Goal: Information Seeking & Learning: Learn about a topic

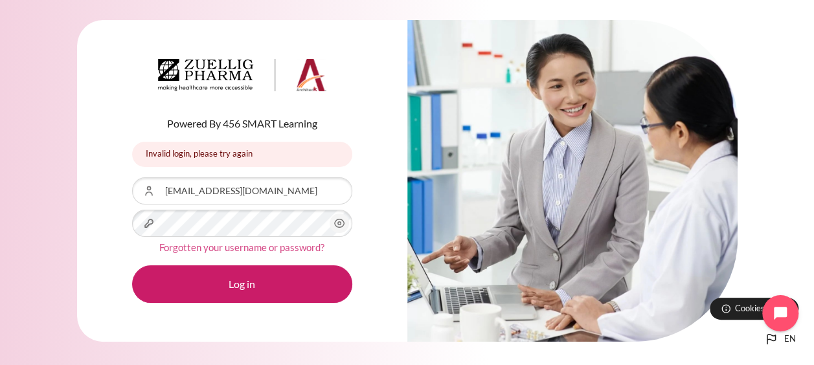
click at [221, 247] on link "Forgotten your username or password?" at bounding box center [241, 247] width 165 height 12
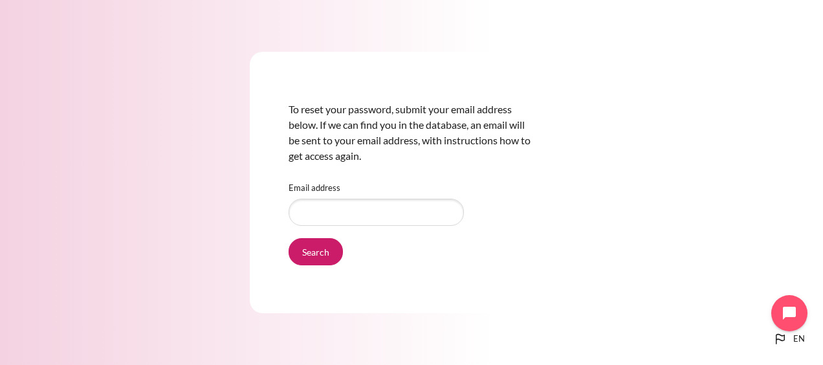
type input "tchui@zuelligparma.com"
click at [331, 256] on input "Search" at bounding box center [316, 251] width 54 height 27
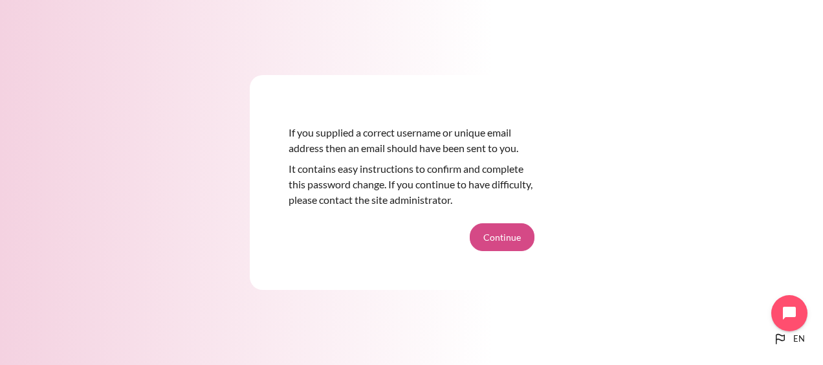
click at [487, 232] on button "Continue" at bounding box center [502, 236] width 65 height 27
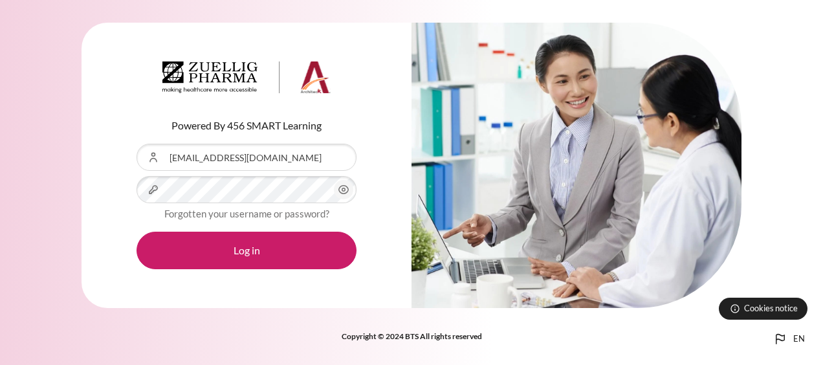
click at [342, 192] on icon "Content" at bounding box center [344, 190] width 16 height 16
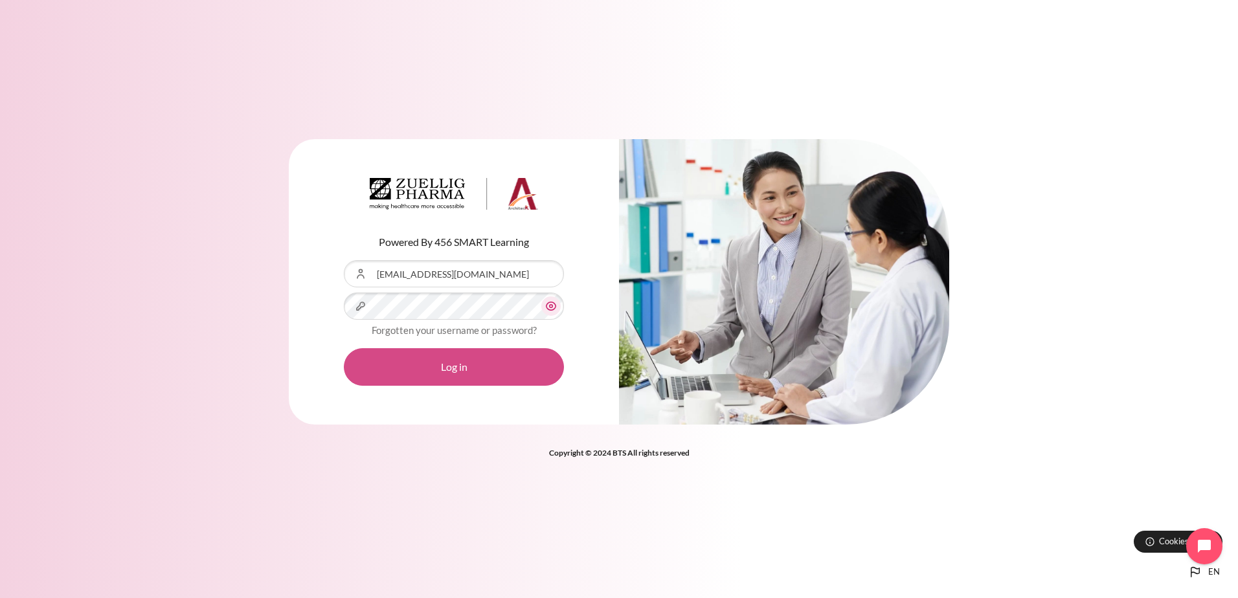
click at [423, 364] on button "Log in" at bounding box center [454, 367] width 220 height 38
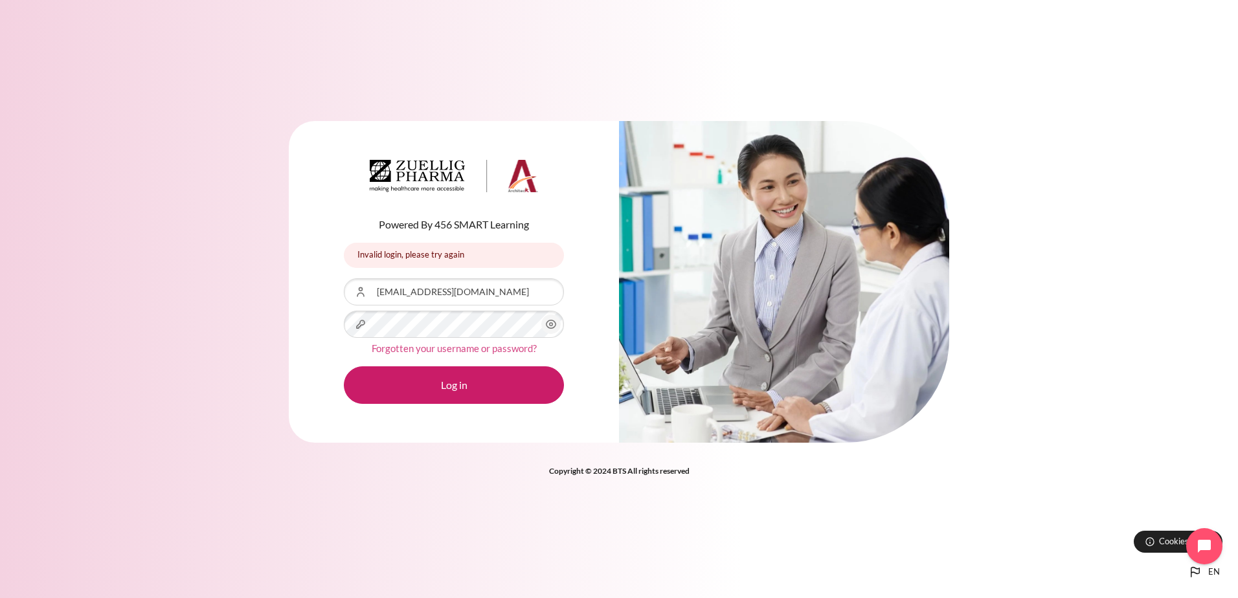
click at [408, 350] on link "Forgotten your username or password?" at bounding box center [454, 348] width 165 height 12
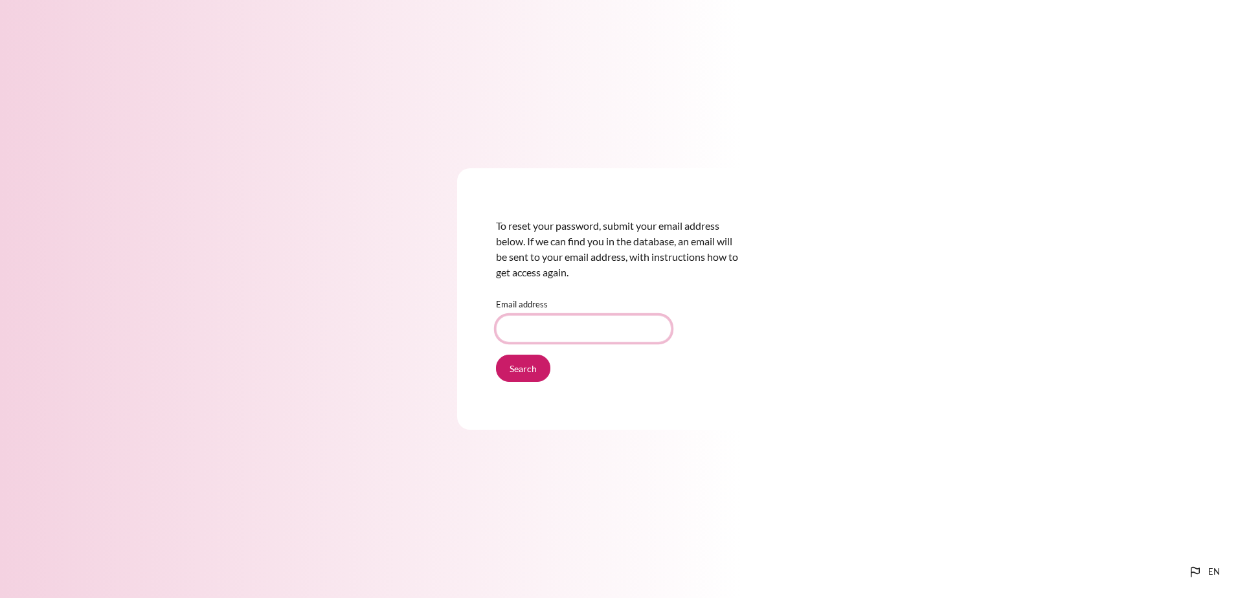
click at [531, 339] on input "Email address" at bounding box center [583, 328] width 175 height 27
type input "tchui@zuelligpharma.com"
click at [528, 373] on input "Search" at bounding box center [523, 368] width 54 height 27
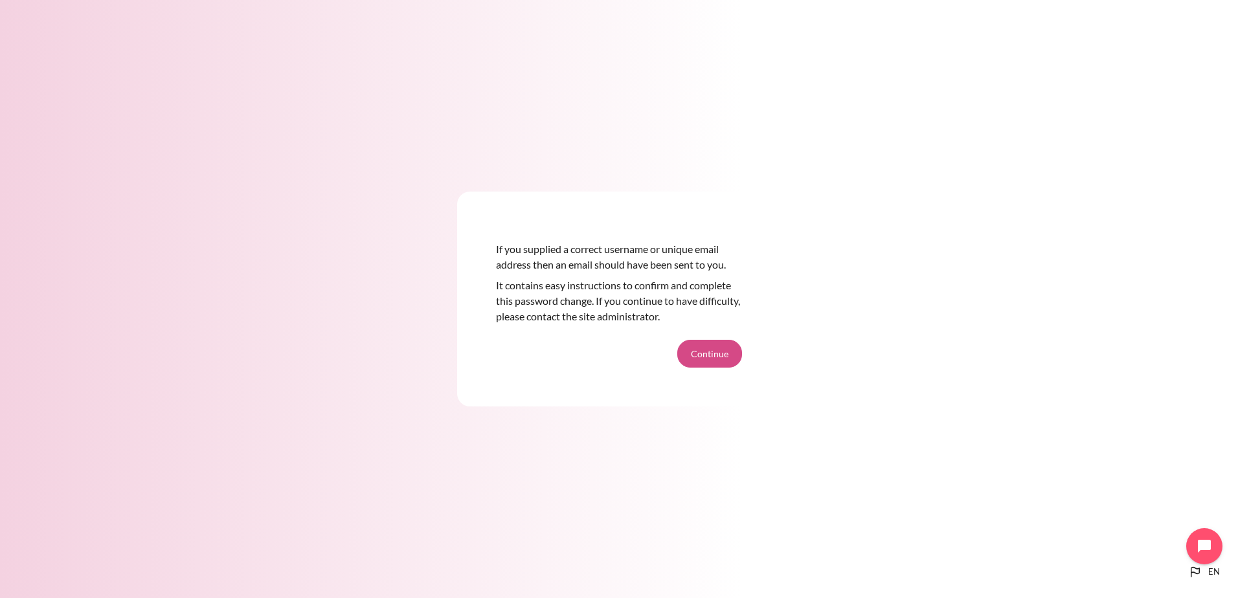
click at [711, 346] on button "Continue" at bounding box center [709, 353] width 65 height 27
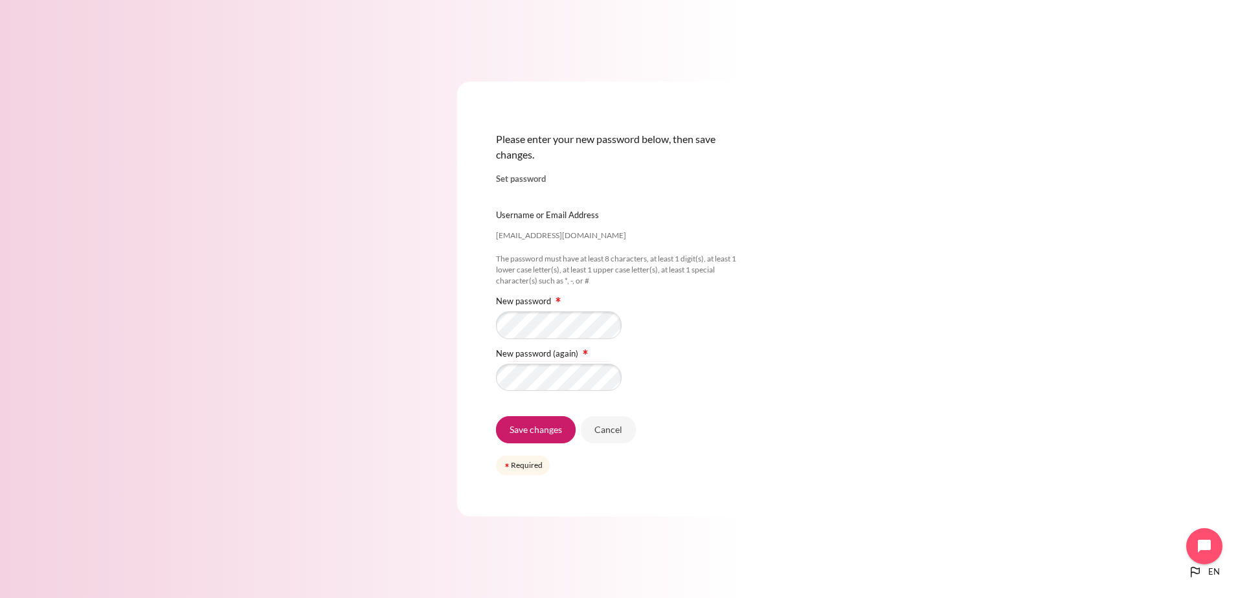
click at [811, 394] on div "Please enter your new password below, then save changes. Set password [EMAIL_AD…" at bounding box center [619, 299] width 1238 height 513
click at [547, 436] on input "Save changes" at bounding box center [536, 429] width 80 height 27
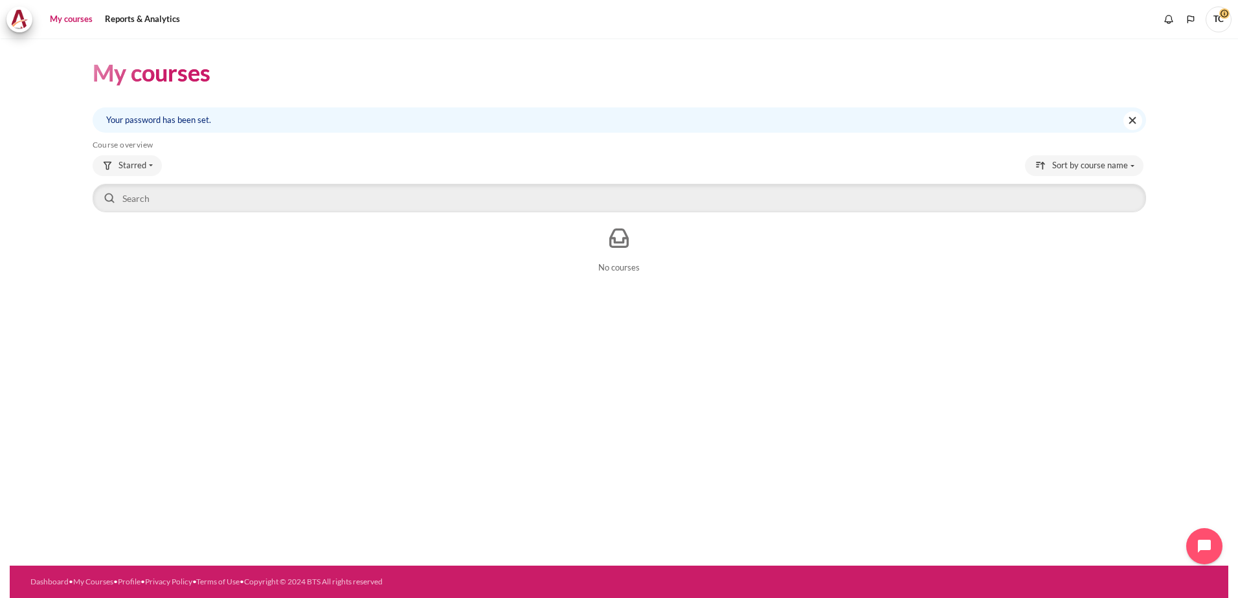
click at [81, 19] on link "My courses" at bounding box center [71, 19] width 52 height 26
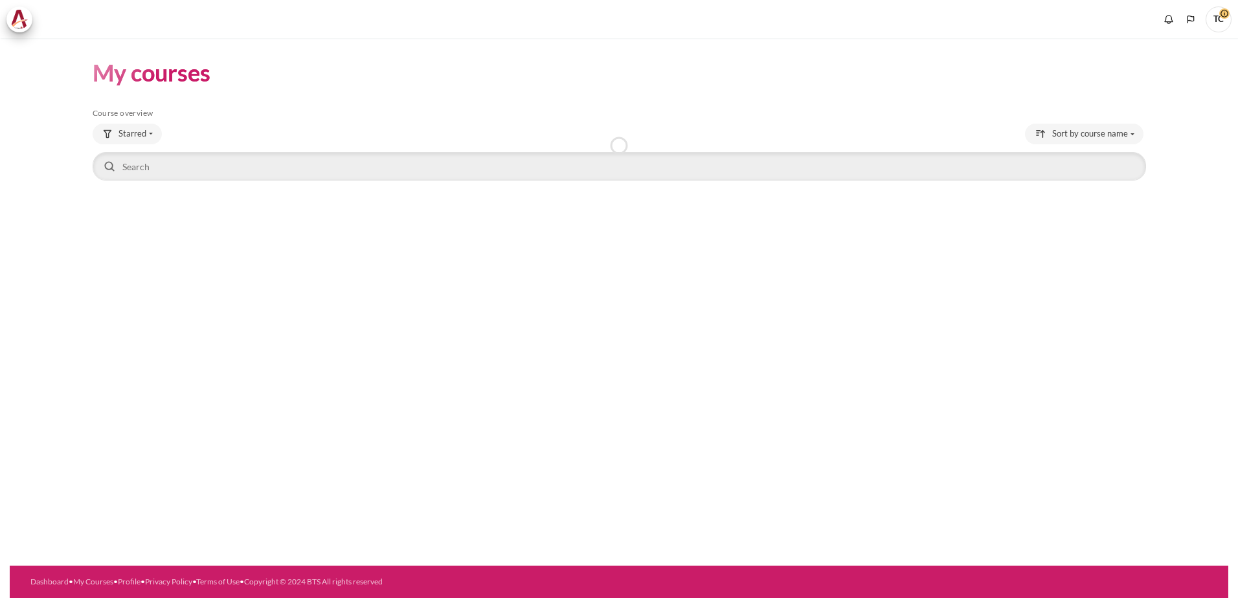
click at [140, 78] on h1 "My courses" at bounding box center [152, 73] width 118 height 30
click at [153, 23] on link "Reports & Analytics" at bounding box center [142, 19] width 84 height 26
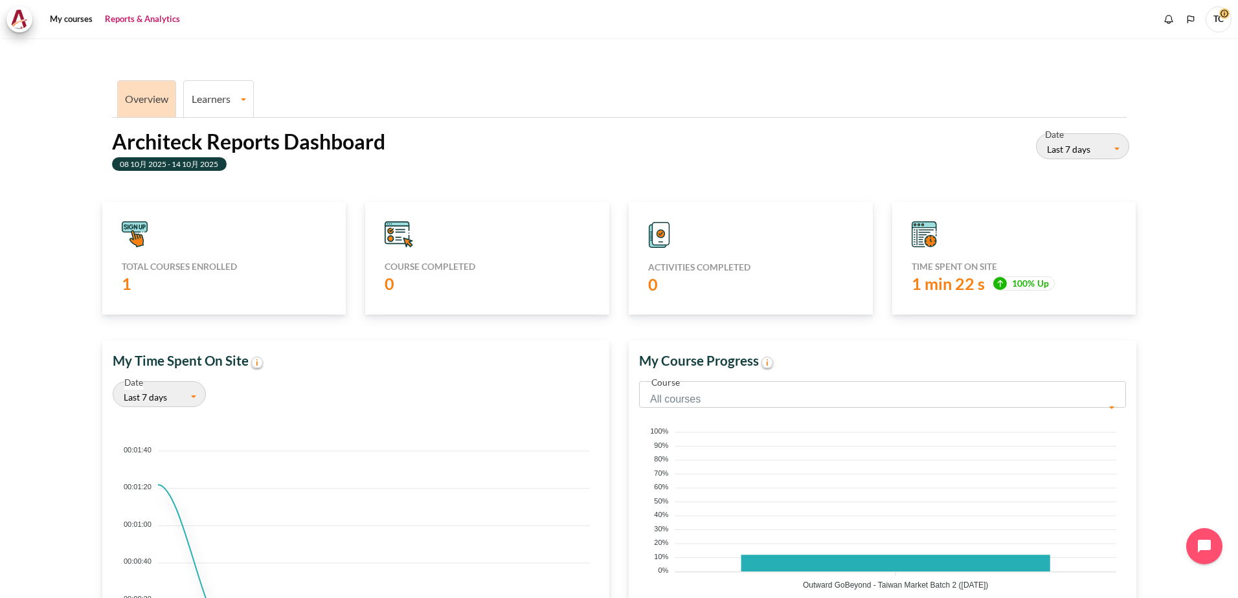
scroll to position [258, 494]
click at [133, 228] on icon "Content" at bounding box center [130, 227] width 5 height 5
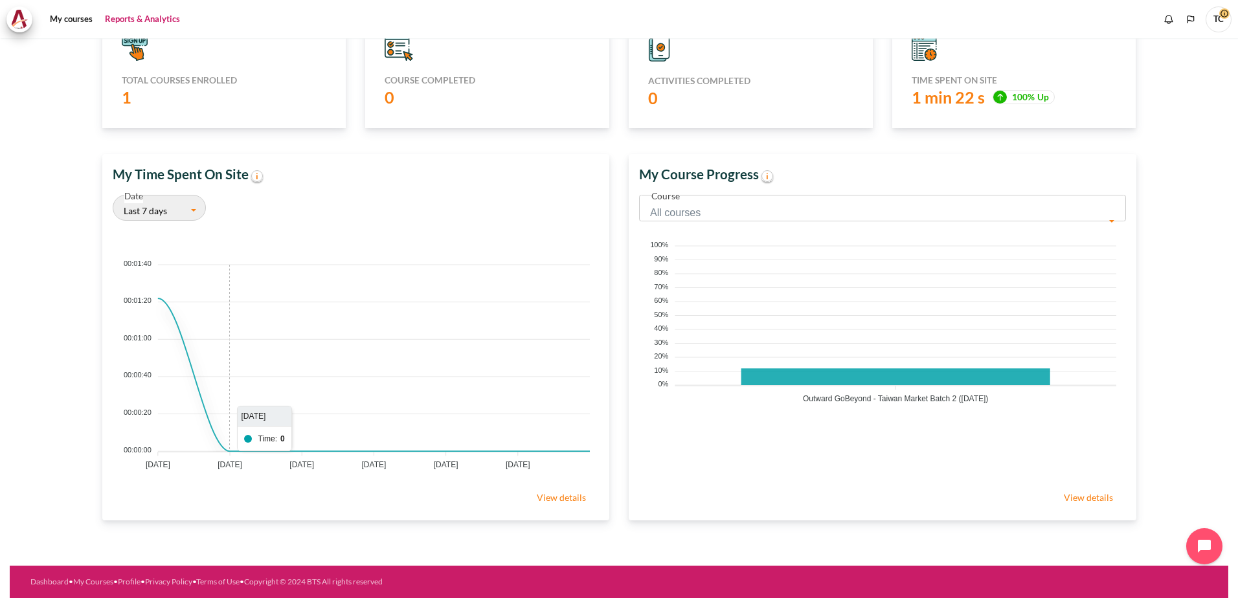
scroll to position [0, 0]
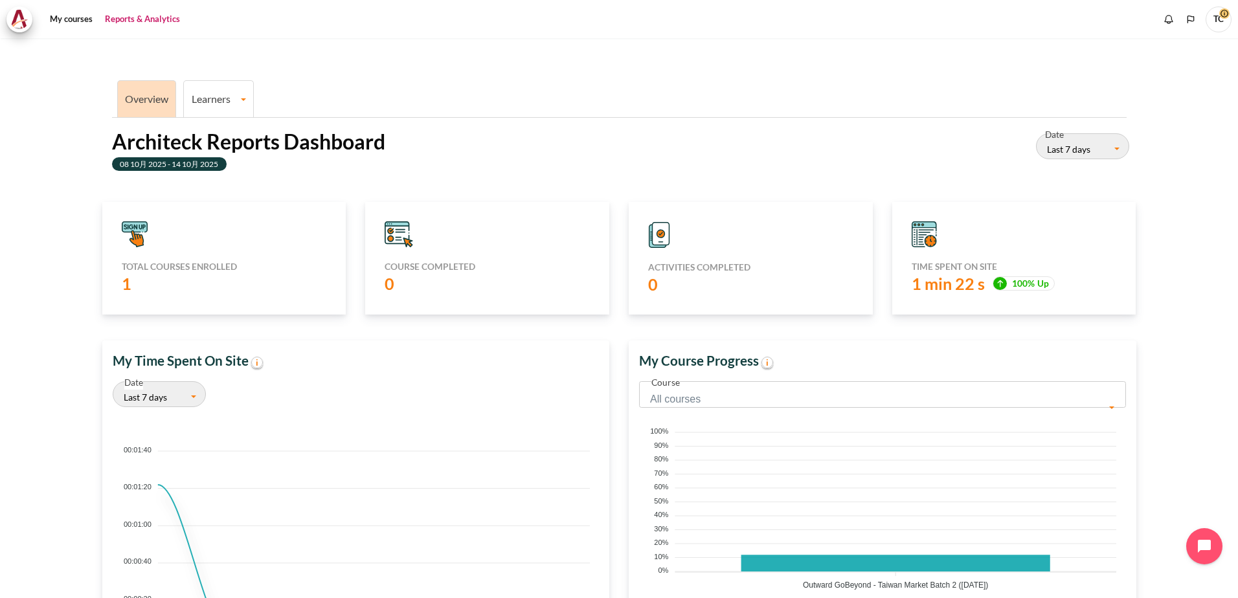
click at [217, 103] on link "Learners" at bounding box center [218, 99] width 69 height 12
click at [219, 143] on link "Learner Course Progress" at bounding box center [219, 143] width 62 height 43
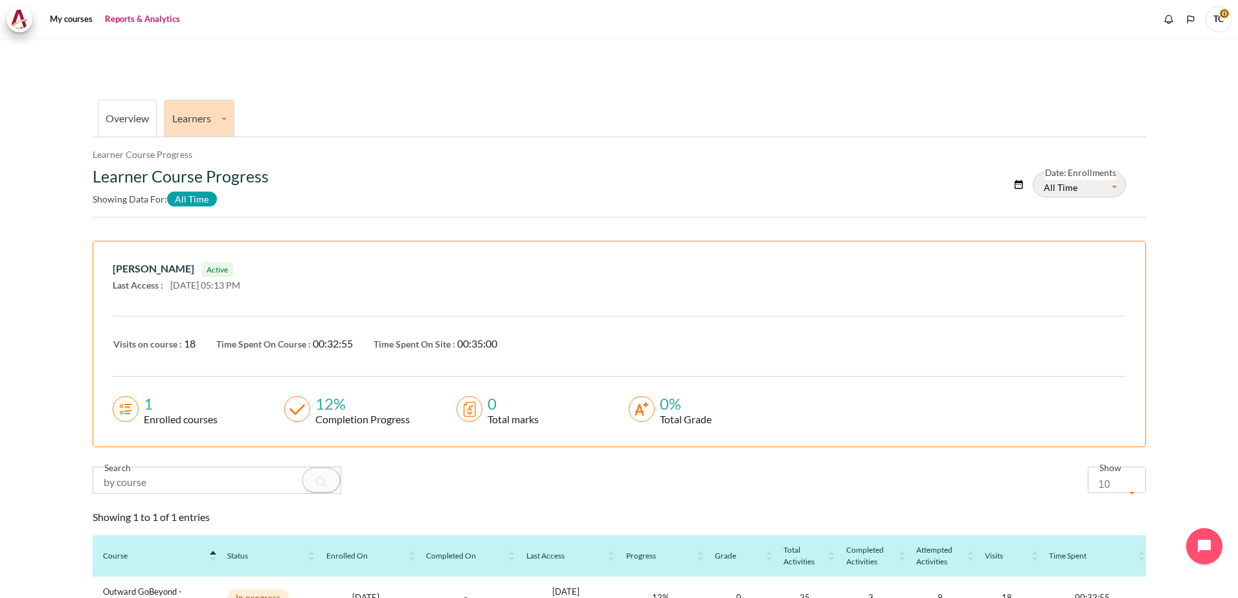
scroll to position [95, 0]
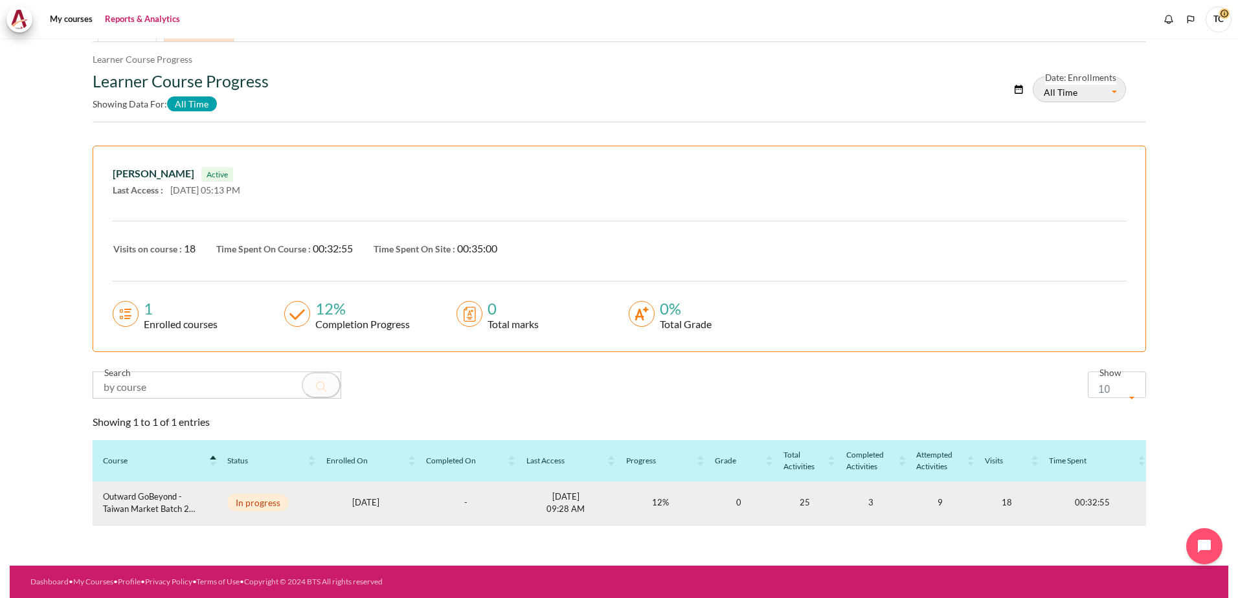
click at [114, 504] on span "Outward GoBeyond - Taiwan Market Batch 2 ([DATE])" at bounding box center [155, 503] width 104 height 25
click at [254, 508] on span "In progress" at bounding box center [257, 502] width 61 height 17
drag, startPoint x: 254, startPoint y: 508, endPoint x: 271, endPoint y: 510, distance: 16.9
click at [271, 510] on span "In progress" at bounding box center [257, 502] width 61 height 17
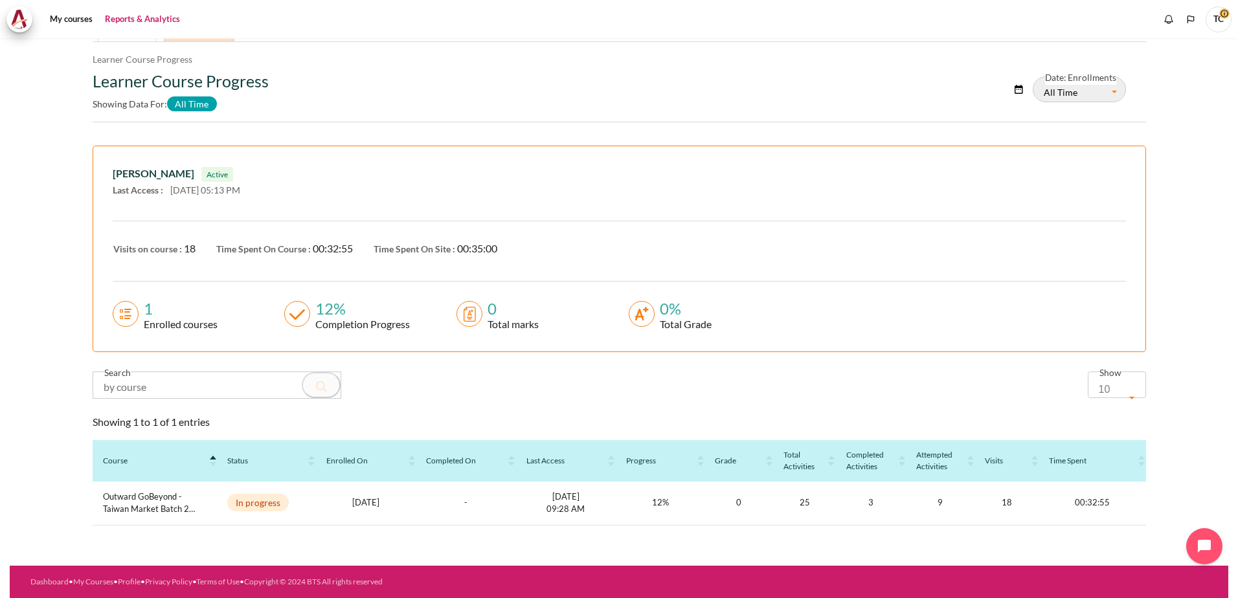
click at [127, 315] on circle "Content" at bounding box center [125, 313] width 25 height 25
drag, startPoint x: 127, startPoint y: 315, endPoint x: 138, endPoint y: 315, distance: 11.0
click at [139, 315] on div "1" at bounding box center [178, 309] width 79 height 16
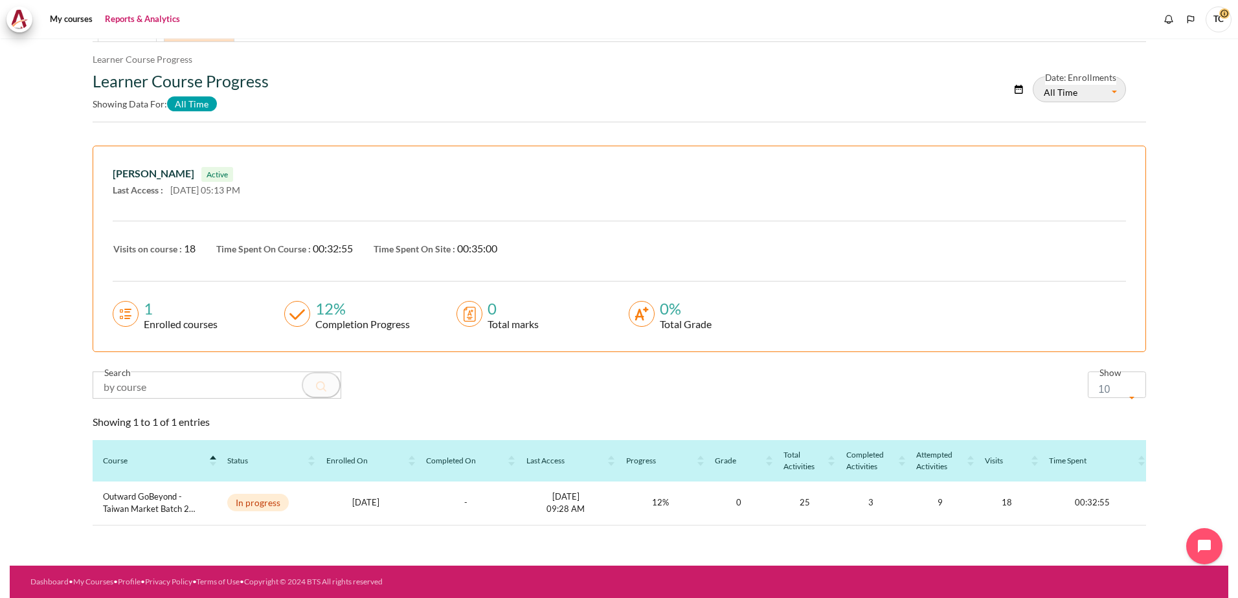
drag, startPoint x: 138, startPoint y: 315, endPoint x: 201, endPoint y: 104, distance: 220.3
click at [201, 104] on span "All Time" at bounding box center [192, 103] width 50 height 14
click at [1102, 386] on span "10" at bounding box center [1111, 390] width 27 height 18
drag, startPoint x: 1050, startPoint y: 398, endPoint x: 1058, endPoint y: 397, distance: 7.9
click at [1050, 398] on div "Search Show 10 25 50 100 10" at bounding box center [619, 391] width 1072 height 38
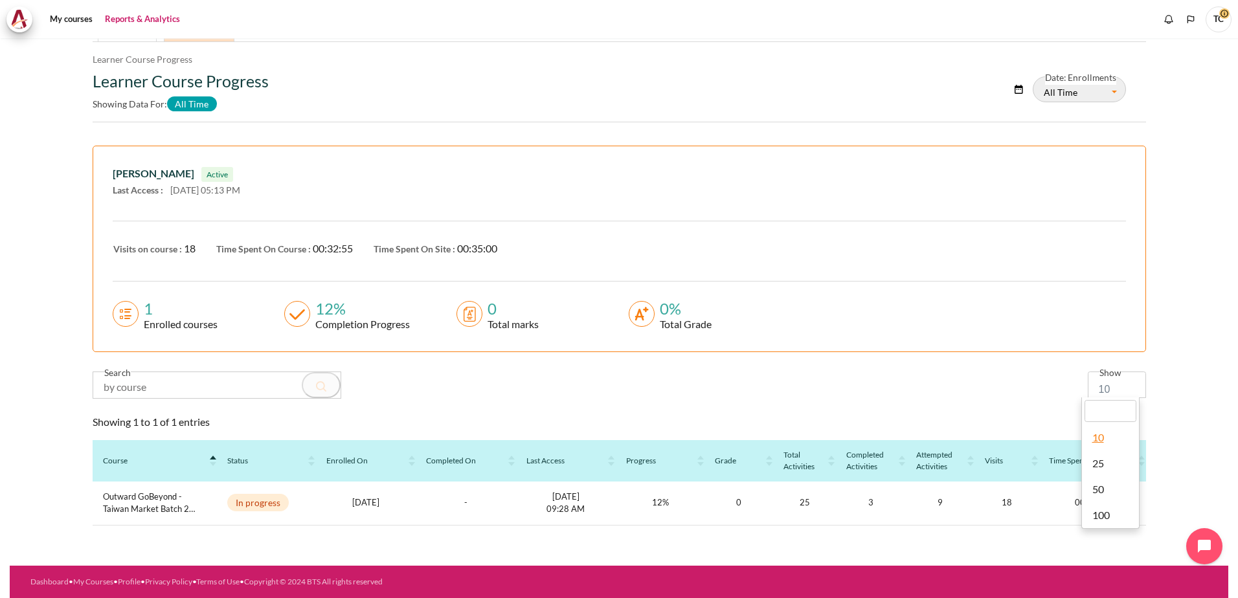
click at [1108, 386] on span "10" at bounding box center [1111, 390] width 27 height 18
select select "50"
click at [465, 309] on circle "Content" at bounding box center [469, 313] width 25 height 25
click at [465, 310] on circle "Content" at bounding box center [469, 313] width 25 height 25
click at [124, 314] on circle "Content" at bounding box center [125, 313] width 25 height 25
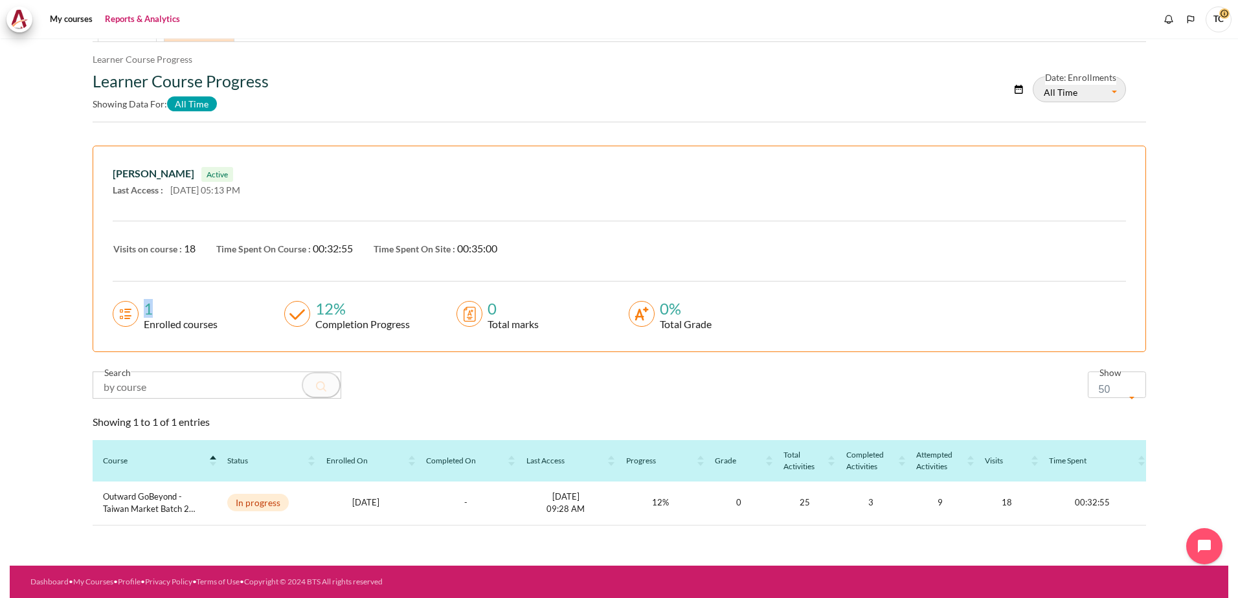
click at [124, 314] on circle "Content" at bounding box center [125, 313] width 25 height 25
drag, startPoint x: 124, startPoint y: 314, endPoint x: 184, endPoint y: 107, distance: 215.5
click at [184, 107] on span "All Time" at bounding box center [192, 103] width 50 height 14
drag, startPoint x: 184, startPoint y: 107, endPoint x: 143, endPoint y: 54, distance: 66.9
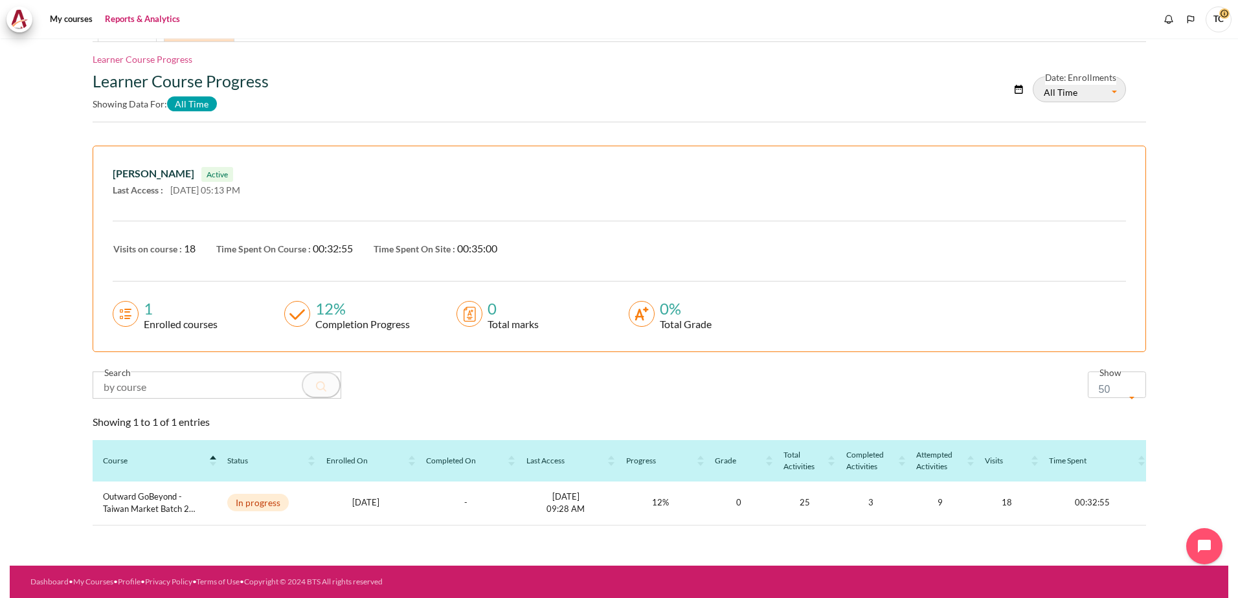
click at [143, 54] on li "Learner Course Progress" at bounding box center [143, 59] width 100 height 14
click at [143, 55] on li "Learner Course Progress" at bounding box center [143, 59] width 100 height 14
drag, startPoint x: 143, startPoint y: 55, endPoint x: 133, endPoint y: 25, distance: 31.3
click at [134, 26] on link "Reports & Analytics" at bounding box center [142, 19] width 84 height 26
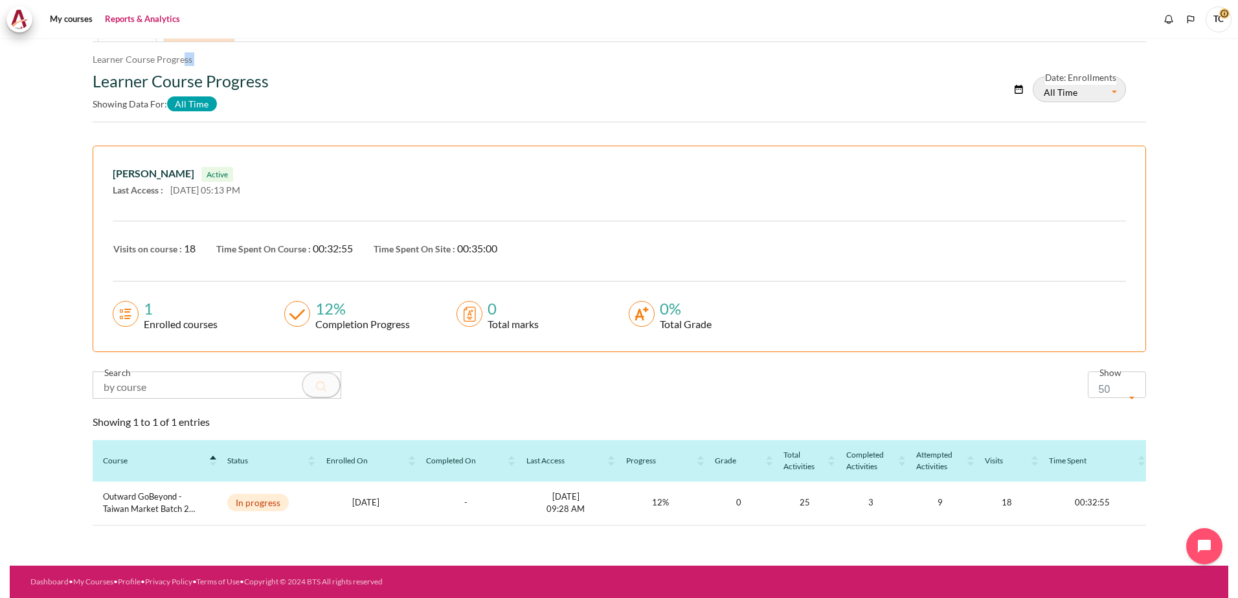
click at [133, 25] on link "Reports & Analytics" at bounding box center [142, 19] width 84 height 26
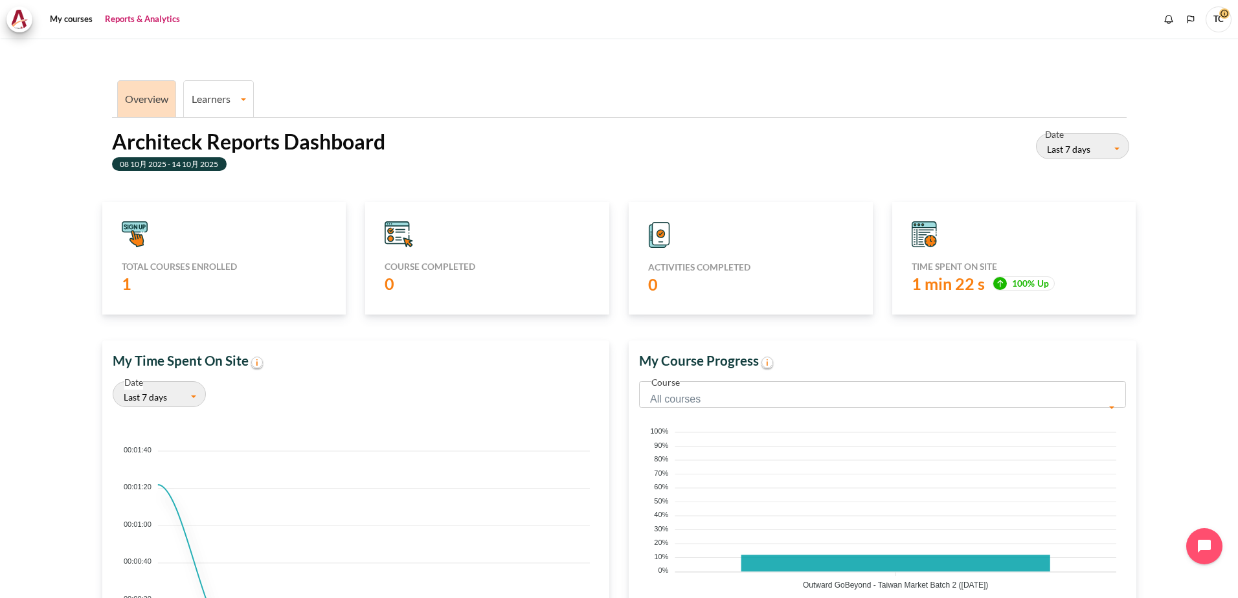
click at [136, 103] on link "Overview" at bounding box center [146, 99] width 43 height 12
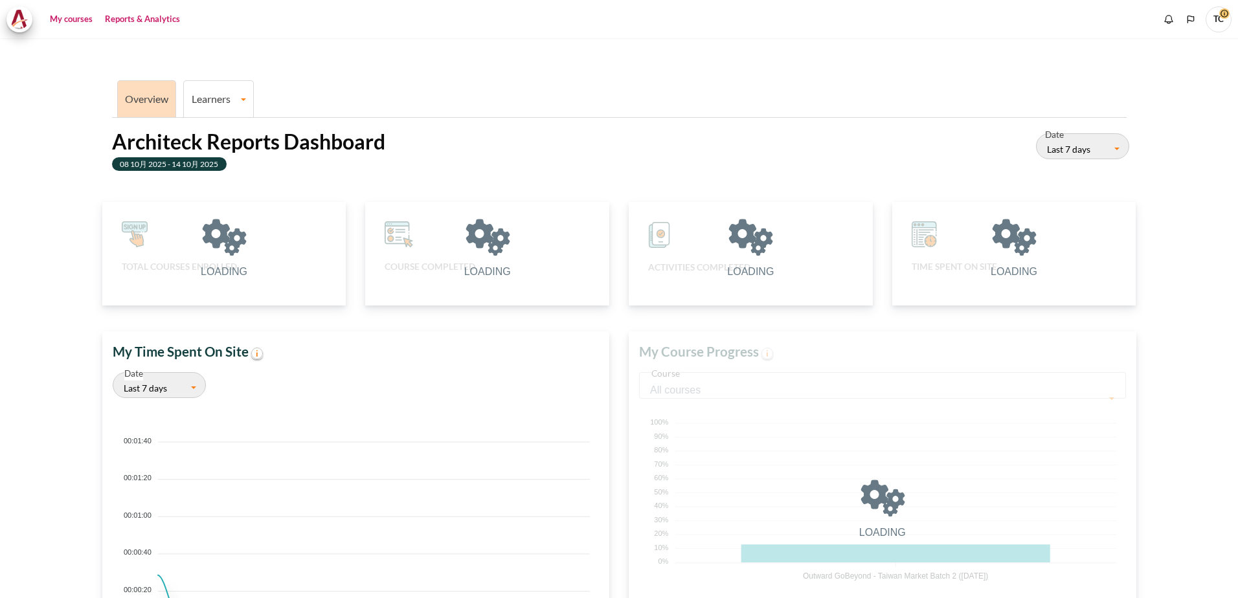
scroll to position [267, 494]
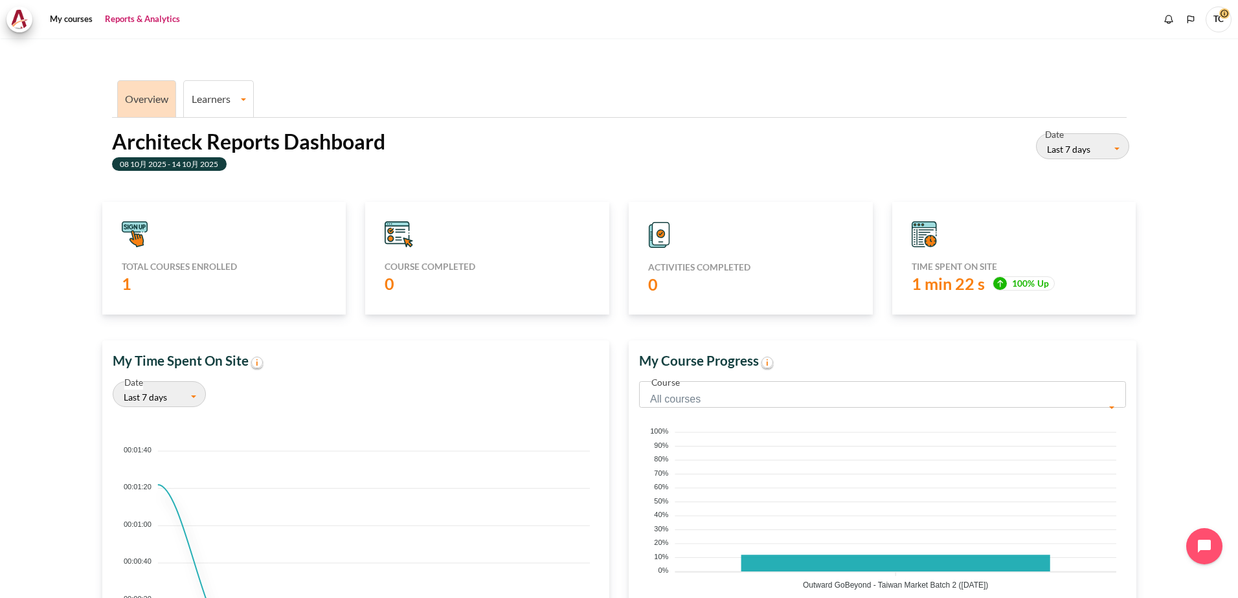
click at [400, 234] on icon "Content" at bounding box center [397, 234] width 24 height 17
drag, startPoint x: 756, startPoint y: 93, endPoint x: 769, endPoint y: 84, distance: 15.8
click at [756, 93] on ul "Overview Learners Learner Course Progress" at bounding box center [619, 98] width 1014 height 40
click at [56, 17] on link "My courses" at bounding box center [71, 19] width 52 height 26
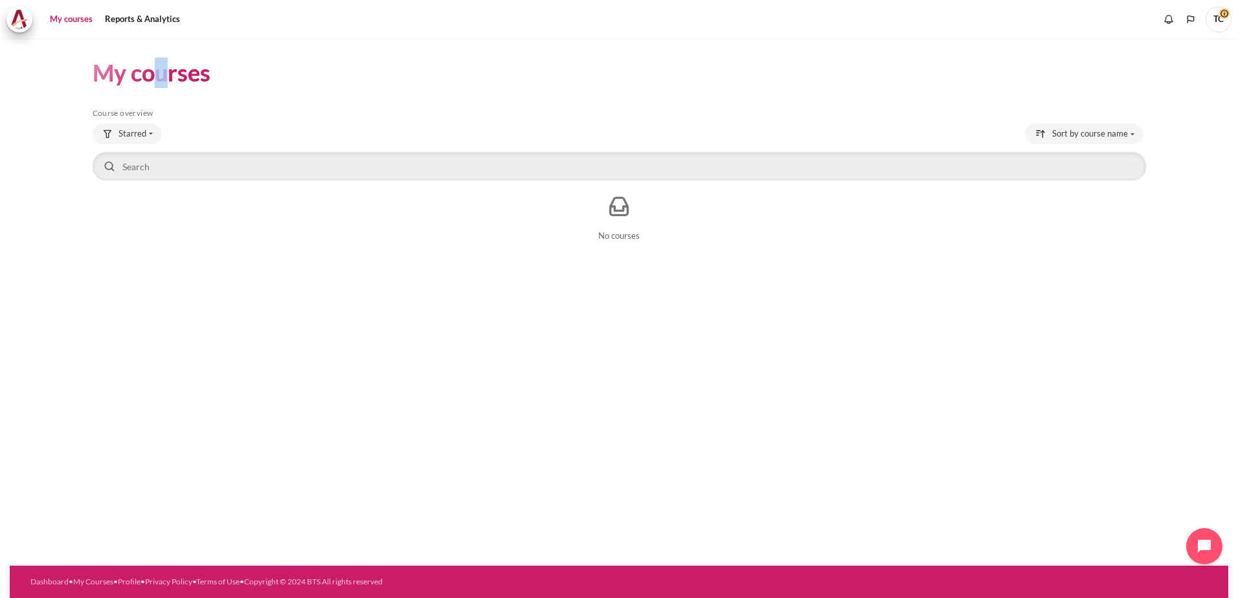
click at [161, 75] on h1 "My courses" at bounding box center [152, 73] width 118 height 30
drag, startPoint x: 161, startPoint y: 75, endPoint x: 71, endPoint y: 19, distance: 106.3
click at [71, 19] on link "My courses" at bounding box center [71, 19] width 52 height 26
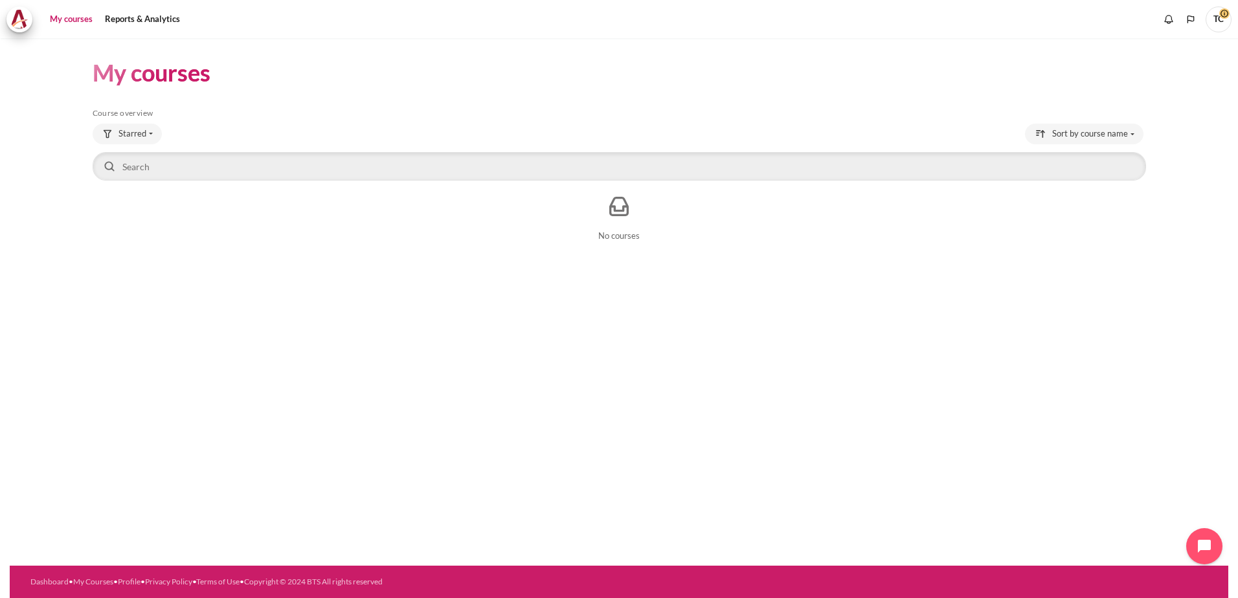
click at [1219, 23] on span "TC" at bounding box center [1218, 19] width 26 height 26
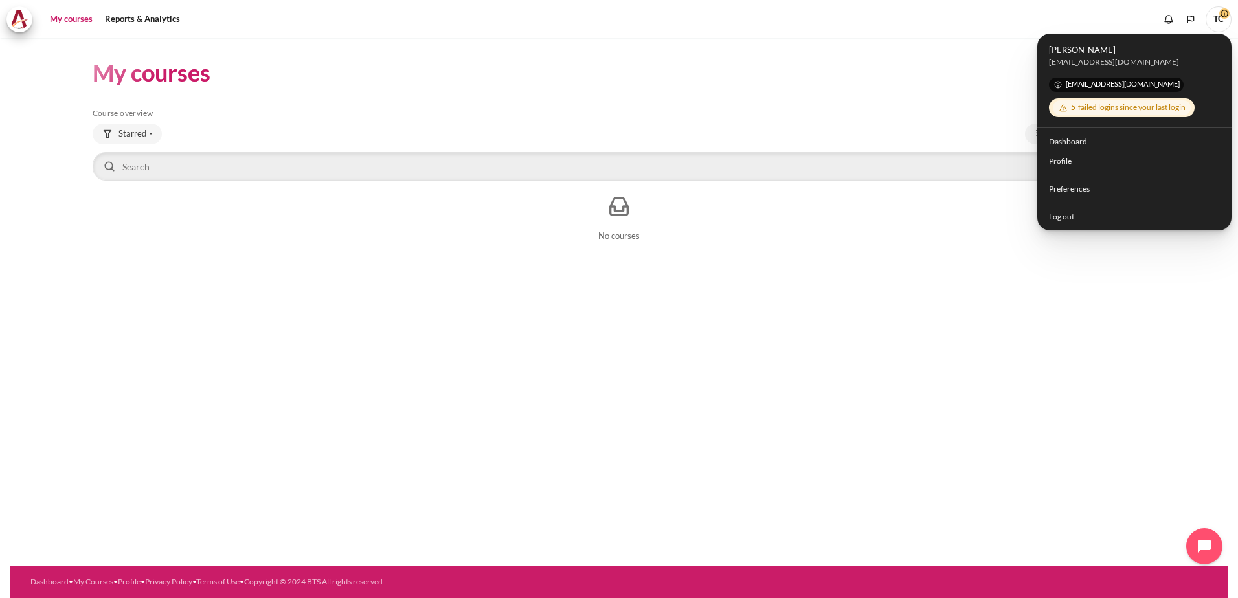
click at [1063, 111] on icon at bounding box center [1063, 108] width 10 height 10
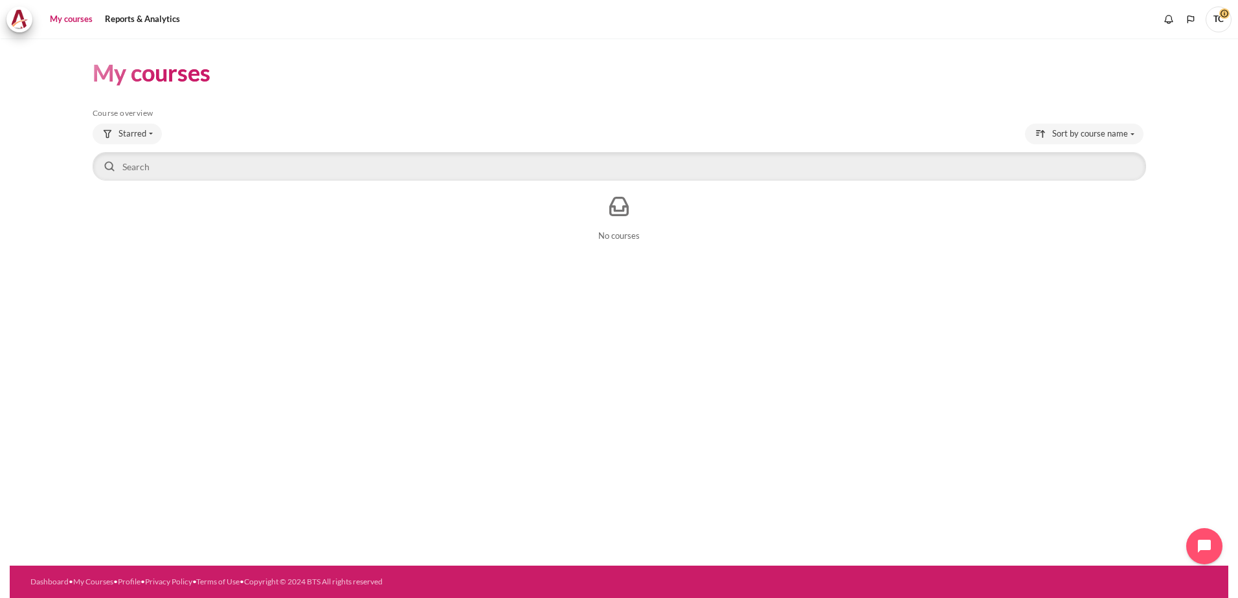
click at [1063, 111] on h5 "Course overview" at bounding box center [619, 113] width 1053 height 10
click at [1214, 18] on span "TC" at bounding box center [1218, 19] width 26 height 26
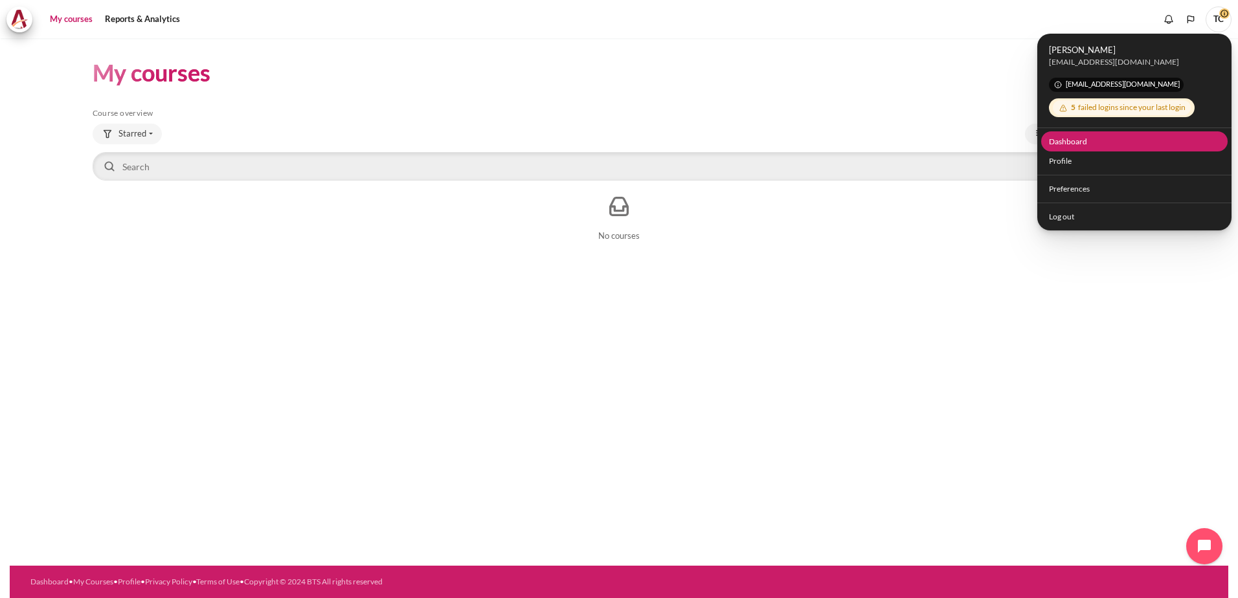
click at [1083, 148] on link "Dashboard" at bounding box center [1134, 141] width 187 height 20
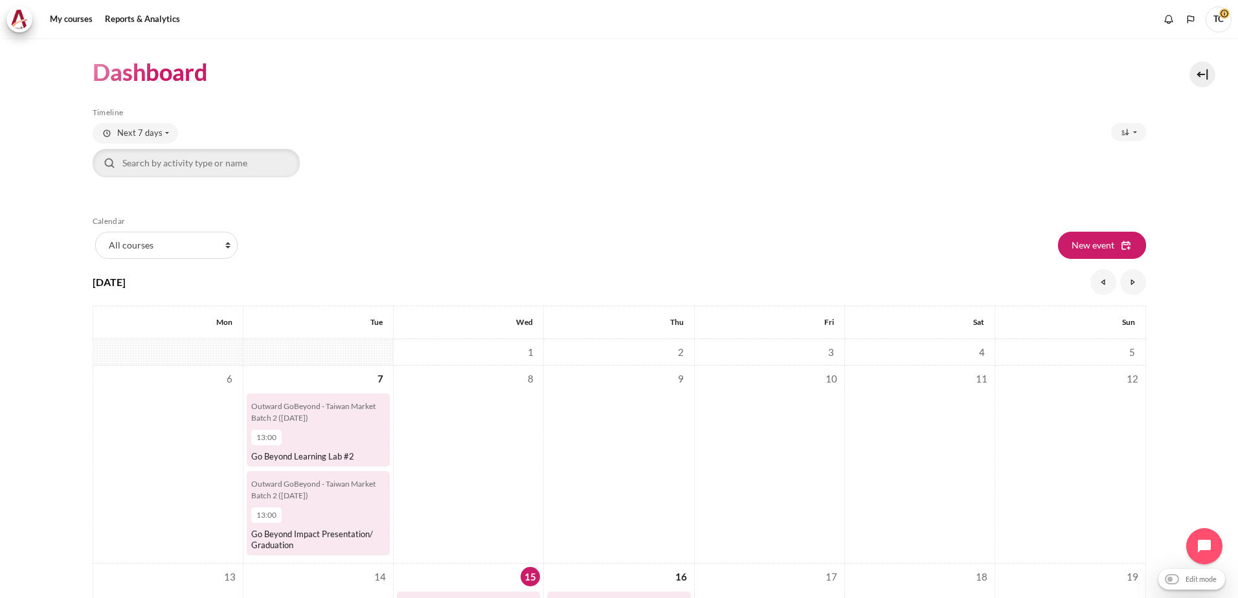
click at [284, 446] on div "Outward GoBeyond - Taiwan Market Batch 2 (Sep 2025) 13:00" at bounding box center [318, 423] width 134 height 50
click at [284, 445] on div "Outward GoBeyond - Taiwan Market Batch 2 (Sep 2025) 13:00" at bounding box center [318, 423] width 134 height 50
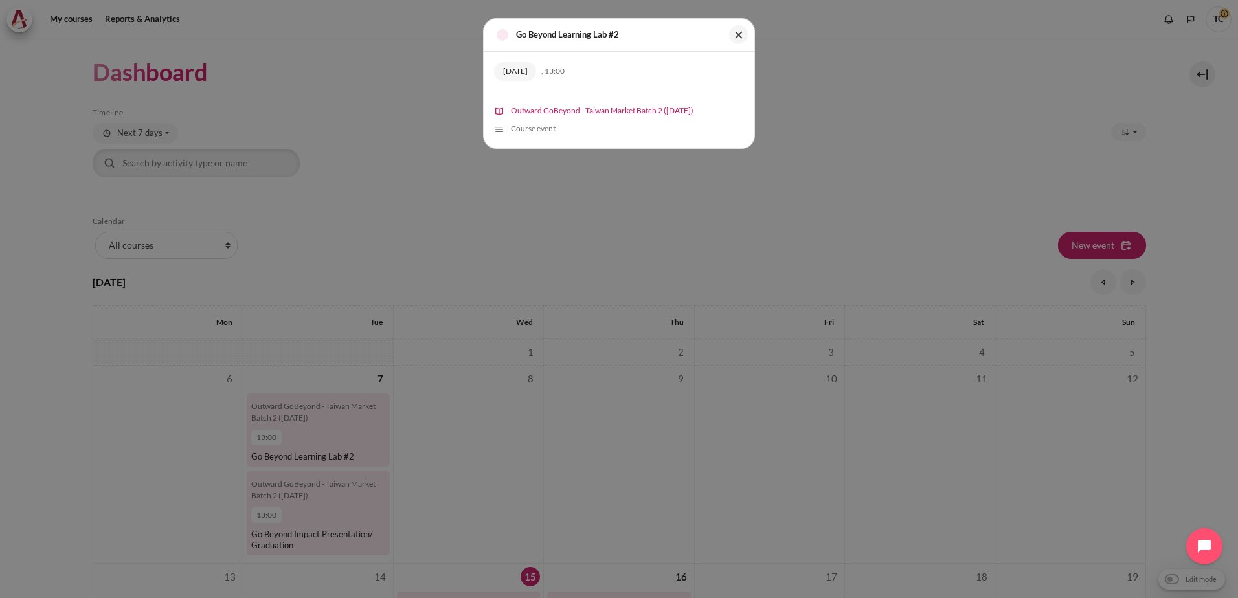
click at [539, 109] on span "Outward GoBeyond - Taiwan Market Batch 2 ([DATE])" at bounding box center [602, 111] width 183 height 10
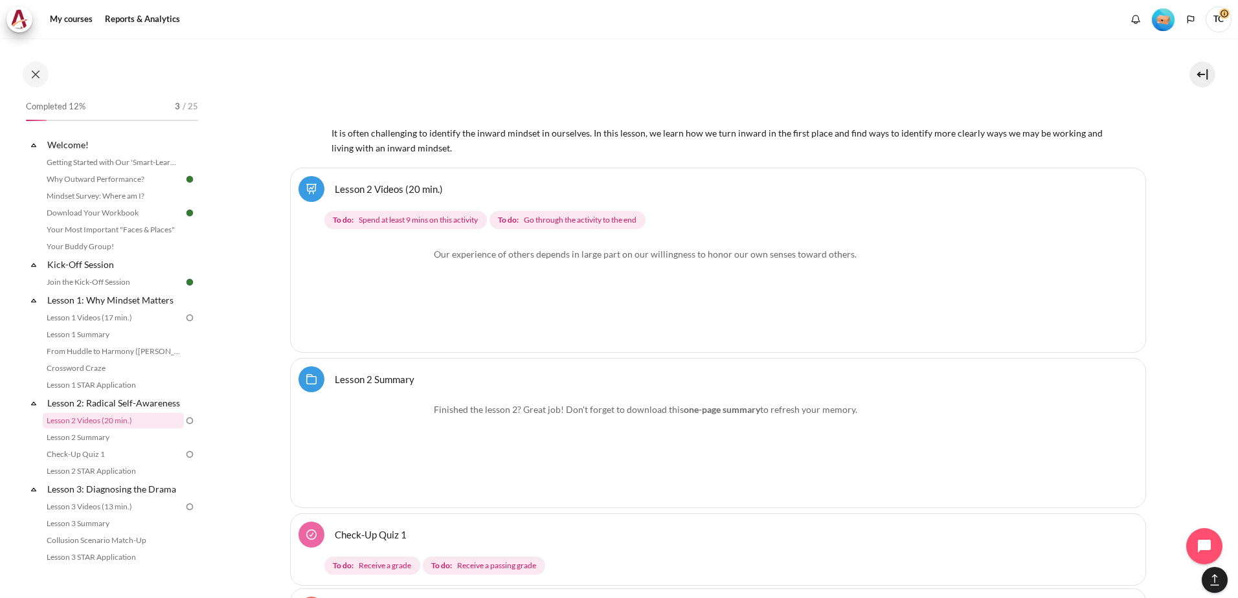
scroll to position [1036, 0]
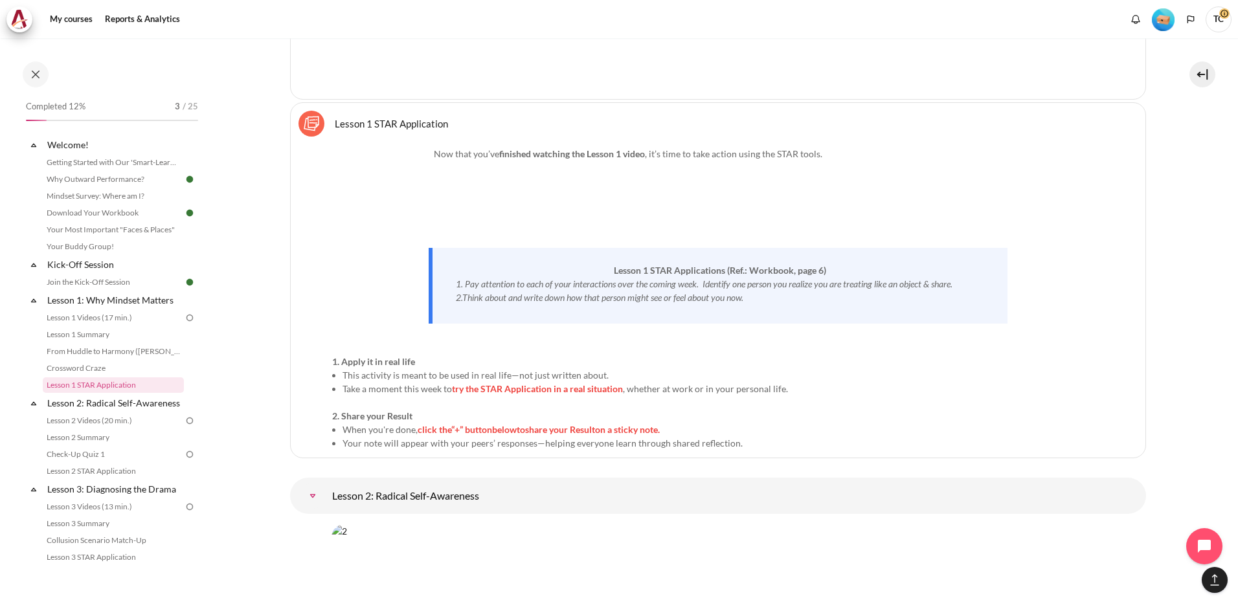
click at [399, 217] on img "Content" at bounding box center [380, 195] width 97 height 97
click at [381, 210] on img "Content" at bounding box center [380, 195] width 97 height 97
click at [380, 210] on img "Content" at bounding box center [380, 195] width 97 height 97
click at [516, 300] on em "2.Think about and write down how that person might see or feel about you now." at bounding box center [599, 297] width 287 height 11
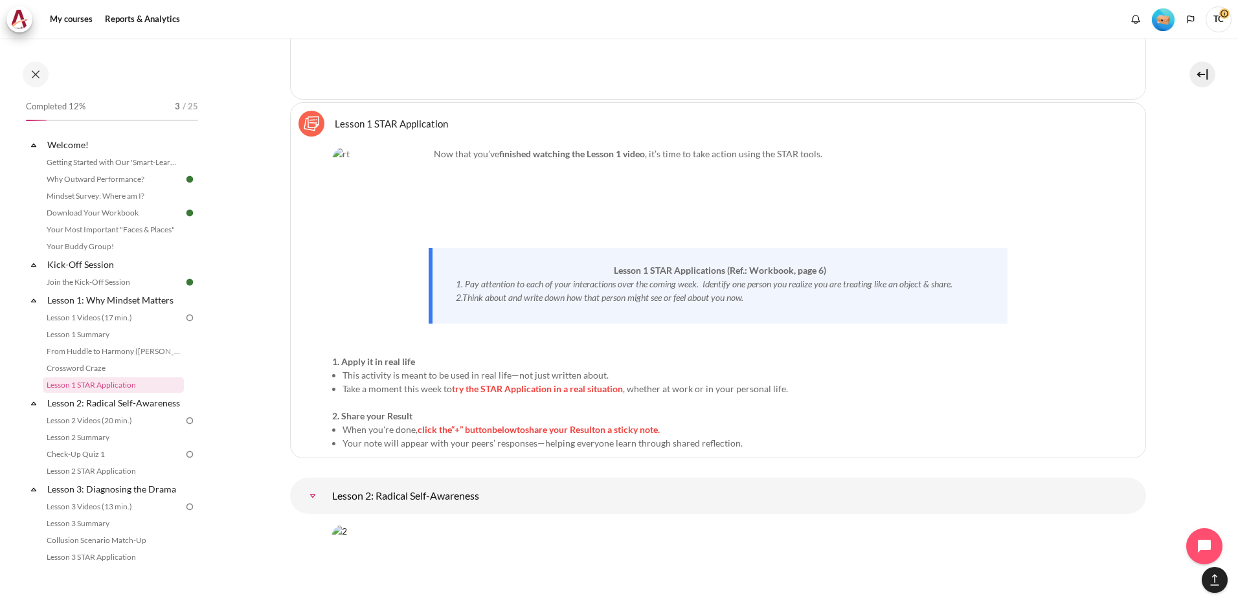
click at [519, 293] on em "2.Think about and write down how that person might see or feel about you now." at bounding box center [599, 297] width 287 height 11
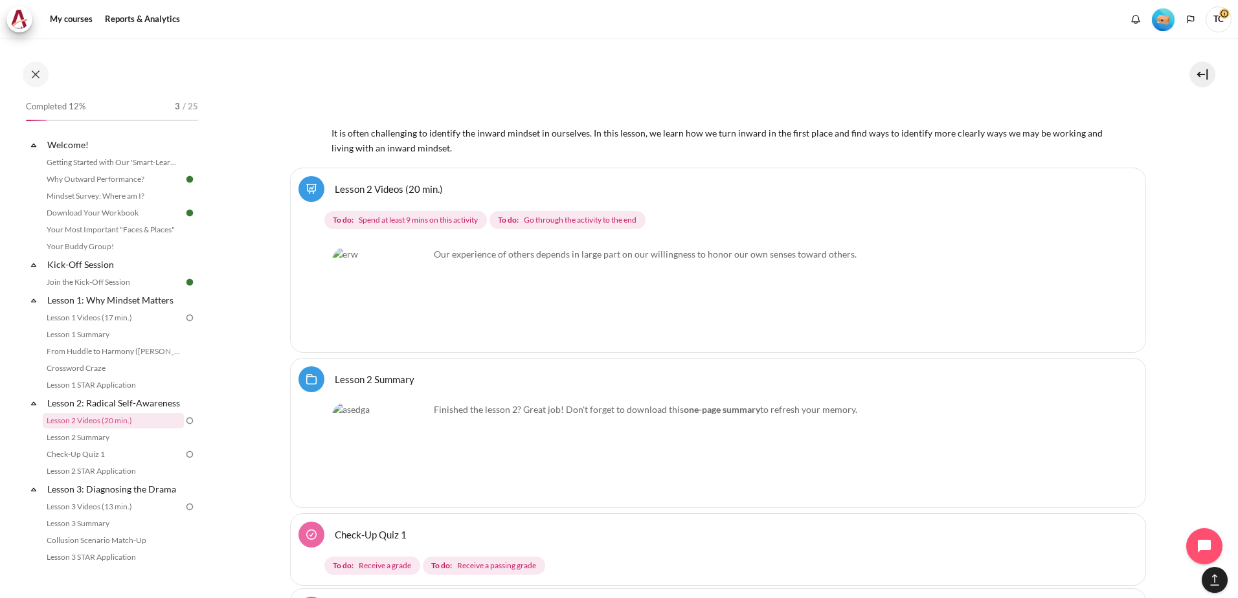
click at [410, 320] on img "Content" at bounding box center [380, 295] width 97 height 97
click at [408, 320] on img "Content" at bounding box center [380, 295] width 97 height 97
drag, startPoint x: 408, startPoint y: 320, endPoint x: 361, endPoint y: 305, distance: 49.3
click at [361, 305] on img "Content" at bounding box center [380, 295] width 97 height 97
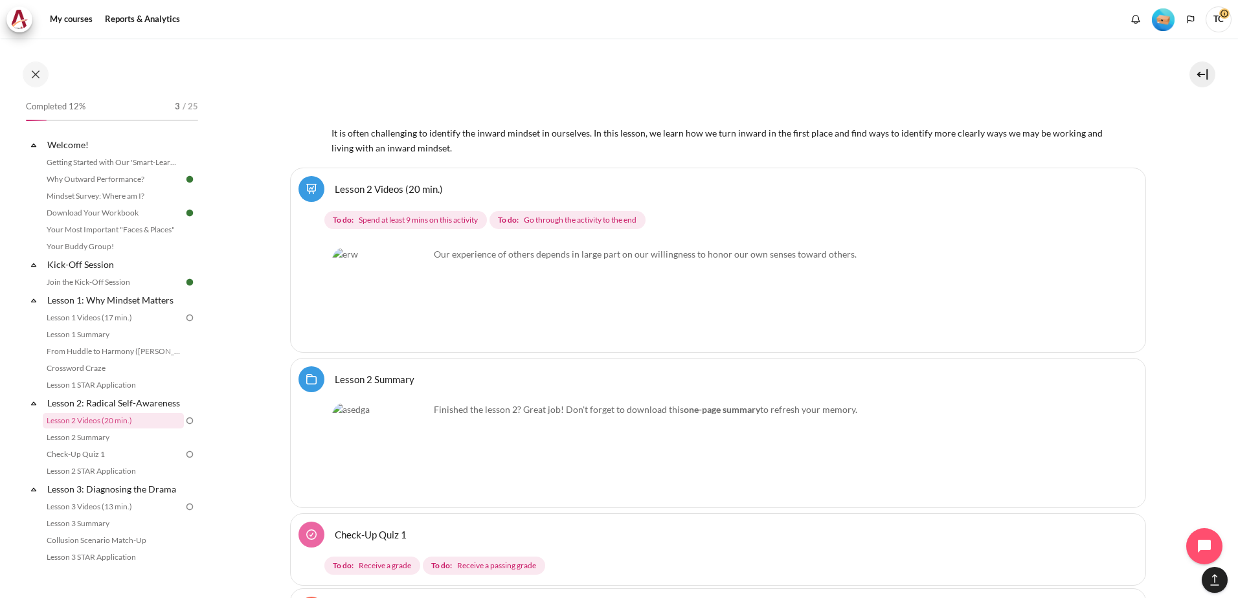
click at [361, 305] on img "Content" at bounding box center [380, 295] width 97 height 97
click at [372, 303] on img "Content" at bounding box center [380, 295] width 97 height 97
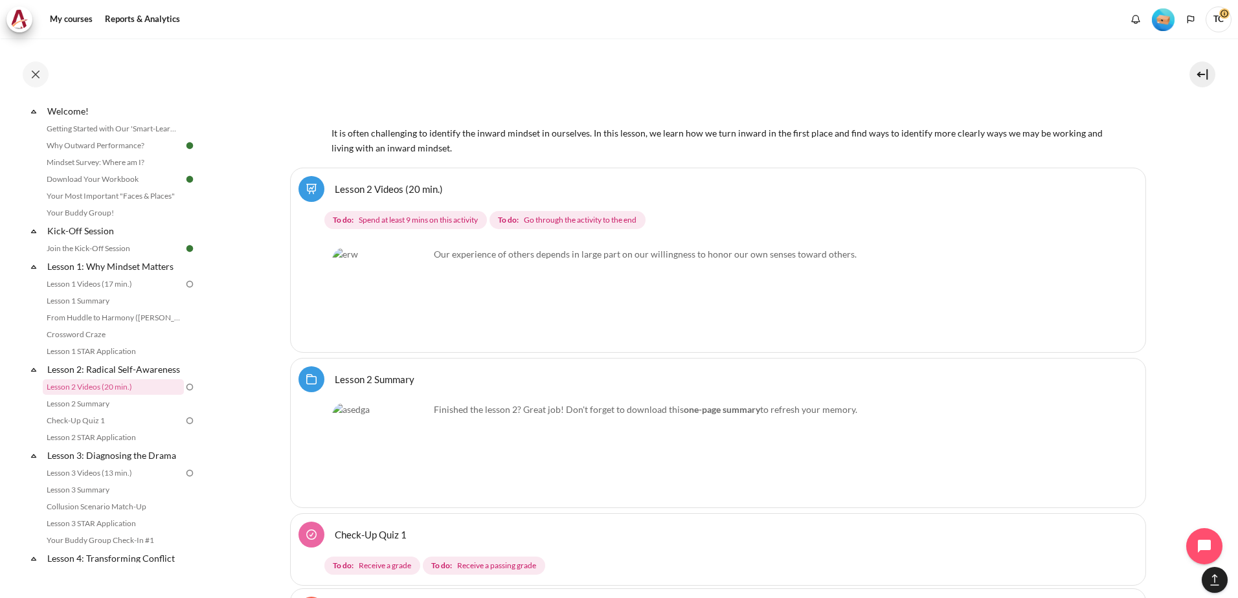
click at [368, 304] on img "Content" at bounding box center [380, 295] width 97 height 97
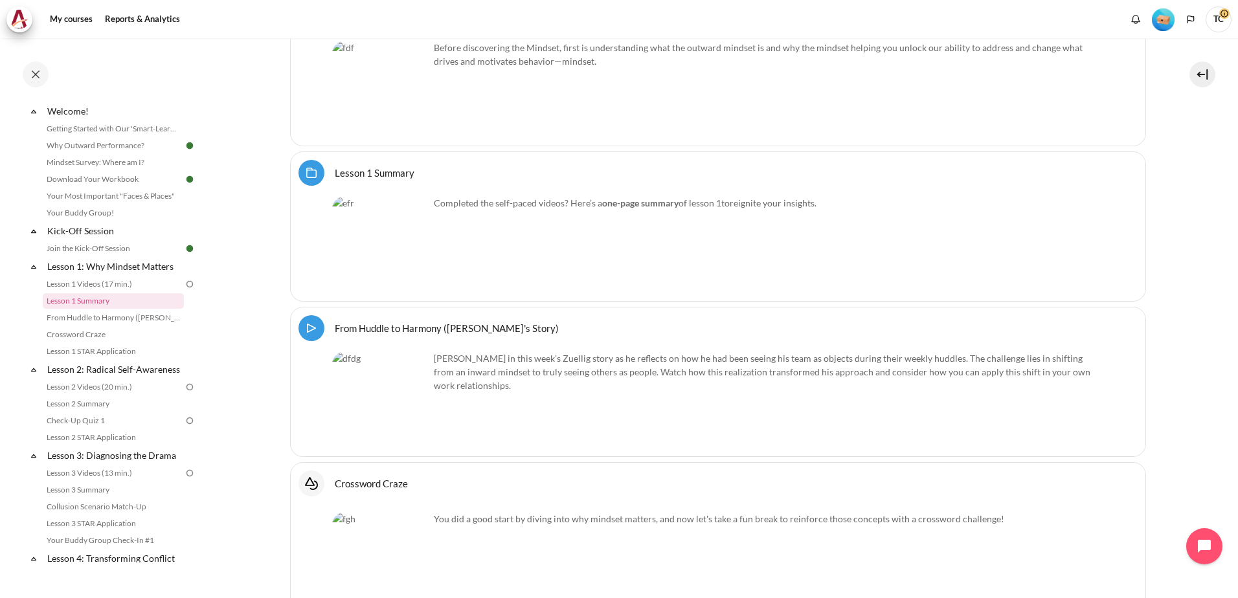
scroll to position [0, 0]
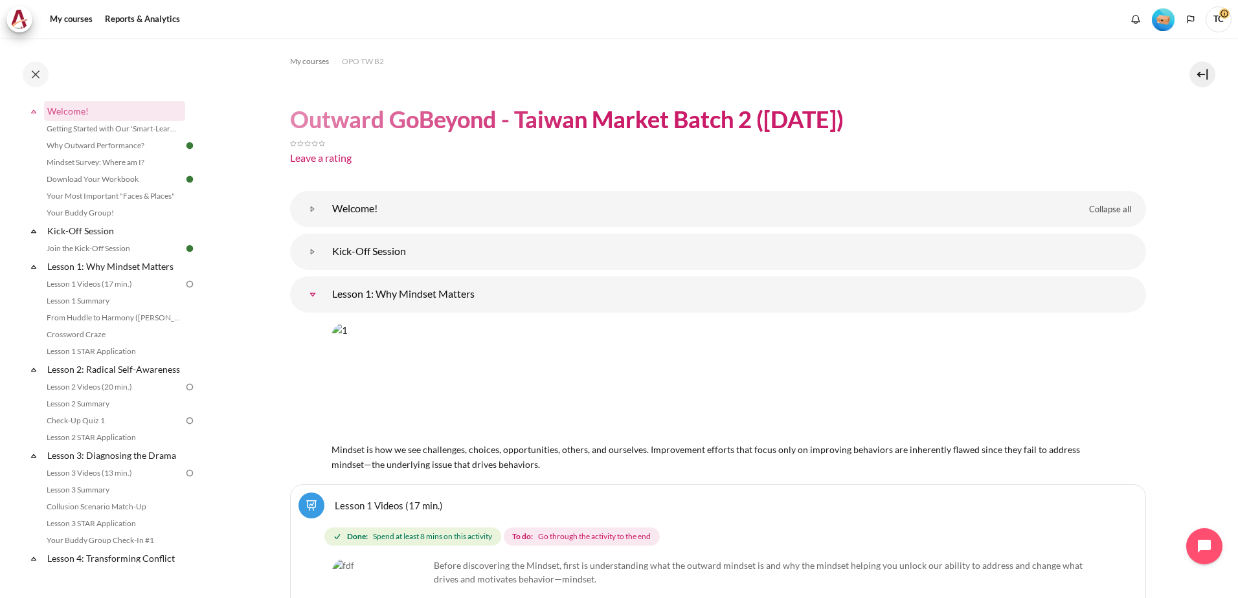
click at [658, 390] on img "Content" at bounding box center [707, 382] width 753 height 118
click at [658, 389] on img "Content" at bounding box center [707, 382] width 753 height 118
click at [472, 393] on img "Content" at bounding box center [707, 382] width 753 height 118
click at [598, 413] on img "Content" at bounding box center [707, 382] width 753 height 118
click at [598, 412] on img "Content" at bounding box center [707, 382] width 753 height 118
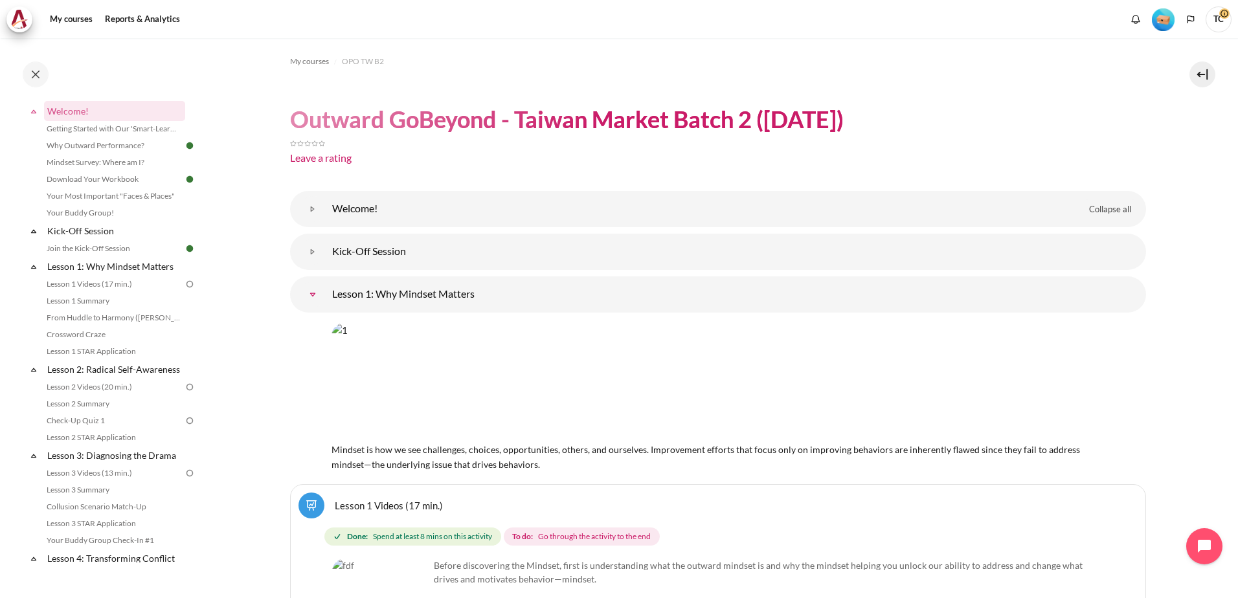
click at [596, 411] on img "Content" at bounding box center [707, 382] width 753 height 118
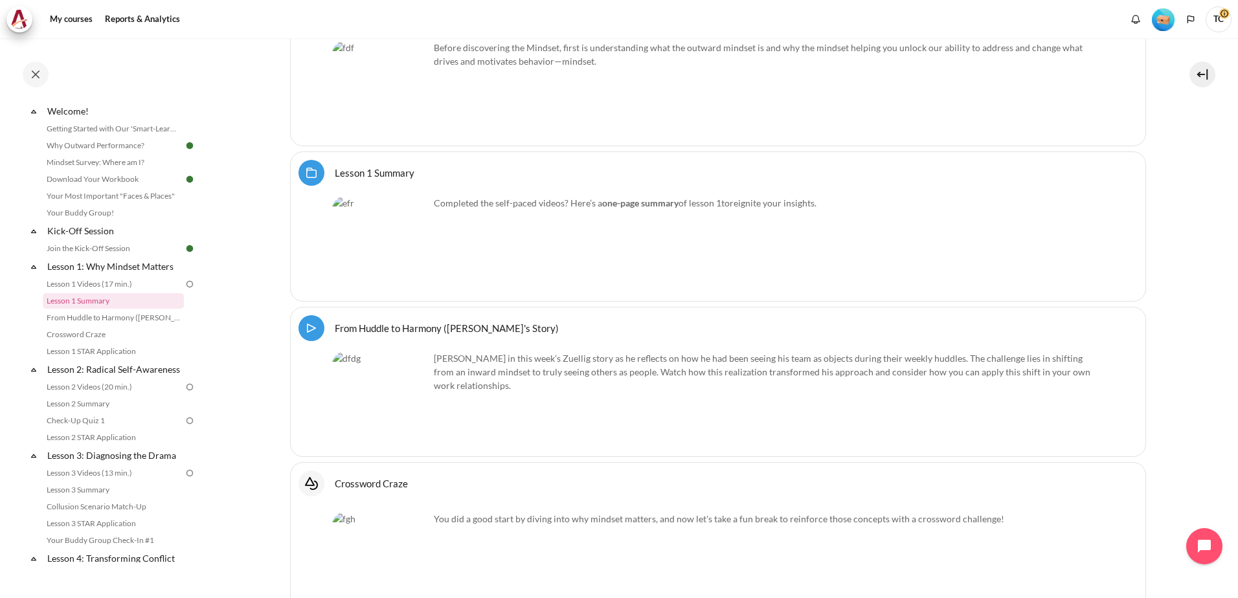
click at [407, 117] on img "Content" at bounding box center [380, 89] width 97 height 97
click at [408, 117] on img "Content" at bounding box center [380, 89] width 97 height 97
drag, startPoint x: 408, startPoint y: 117, endPoint x: 360, endPoint y: 92, distance: 53.8
click at [360, 91] on img "Content" at bounding box center [380, 89] width 97 height 97
click at [359, 93] on img "Content" at bounding box center [380, 89] width 97 height 97
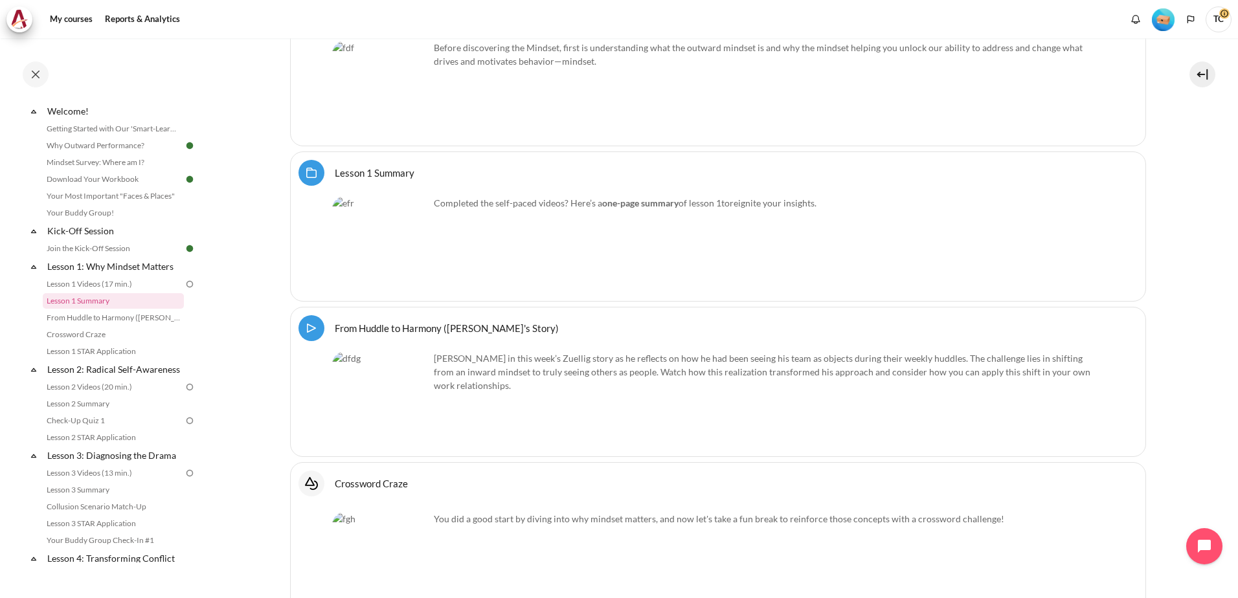
click at [359, 93] on img "Content" at bounding box center [380, 89] width 97 height 97
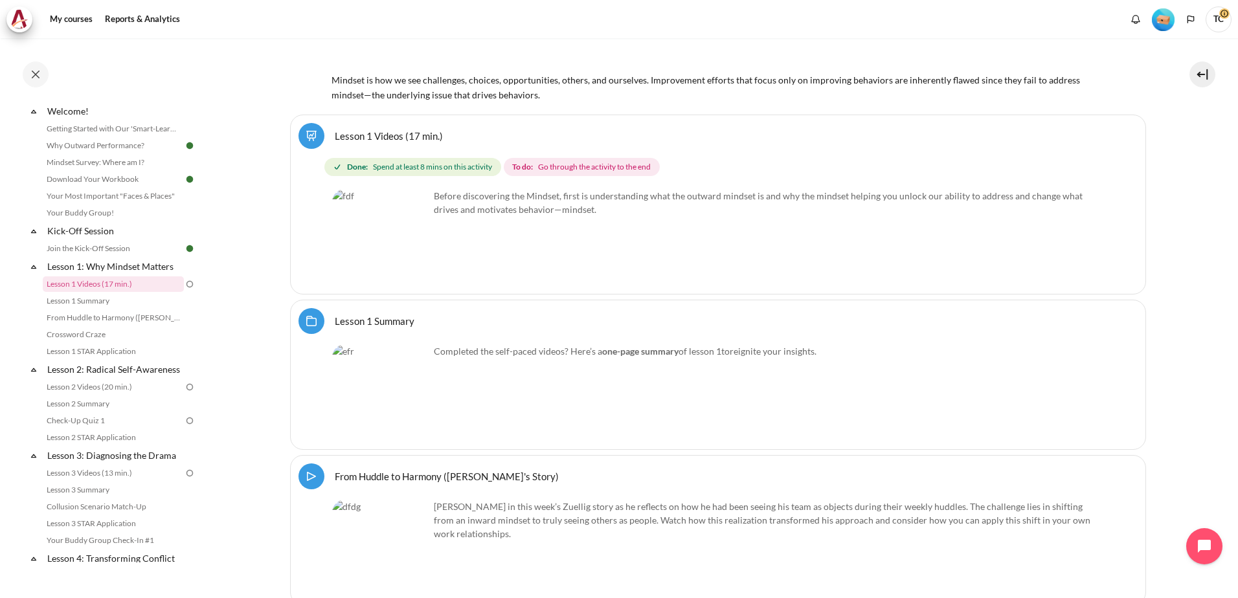
scroll to position [313, 0]
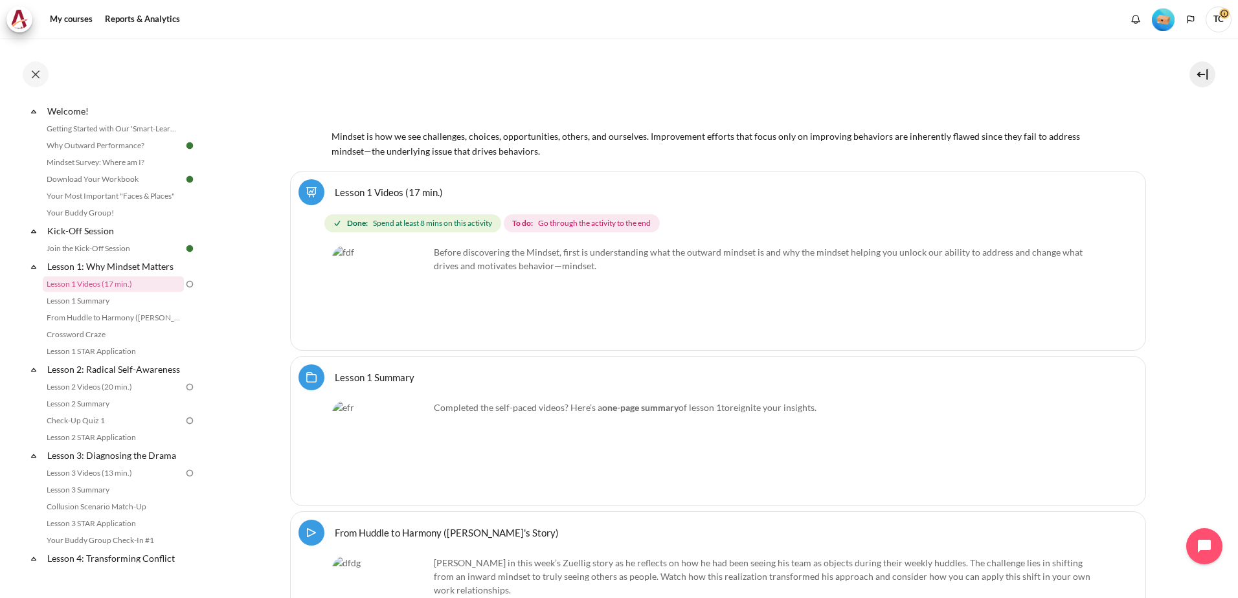
click at [584, 225] on span "Go through the activity to the end" at bounding box center [594, 223] width 113 height 12
click at [382, 278] on img "Content" at bounding box center [380, 293] width 97 height 97
click at [379, 228] on span "Spend at least 8 mins on this activity" at bounding box center [432, 223] width 119 height 12
click at [383, 463] on img "Content" at bounding box center [380, 449] width 97 height 97
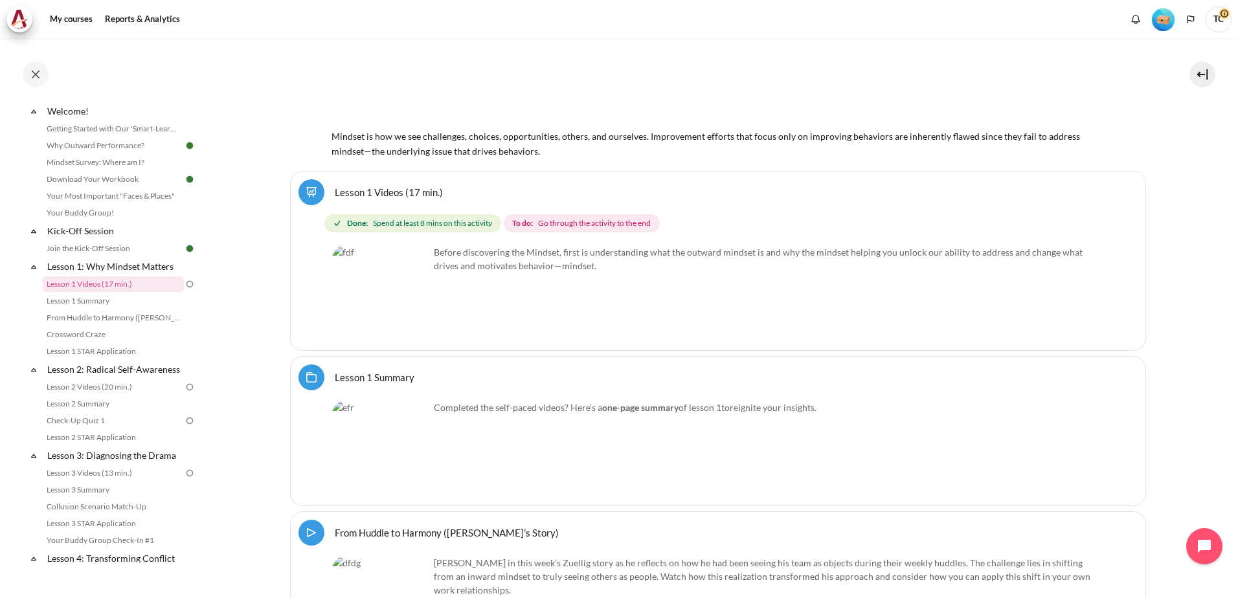
click at [407, 468] on img "Content" at bounding box center [380, 449] width 97 height 97
click at [529, 410] on p "Completed the self-paced videos? Here’s a one-page summary of lesson 1 to reign…" at bounding box center [718, 408] width 772 height 14
click at [372, 546] on div "Select activity From Huddle to Harmony (Khoo Ghi Peng's Story) Video Time" at bounding box center [718, 586] width 856 height 150
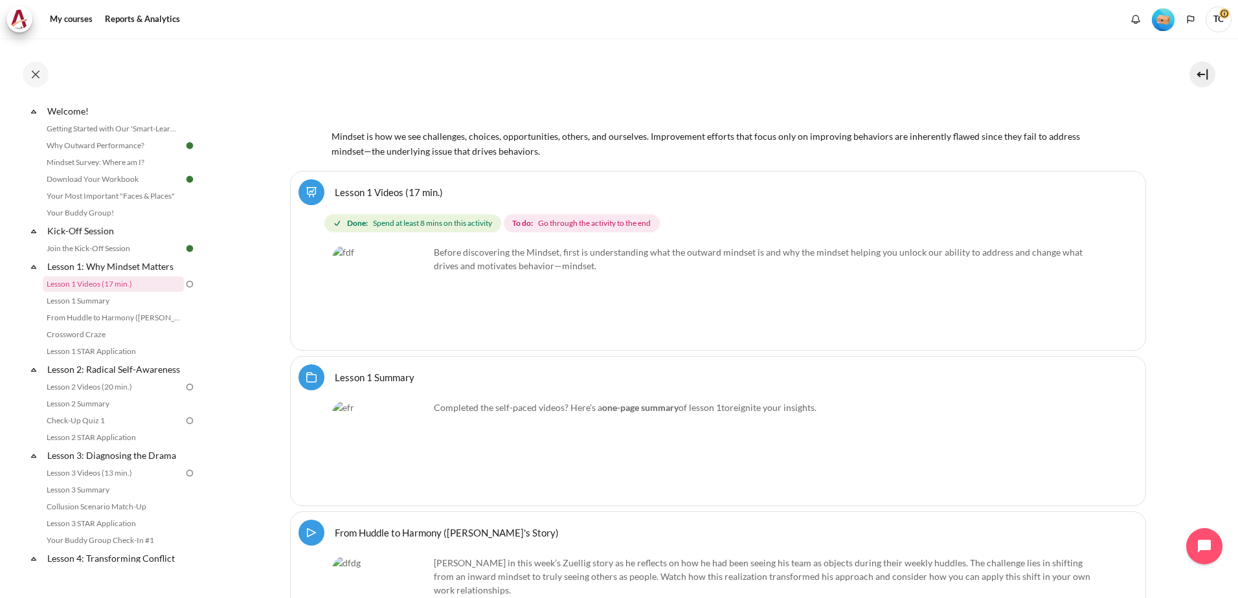
click at [335, 535] on link "From Huddle to Harmony (Khoo Ghi Peng's Story) Video Time" at bounding box center [447, 532] width 224 height 12
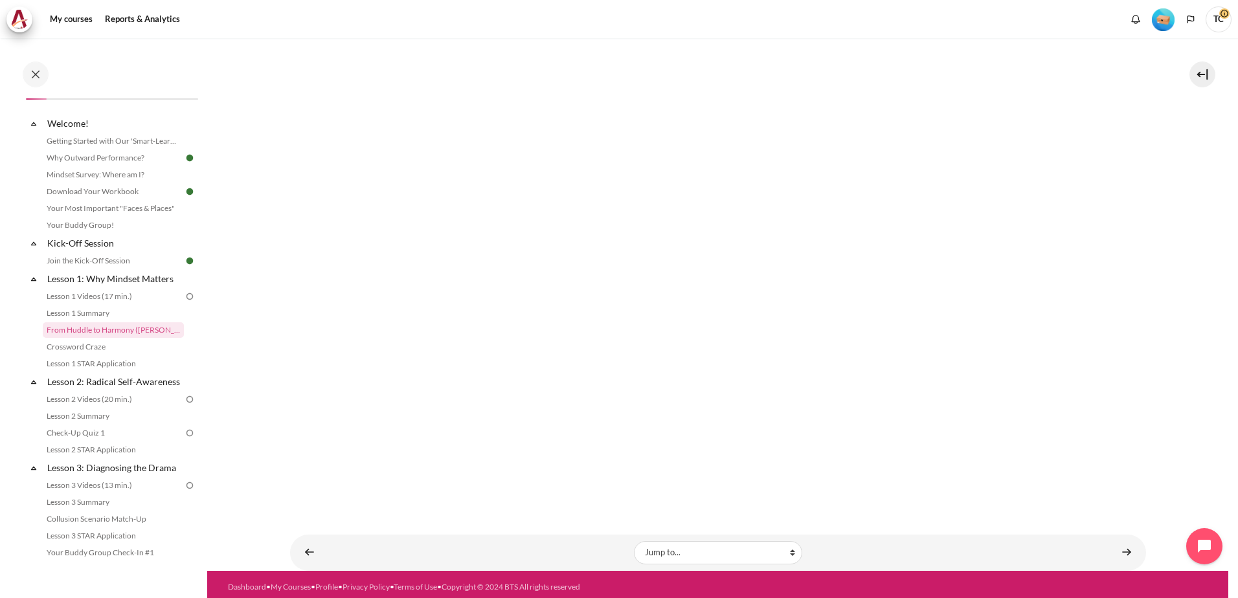
scroll to position [201, 0]
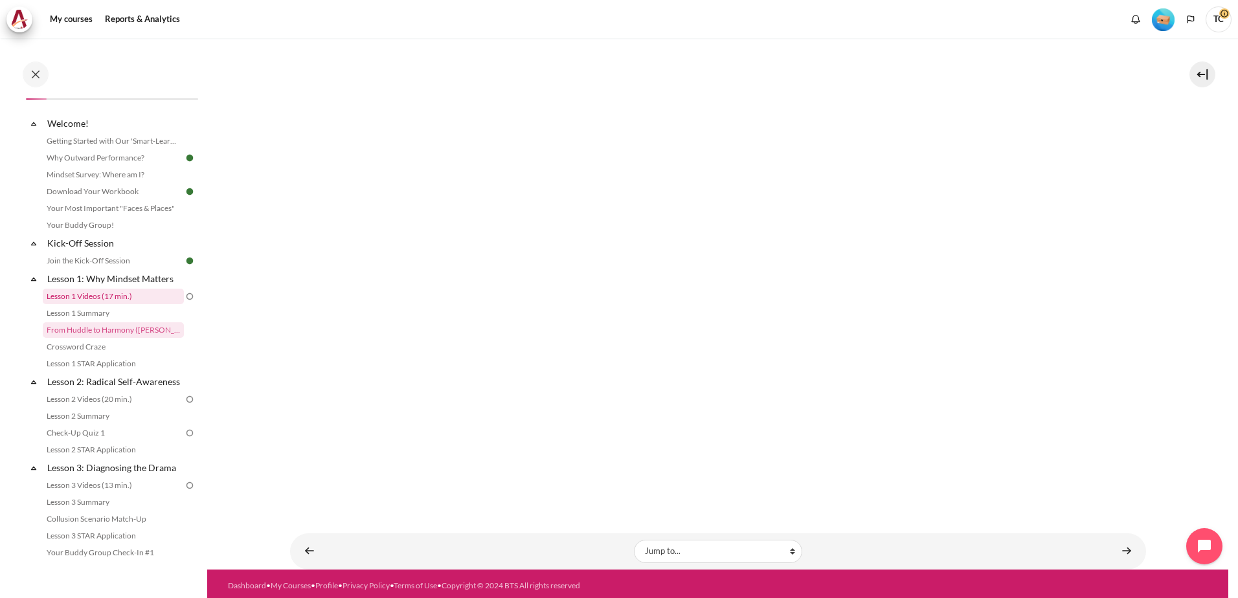
click at [85, 299] on link "Lesson 1 Videos (17 min.)" at bounding box center [113, 297] width 141 height 16
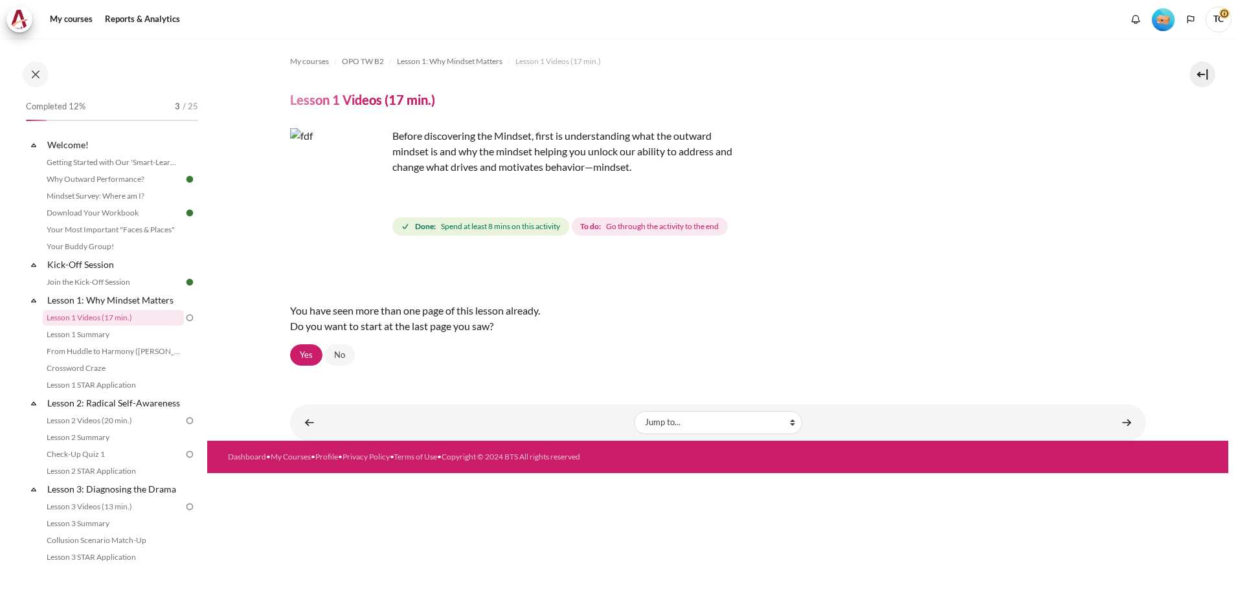
click at [364, 203] on img "Content" at bounding box center [338, 176] width 97 height 97
click at [305, 359] on link "Yes" at bounding box center [306, 355] width 32 height 22
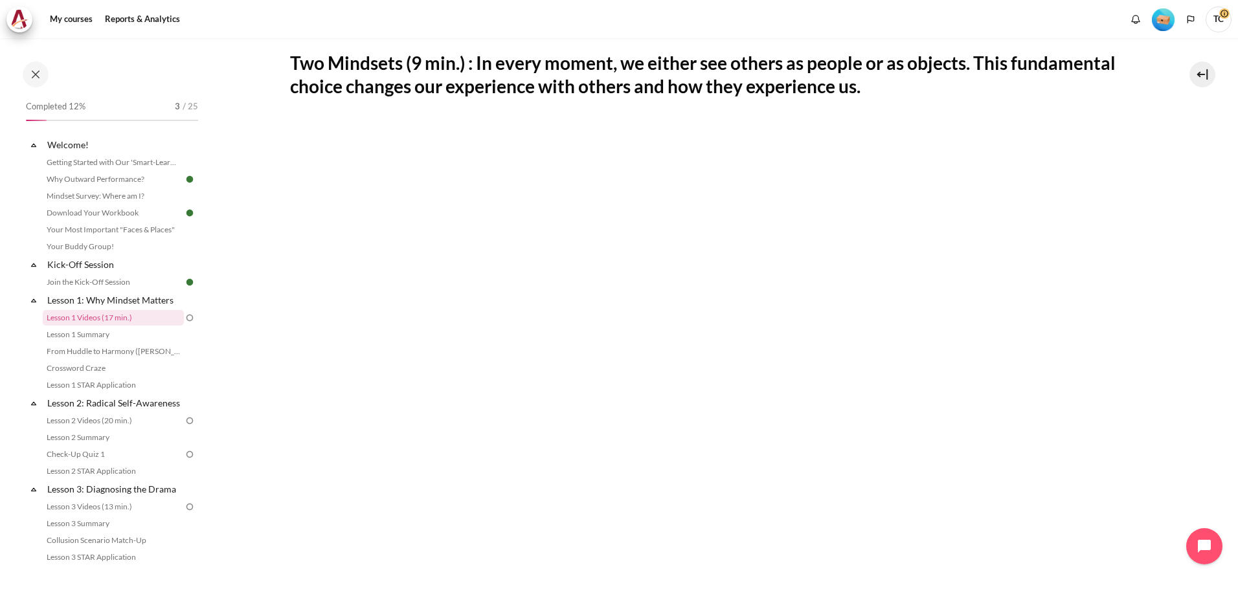
scroll to position [526, 0]
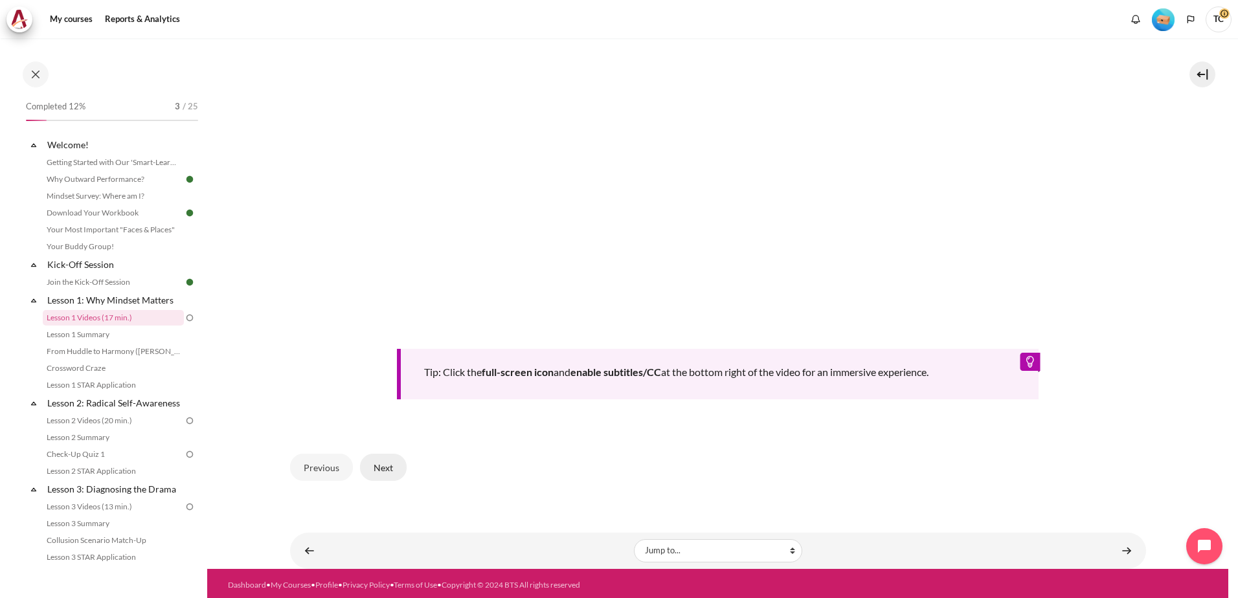
click at [373, 465] on button "Next" at bounding box center [383, 467] width 47 height 27
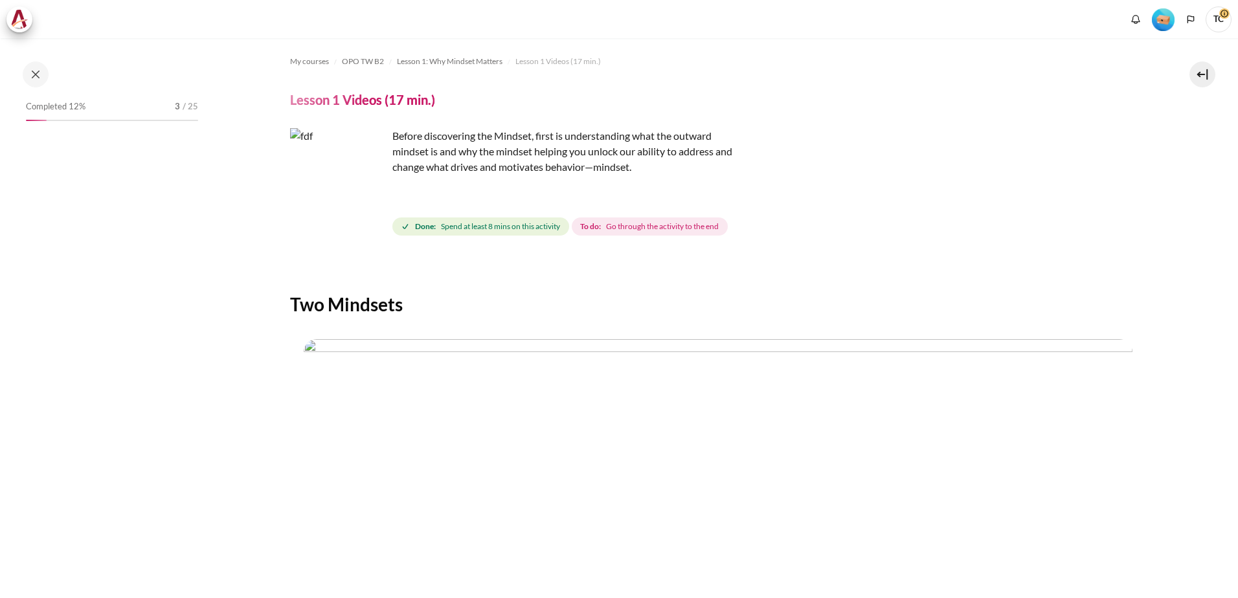
scroll to position [380, 0]
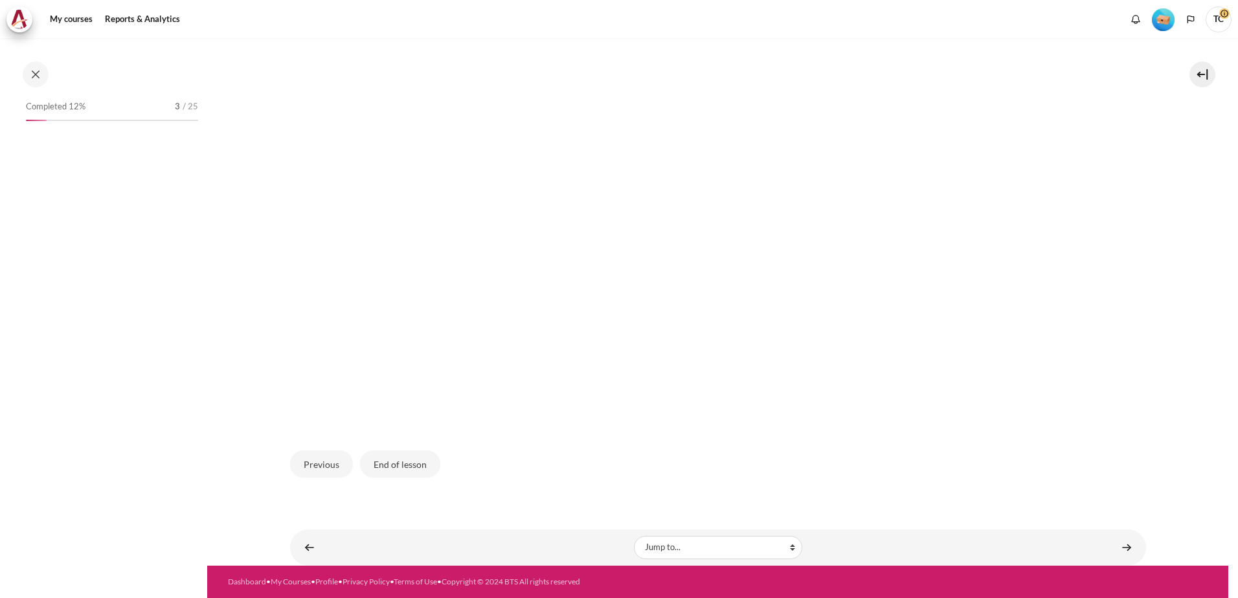
click at [379, 146] on img "Content" at bounding box center [718, 192] width 828 height 466
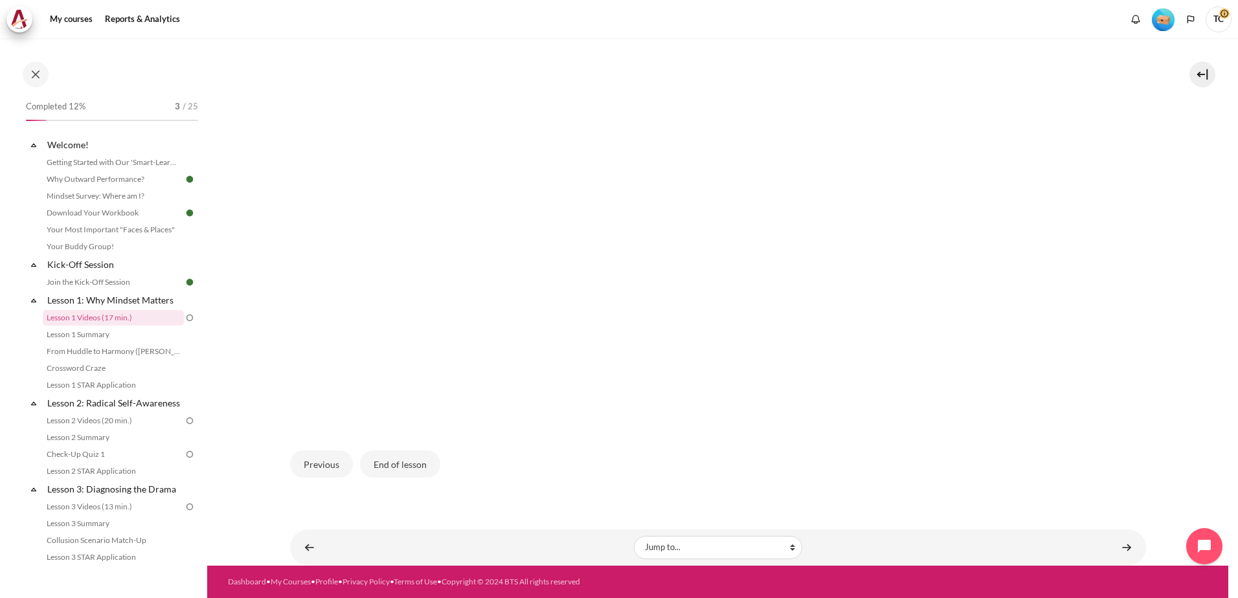
click at [896, 309] on img "Content" at bounding box center [718, 192] width 828 height 466
click at [408, 466] on button "End of lesson" at bounding box center [400, 463] width 80 height 27
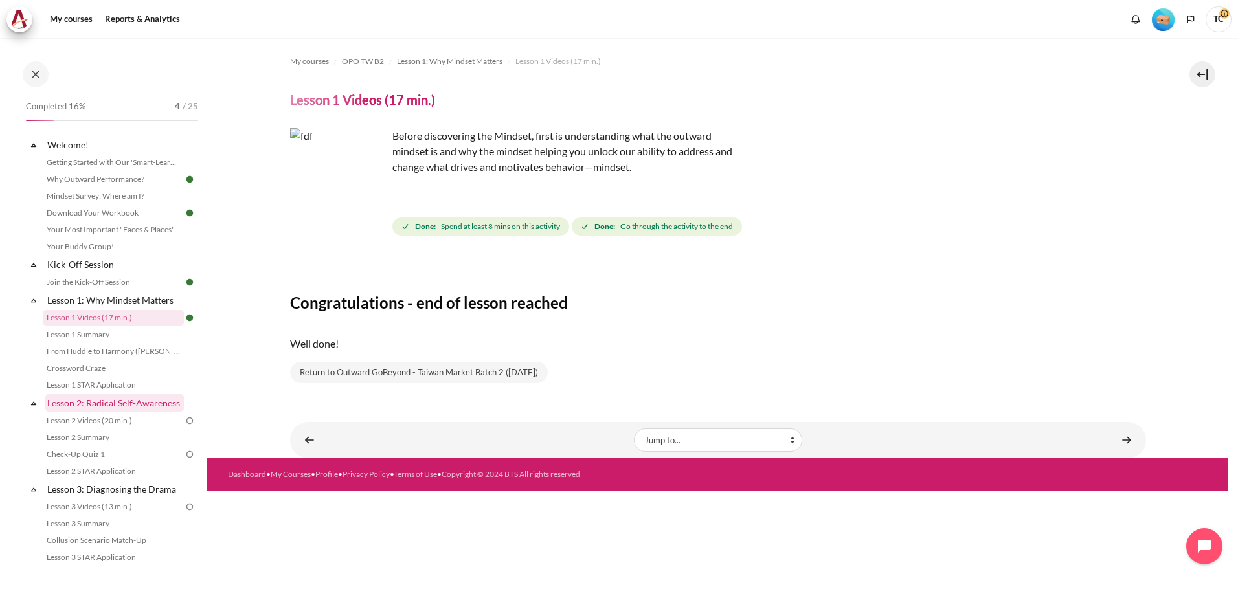
click at [104, 412] on link "Lesson 2: Radical Self-Awareness" at bounding box center [114, 402] width 139 height 17
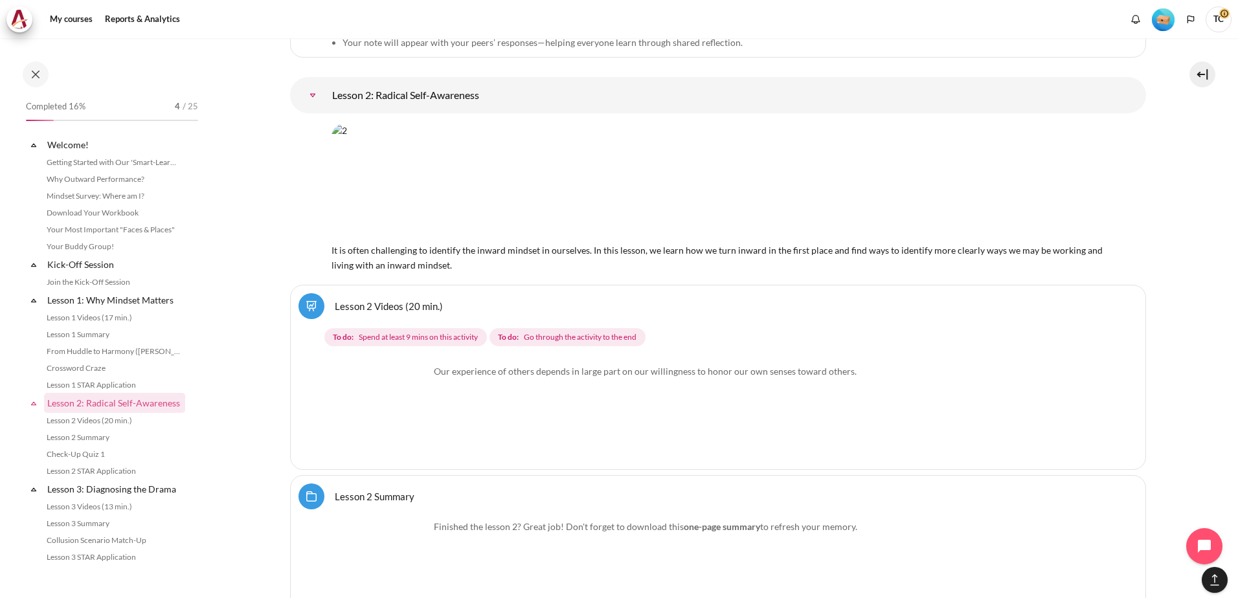
scroll to position [244, 0]
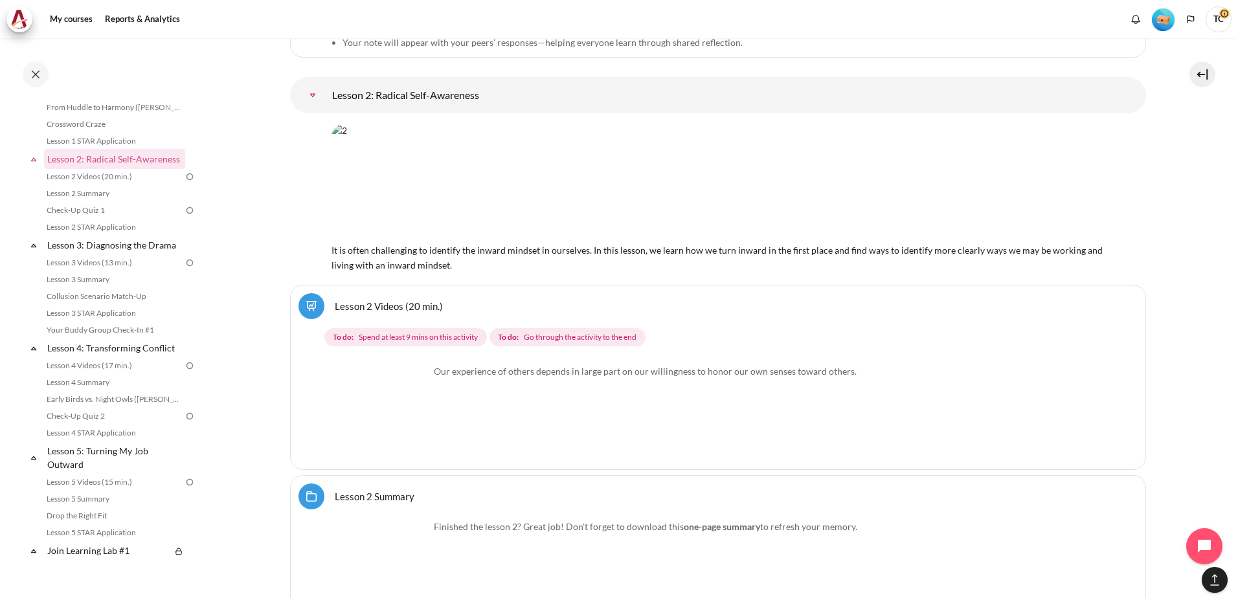
click at [408, 443] on img "Content" at bounding box center [380, 412] width 97 height 97
click at [379, 423] on img "Content" at bounding box center [380, 412] width 97 height 97
click at [406, 435] on img "Content" at bounding box center [380, 412] width 97 height 97
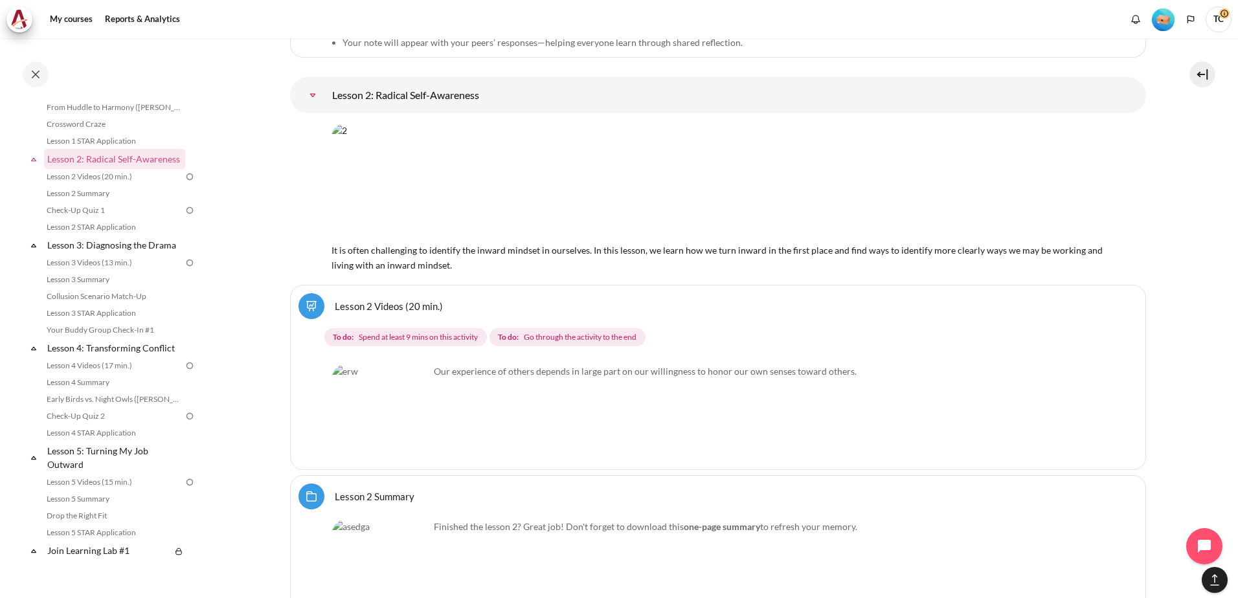
click at [408, 435] on img "Content" at bounding box center [380, 412] width 97 height 97
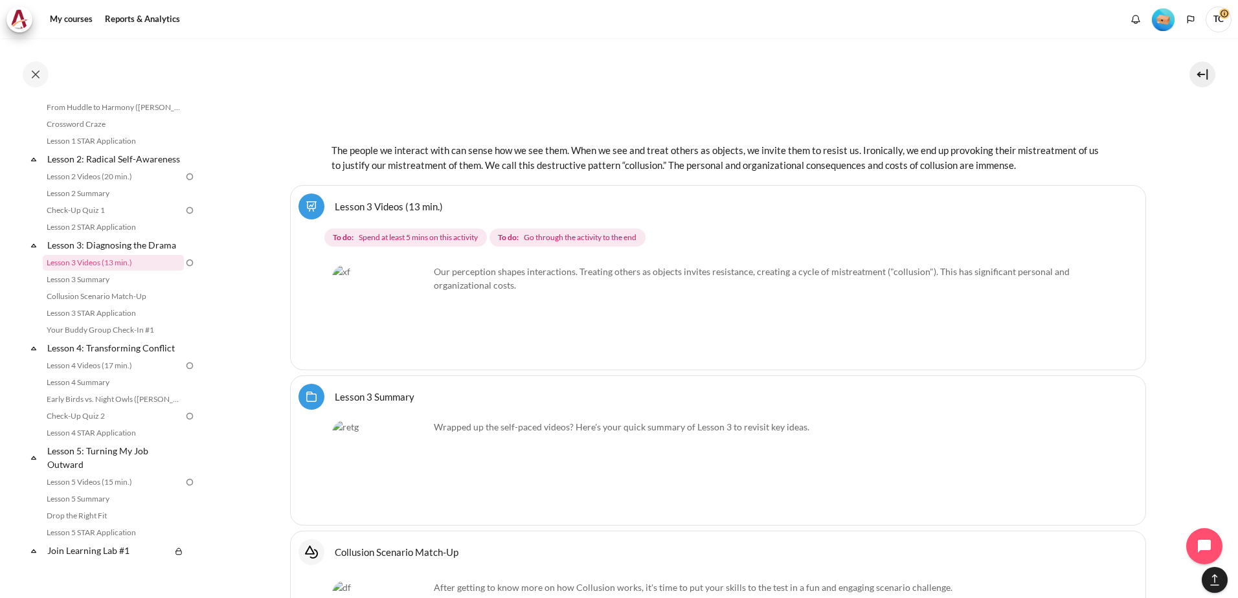
scroll to position [1954, 0]
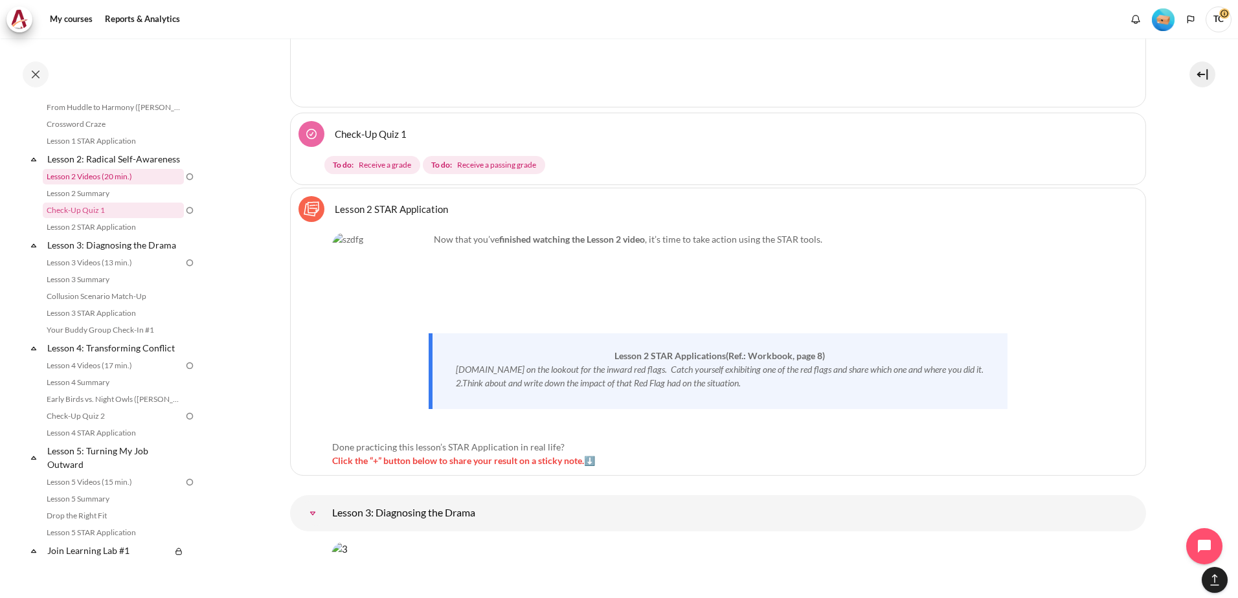
click at [96, 184] on link "Lesson 2 Videos (20 min.)" at bounding box center [113, 177] width 141 height 16
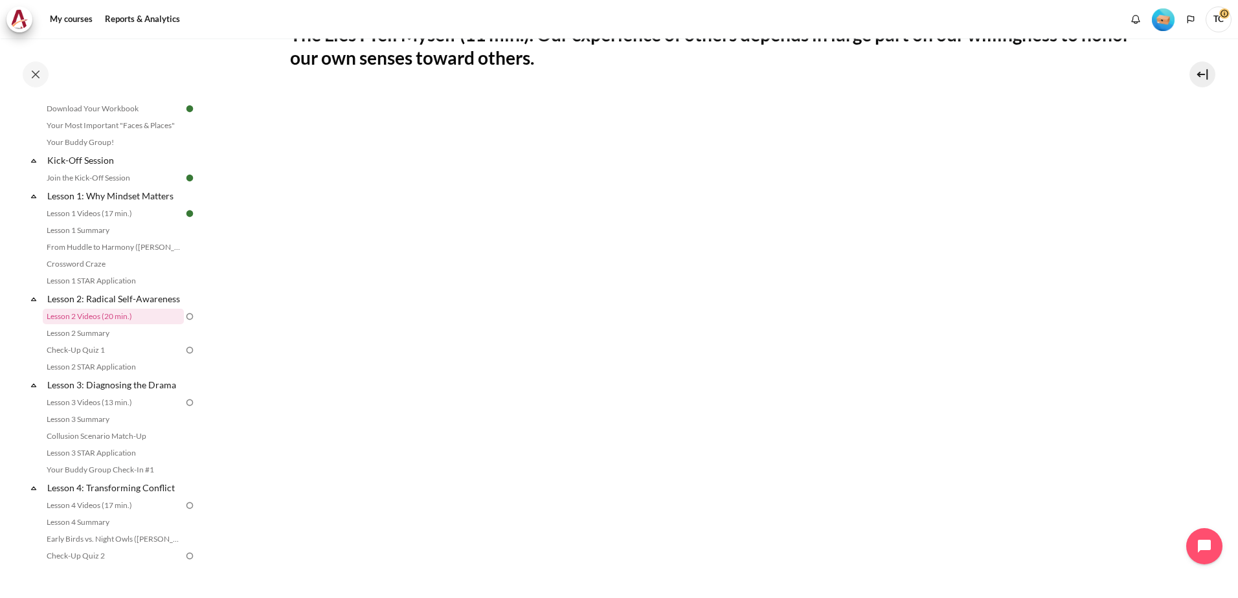
scroll to position [516, 0]
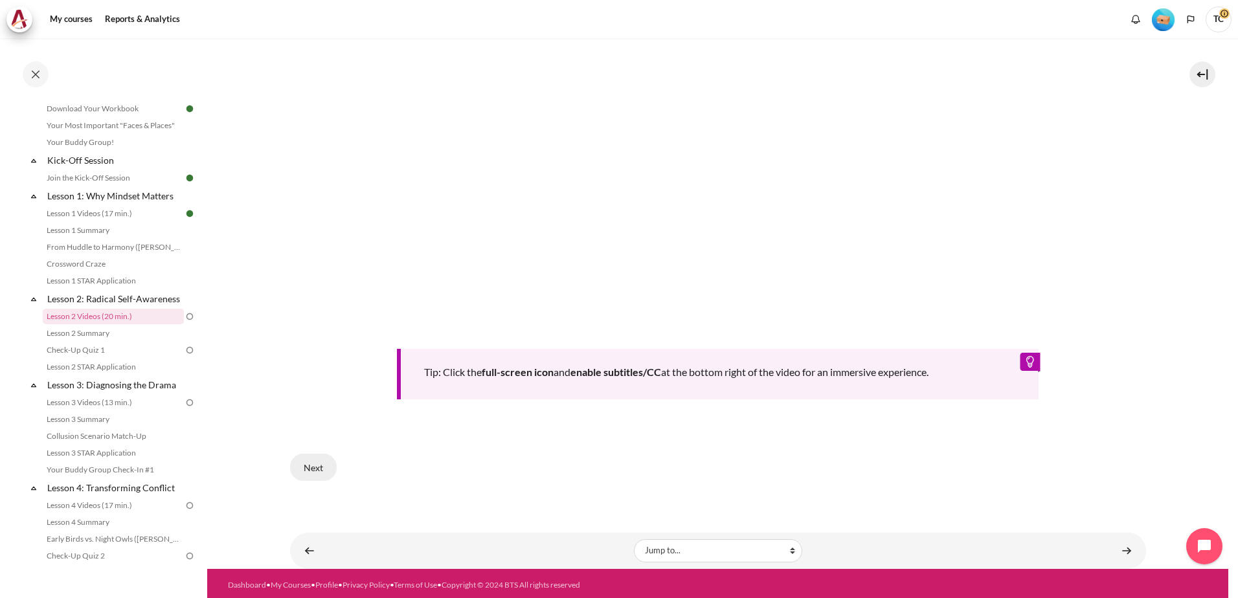
click at [309, 469] on button "Next" at bounding box center [313, 467] width 47 height 27
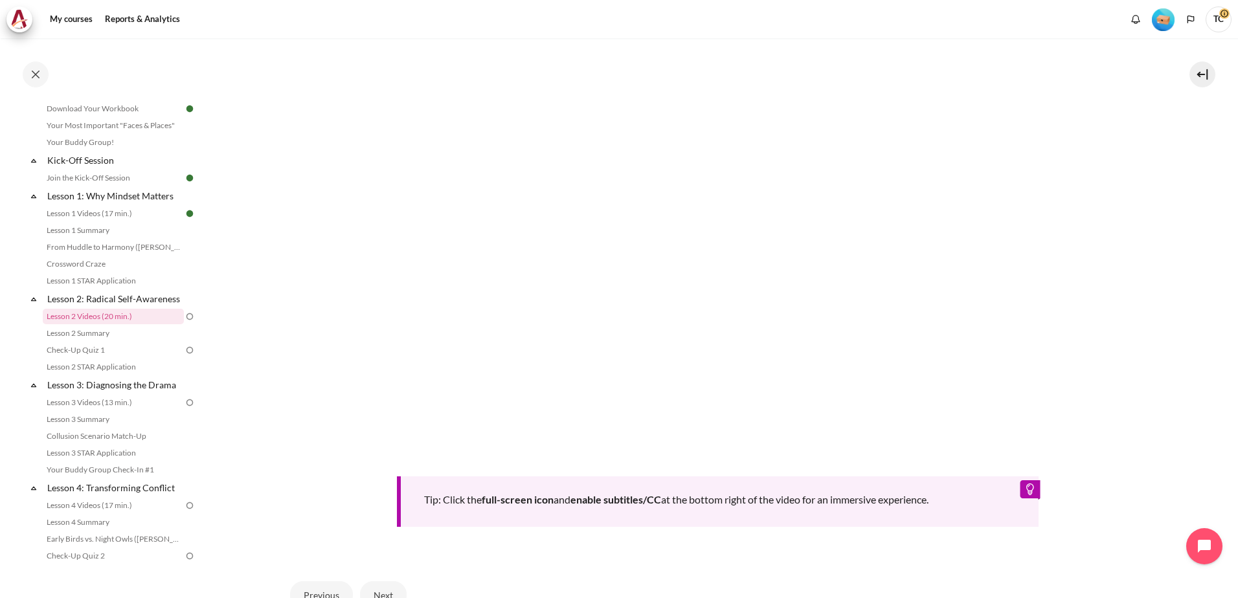
scroll to position [516, 0]
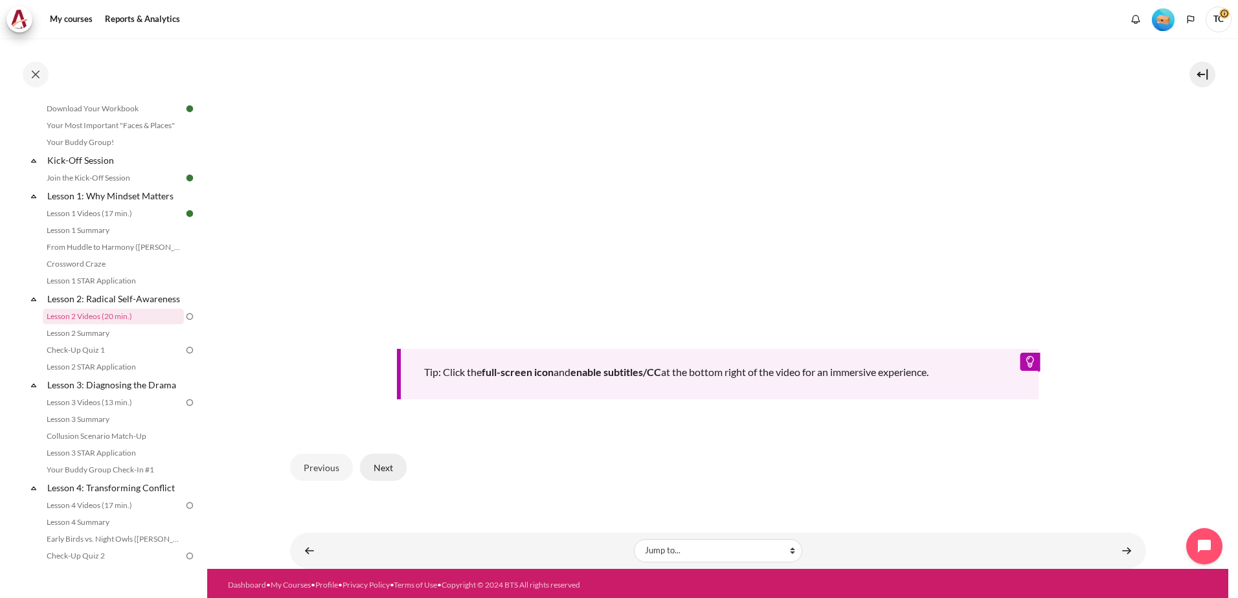
click at [386, 472] on button "Next" at bounding box center [383, 467] width 47 height 27
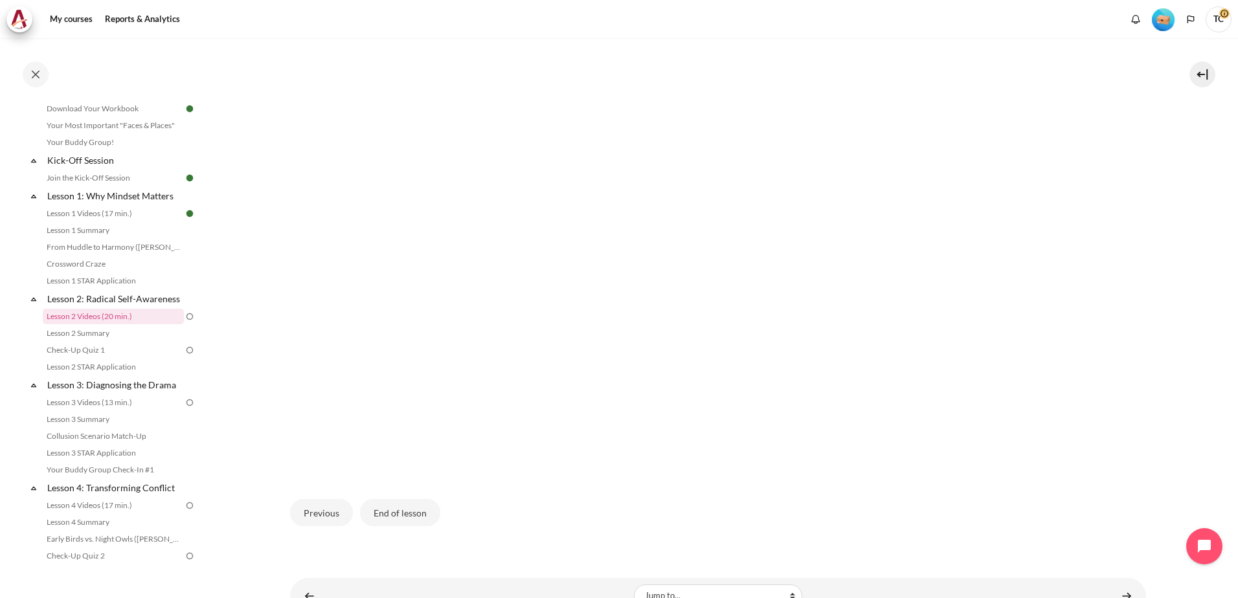
scroll to position [370, 0]
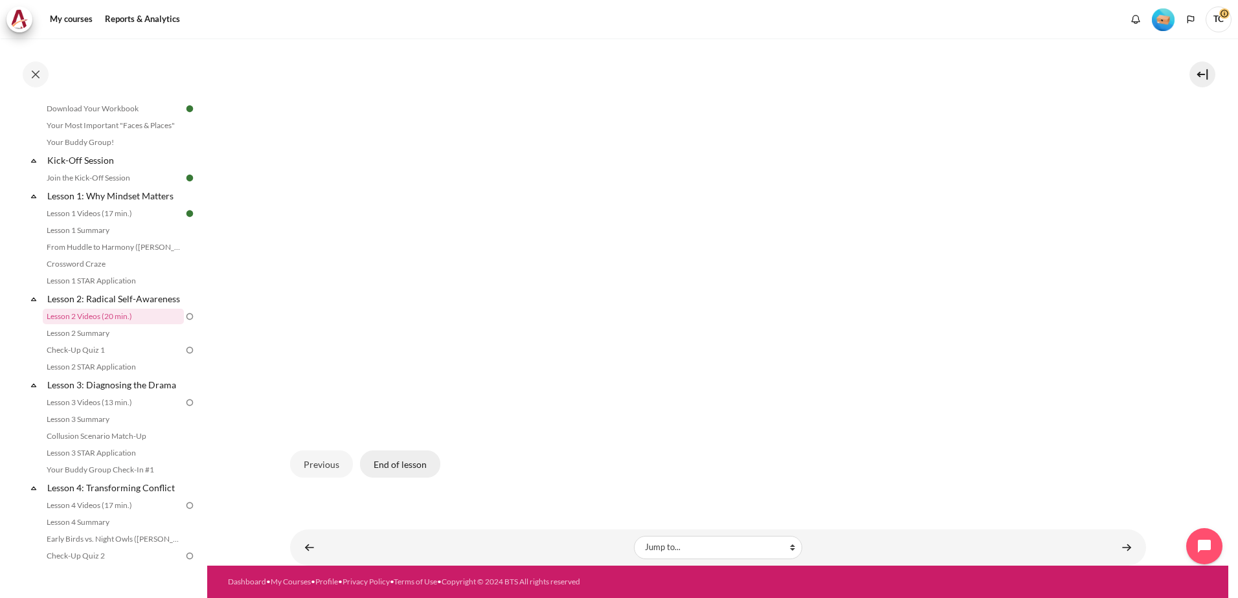
click at [381, 470] on button "End of lesson" at bounding box center [400, 463] width 80 height 27
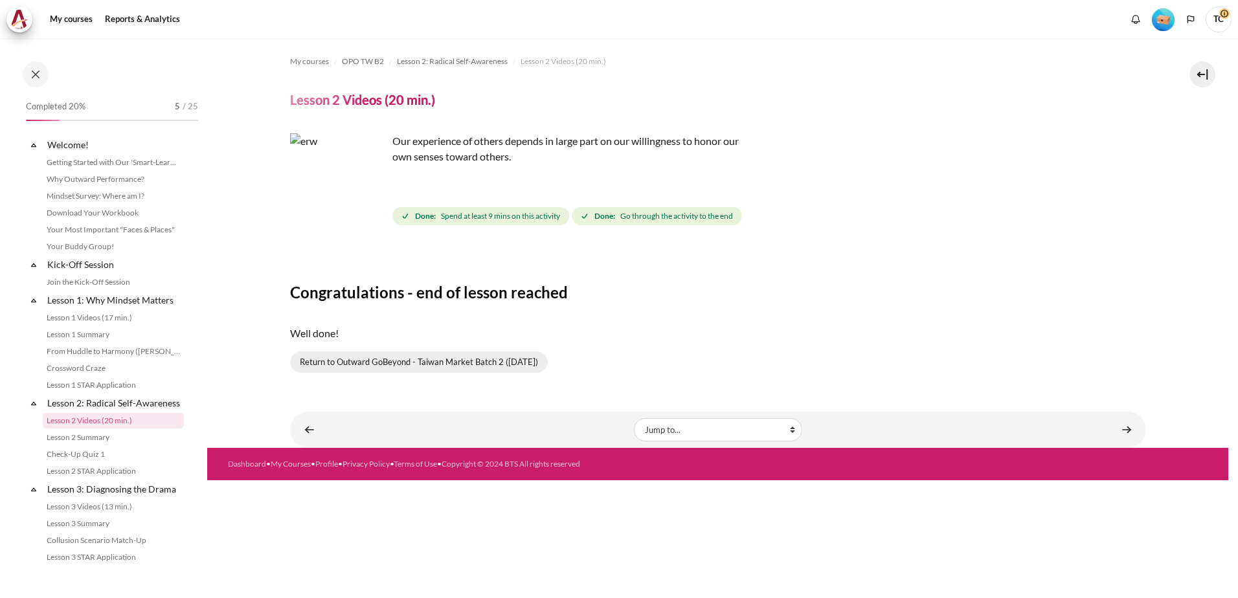
scroll to position [104, 0]
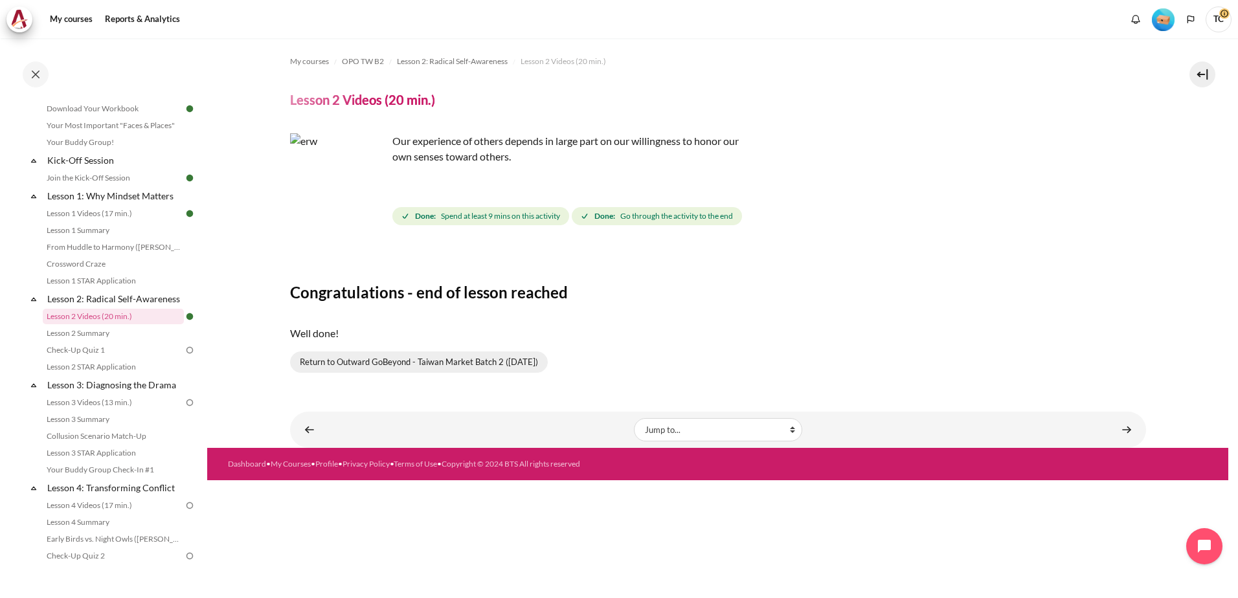
click at [313, 367] on link "Return to Outward GoBeyond - Taiwan Market Batch 2 (Sep 2025)" at bounding box center [419, 362] width 258 height 22
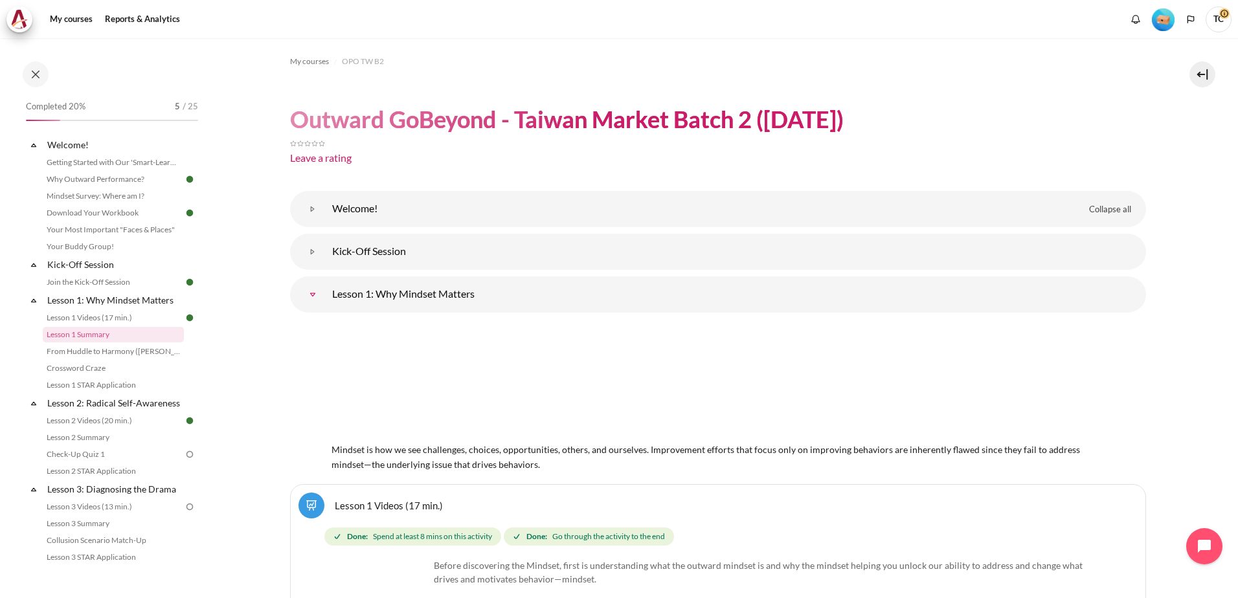
scroll to position [518, 0]
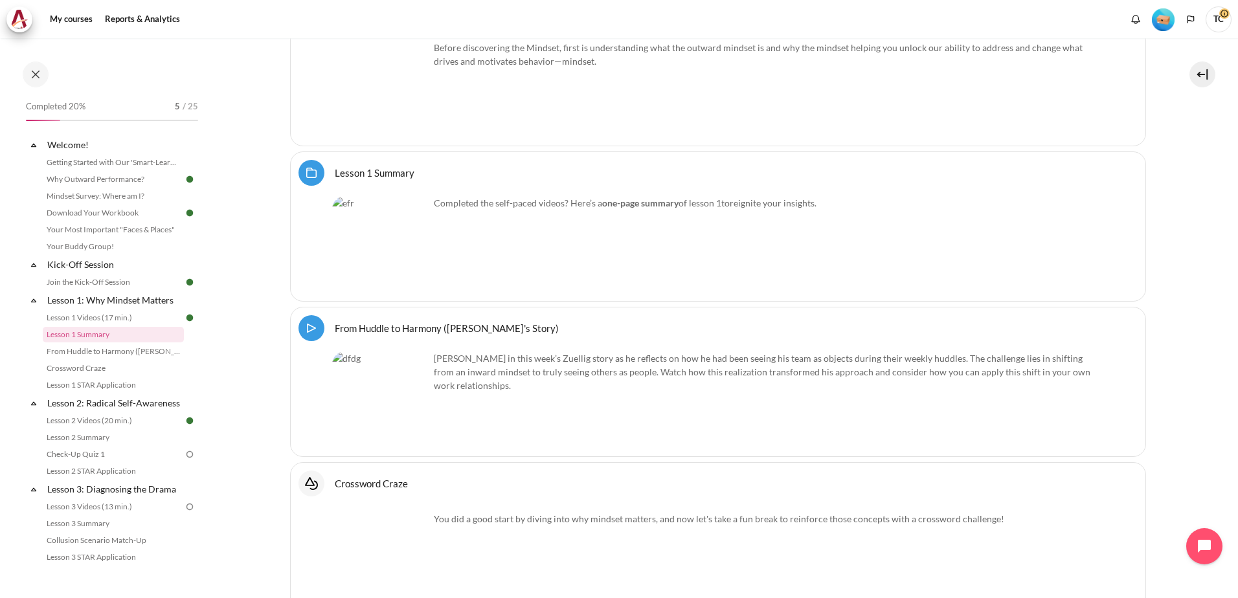
click at [608, 208] on strong "one-page summary" at bounding box center [640, 202] width 76 height 11
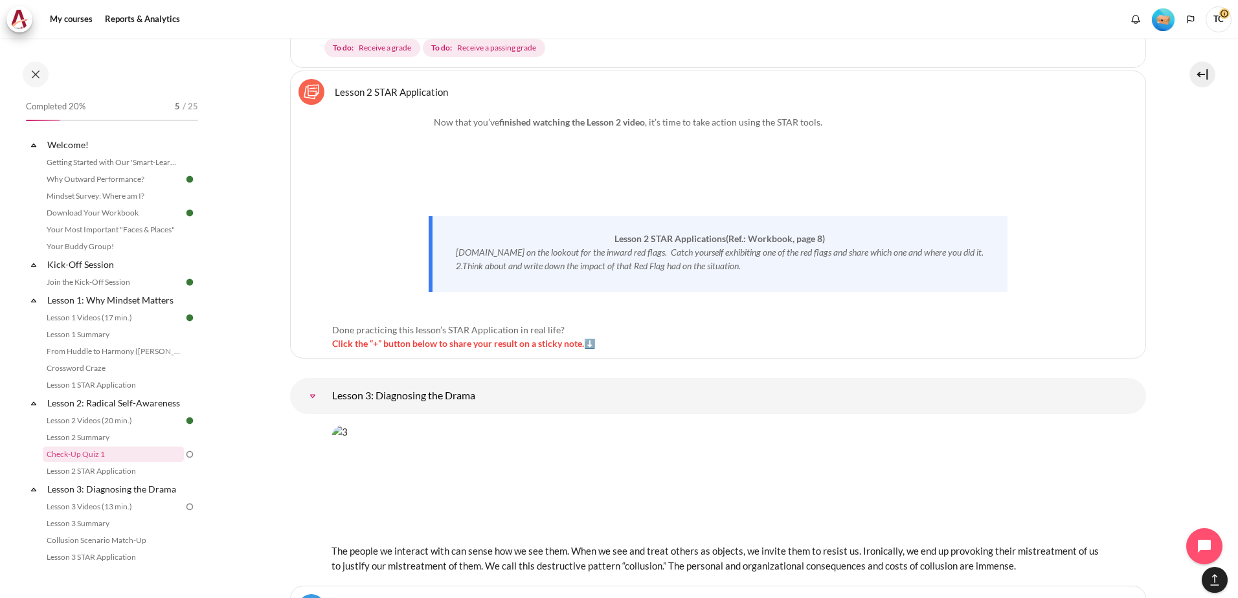
scroll to position [1553, 0]
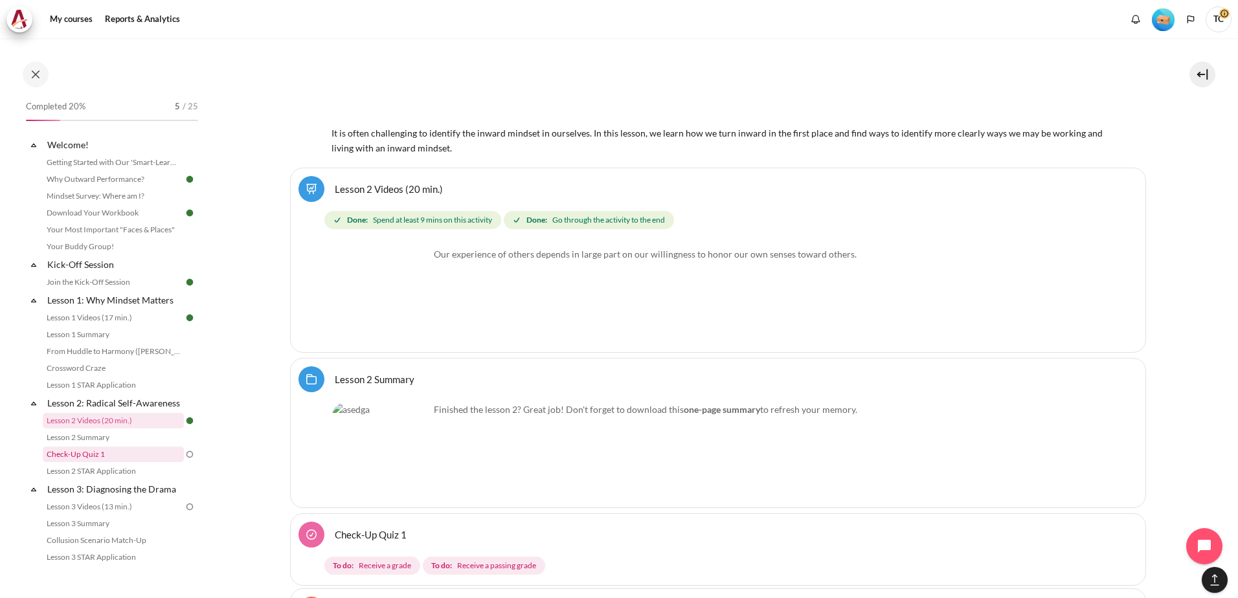
click at [79, 462] on link "Check-Up Quiz 1" at bounding box center [113, 455] width 141 height 16
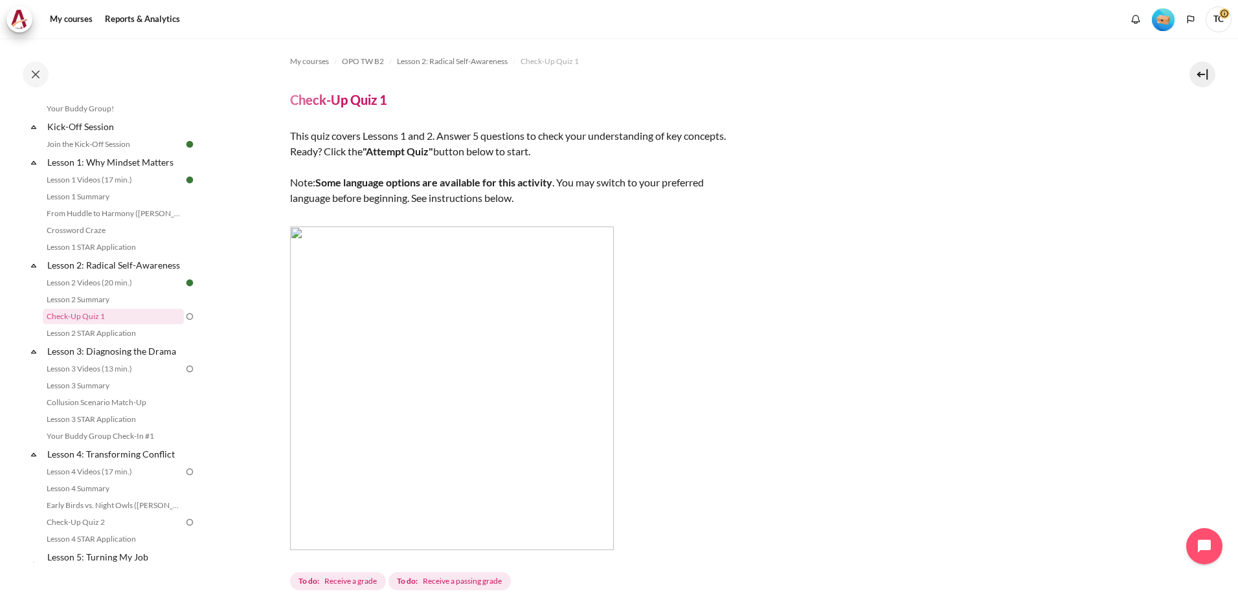
scroll to position [217, 0]
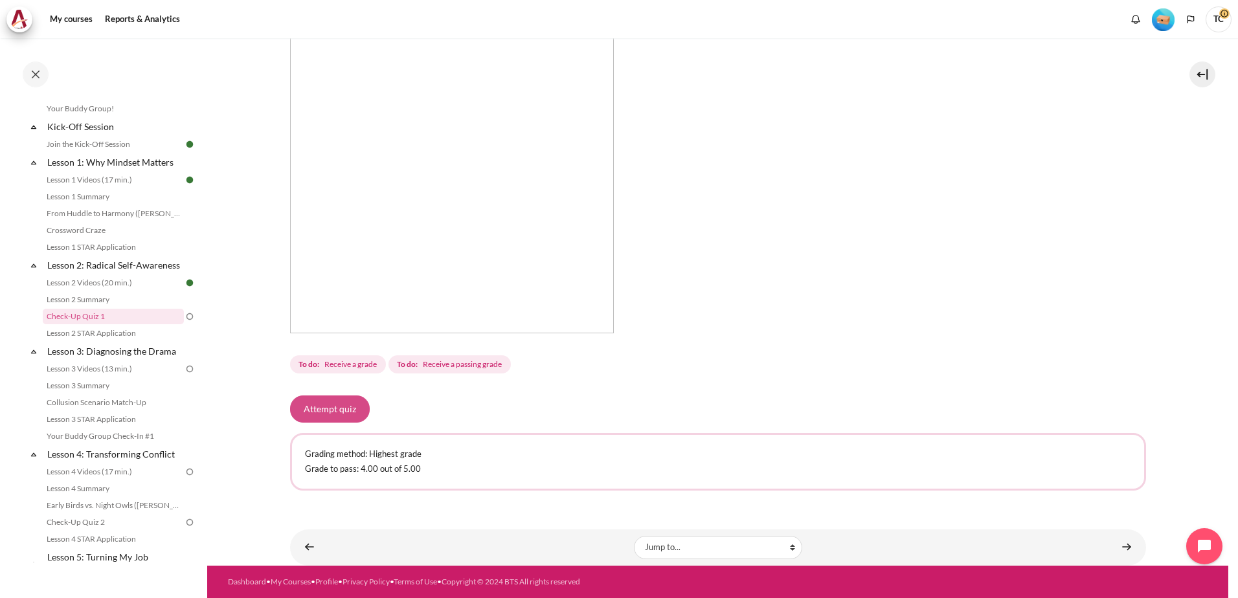
click at [341, 415] on button "Attempt quiz" at bounding box center [330, 408] width 80 height 27
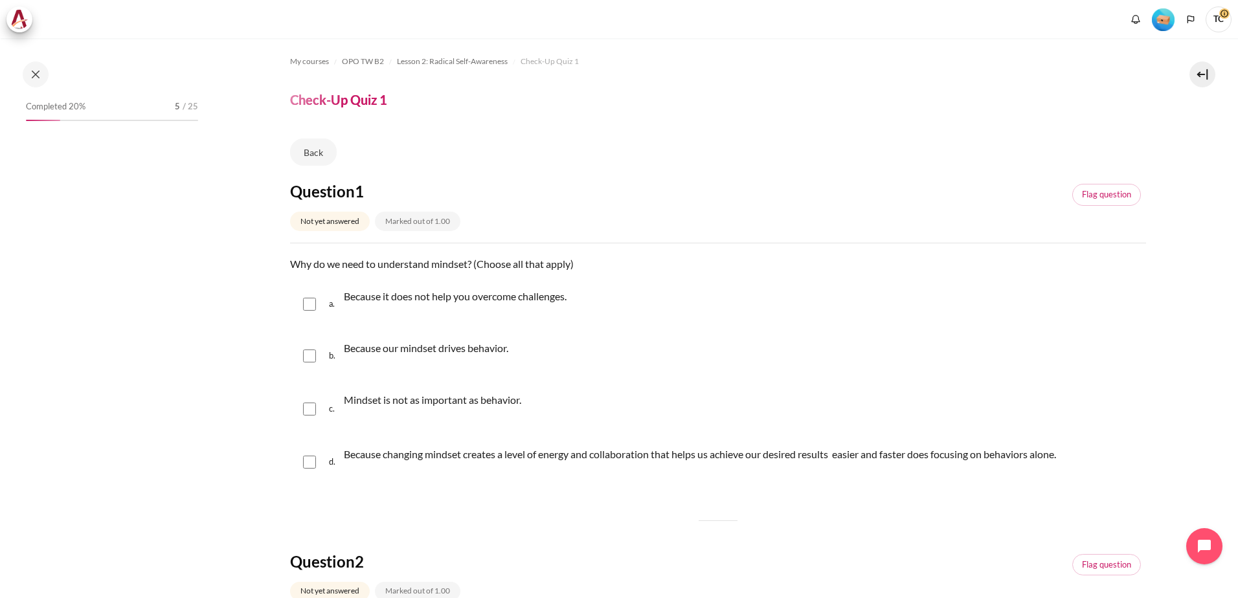
scroll to position [138, 0]
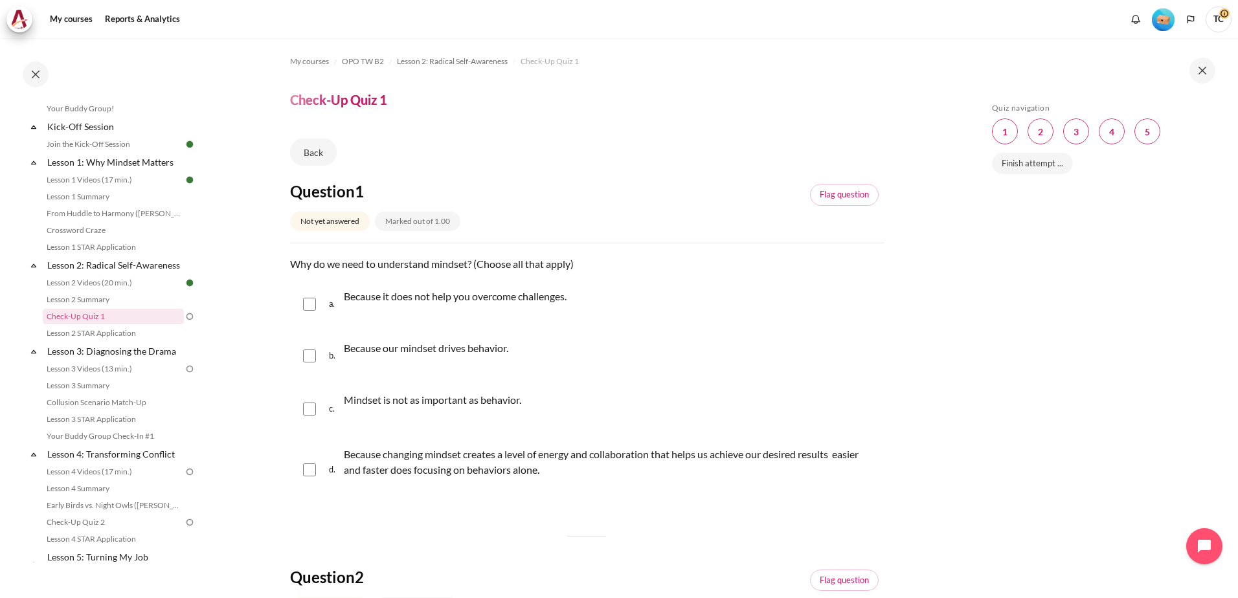
click at [310, 361] on input "Content" at bounding box center [309, 356] width 13 height 13
checkbox input "true"
click at [311, 468] on input "Content" at bounding box center [309, 469] width 13 height 13
checkbox input "true"
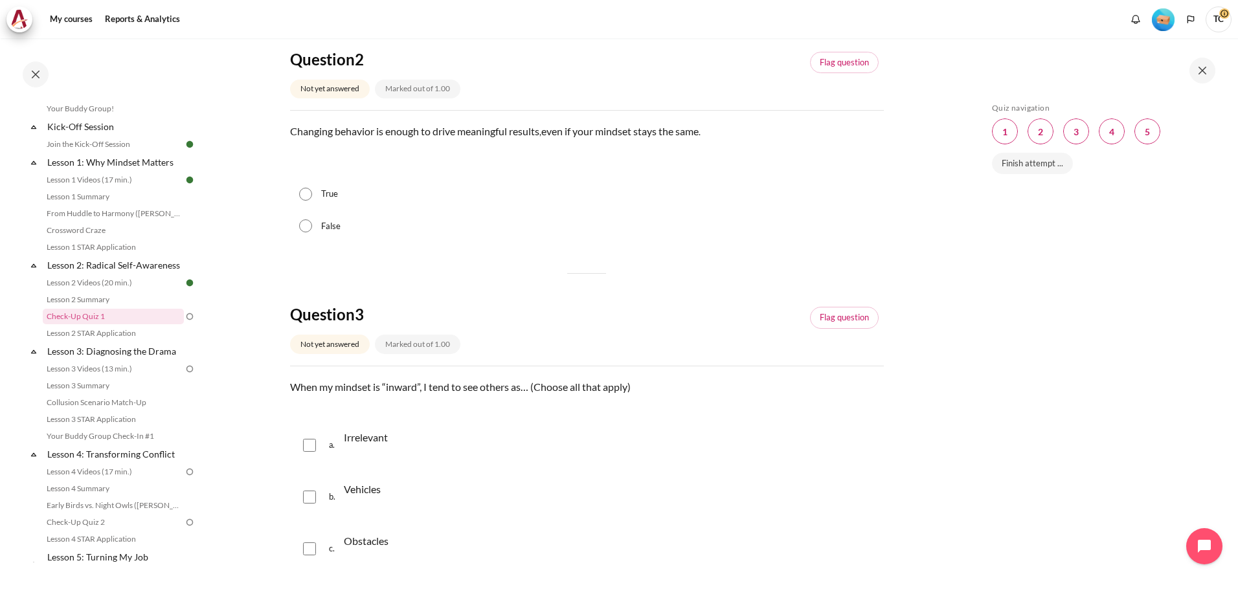
click at [304, 225] on input "False" at bounding box center [305, 225] width 13 height 13
radio input "true"
click at [309, 498] on input "Content" at bounding box center [309, 497] width 13 height 13
checkbox input "true"
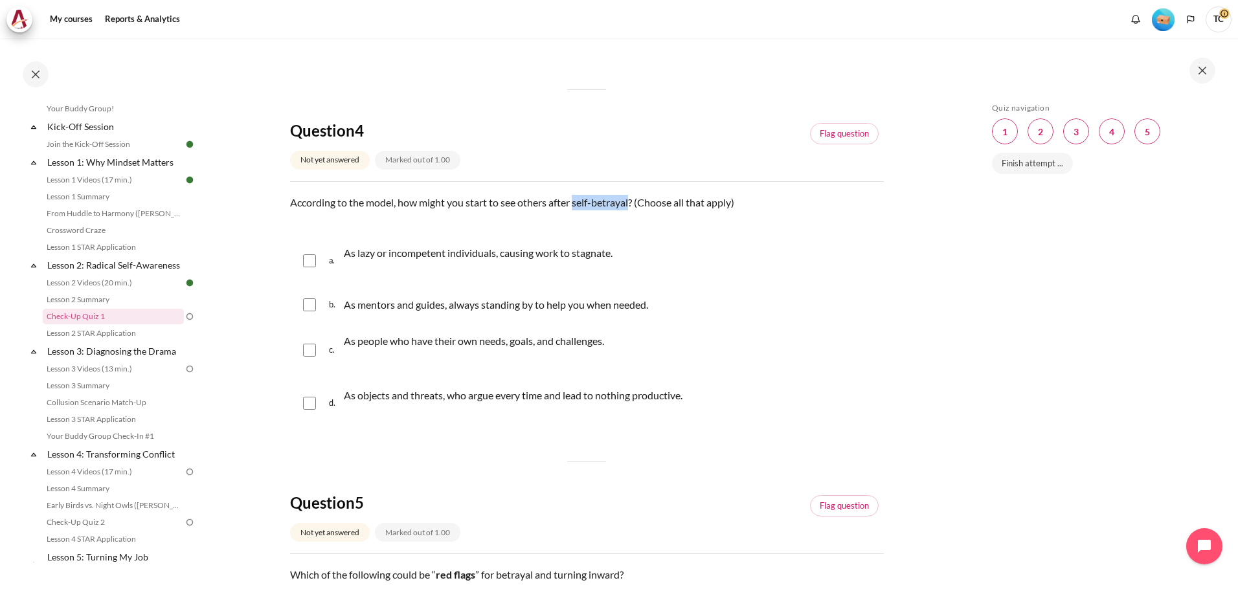
drag, startPoint x: 575, startPoint y: 204, endPoint x: 632, endPoint y: 203, distance: 57.0
click at [632, 203] on p "According to the model, how might you start to see others after self-betrayal? …" at bounding box center [587, 203] width 594 height 16
copy p "self-betrayal"
click at [321, 267] on div "a. As lazy or incompetent individuals, causing work to stagnate." at bounding box center [587, 260] width 594 height 49
click at [311, 263] on input "Content" at bounding box center [309, 260] width 13 height 13
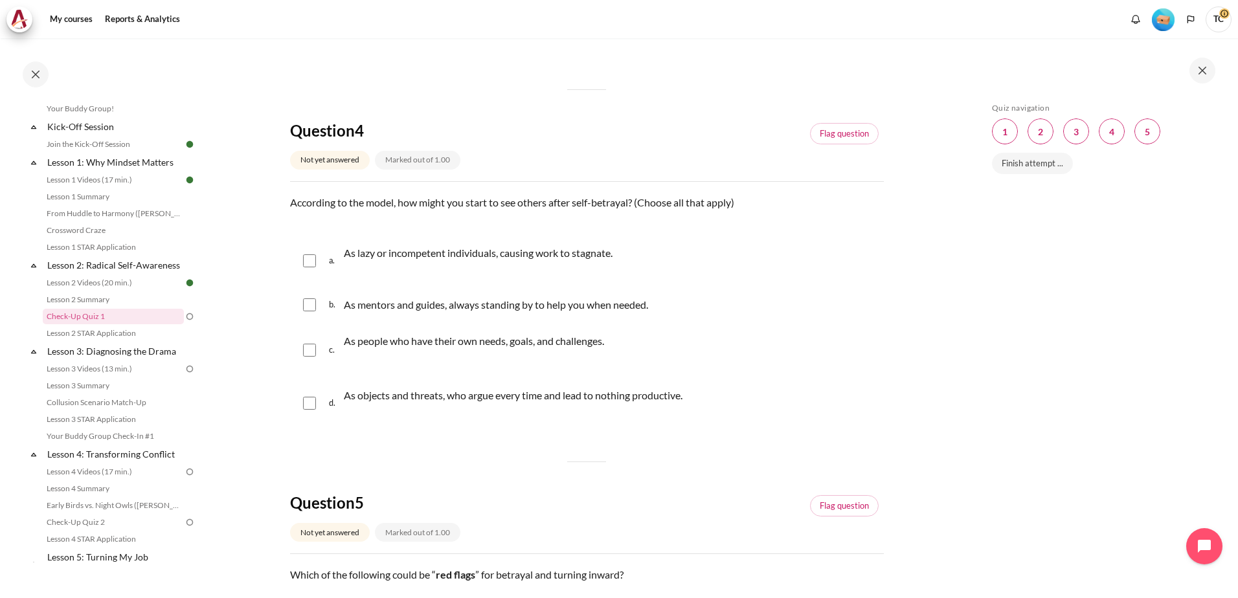
checkbox input "true"
click at [311, 349] on input "Content" at bounding box center [309, 350] width 13 height 13
checkbox input "true"
click at [322, 400] on div "d. As objects and threats, who argue every time and lead to nothing productive." at bounding box center [587, 403] width 594 height 49
click at [315, 401] on input "Content" at bounding box center [309, 403] width 13 height 13
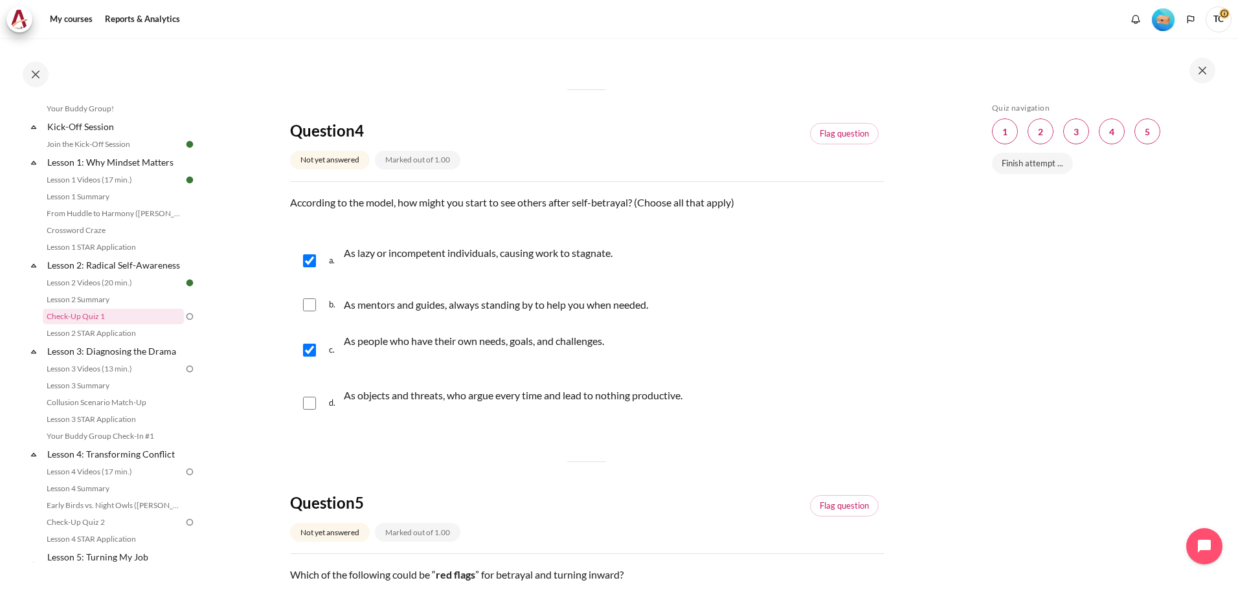
checkbox input "true"
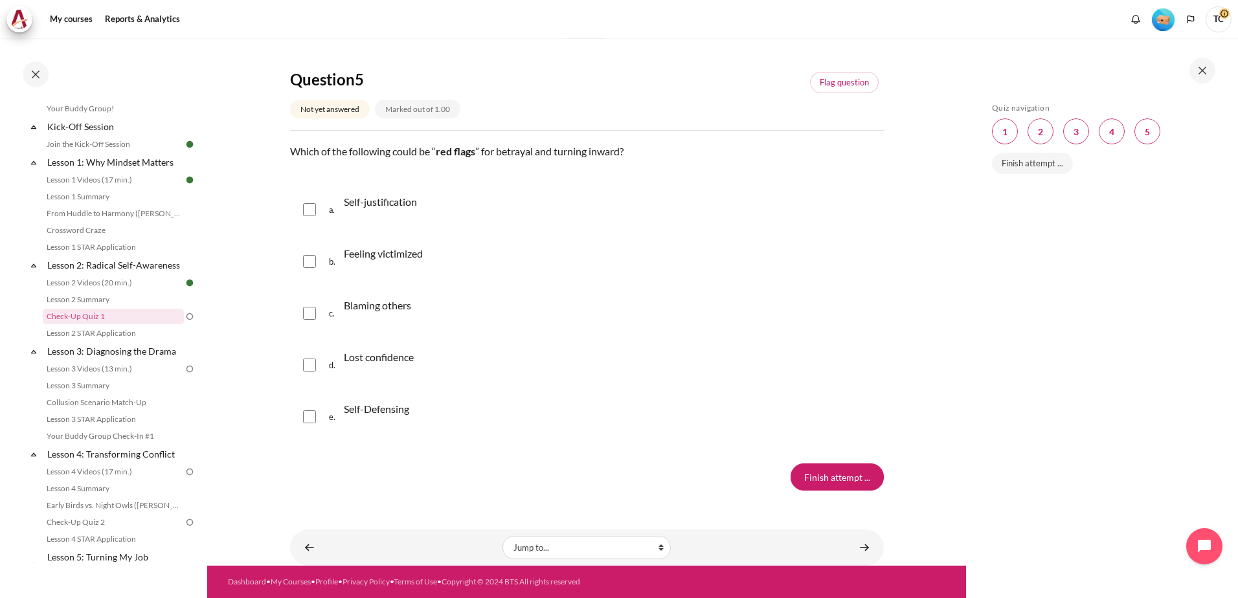
click at [318, 210] on div "a. Self-justification" at bounding box center [587, 209] width 594 height 49
click at [309, 214] on input "Content" at bounding box center [309, 209] width 13 height 13
checkbox input "true"
click at [315, 261] on input "Content" at bounding box center [309, 261] width 13 height 13
checkbox input "true"
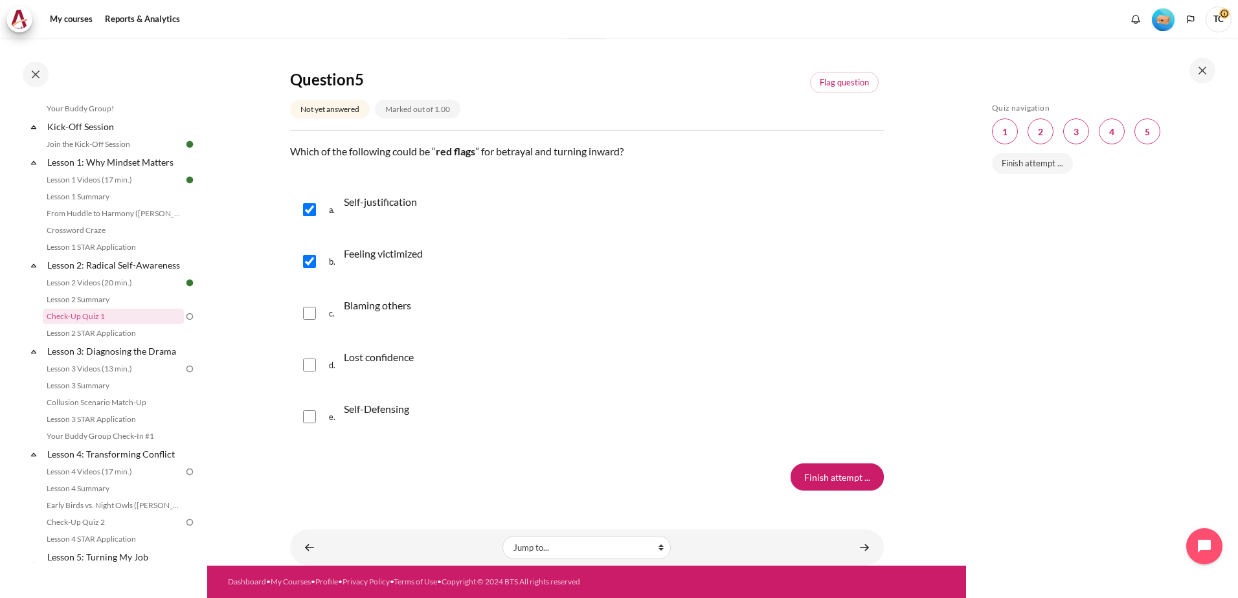
click at [313, 316] on input "Content" at bounding box center [309, 313] width 13 height 13
checkbox input "true"
click at [796, 476] on input "Finish attempt ..." at bounding box center [836, 476] width 93 height 27
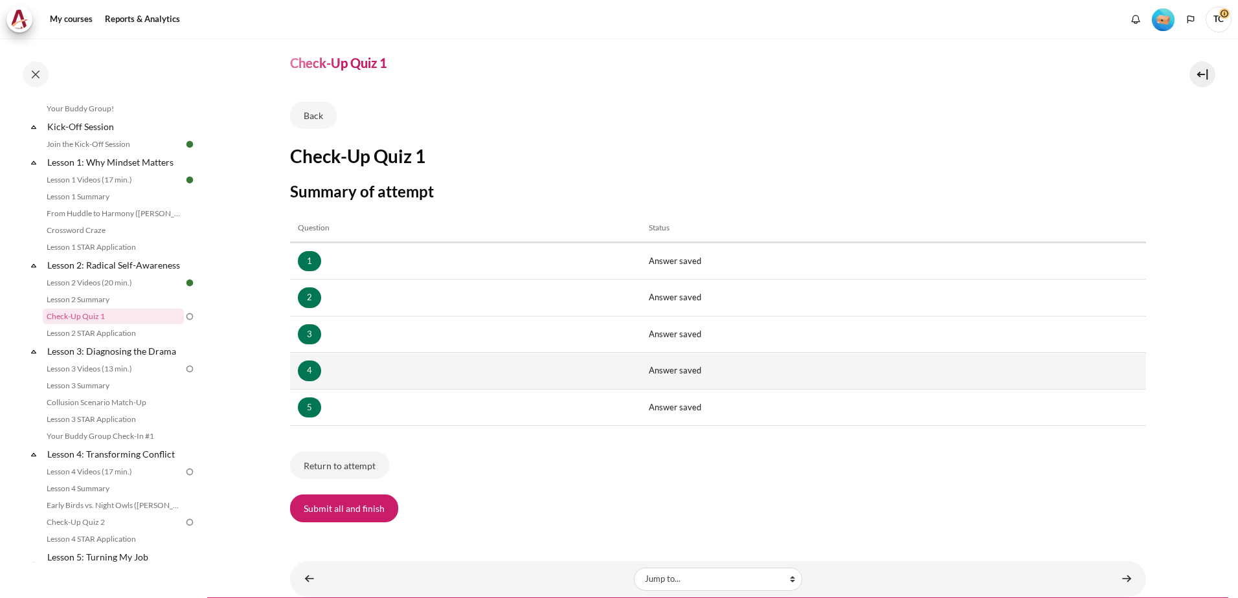
scroll to position [69, 0]
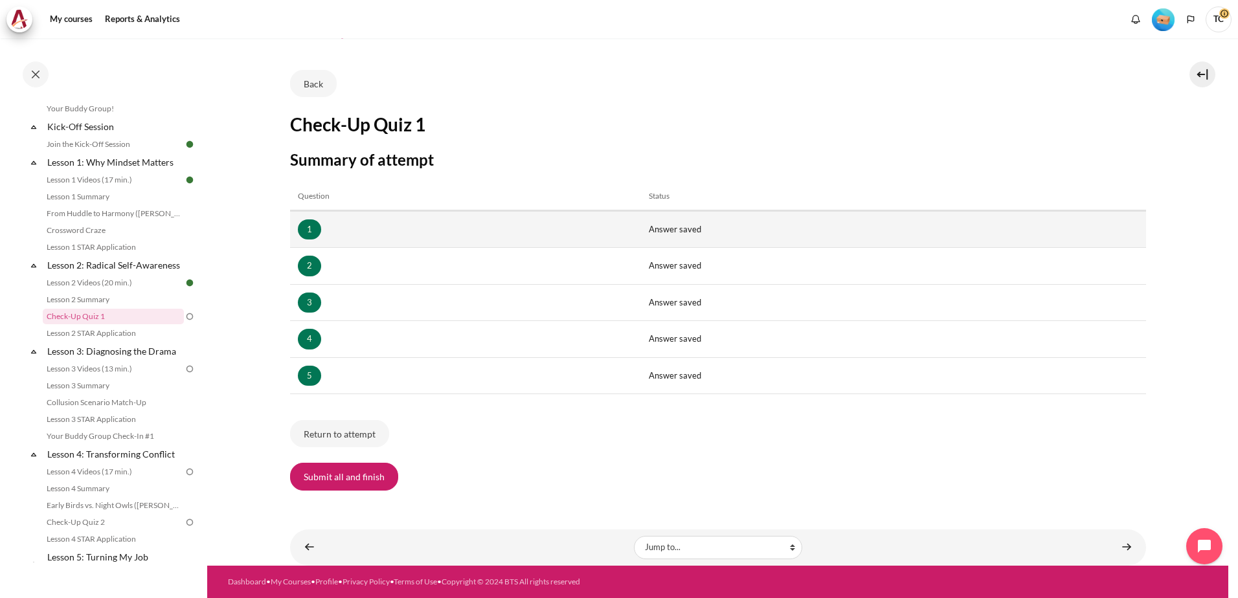
click at [661, 232] on td "Answer saved" at bounding box center [893, 229] width 505 height 37
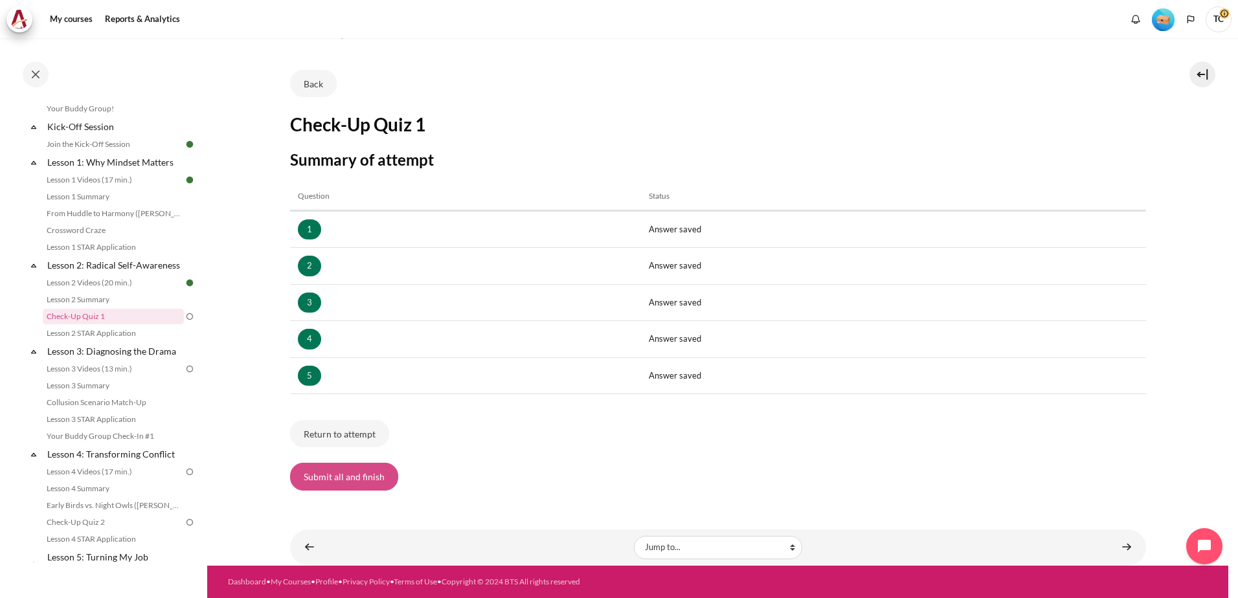
click at [357, 476] on button "Submit all and finish" at bounding box center [344, 476] width 108 height 27
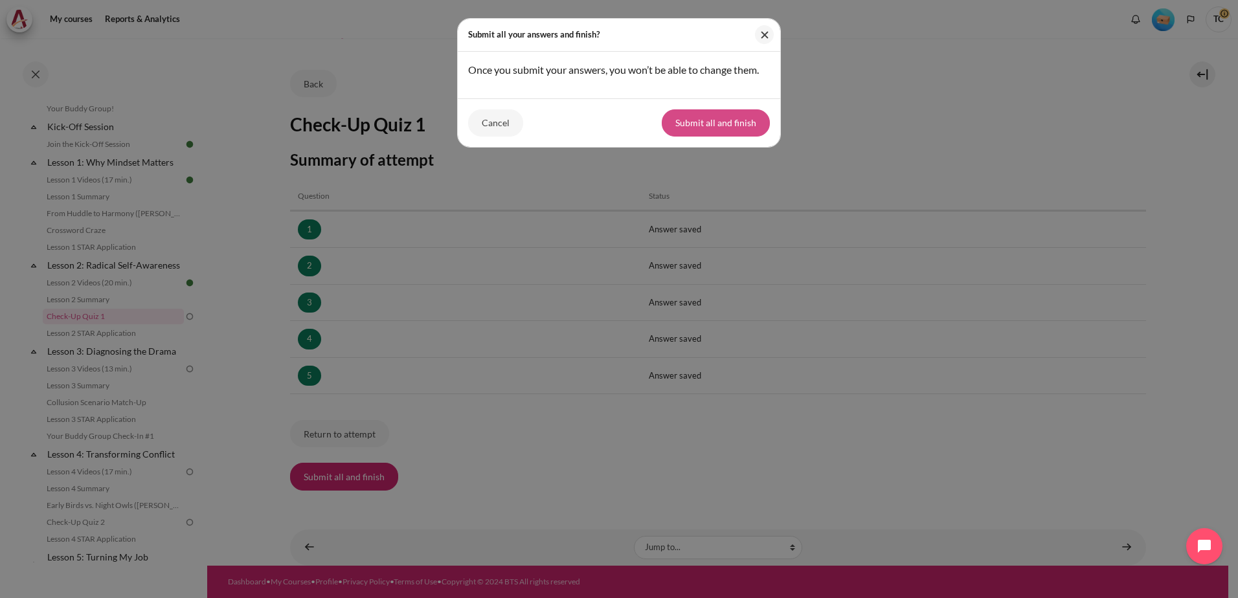
click at [708, 126] on button "Submit all and finish" at bounding box center [715, 122] width 108 height 27
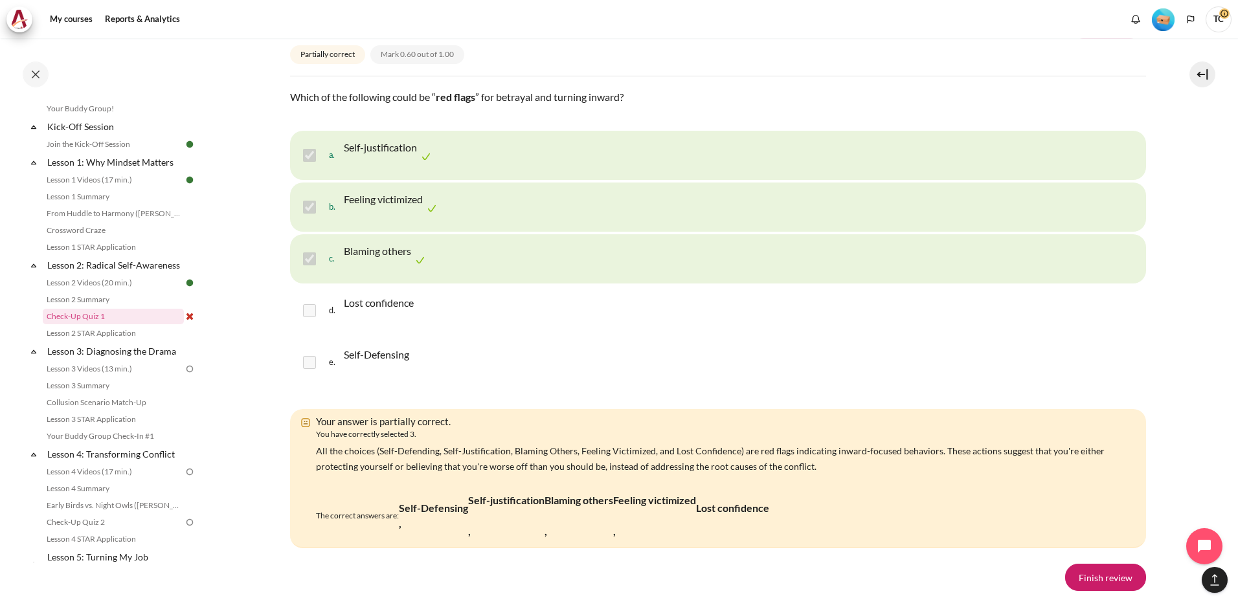
scroll to position [2622, 0]
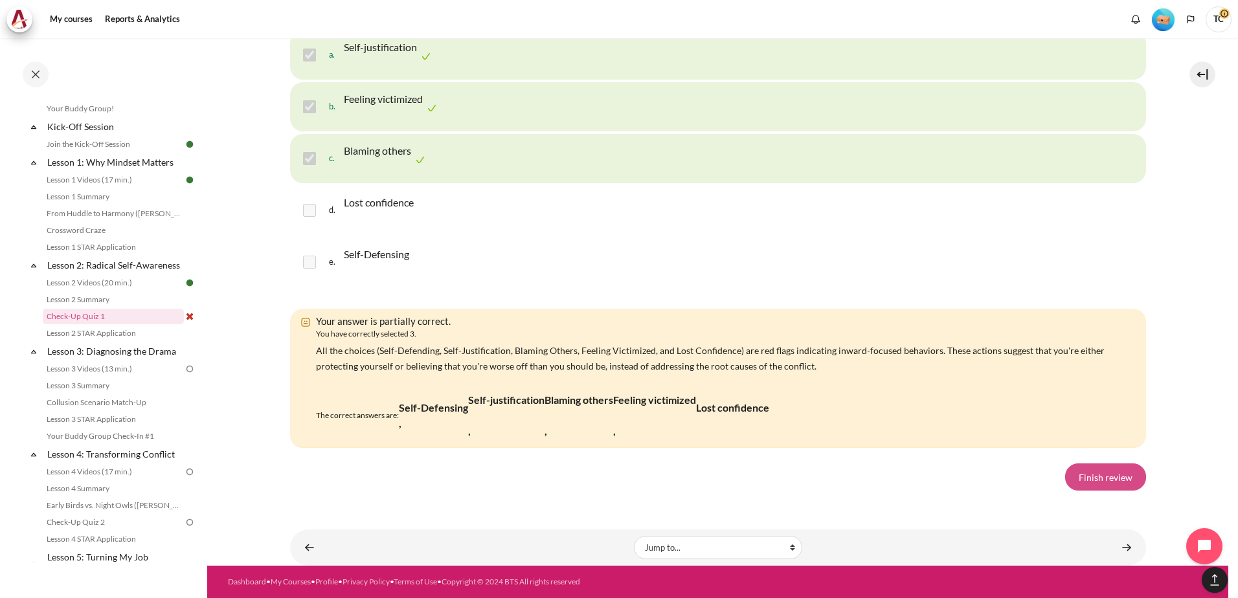
click at [1127, 479] on link "Finish review" at bounding box center [1105, 476] width 81 height 27
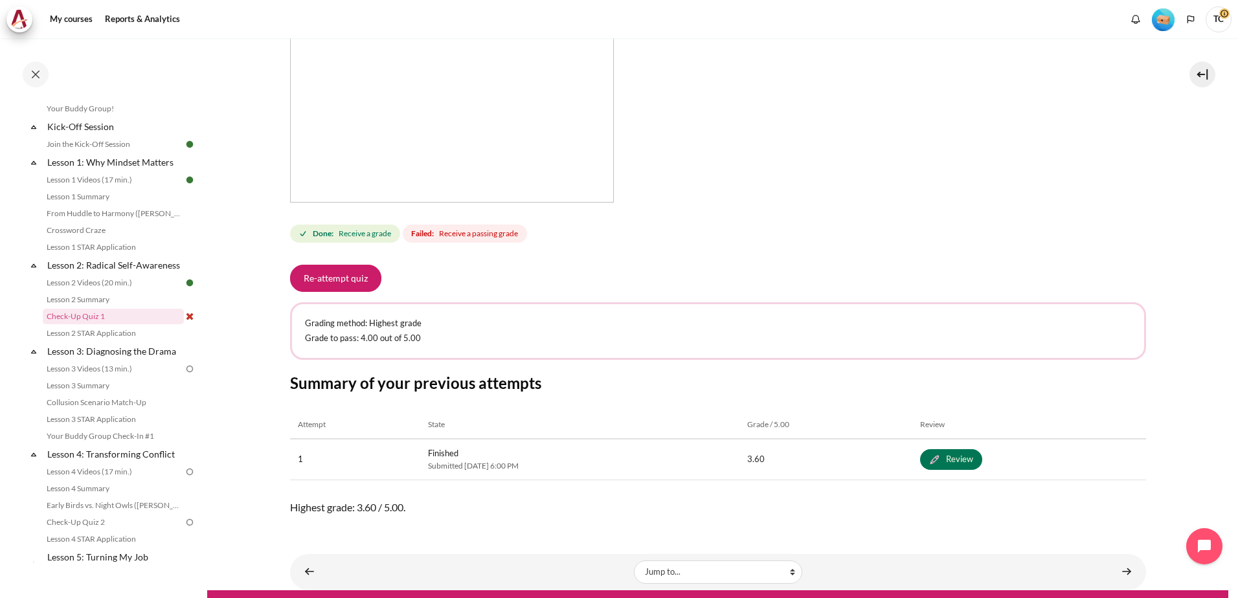
scroll to position [372, 0]
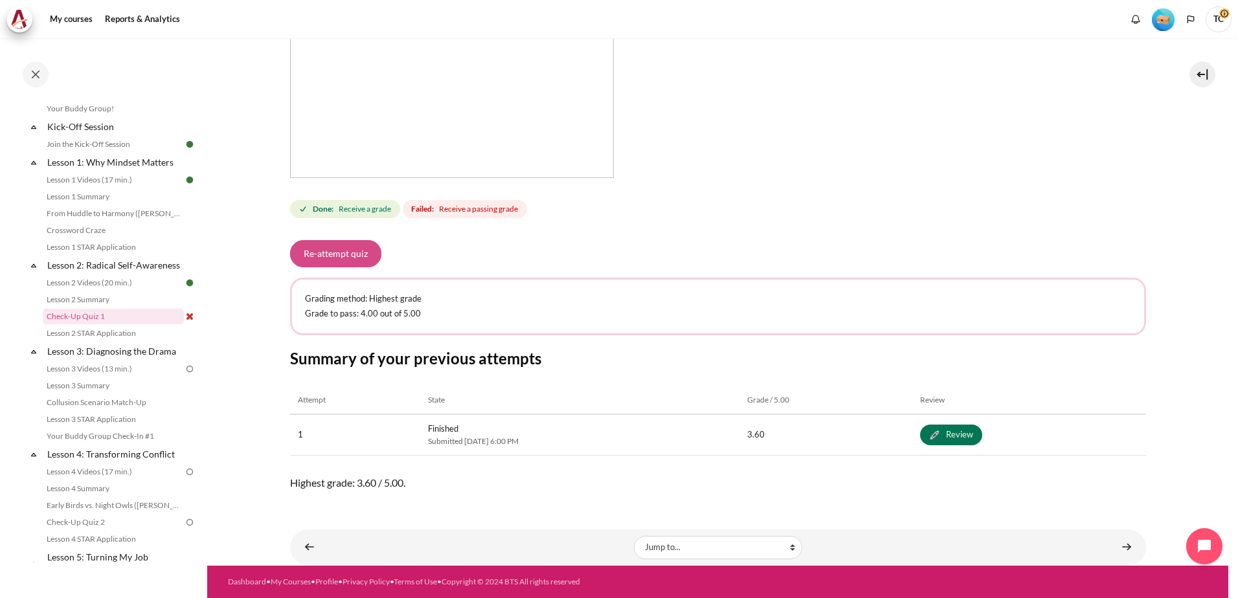
click at [364, 256] on button "Re-attempt quiz" at bounding box center [335, 253] width 91 height 27
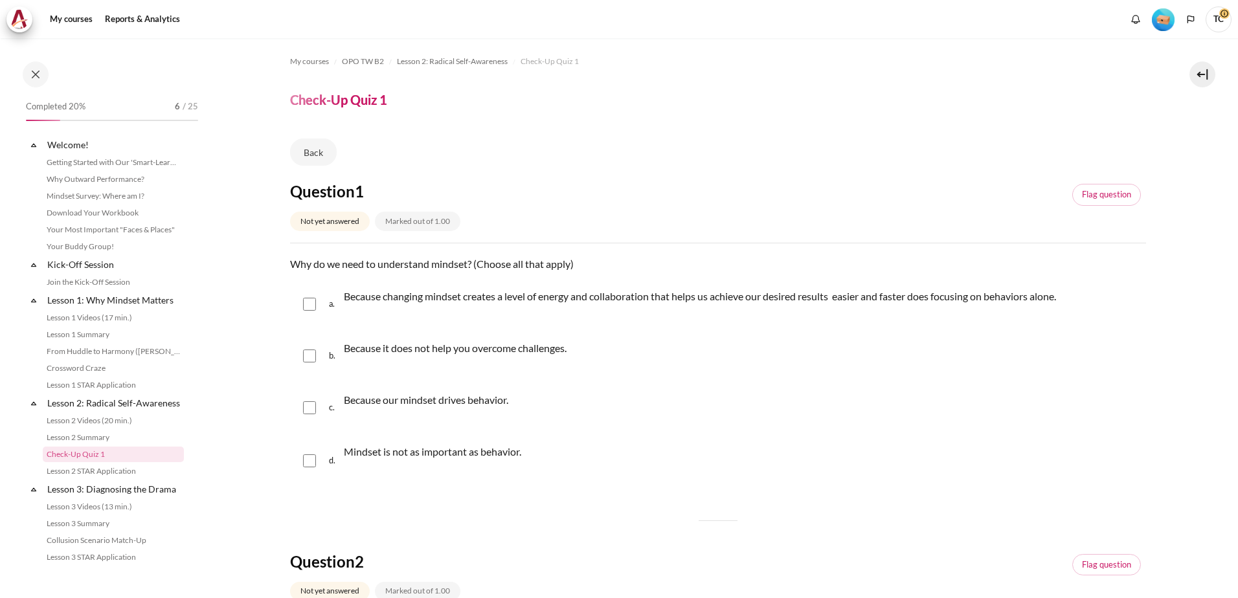
scroll to position [138, 0]
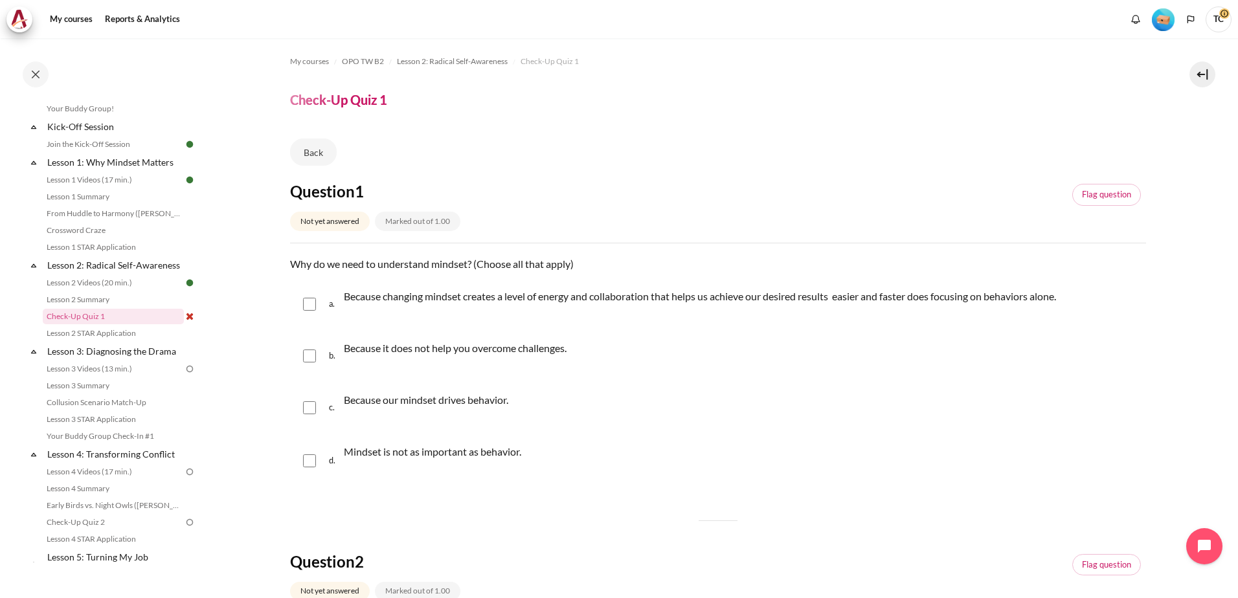
click at [314, 304] on input "Content" at bounding box center [309, 304] width 13 height 13
checkbox input "true"
click at [310, 411] on input "Content" at bounding box center [309, 407] width 13 height 13
checkbox input "true"
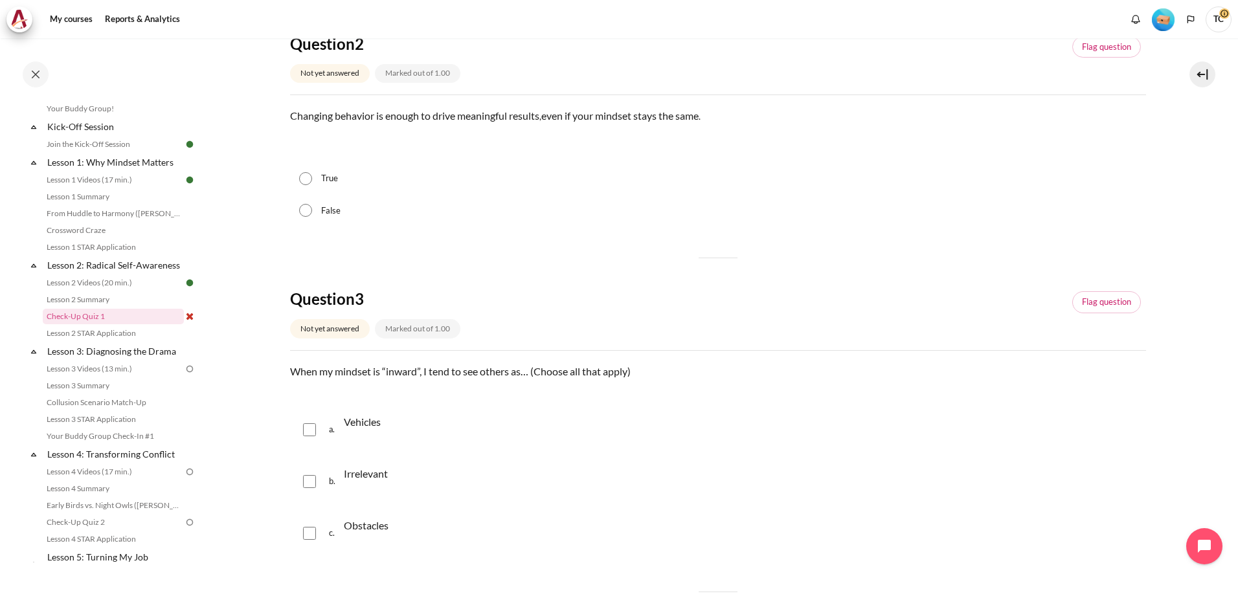
click at [307, 211] on input "False" at bounding box center [305, 210] width 13 height 13
radio input "true"
click at [309, 436] on div "a. Vehicles" at bounding box center [718, 429] width 856 height 49
click at [305, 430] on input "Content" at bounding box center [309, 429] width 13 height 13
checkbox input "true"
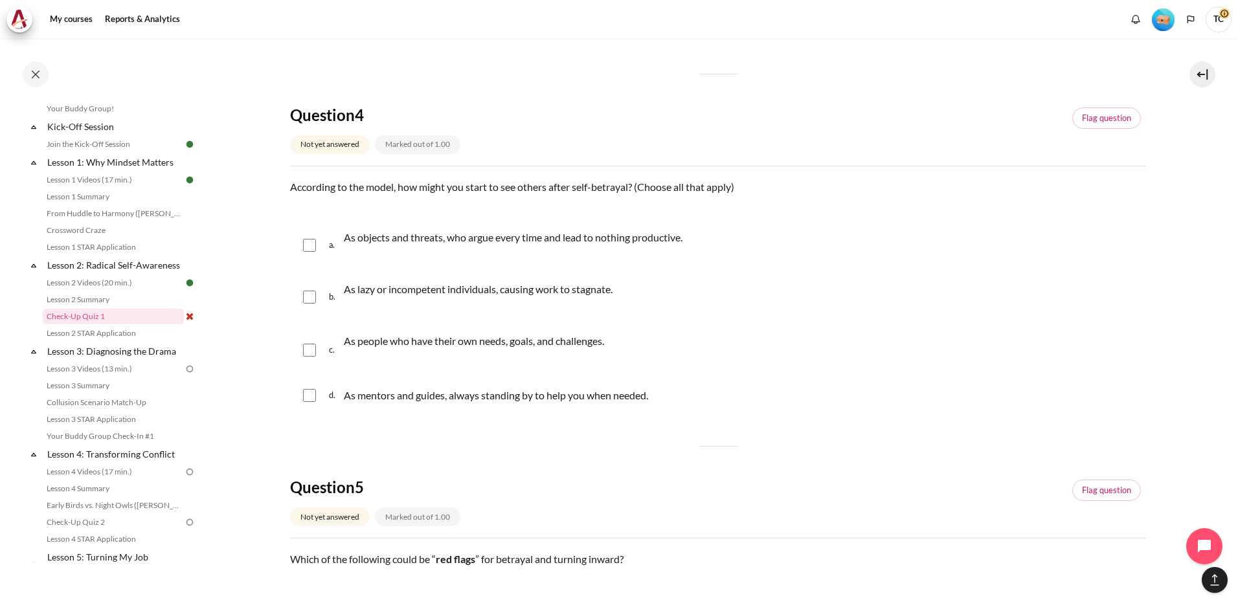
scroll to position [1443, 0]
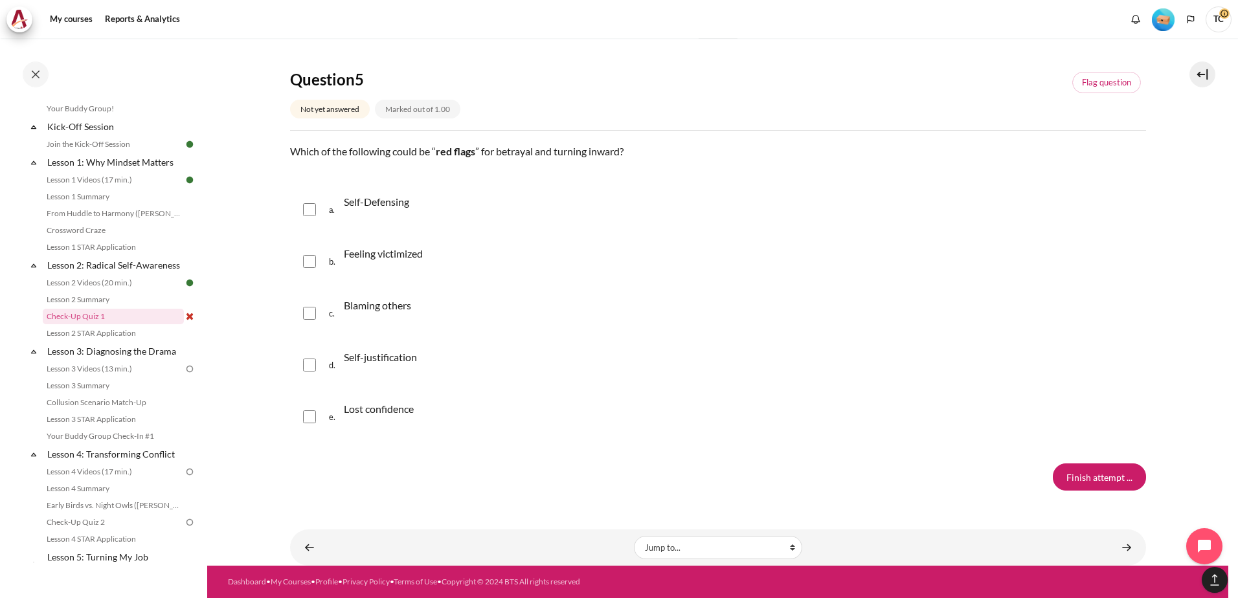
click at [310, 211] on input "Content" at bounding box center [309, 209] width 13 height 13
checkbox input "true"
click at [317, 259] on div "b. Feeling victimized" at bounding box center [718, 261] width 856 height 49
click at [306, 271] on div "b. Feeling victimized" at bounding box center [718, 261] width 856 height 49
click at [309, 265] on input "Content" at bounding box center [309, 261] width 13 height 13
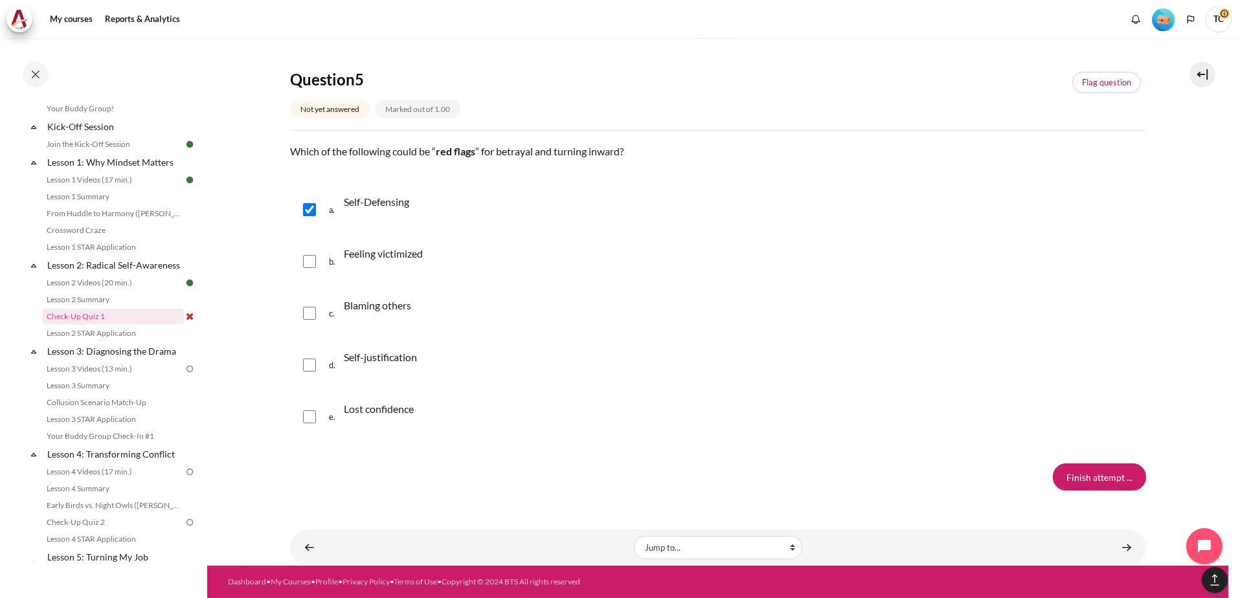
checkbox input "true"
click at [314, 307] on input "Content" at bounding box center [309, 313] width 13 height 13
checkbox input "true"
click at [308, 359] on input "Content" at bounding box center [309, 365] width 13 height 13
checkbox input "true"
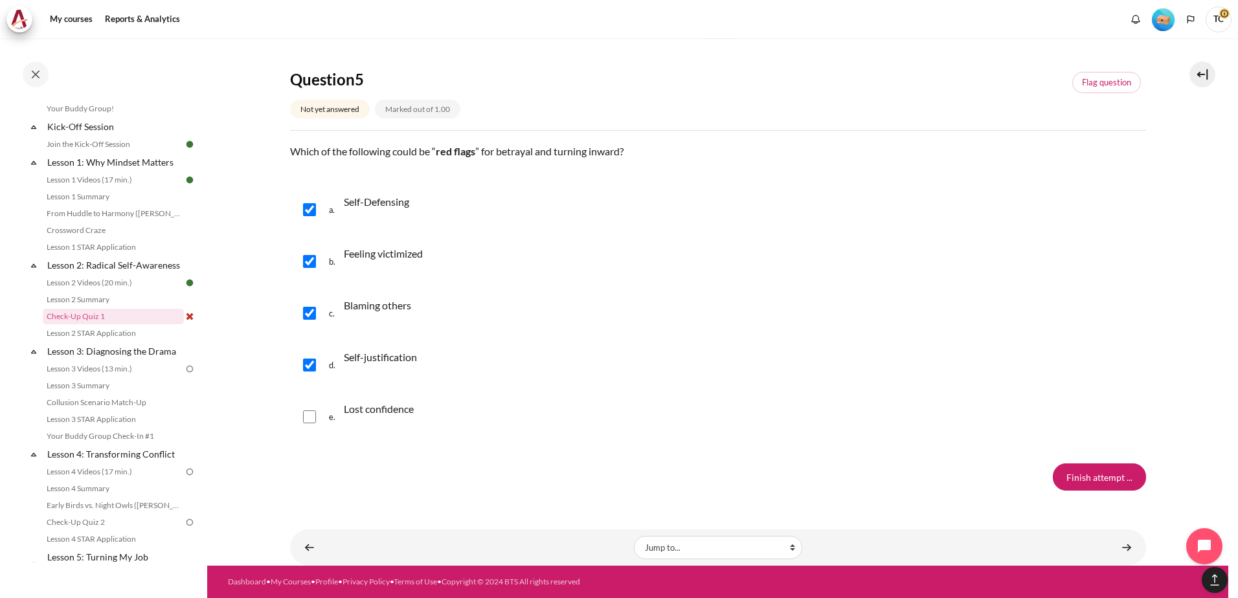
click at [309, 419] on input "Content" at bounding box center [309, 416] width 13 height 13
checkbox input "true"
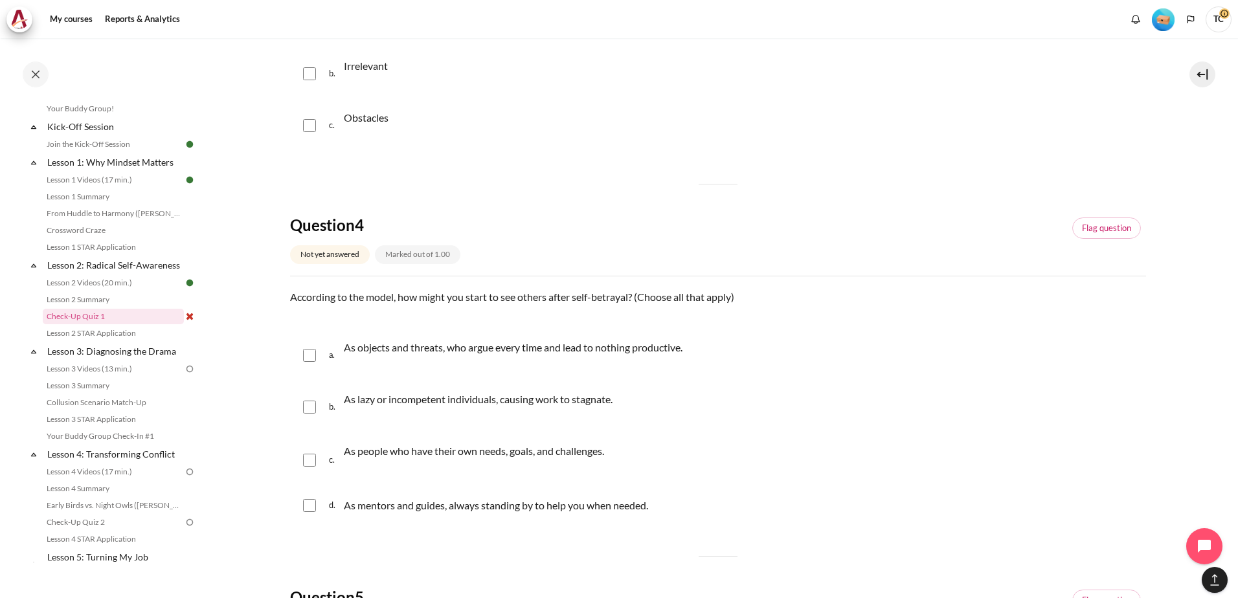
click at [315, 356] on input "Content" at bounding box center [309, 355] width 13 height 13
checkbox input "true"
click at [314, 410] on input "Content" at bounding box center [309, 407] width 13 height 13
checkbox input "true"
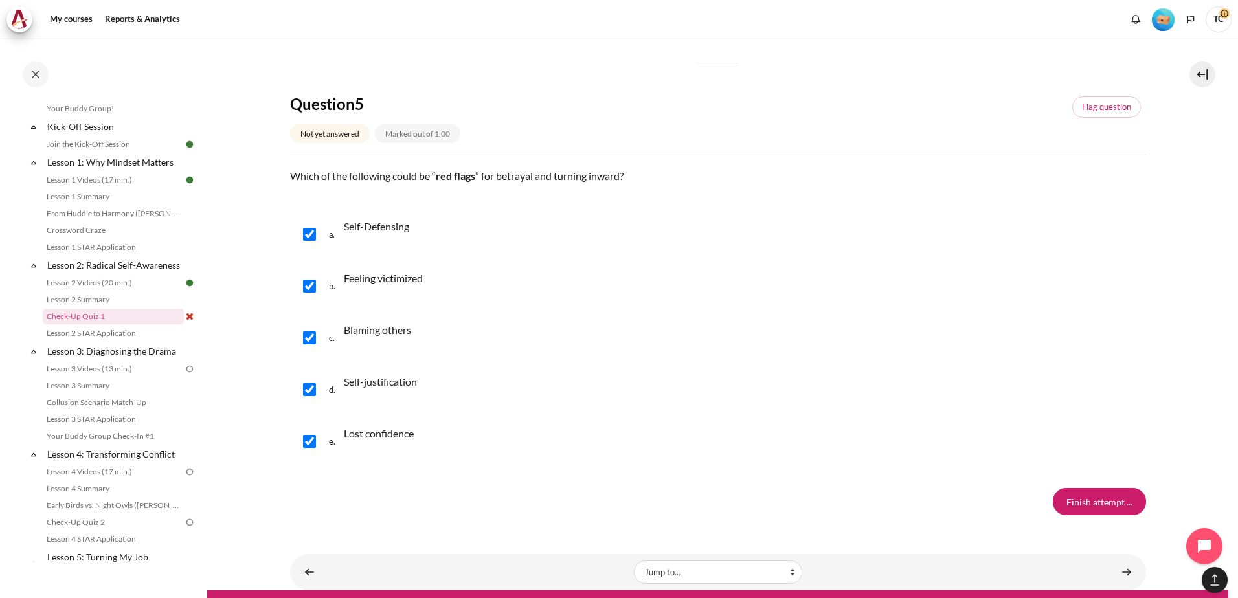
scroll to position [1443, 0]
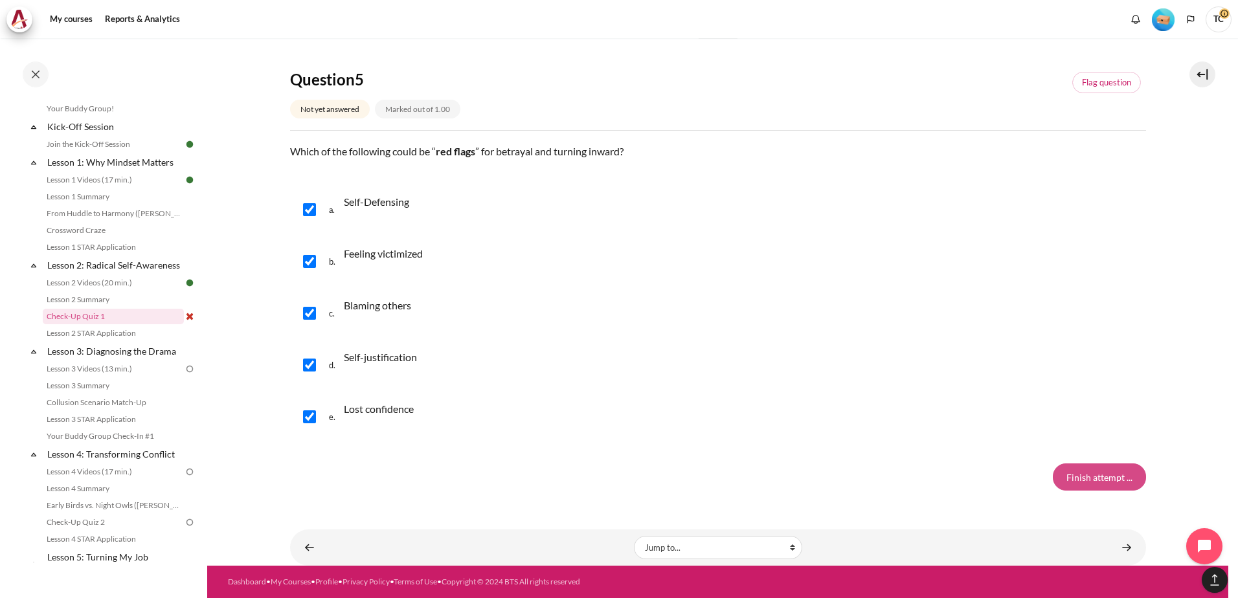
click at [1108, 474] on input "Finish attempt ..." at bounding box center [1098, 476] width 93 height 27
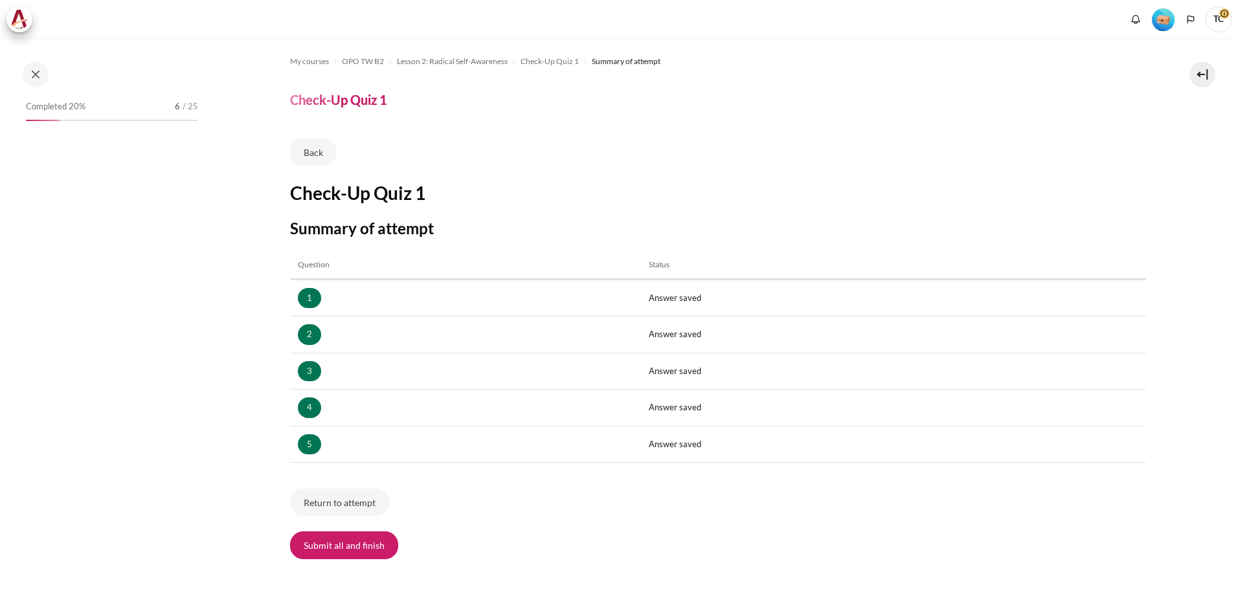
click at [363, 537] on button "Submit all and finish" at bounding box center [344, 544] width 108 height 27
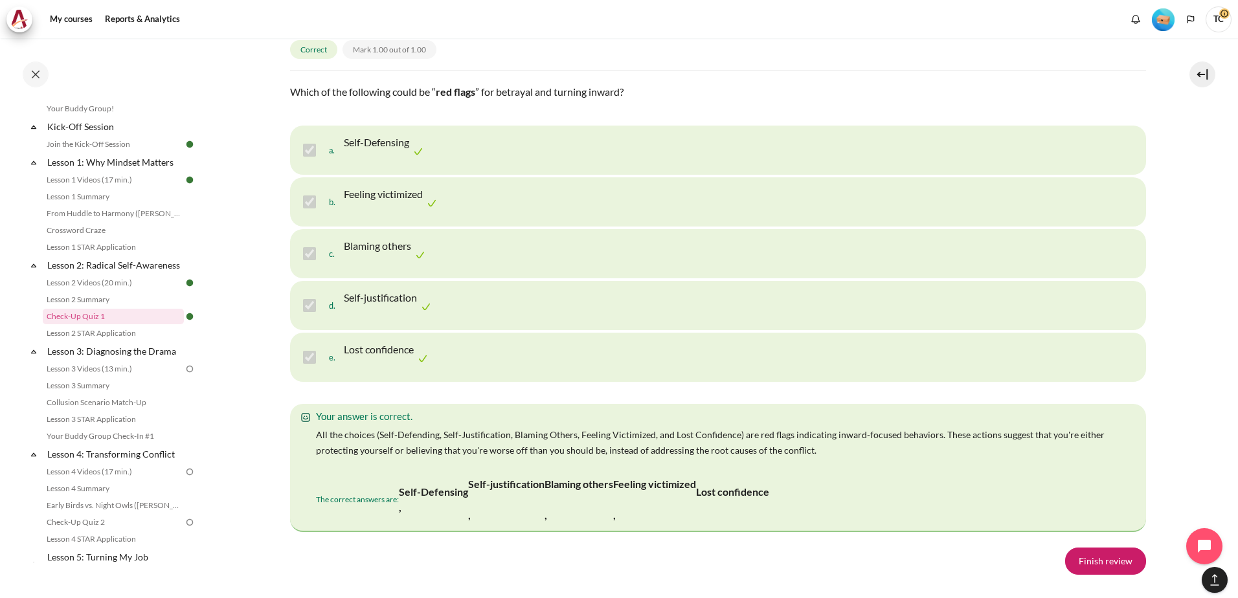
scroll to position [2572, 0]
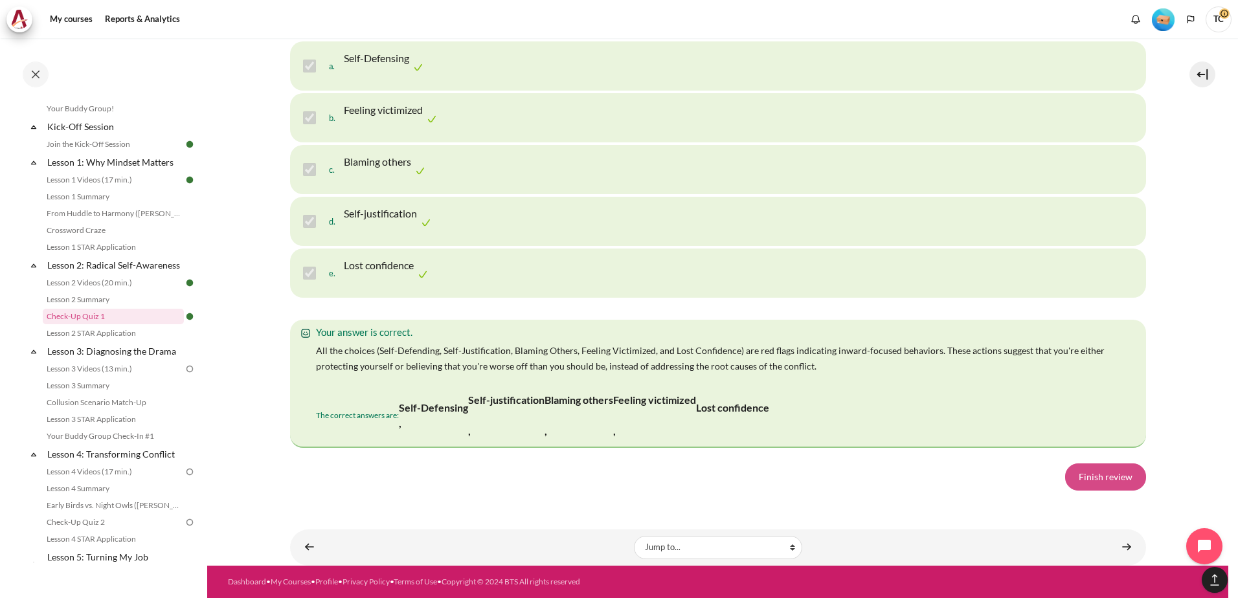
click at [1099, 479] on link "Finish review" at bounding box center [1105, 476] width 81 height 27
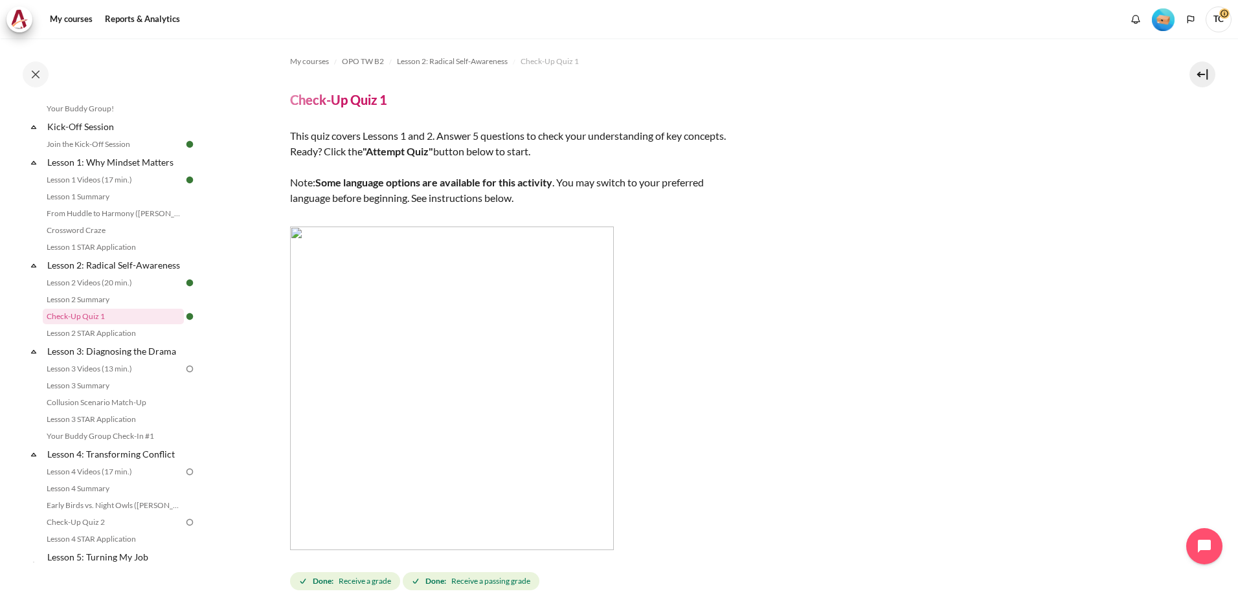
scroll to position [412, 0]
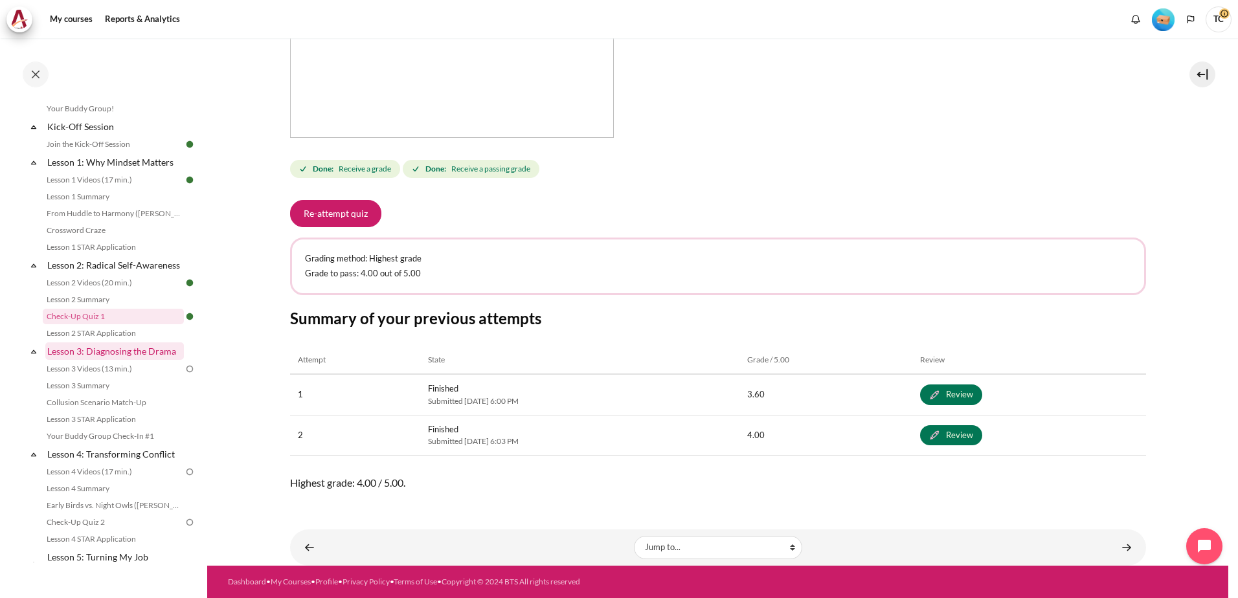
click at [89, 360] on link "Lesson 3: Diagnosing the Drama" at bounding box center [114, 350] width 139 height 17
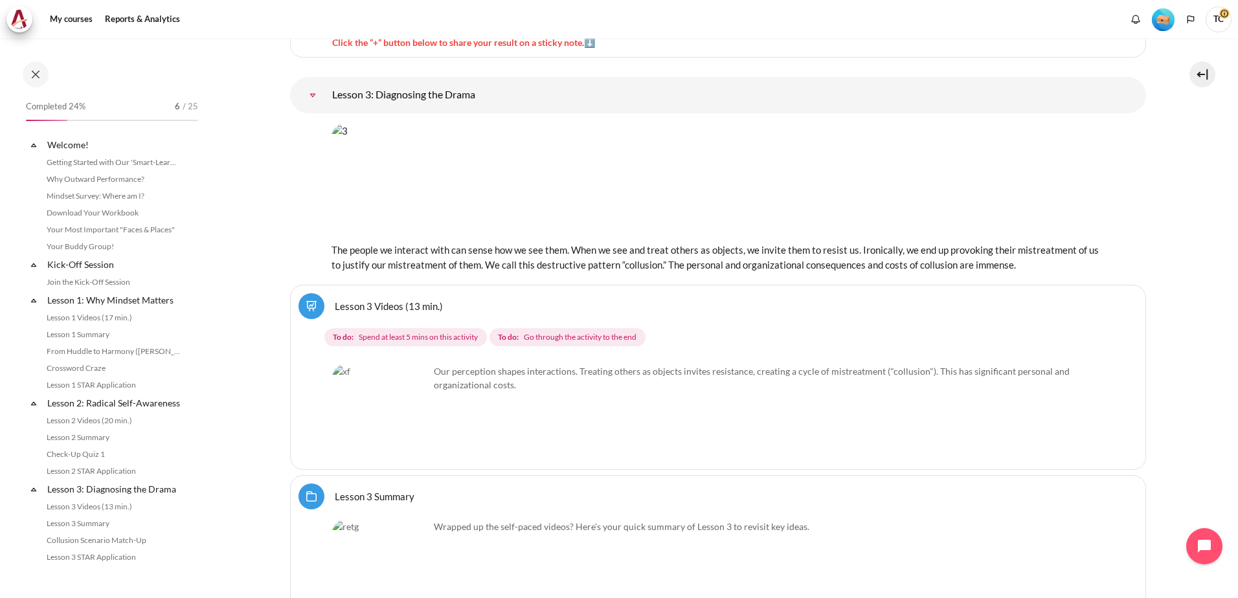
scroll to position [344, 0]
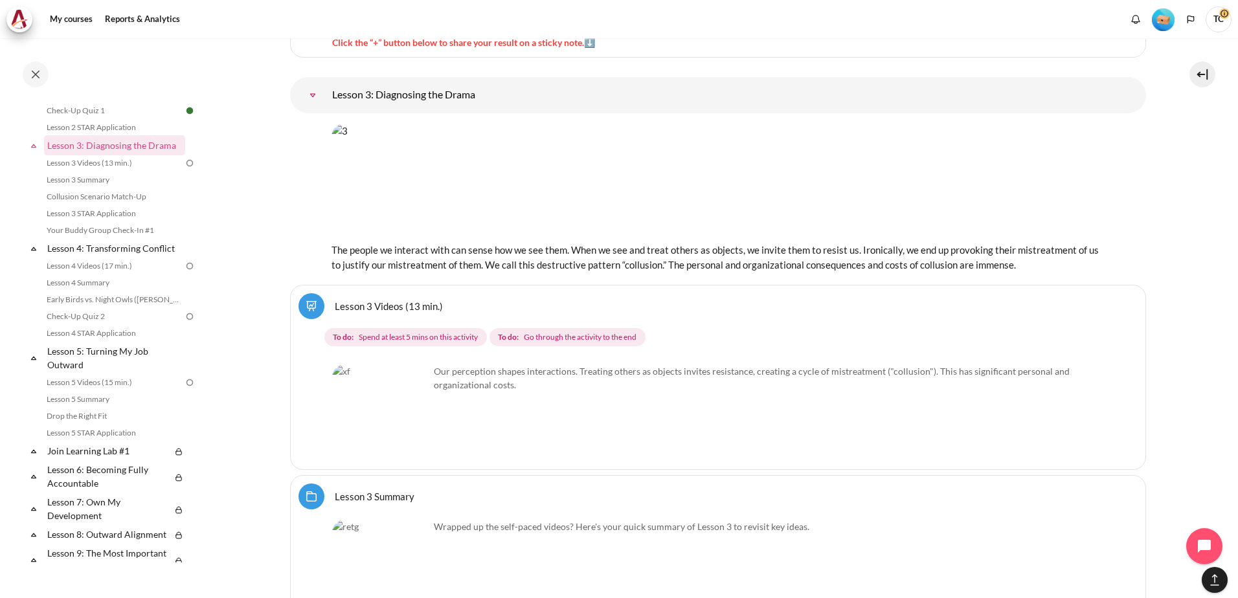
click at [403, 436] on img "Content" at bounding box center [380, 412] width 97 height 97
click at [423, 398] on img "Content" at bounding box center [380, 412] width 97 height 97
click at [480, 368] on p "Our perception shapes interactions. Treating others as objects invites resistan…" at bounding box center [718, 377] width 772 height 27
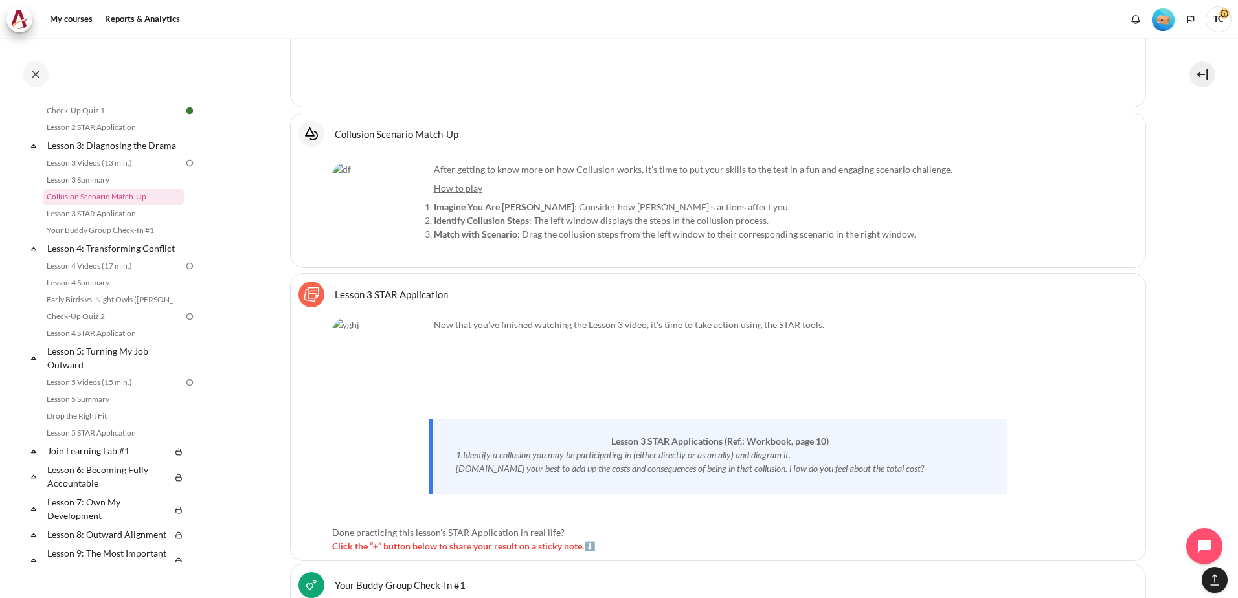
scroll to position [2372, 0]
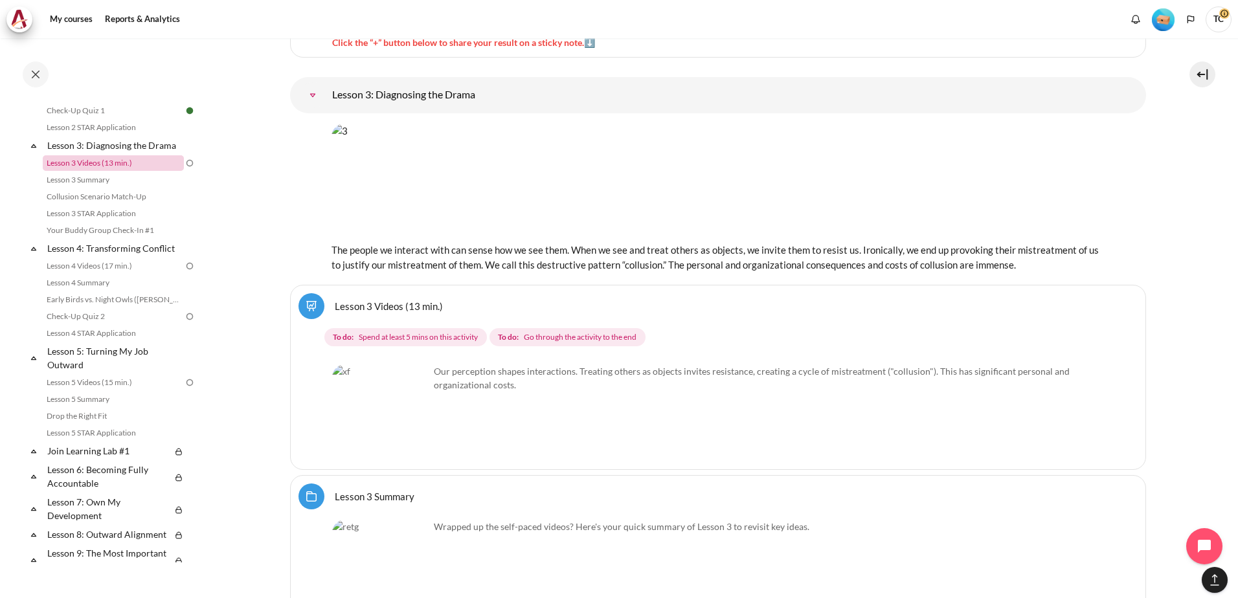
click at [103, 171] on link "Lesson 3 Videos (13 min.)" at bounding box center [113, 163] width 141 height 16
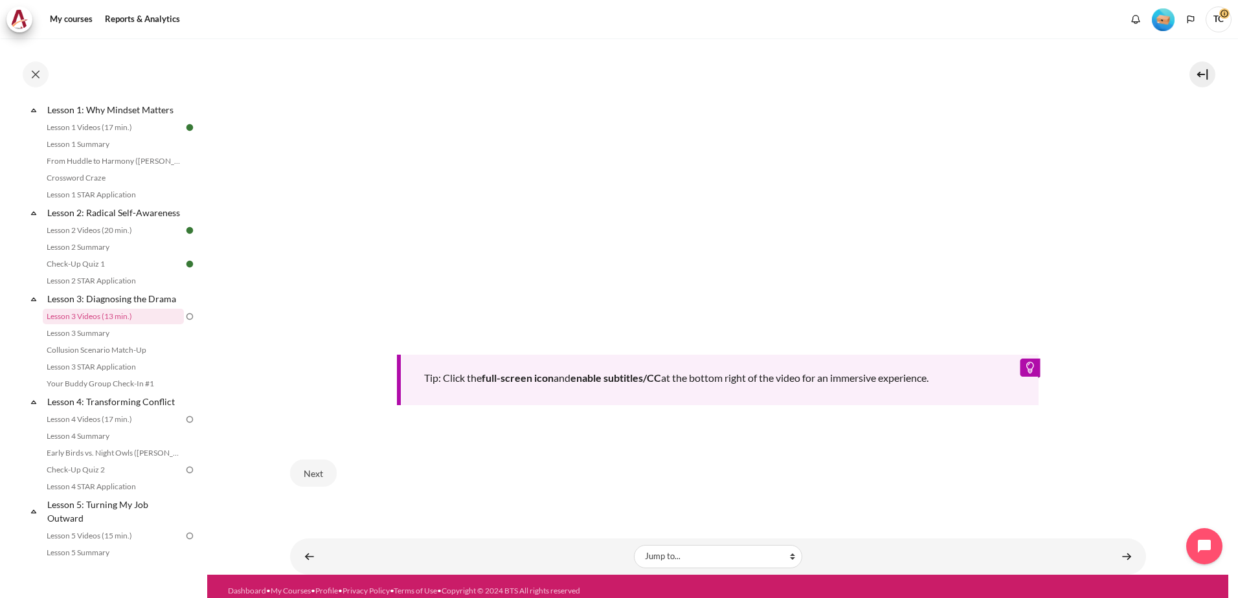
scroll to position [531, 0]
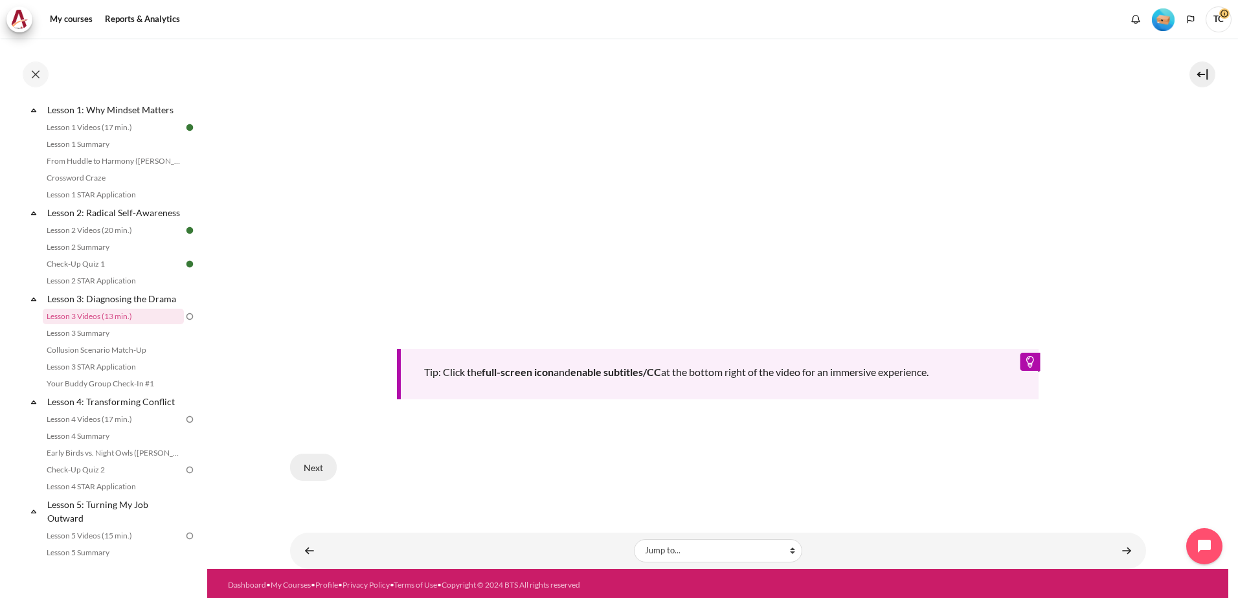
click at [306, 470] on button "Next" at bounding box center [313, 467] width 47 height 27
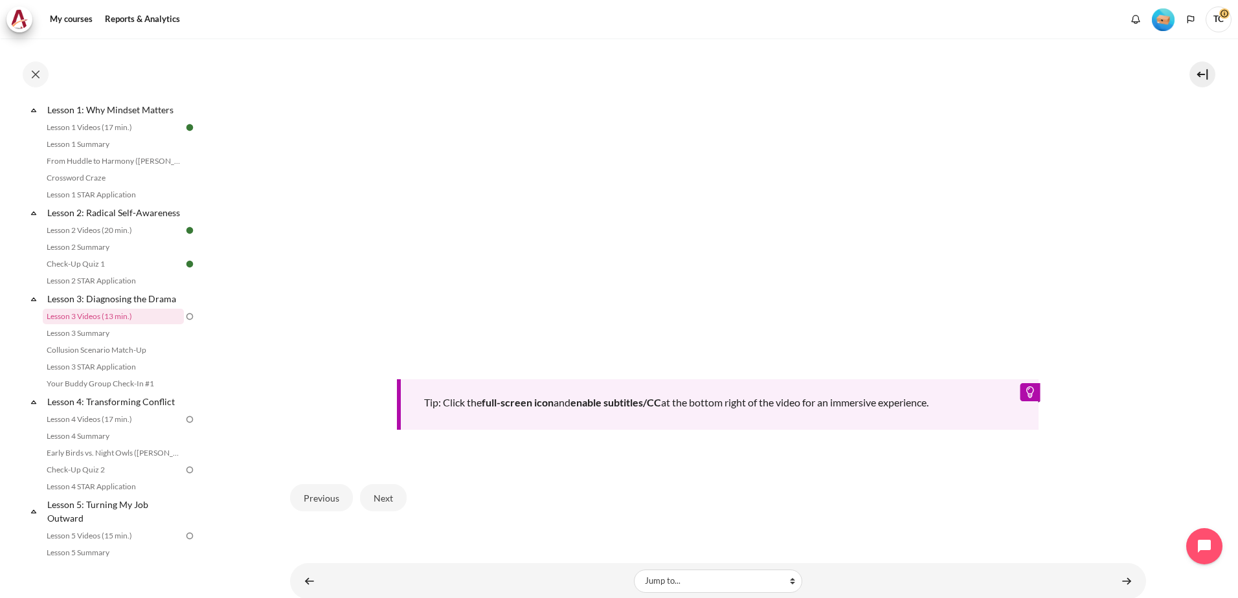
scroll to position [531, 0]
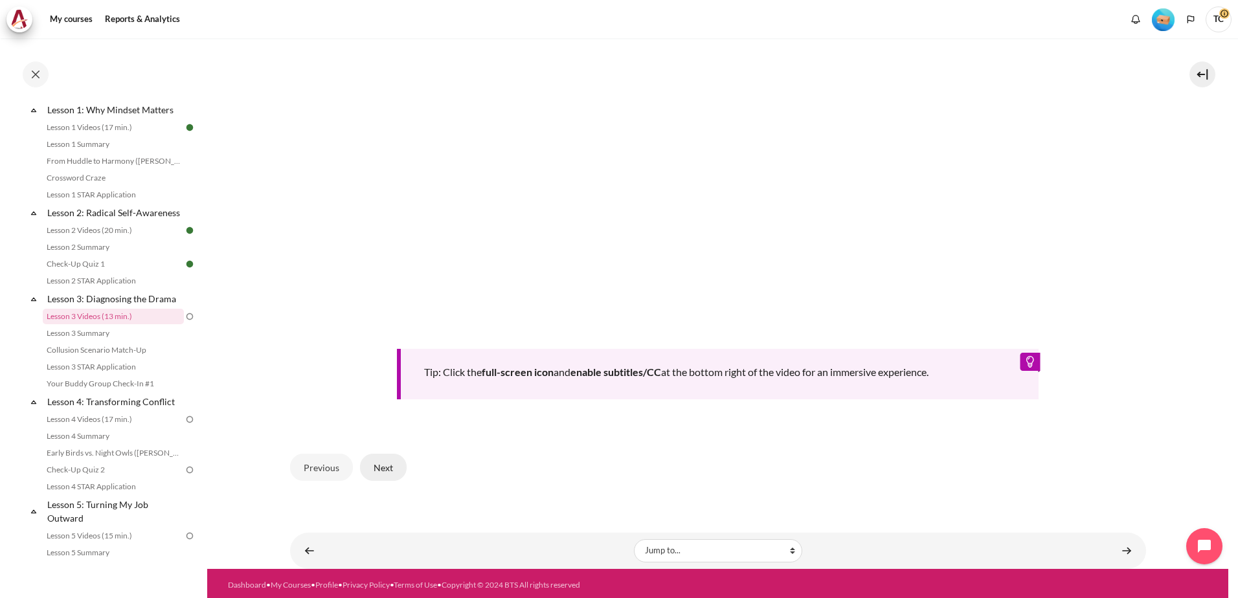
click at [382, 462] on button "Next" at bounding box center [383, 467] width 47 height 27
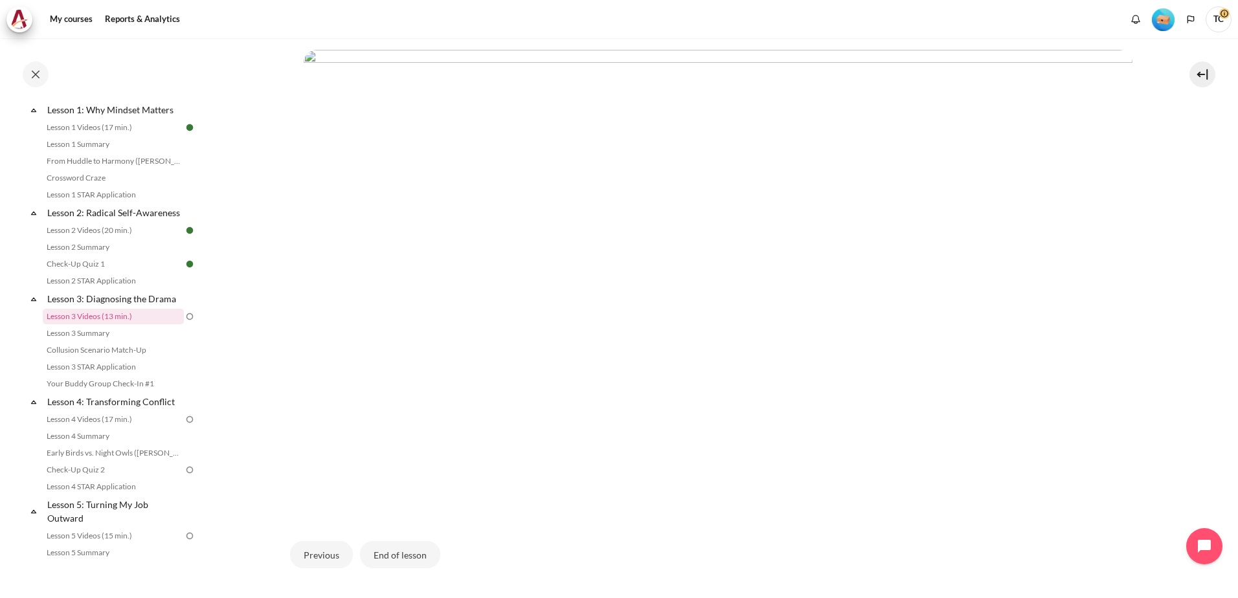
scroll to position [294, 0]
click at [404, 557] on button "End of lesson" at bounding box center [400, 555] width 80 height 27
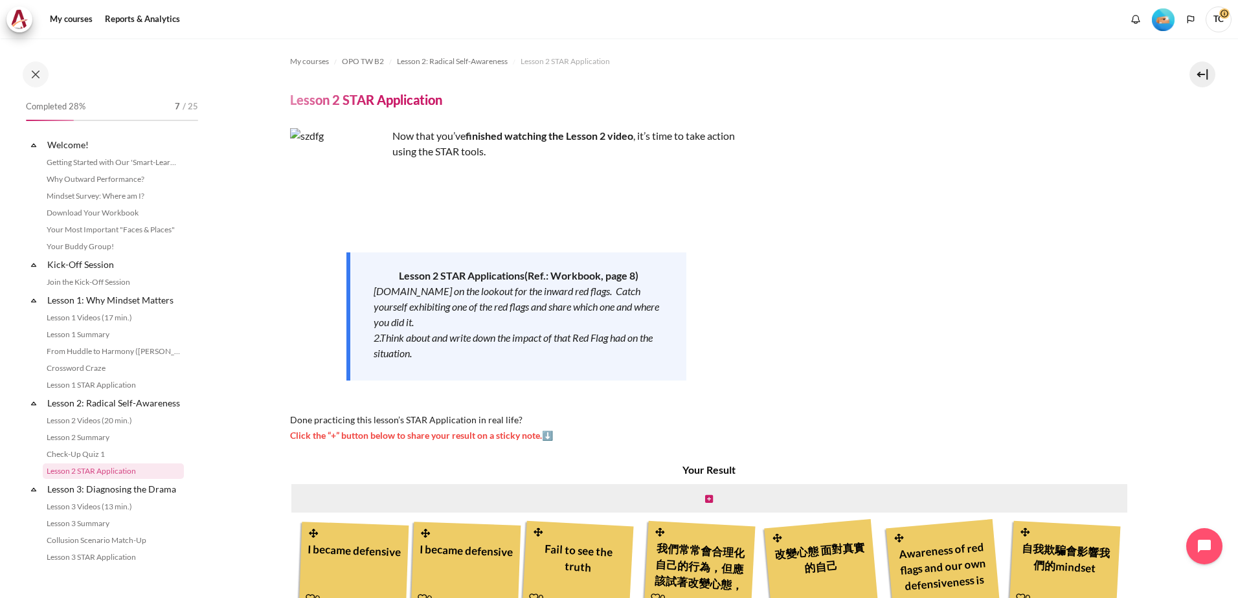
scroll to position [155, 0]
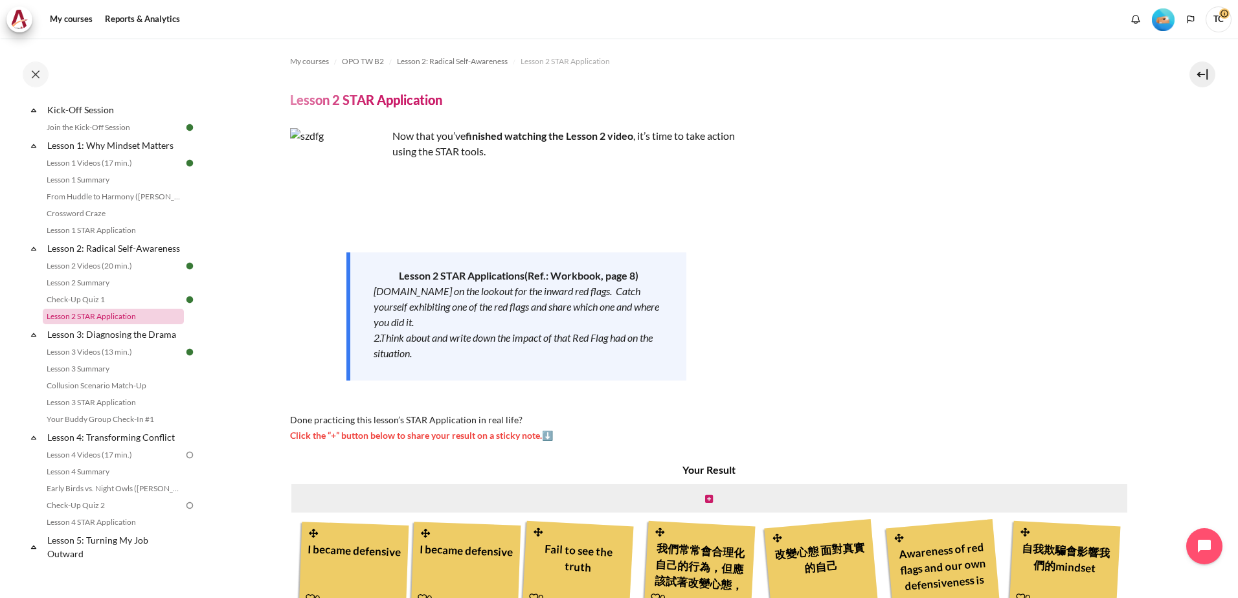
click at [74, 324] on link "Lesson 2 STAR Application" at bounding box center [113, 317] width 141 height 16
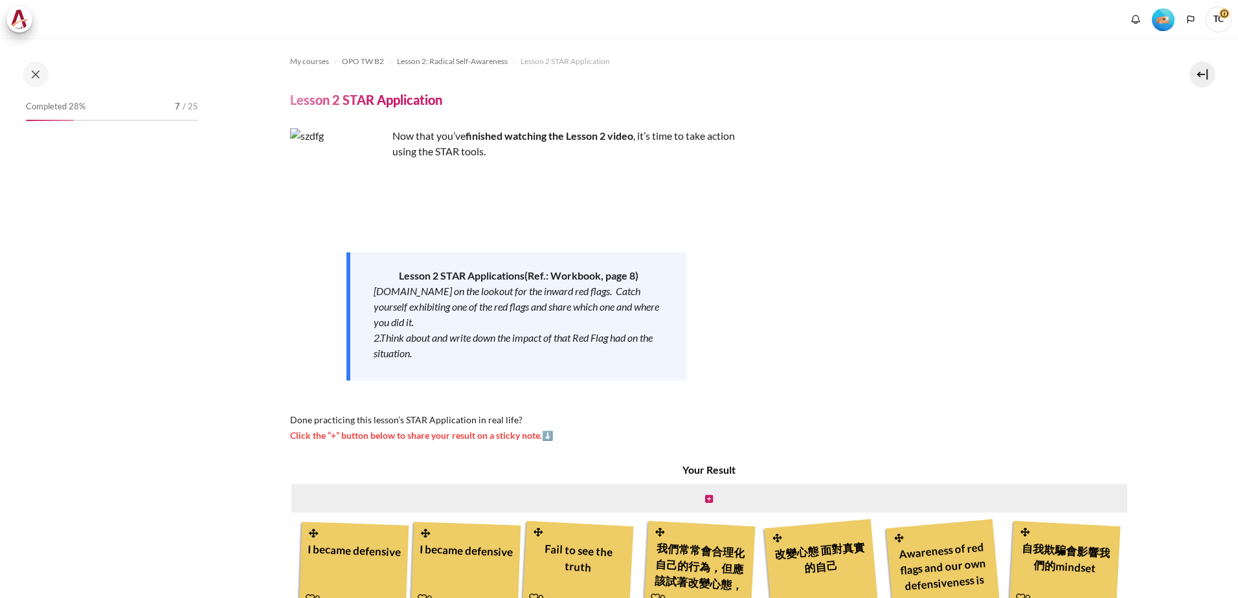
scroll to position [220, 0]
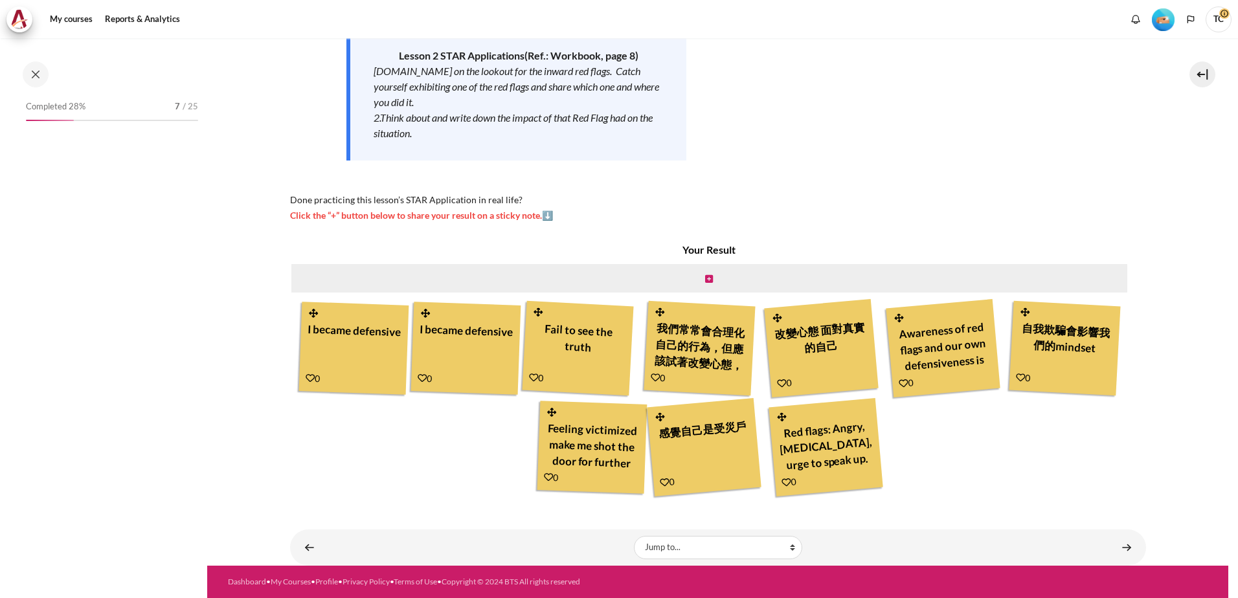
click at [342, 327] on div "I became defensive" at bounding box center [353, 345] width 96 height 57
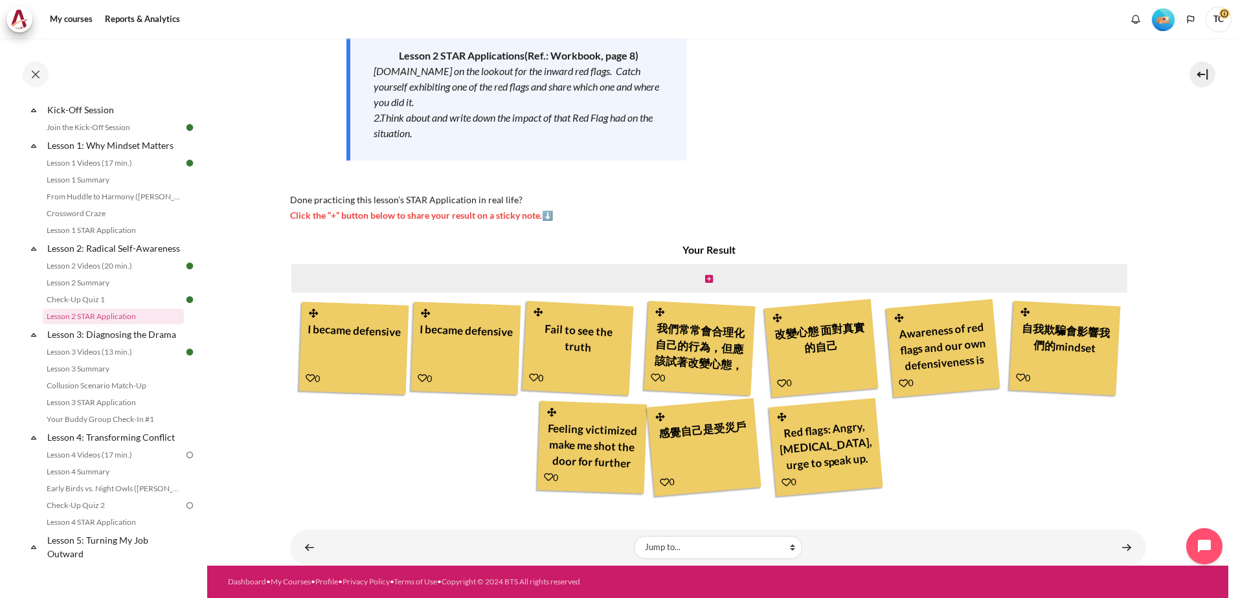
click at [1223, 232] on div "My courses OPO TW B2 Lesson 2: Radical Self-Awareness Lesson 2 STAR Application…" at bounding box center [619, 318] width 1238 height 560
click at [546, 217] on span "Click the “+” button below to share your result on a sticky note.⬇️" at bounding box center [421, 215] width 263 height 11
click at [384, 366] on div "I became defensive" at bounding box center [353, 345] width 96 height 57
click at [309, 384] on div "0" at bounding box center [312, 378] width 15 height 14
click at [308, 379] on icon "Content" at bounding box center [309, 377] width 9 height 9
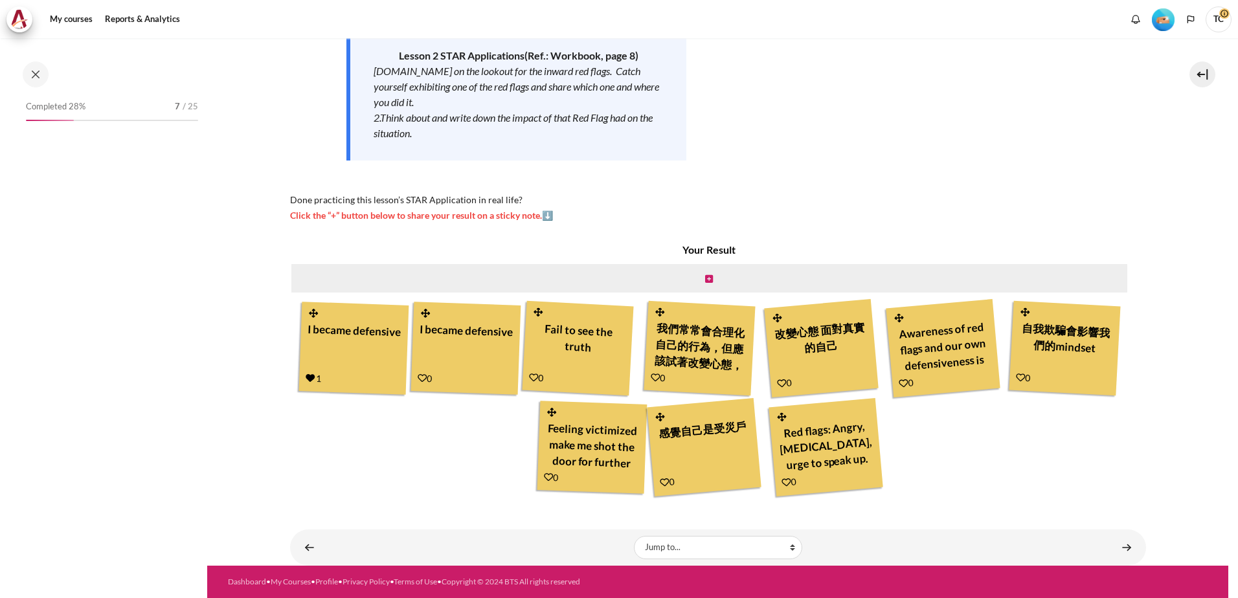
scroll to position [155, 0]
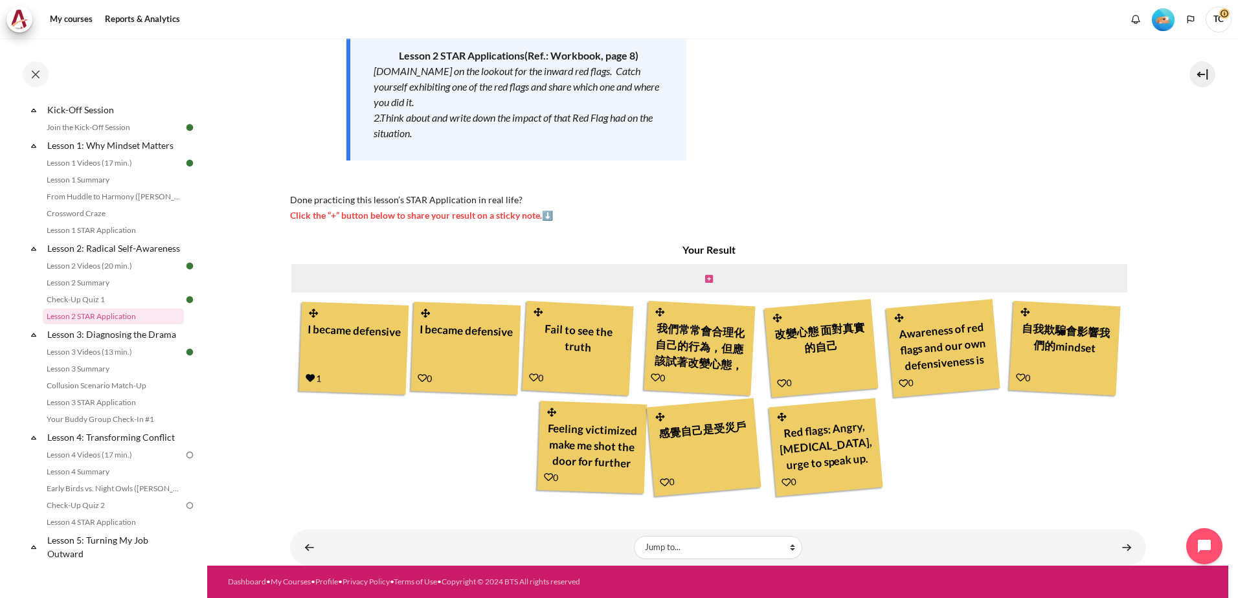
click at [705, 278] on icon "Content" at bounding box center [709, 278] width 8 height 9
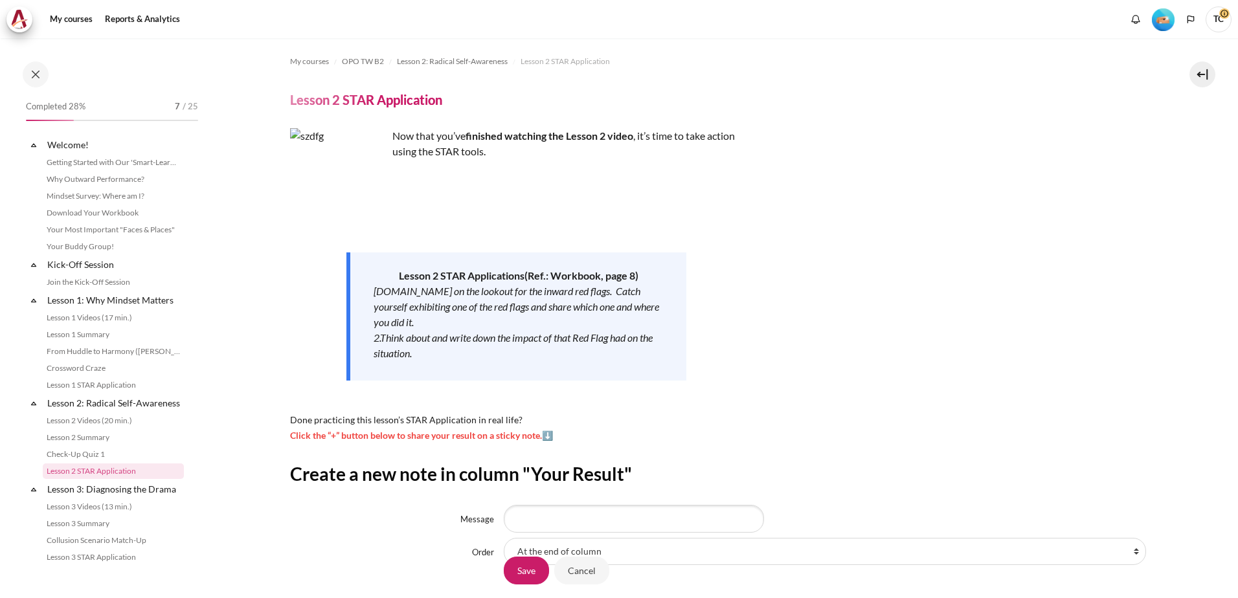
scroll to position [155, 0]
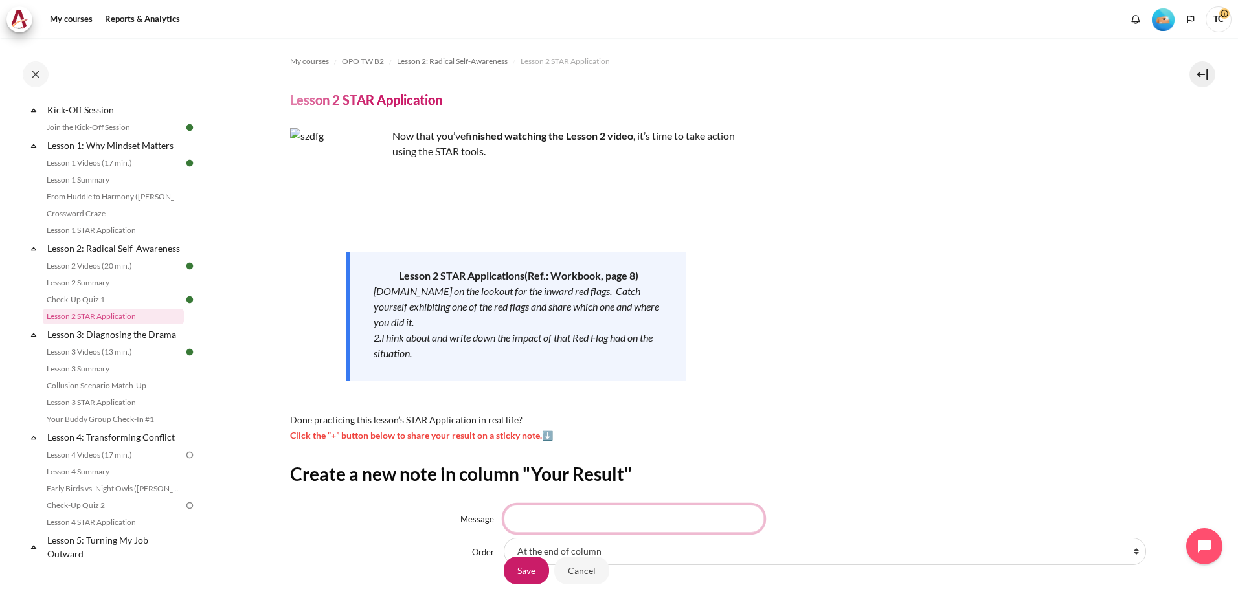
click at [524, 522] on input "Message" at bounding box center [634, 518] width 260 height 27
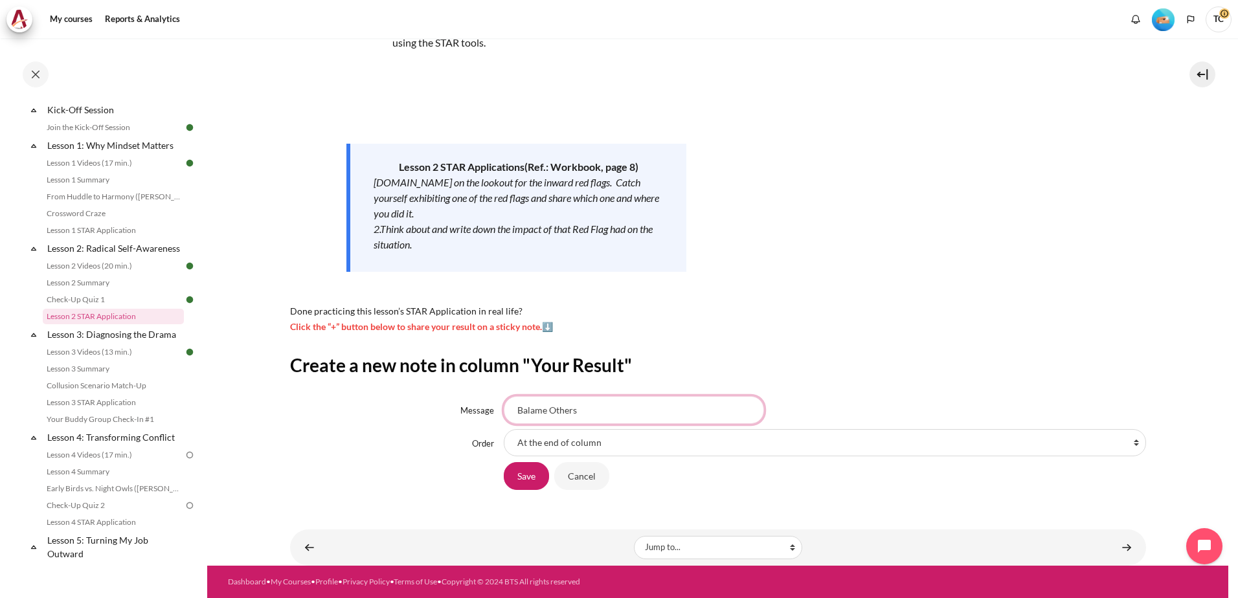
type input "Balame Others"
click at [1129, 445] on select "At the end of column First place in column After 'I became defensive' After 'I …" at bounding box center [825, 442] width 642 height 27
select select "7"
click at [504, 429] on select "At the end of column First place in column After 'I became defensive' After 'I …" at bounding box center [825, 442] width 642 height 27
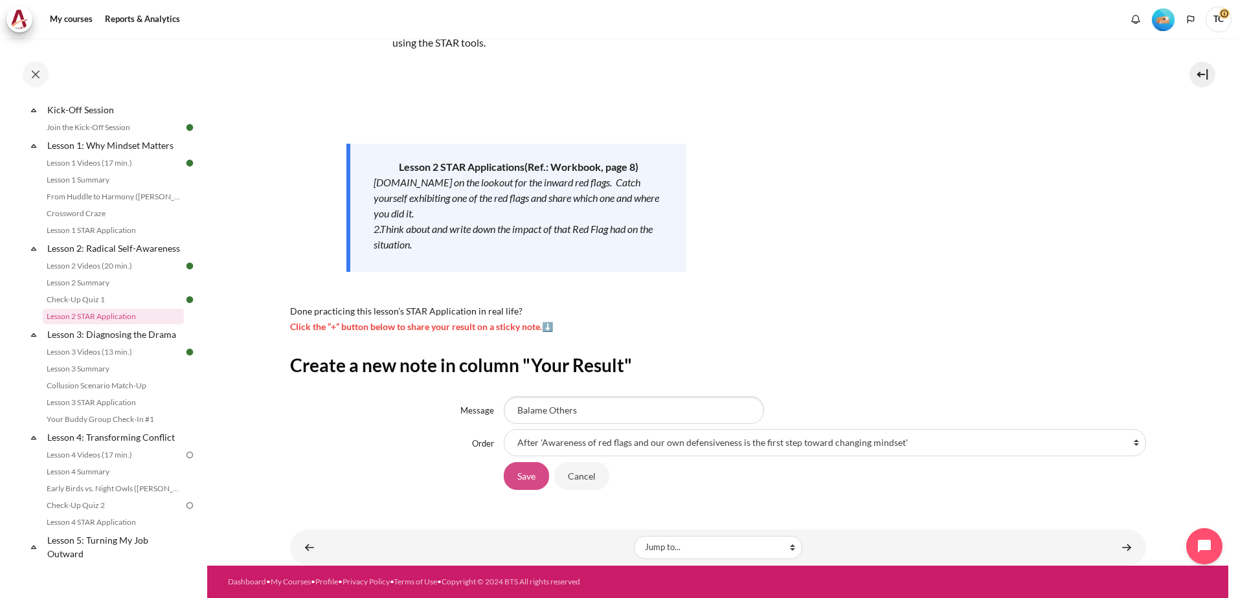
click at [532, 477] on input "Save" at bounding box center [526, 475] width 45 height 27
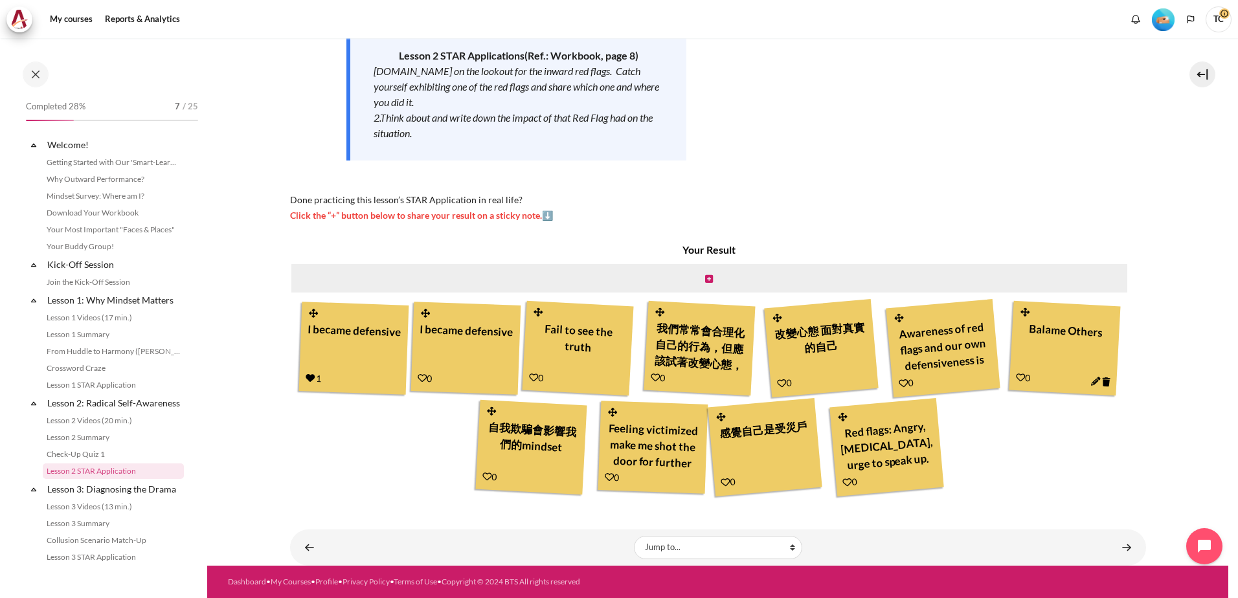
scroll to position [155, 0]
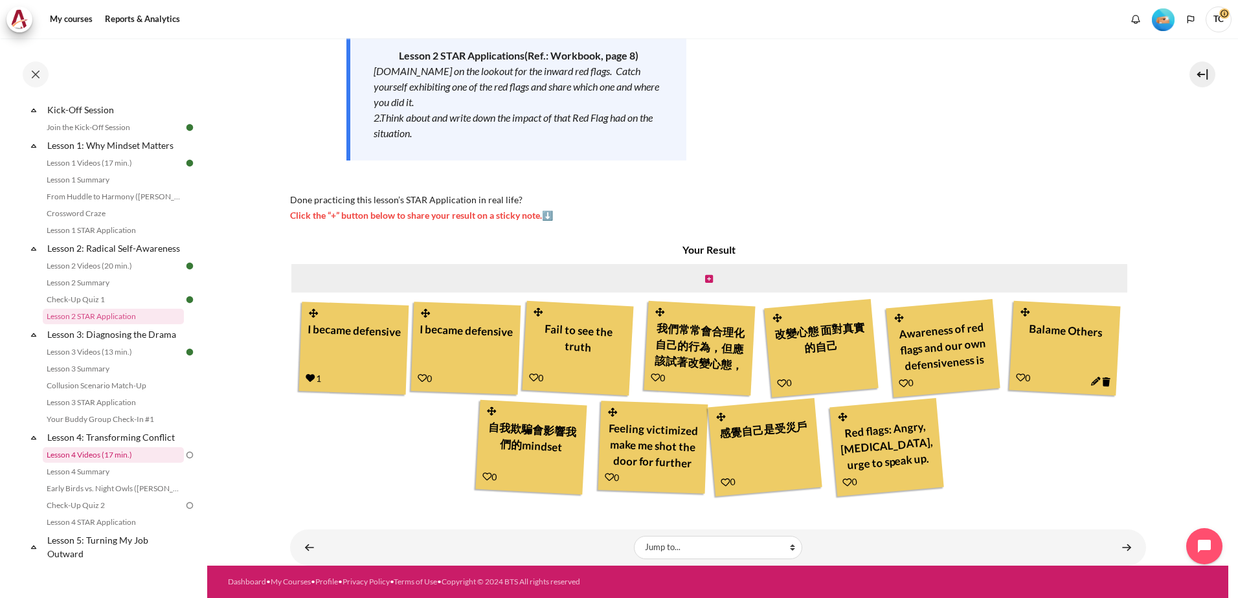
click at [93, 463] on link "Lesson 4 Videos (17 min.)" at bounding box center [113, 455] width 141 height 16
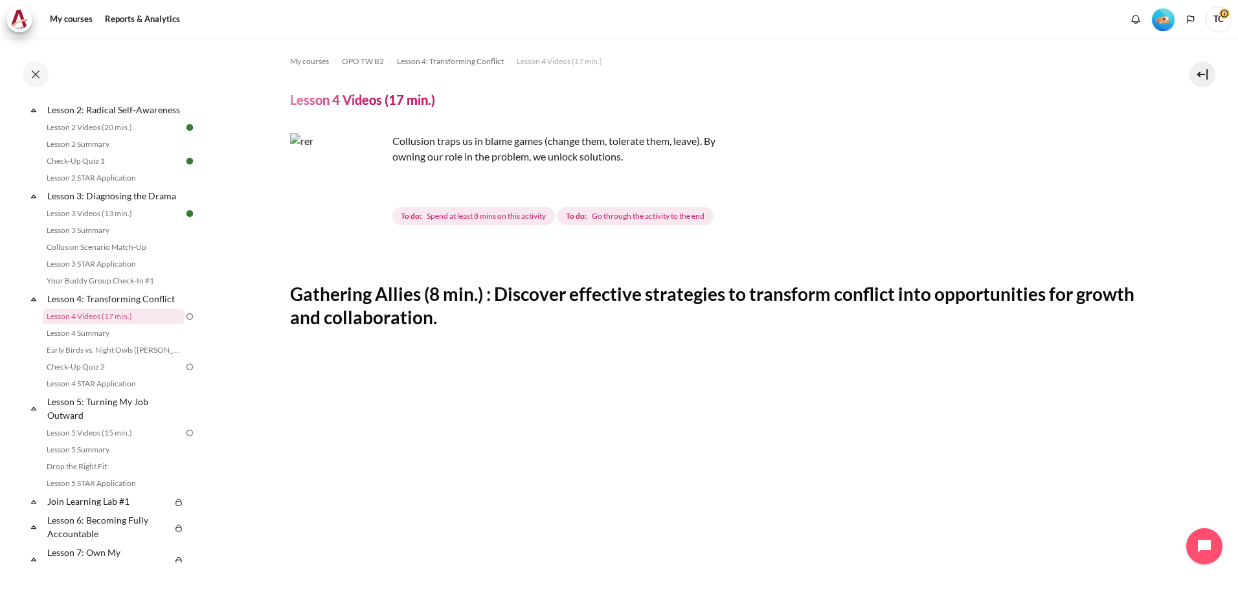
scroll to position [516, 0]
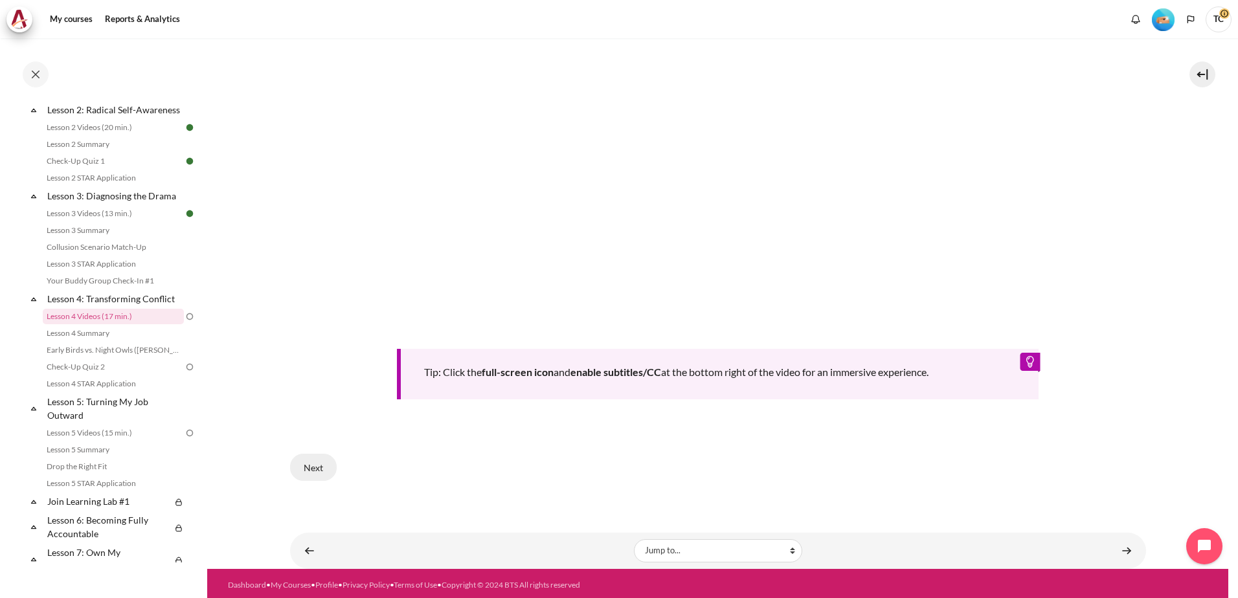
click at [305, 474] on button "Next" at bounding box center [313, 467] width 47 height 27
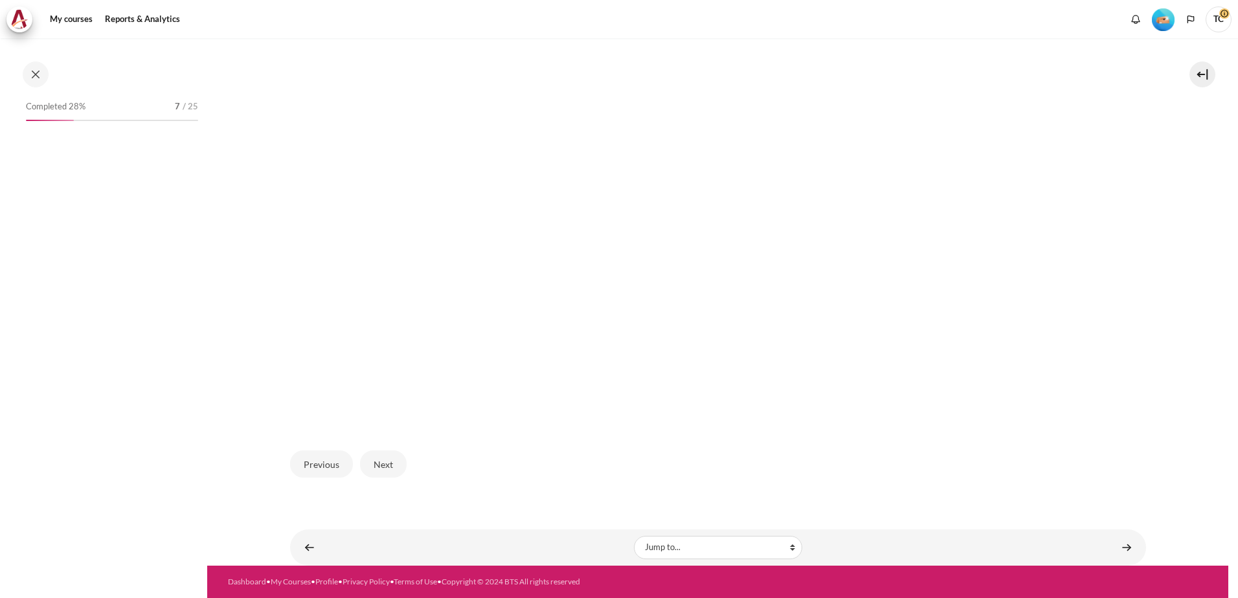
scroll to position [293, 0]
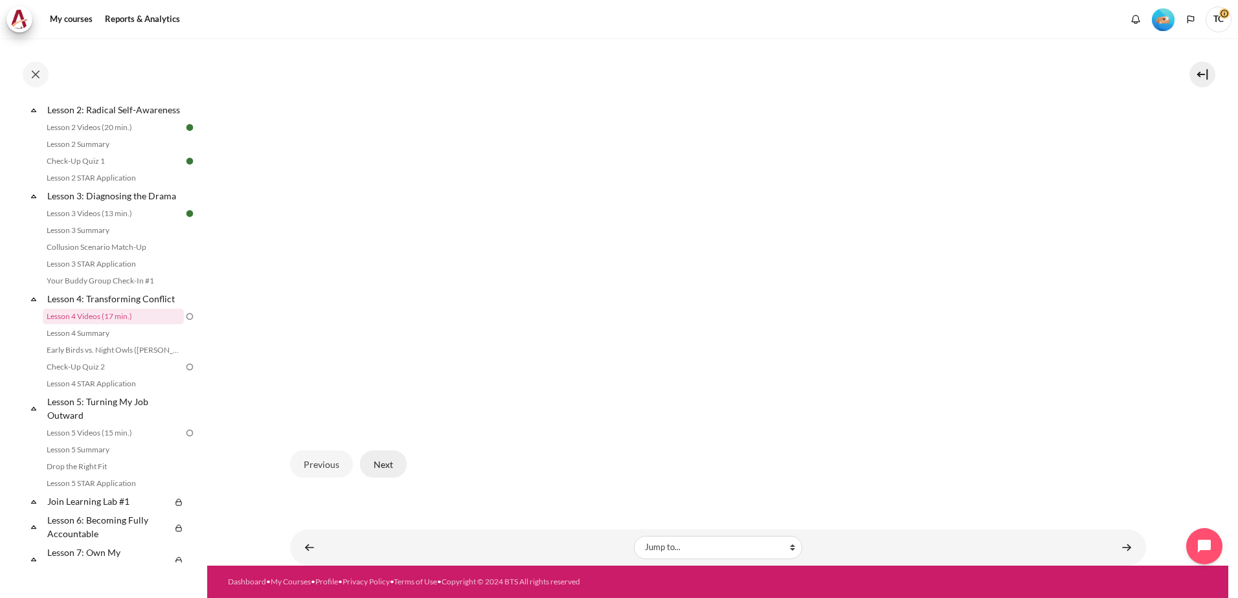
click at [376, 467] on button "Next" at bounding box center [383, 463] width 47 height 27
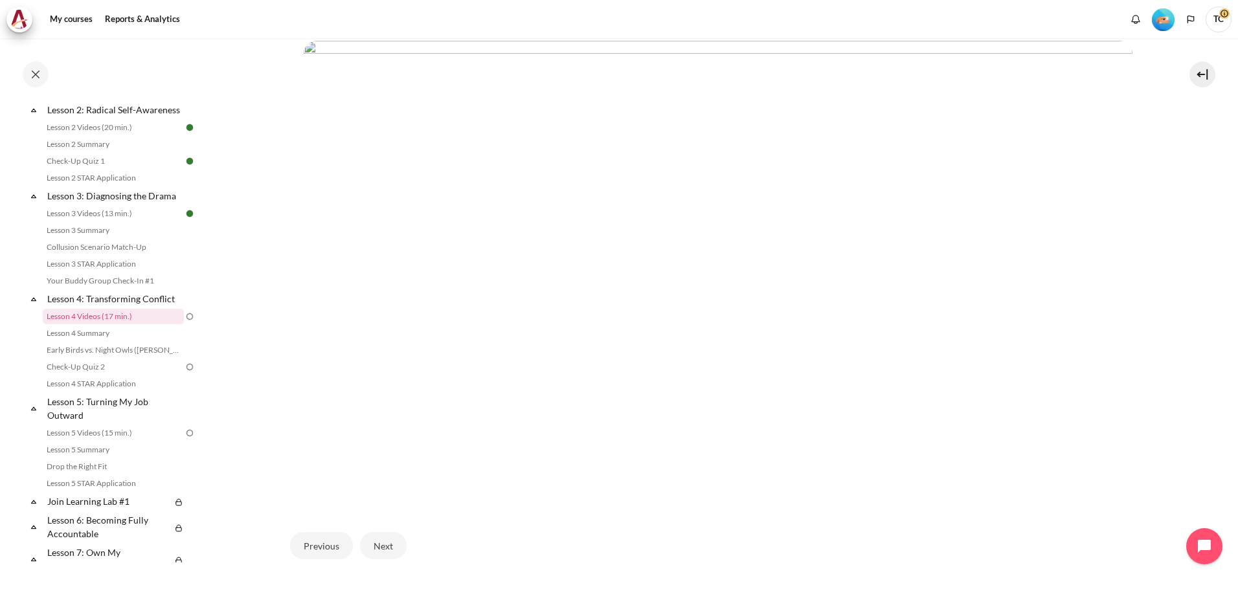
scroll to position [278, 0]
click at [374, 548] on button "Next" at bounding box center [383, 555] width 47 height 27
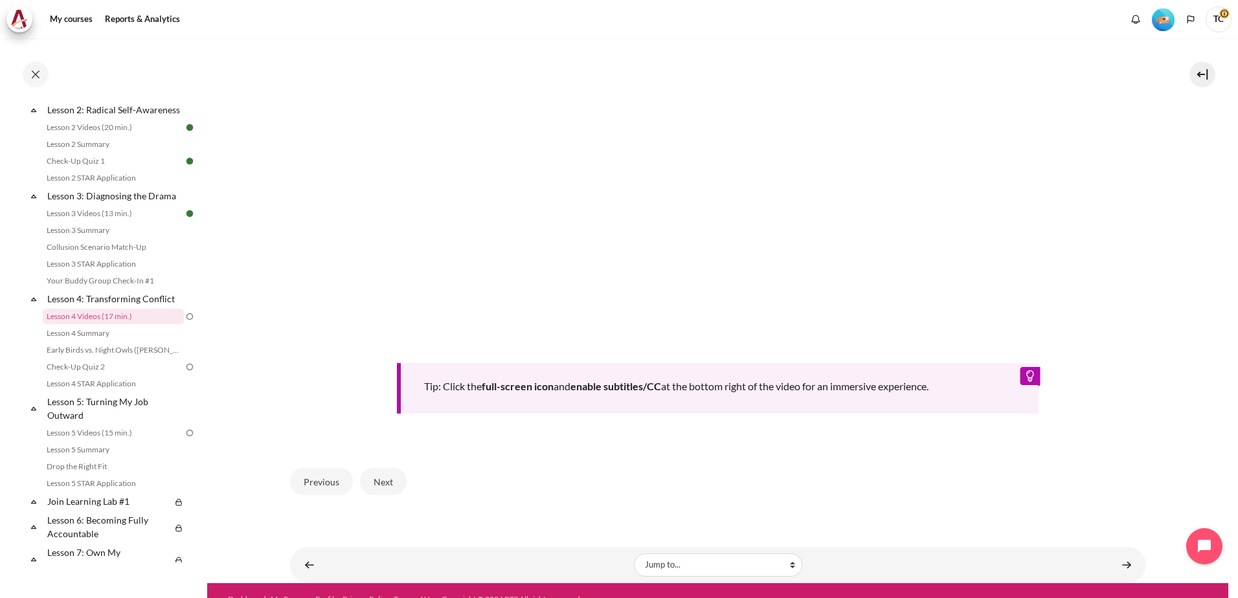
scroll to position [516, 0]
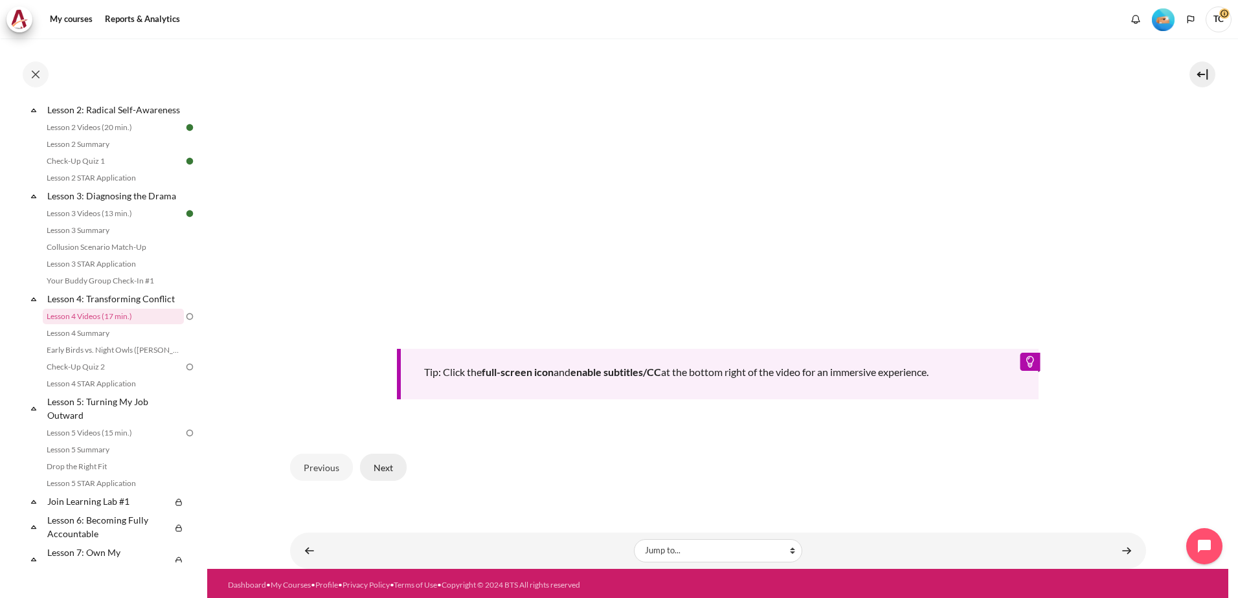
click at [391, 463] on button "Next" at bounding box center [383, 467] width 47 height 27
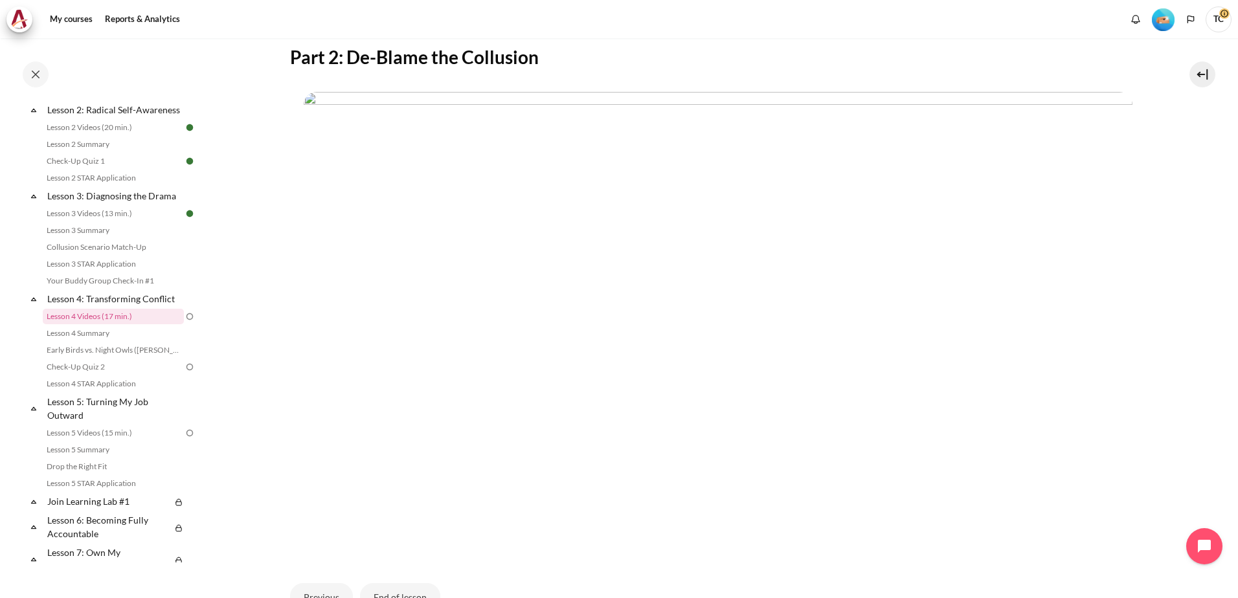
scroll to position [370, 0]
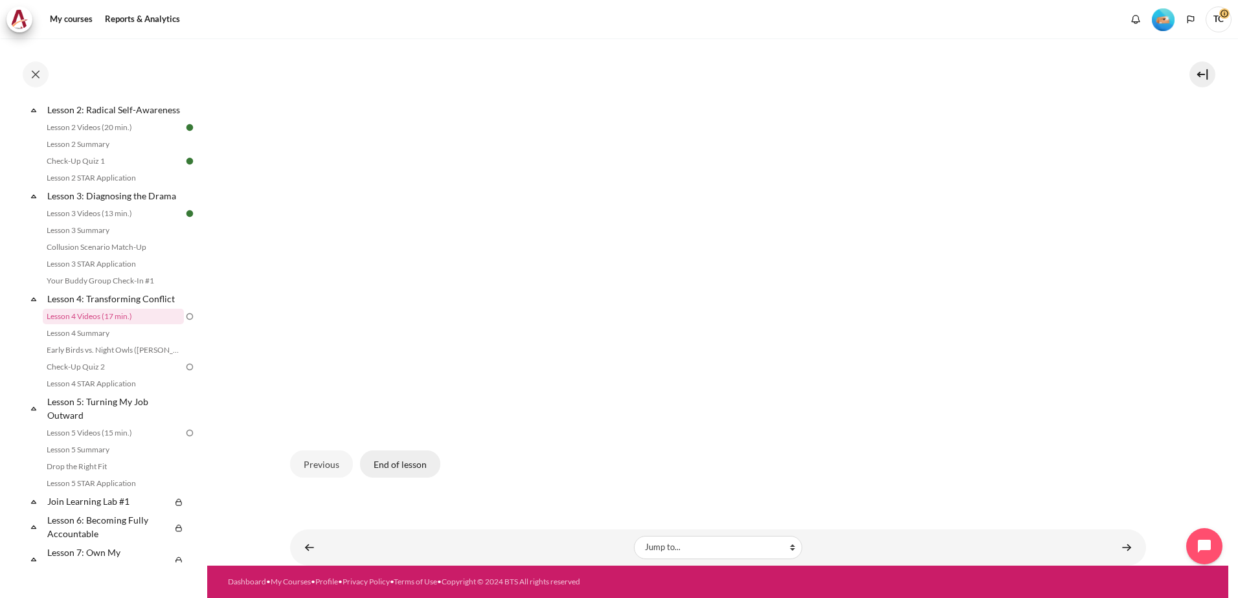
click at [396, 461] on button "End of lesson" at bounding box center [400, 463] width 80 height 27
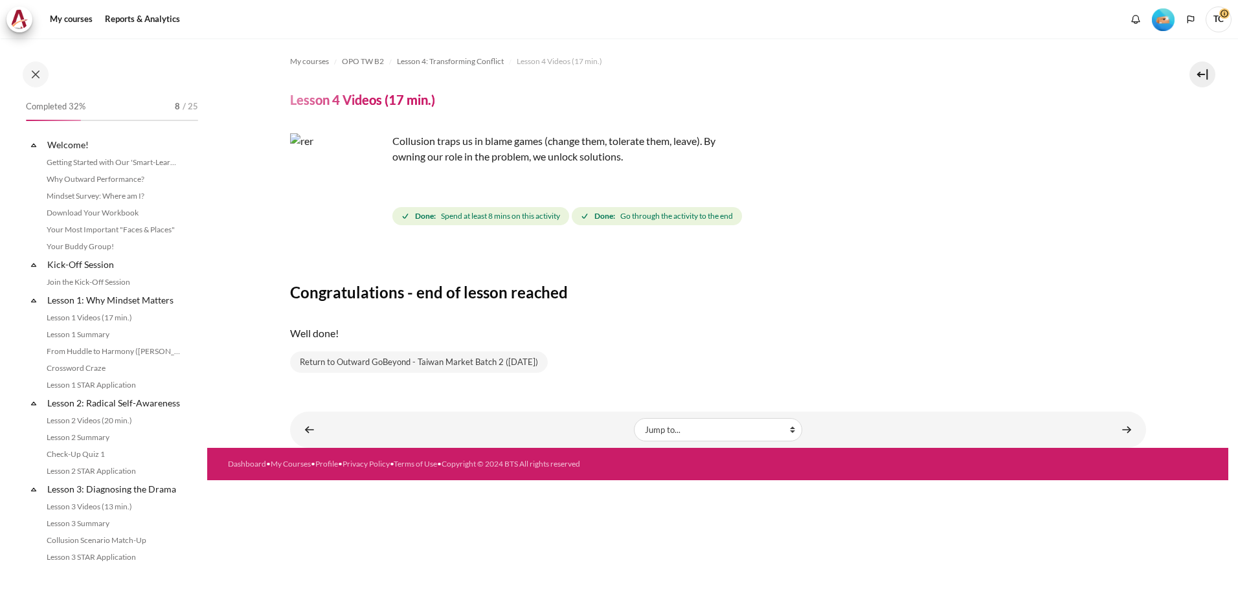
scroll to position [293, 0]
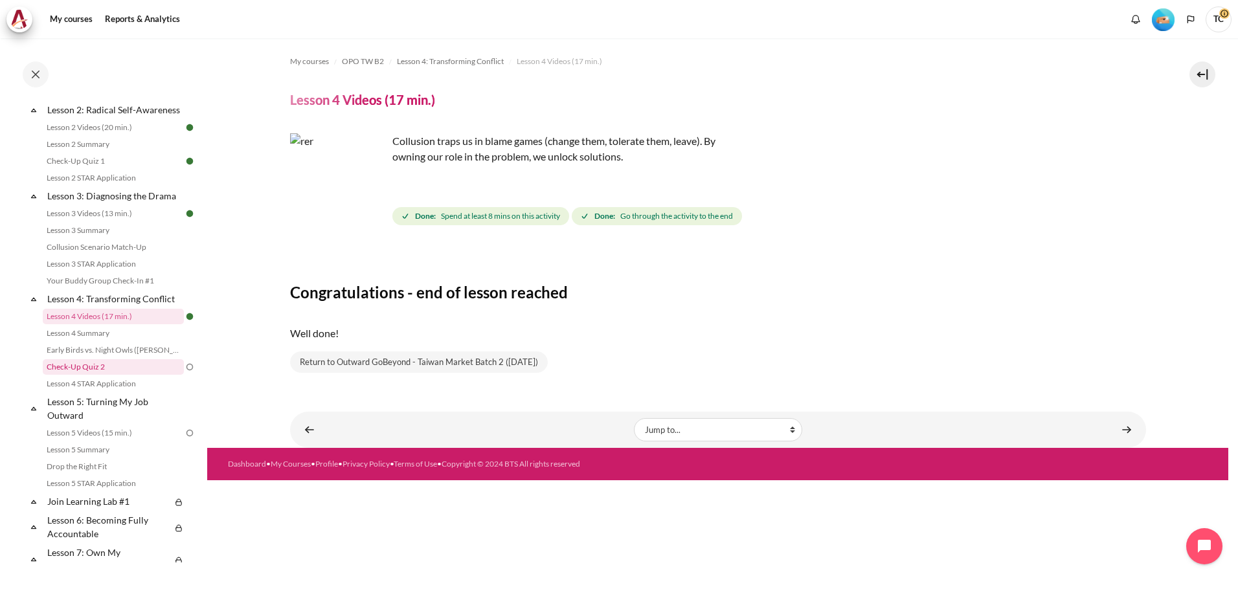
click at [73, 375] on link "Check-Up Quiz 2" at bounding box center [113, 367] width 141 height 16
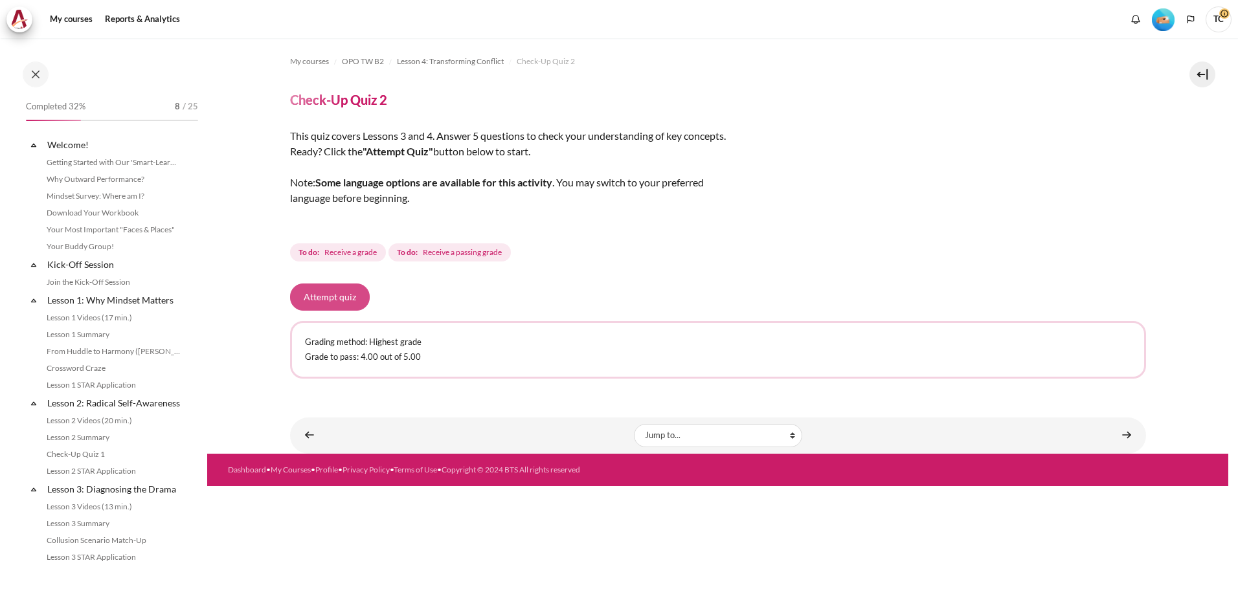
scroll to position [344, 0]
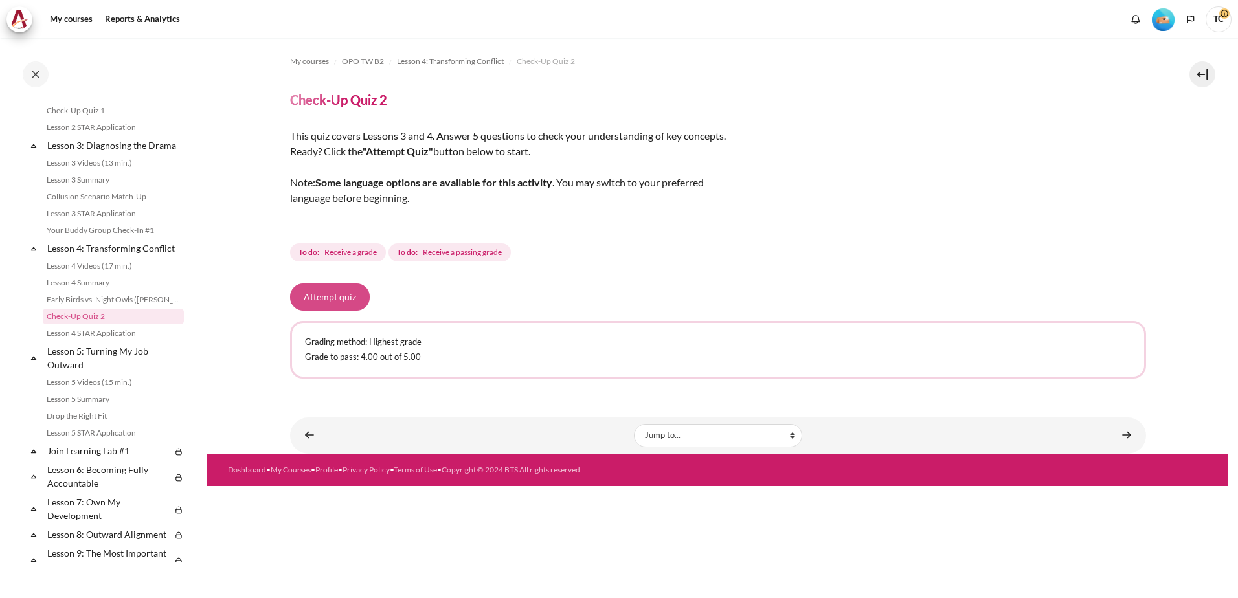
click at [334, 298] on button "Attempt quiz" at bounding box center [330, 296] width 80 height 27
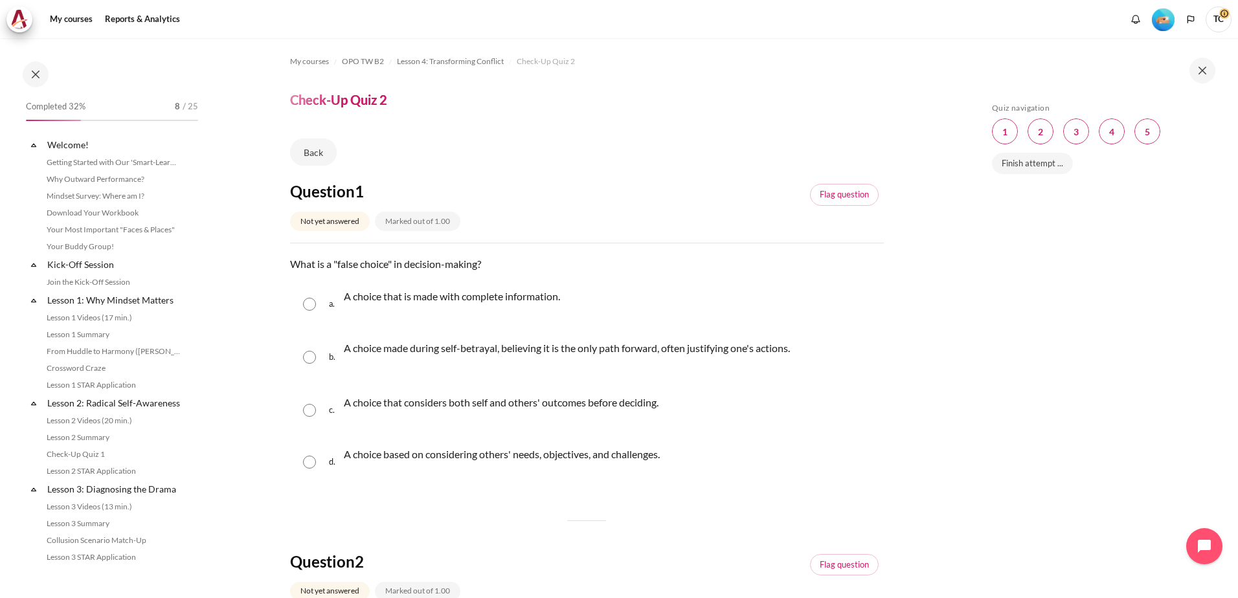
scroll to position [344, 0]
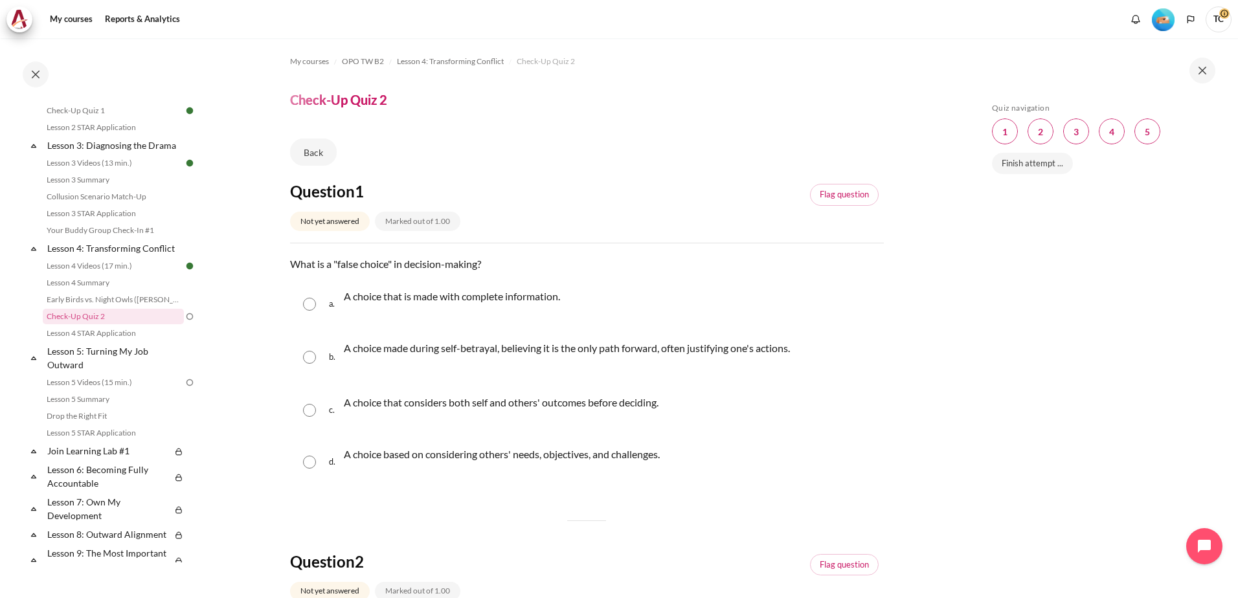
click at [313, 357] on input "Content" at bounding box center [309, 357] width 13 height 13
radio input "true"
click at [311, 461] on input "Content" at bounding box center [309, 462] width 13 height 13
radio input "true"
click at [307, 361] on input "Content" at bounding box center [309, 357] width 13 height 13
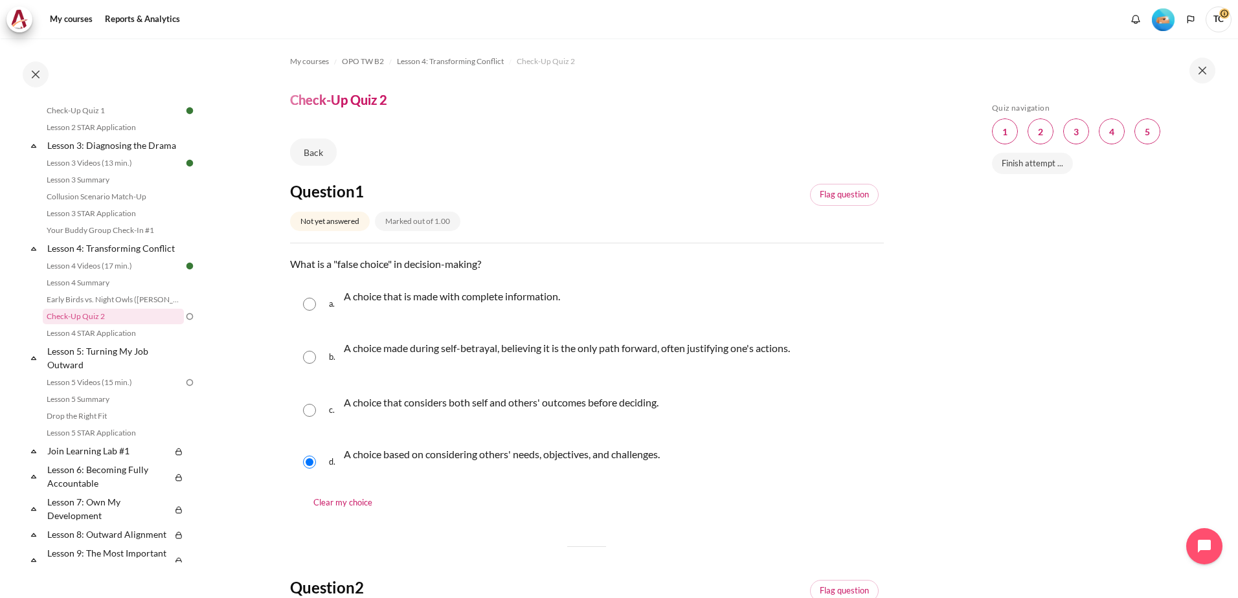
radio input "true"
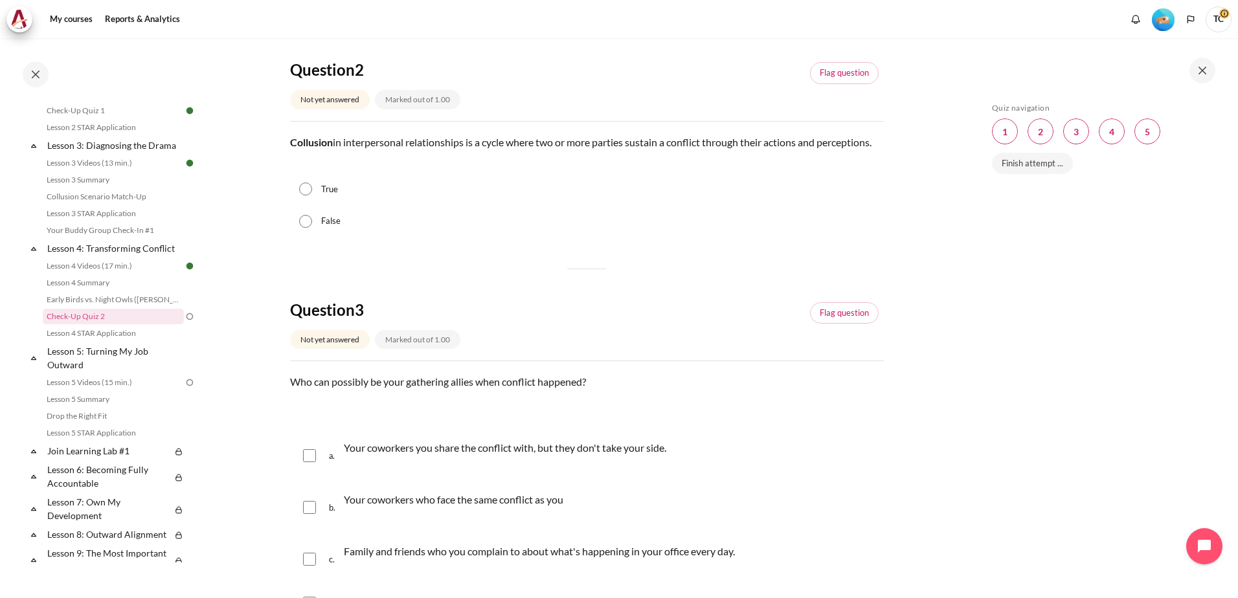
click at [290, 142] on strong "Collusion" at bounding box center [311, 142] width 43 height 12
drag, startPoint x: 292, startPoint y: 142, endPoint x: 351, endPoint y: 155, distance: 60.3
click at [351, 150] on p "Collusion in interpersonal relationships is a cycle where two or more parties s…" at bounding box center [587, 143] width 594 height 16
copy p "Collusion in interpersonal relationships is a cycle where two or more parties s…"
click at [304, 195] on input "True" at bounding box center [305, 189] width 13 height 13
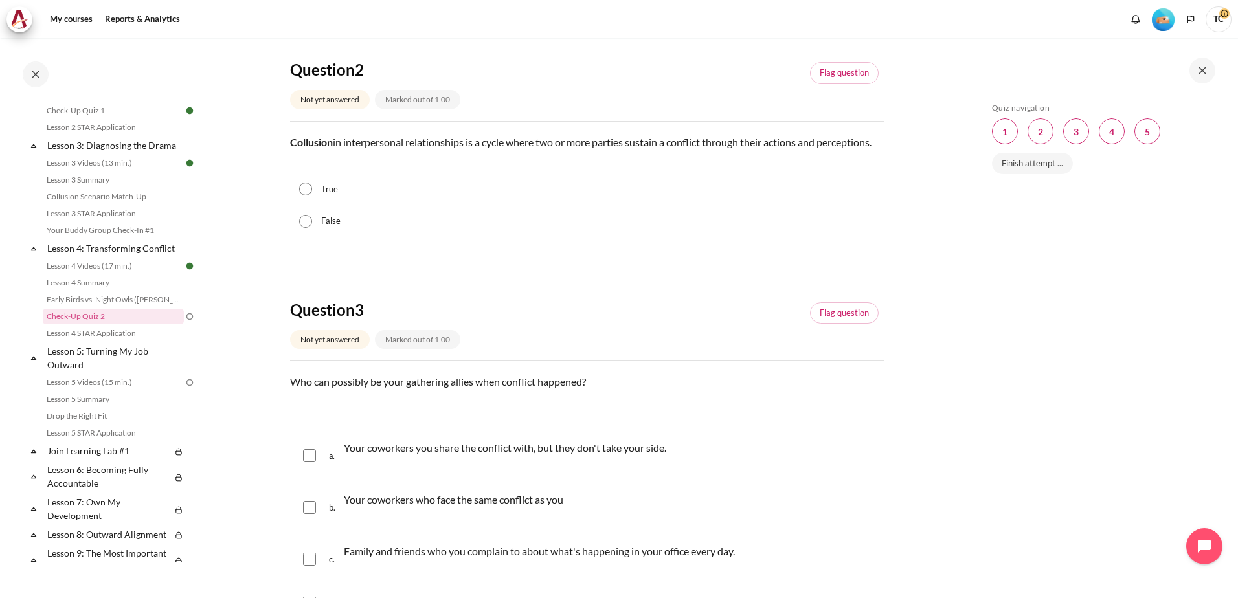
radio input "true"
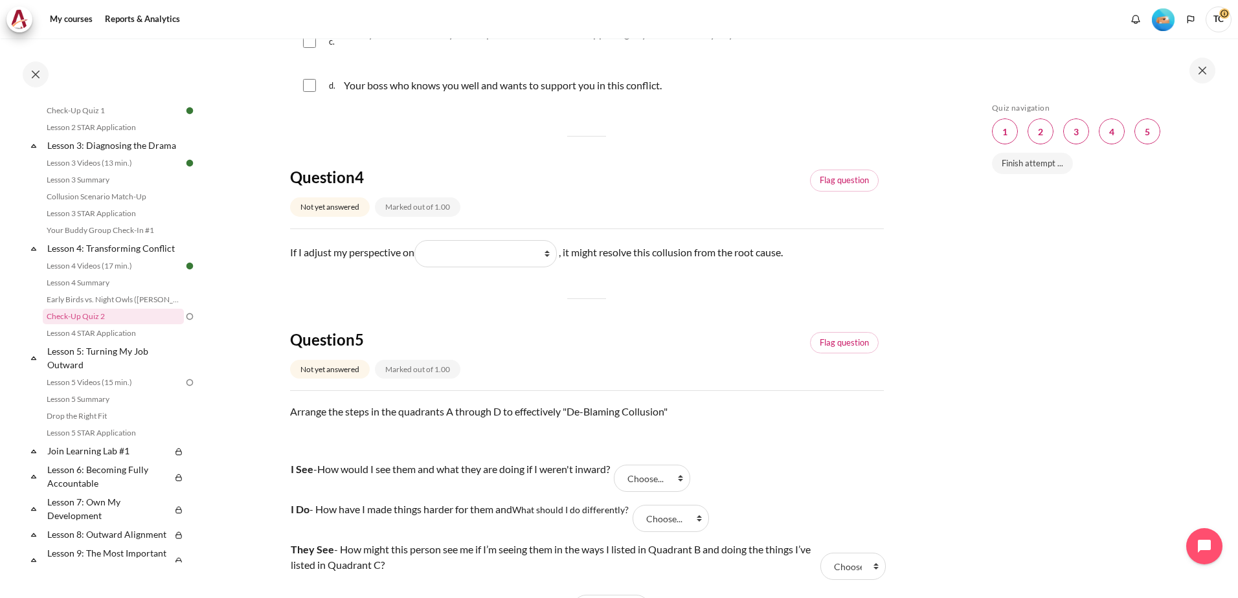
click at [313, 92] on input "Content" at bounding box center [309, 85] width 13 height 13
checkbox input "true"
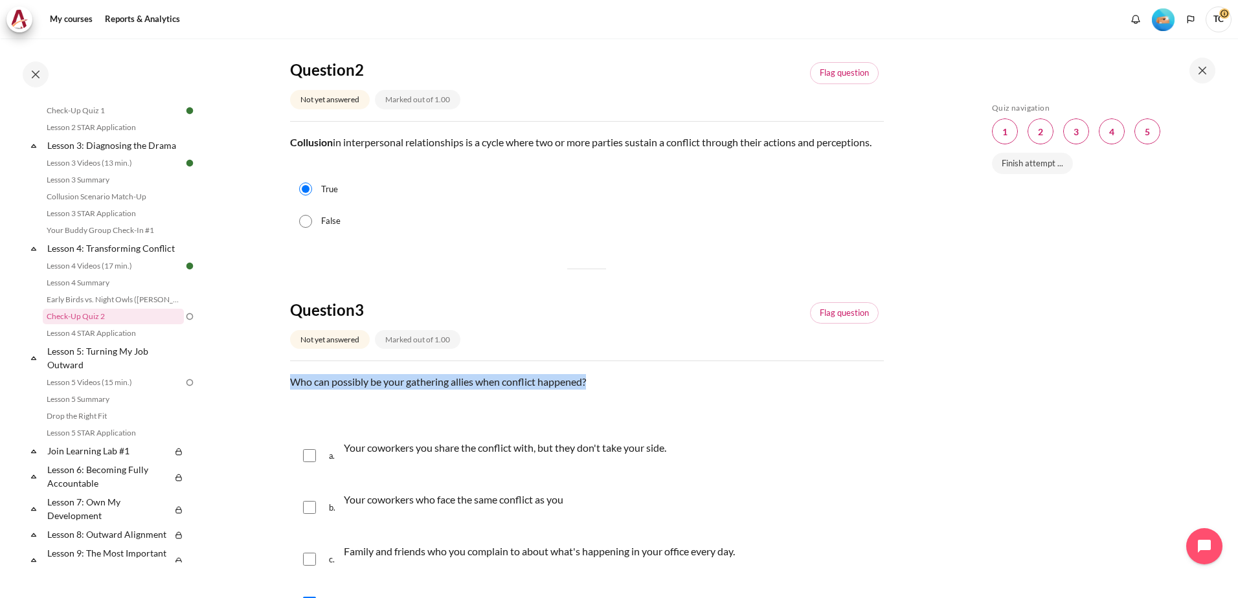
drag, startPoint x: 291, startPoint y: 400, endPoint x: 597, endPoint y: 400, distance: 306.1
click at [597, 390] on p "Who can possibly be your gathering allies when conflict happened?" at bounding box center [587, 382] width 594 height 16
copy p "Who can possibly be your gathering allies when conflict happened?"
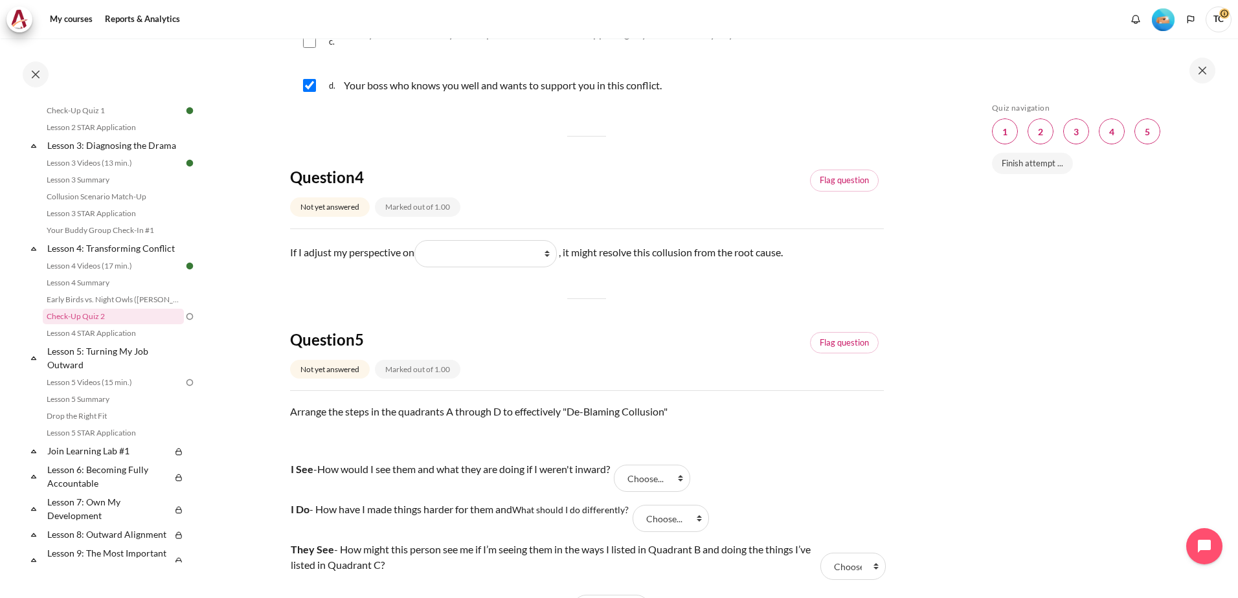
drag, startPoint x: 309, startPoint y: 57, endPoint x: 315, endPoint y: 78, distance: 21.5
click at [309, 48] on input "Content" at bounding box center [309, 41] width 13 height 13
checkbox input "true"
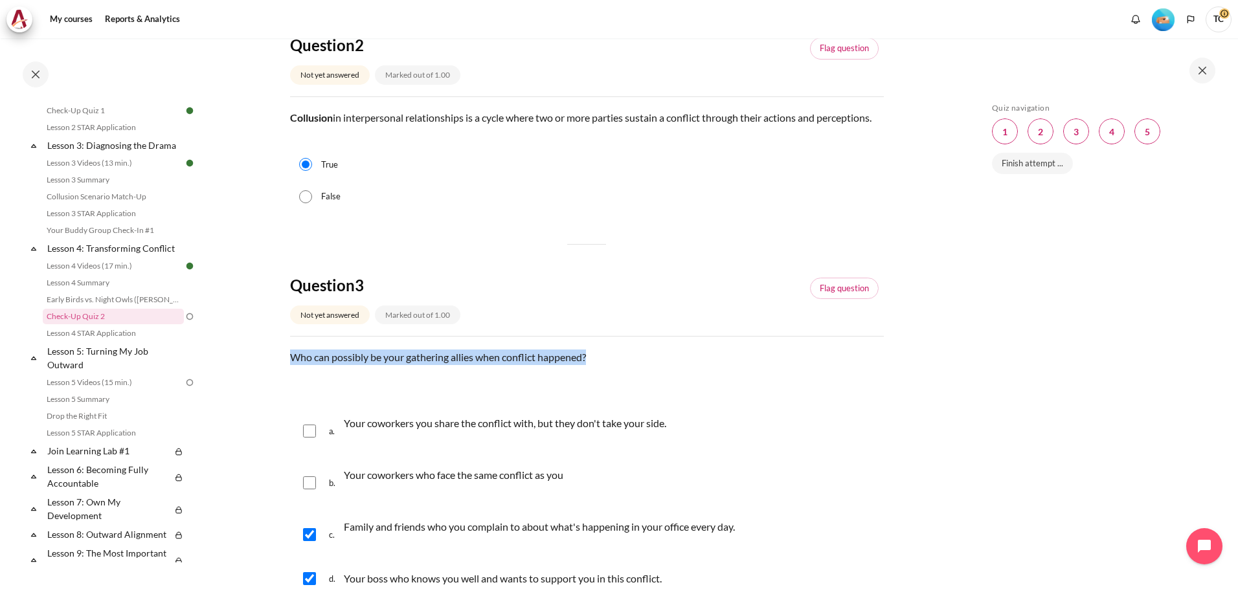
scroll to position [518, 0]
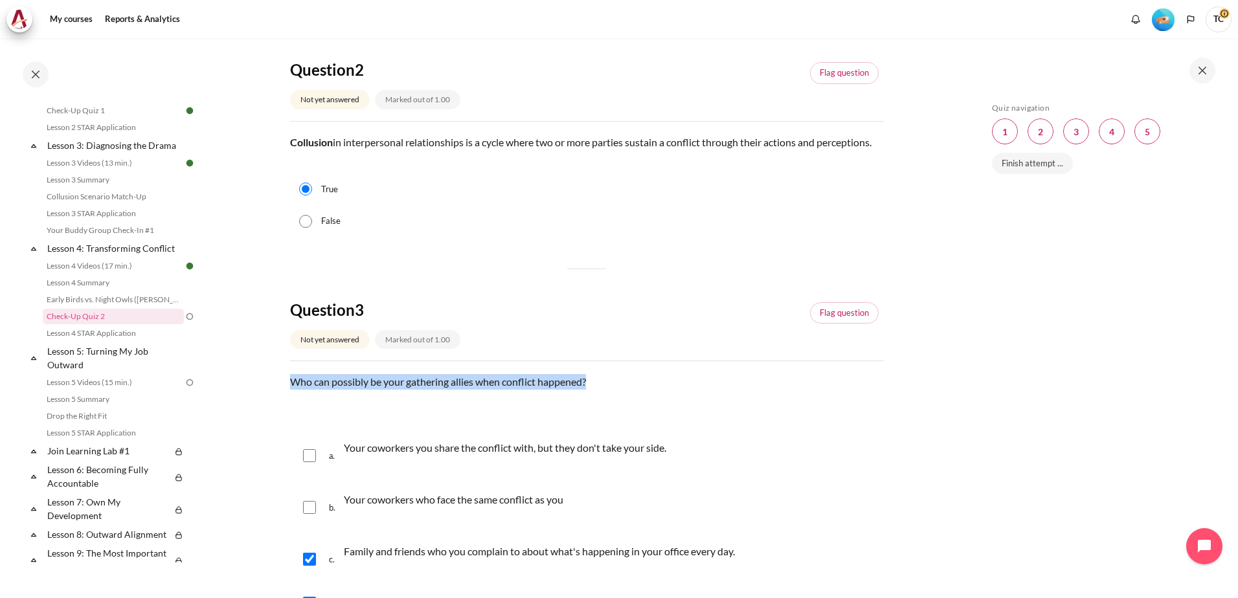
click at [311, 514] on input "Content" at bounding box center [309, 507] width 13 height 13
checkbox input "true"
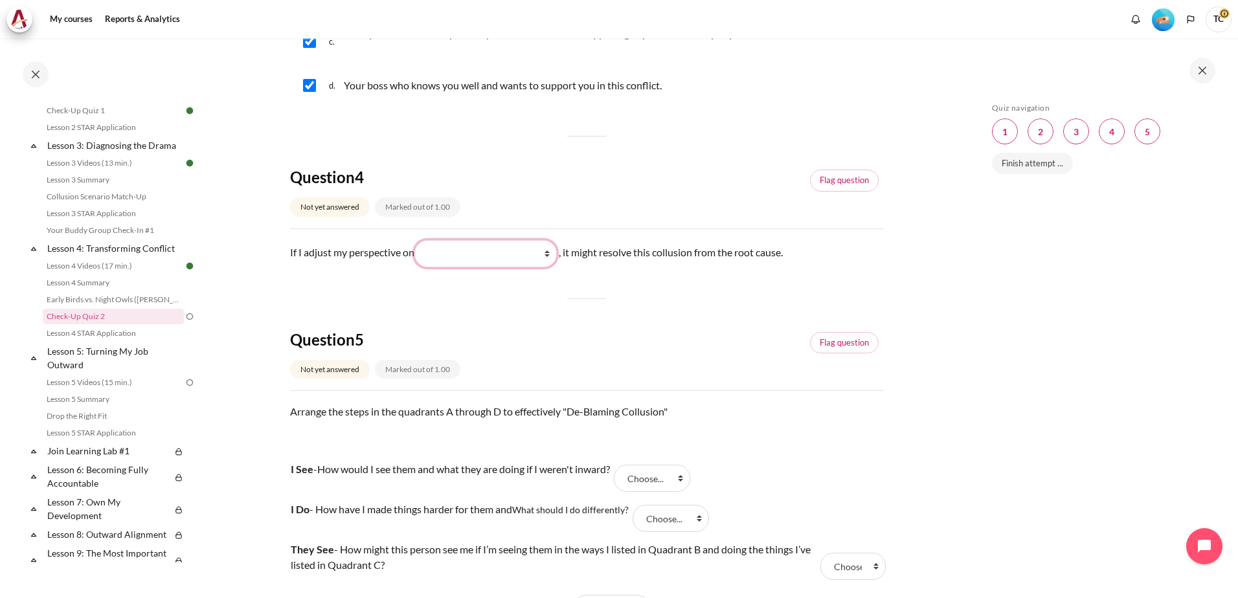
click at [552, 267] on select "What I do (我做了什么) What they do (他们做了什么) What I see and feel about what they do …" at bounding box center [485, 253] width 142 height 27
click at [333, 267] on div "If I adjust my perspective on Blank 1 Question 4 What I do (我做了什么) What they do…" at bounding box center [587, 253] width 594 height 27
drag, startPoint x: 305, startPoint y: 269, endPoint x: 401, endPoint y: 269, distance: 95.8
click at [401, 267] on div "If I adjust my perspective on Blank 1 Question 4 What I do (我做了什么) What they do…" at bounding box center [587, 253] width 594 height 27
copy div "adjust my perspective"
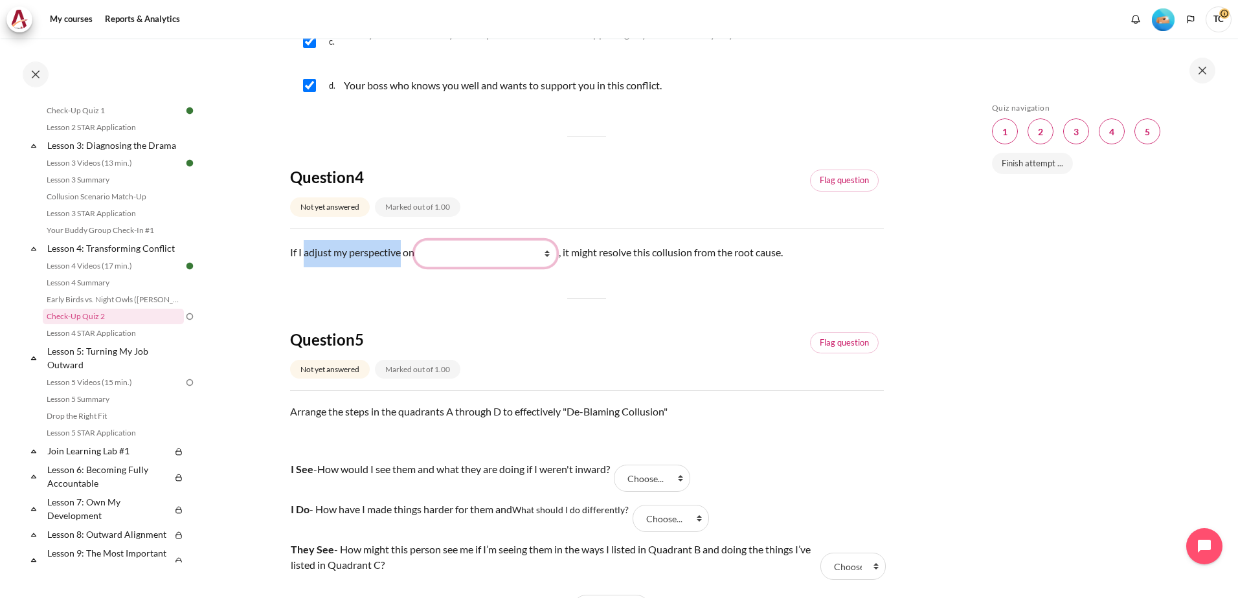
click at [548, 267] on select "What I do (我做了什么) What they do (他们做了什么) What I see and feel about what they do …" at bounding box center [485, 253] width 142 height 27
select select "1"
click at [417, 255] on select "What I do (我做了什么) What they do (他们做了什么) What I see and feel about what they do …" at bounding box center [485, 253] width 142 height 27
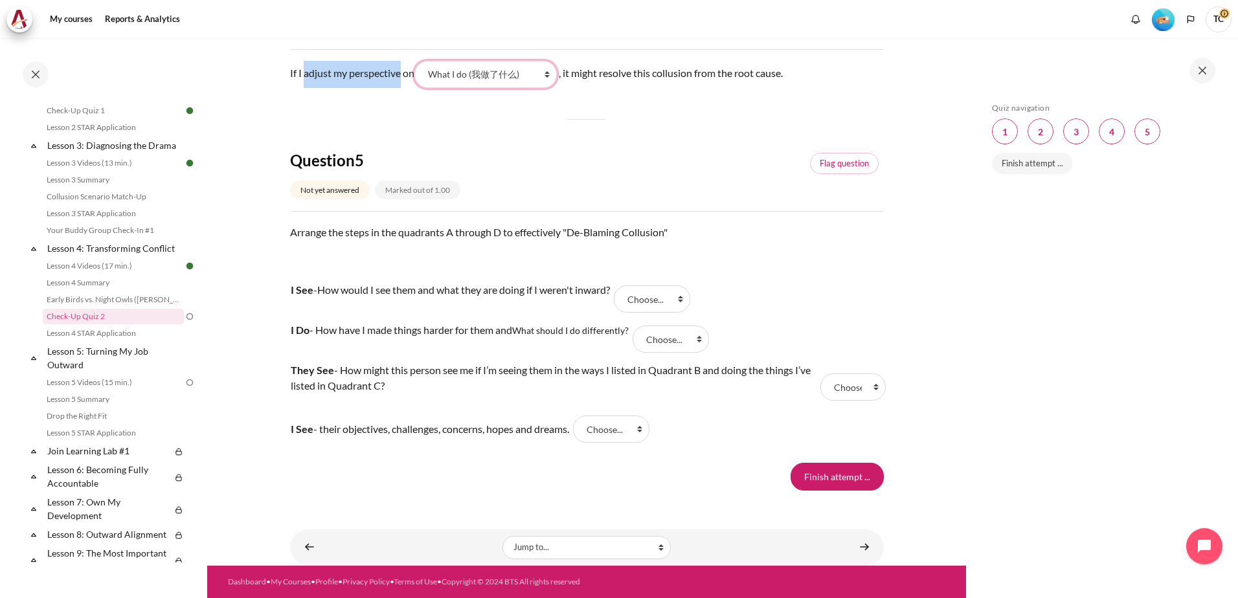
scroll to position [1230, 0]
click at [690, 294] on select "Choose... D B A C" at bounding box center [652, 298] width 76 height 27
select select "2"
click at [627, 285] on select "Choose... D B A C" at bounding box center [652, 298] width 76 height 27
click at [704, 339] on select "Choose... D B A C" at bounding box center [670, 339] width 76 height 27
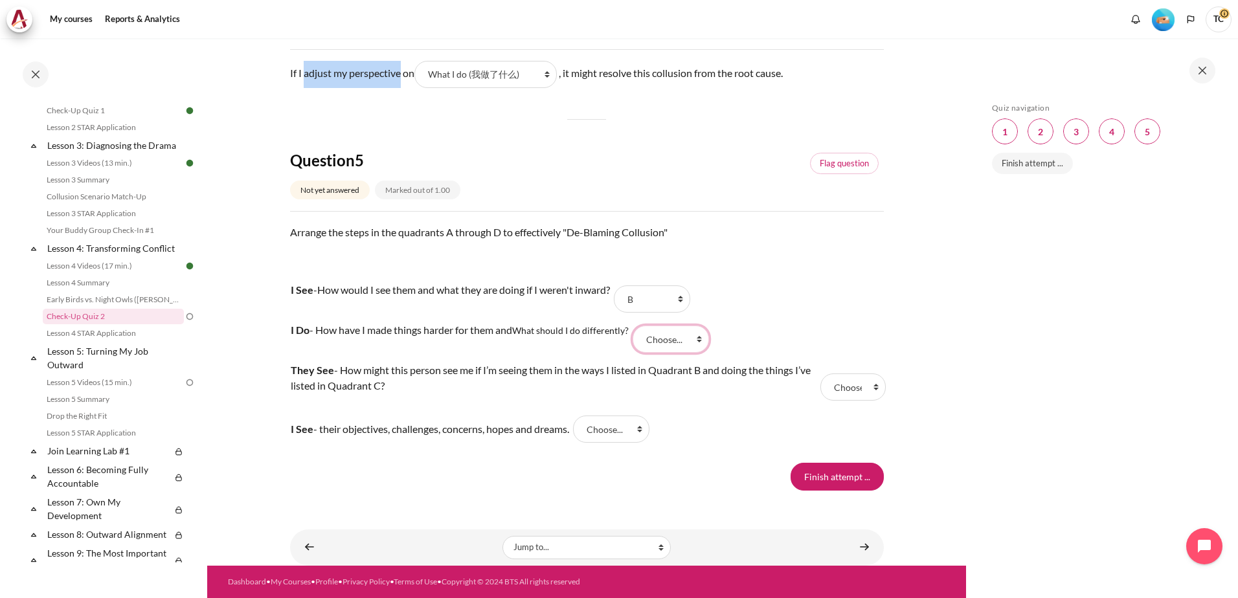
select select "4"
click at [636, 326] on select "Choose... D B A C" at bounding box center [670, 339] width 76 height 27
click at [869, 386] on select "Choose... D B A C" at bounding box center [852, 386] width 65 height 27
select select "1"
click at [820, 373] on select "Choose... D B A C" at bounding box center [852, 386] width 65 height 27
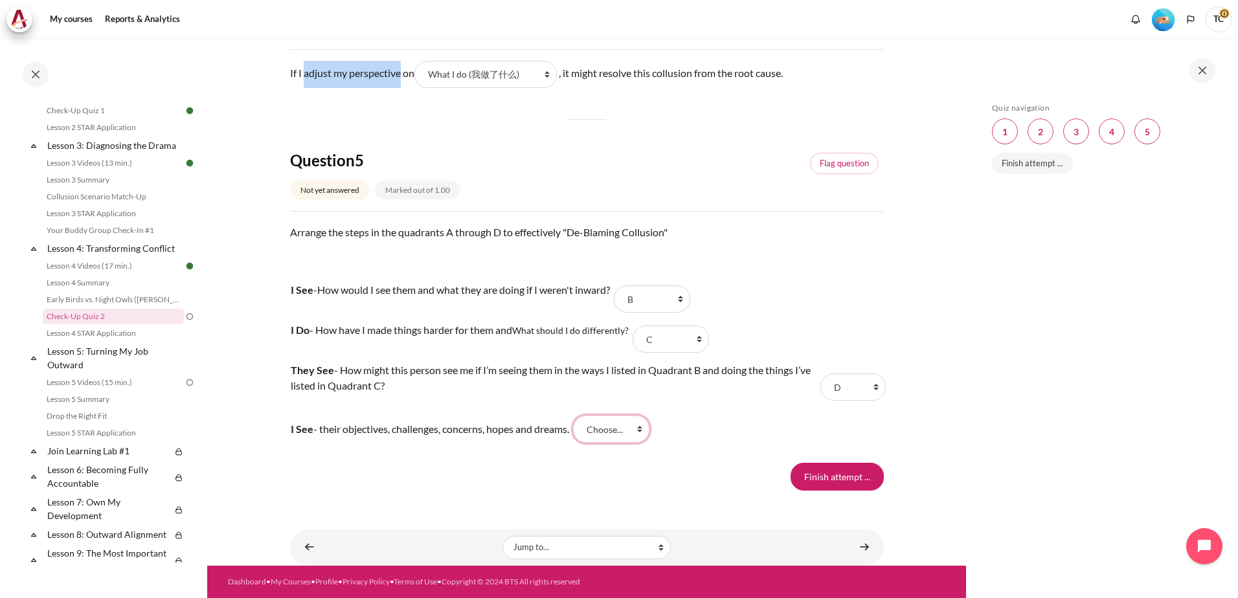
click at [649, 429] on select "Choose... D B A C" at bounding box center [611, 429] width 76 height 27
select select "3"
click at [584, 416] on select "Choose... D B A C" at bounding box center [611, 429] width 76 height 27
click at [810, 486] on input "Finish attempt ..." at bounding box center [836, 476] width 93 height 27
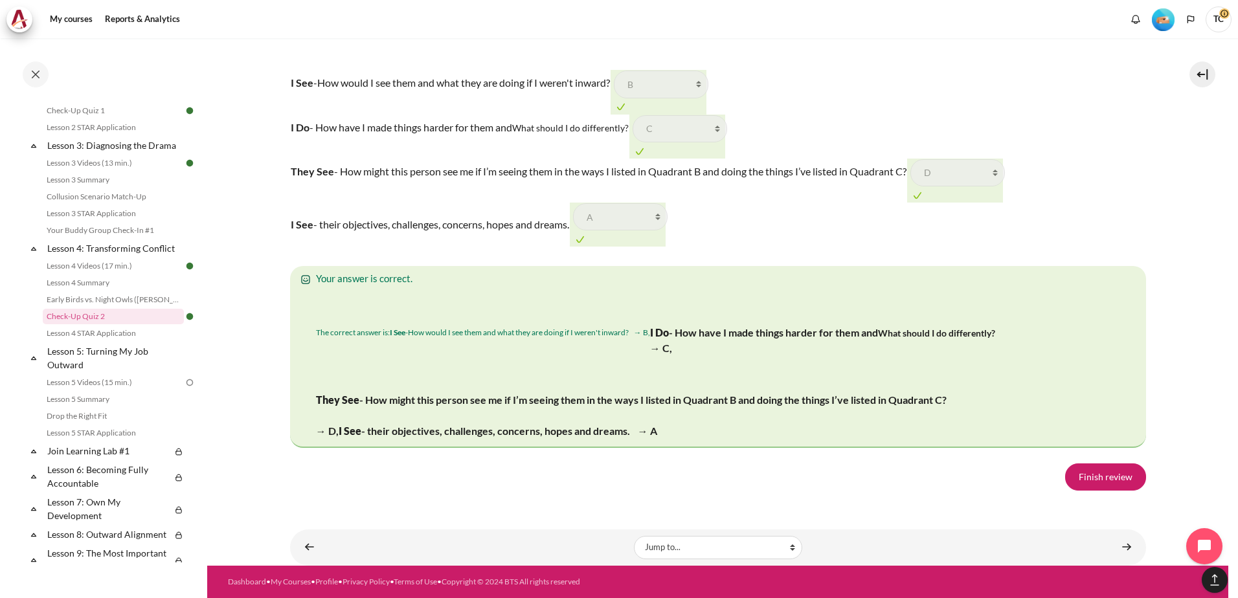
scroll to position [2388, 0]
click at [1076, 476] on link "Finish review" at bounding box center [1105, 476] width 81 height 27
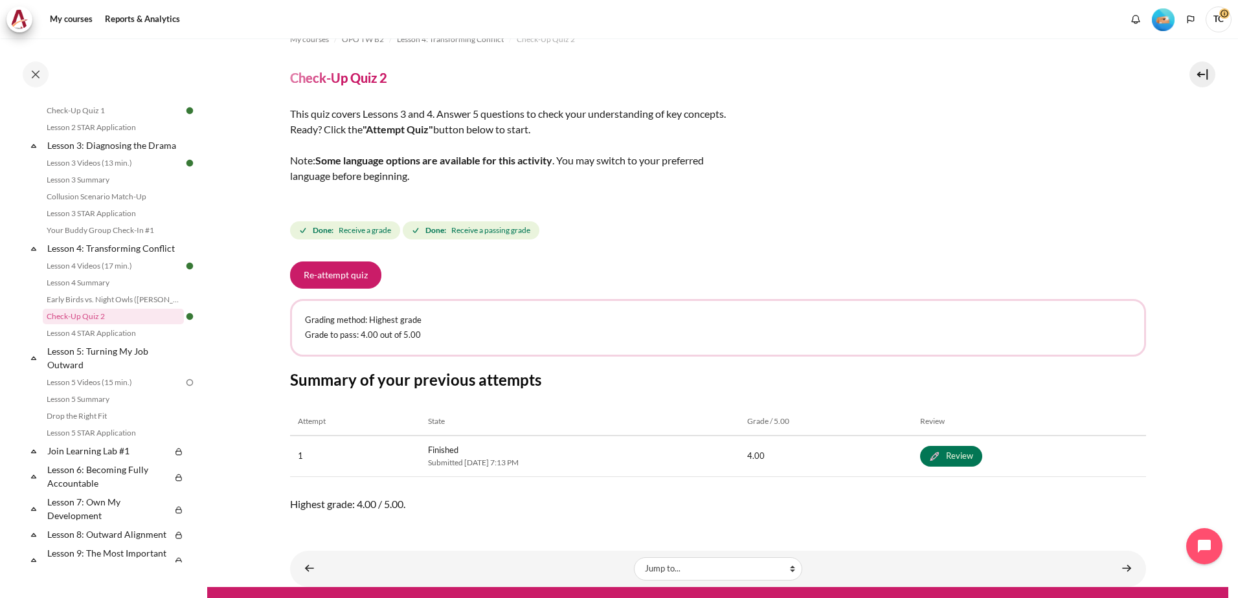
scroll to position [43, 0]
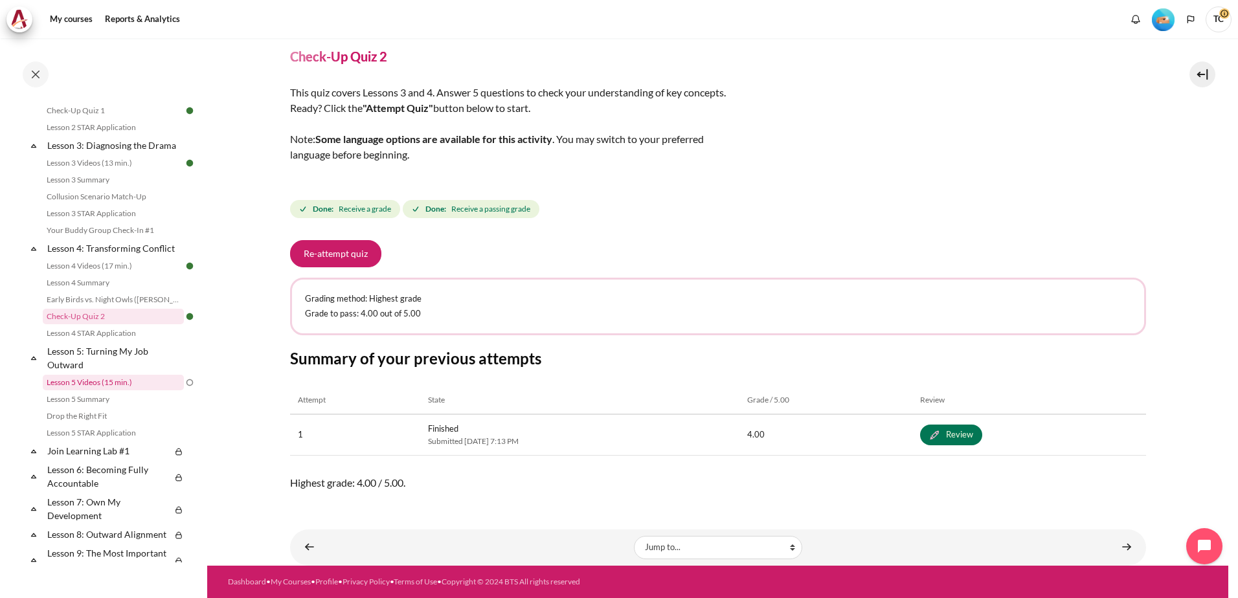
click at [96, 390] on link "Lesson 5 Videos (15 min.)" at bounding box center [113, 383] width 141 height 16
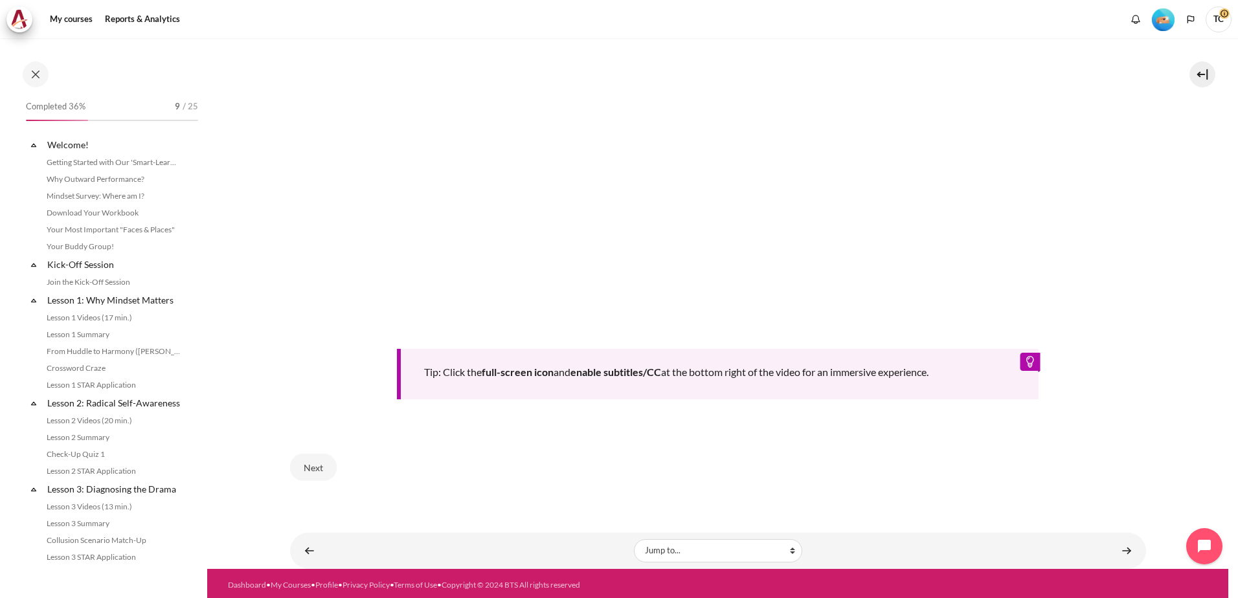
scroll to position [410, 0]
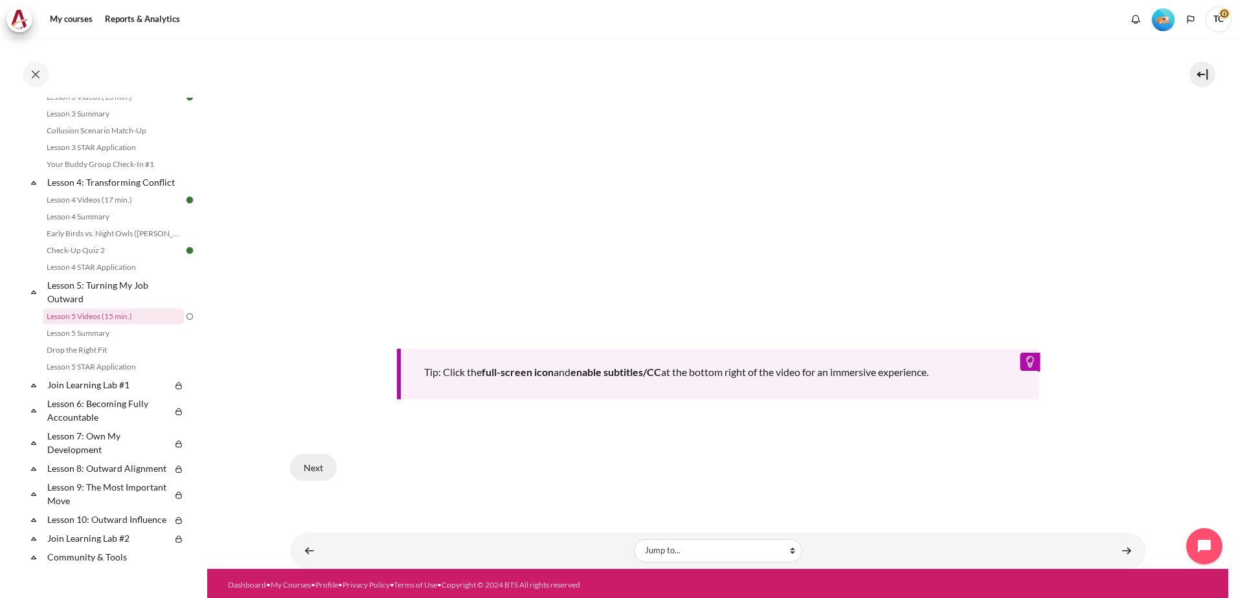
click at [314, 469] on button "Next" at bounding box center [313, 467] width 47 height 27
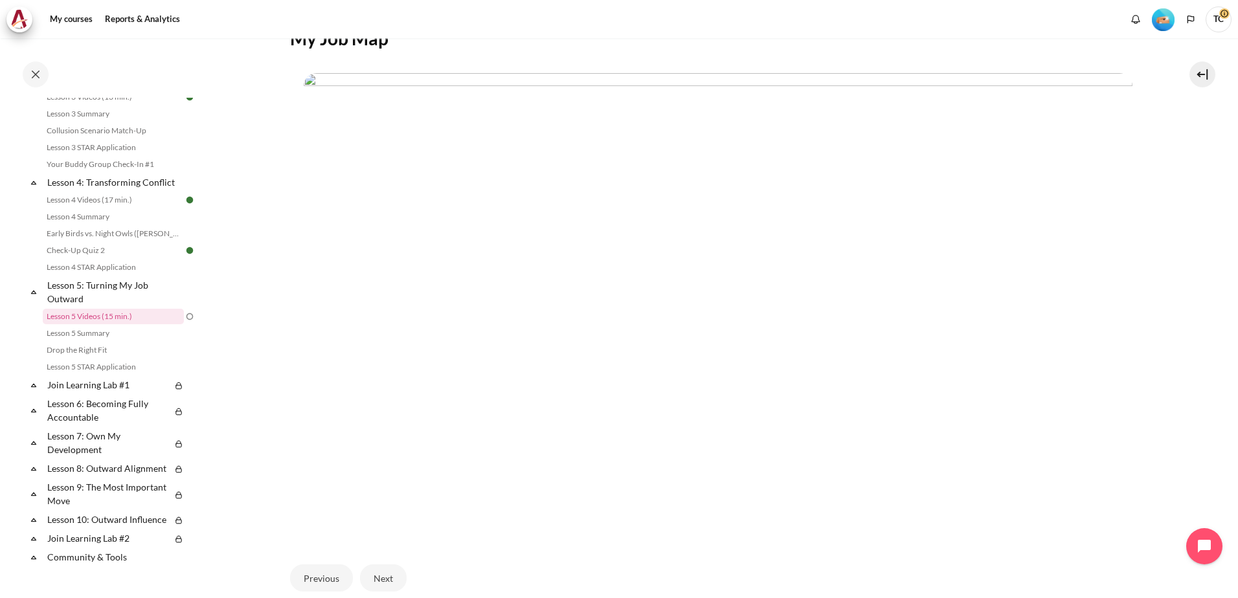
scroll to position [254, 0]
click at [390, 572] on button "Next" at bounding box center [383, 579] width 47 height 27
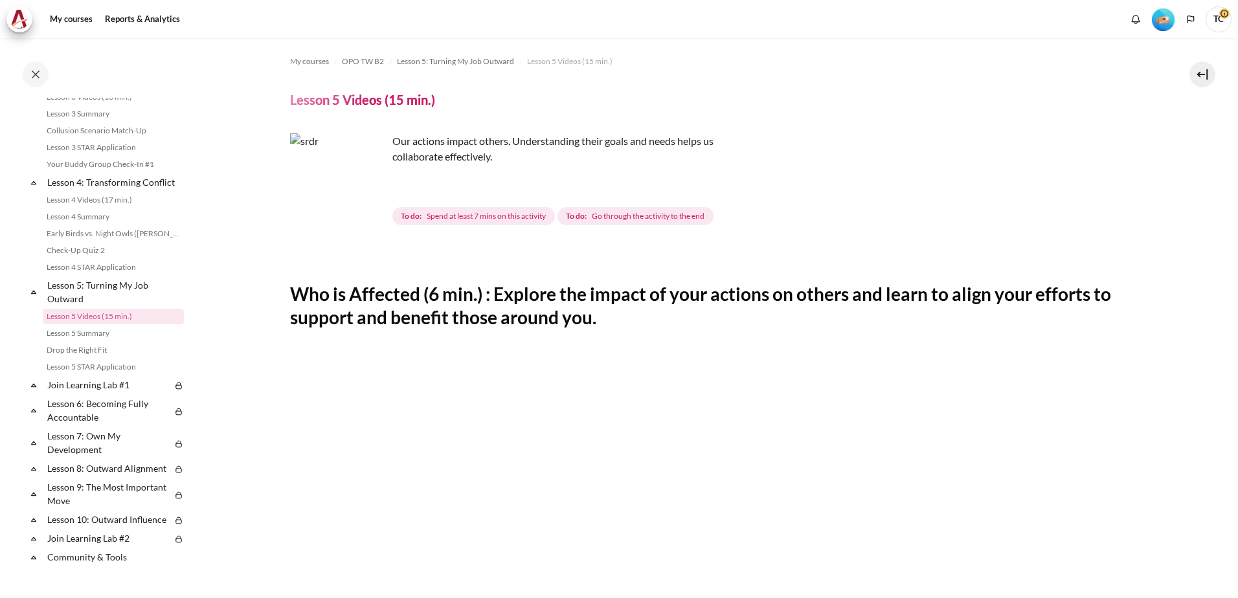
scroll to position [516, 0]
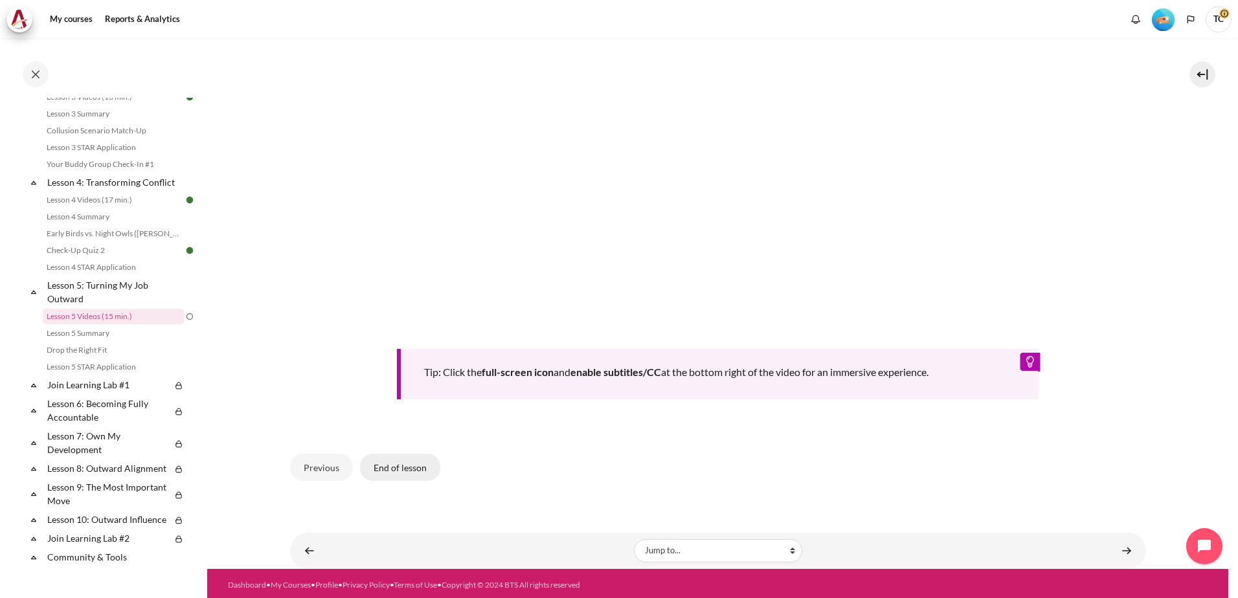
click at [407, 470] on button "End of lesson" at bounding box center [400, 467] width 80 height 27
click at [406, 465] on button "End of lesson" at bounding box center [400, 467] width 80 height 27
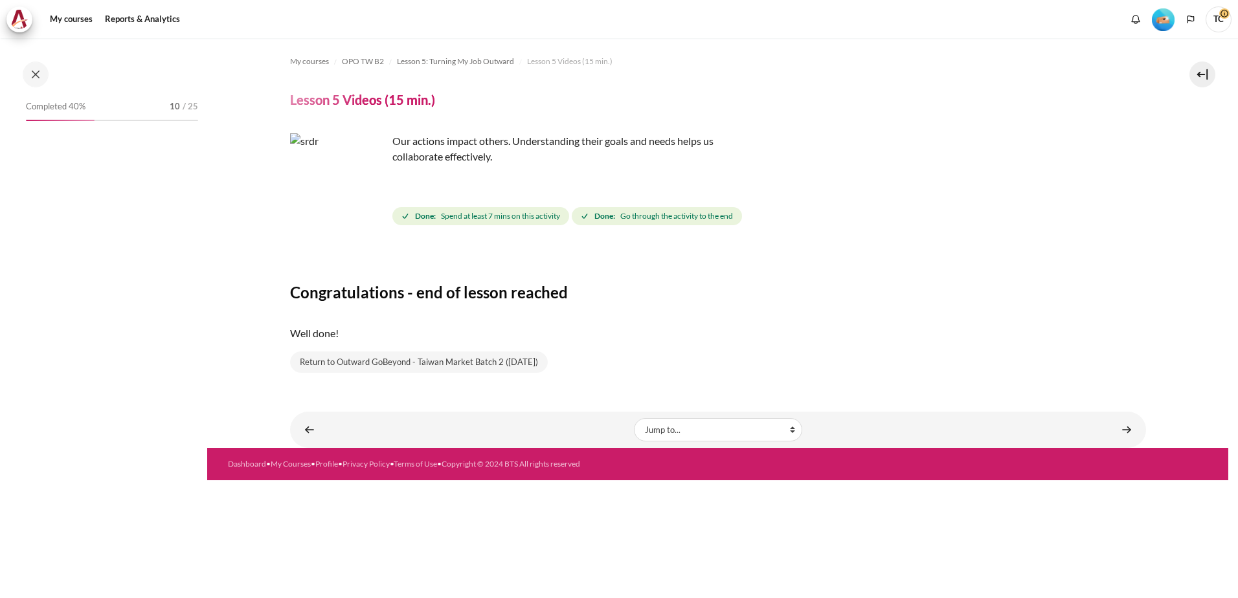
scroll to position [410, 0]
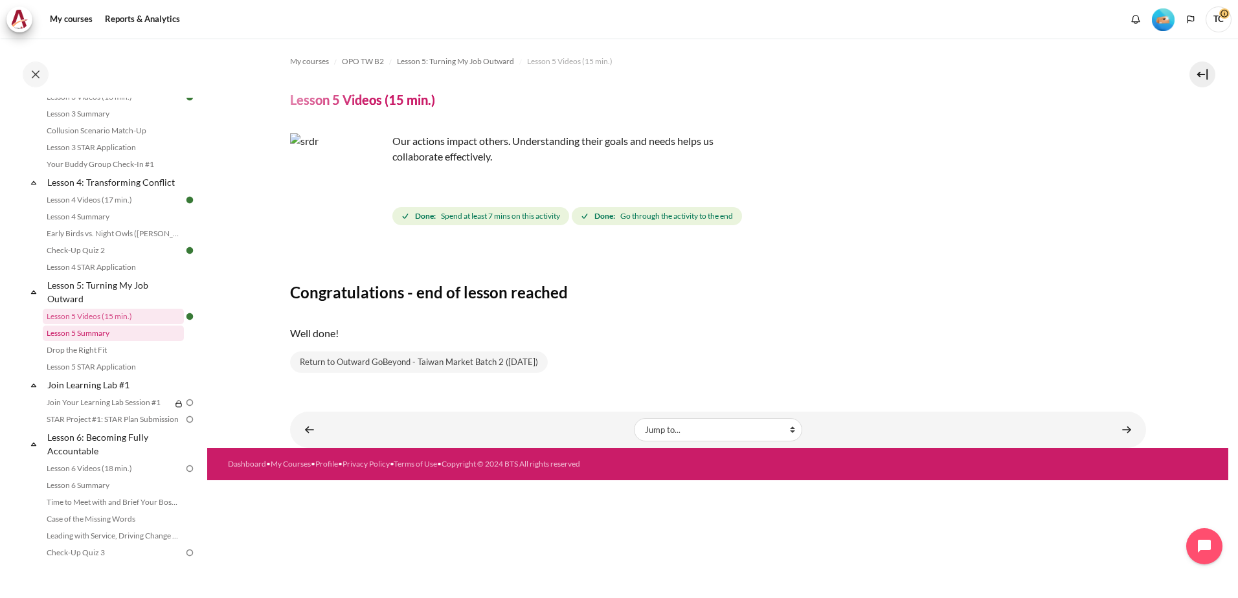
click at [100, 341] on link "Lesson 5 Summary" at bounding box center [113, 334] width 141 height 16
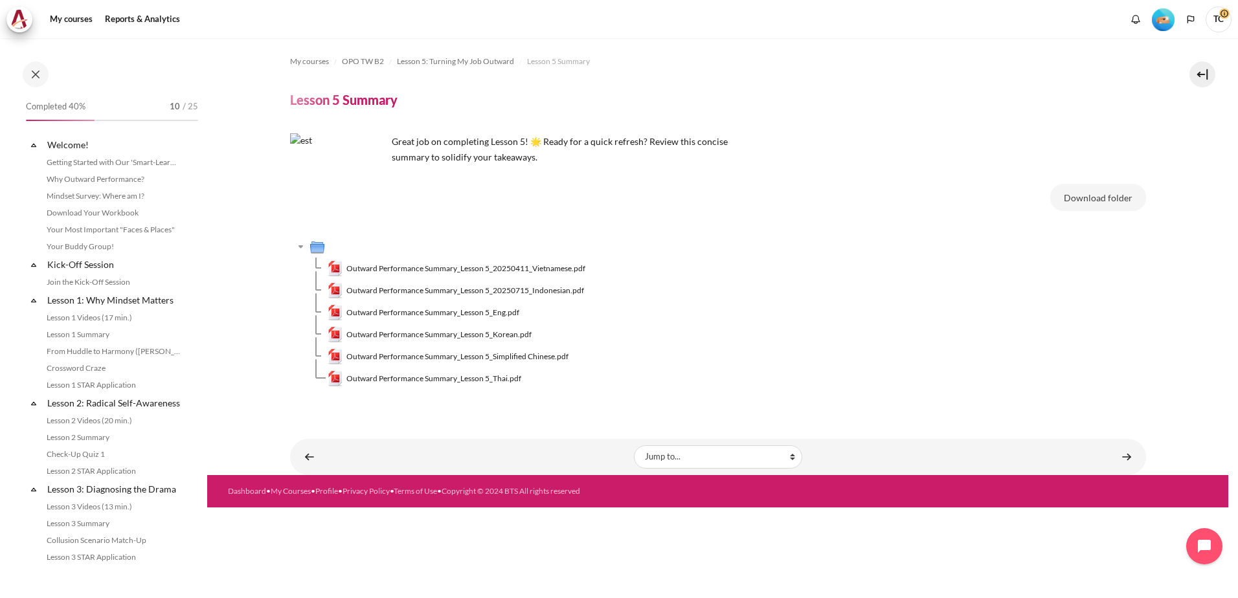
scroll to position [427, 0]
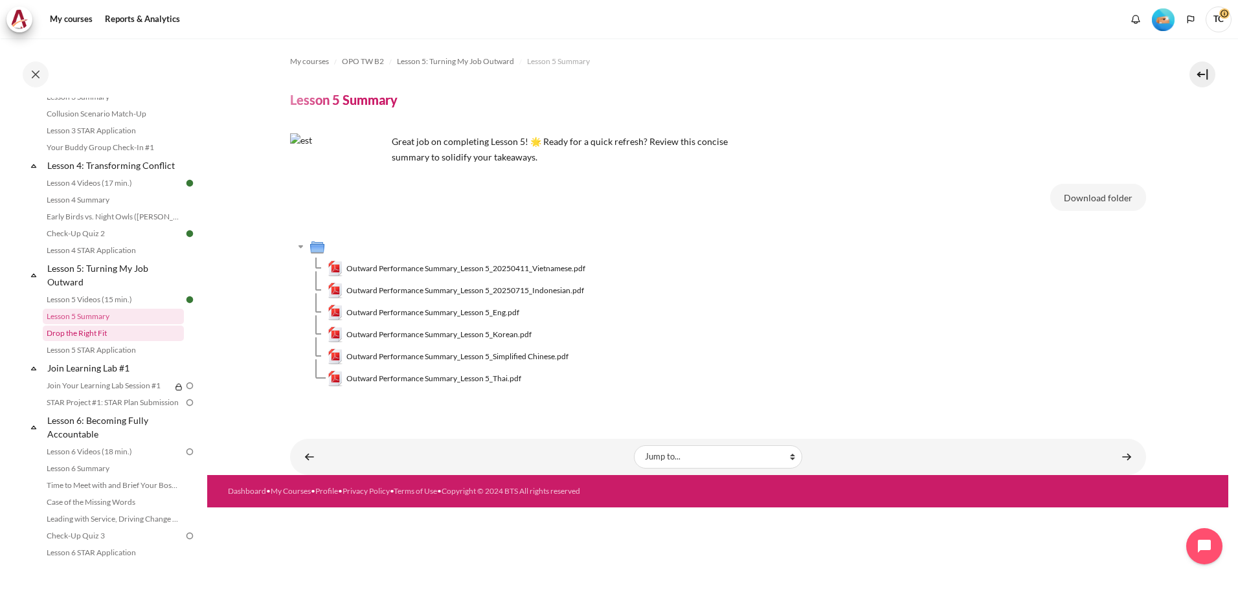
click at [88, 341] on link "Drop the Right Fit" at bounding box center [113, 334] width 141 height 16
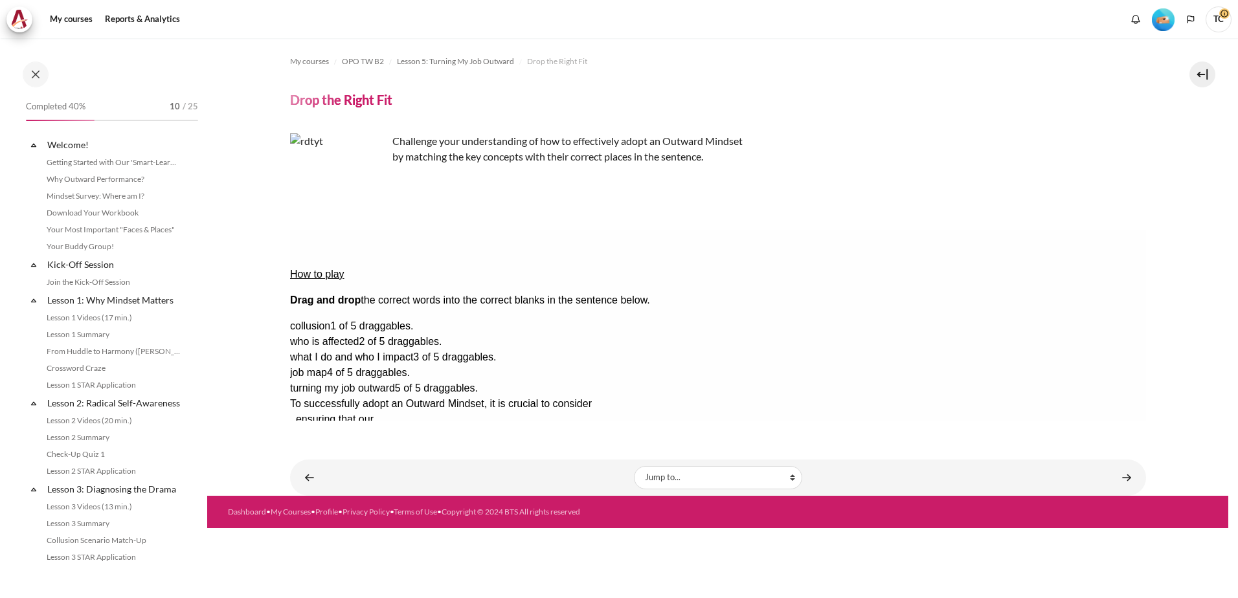
scroll to position [443, 0]
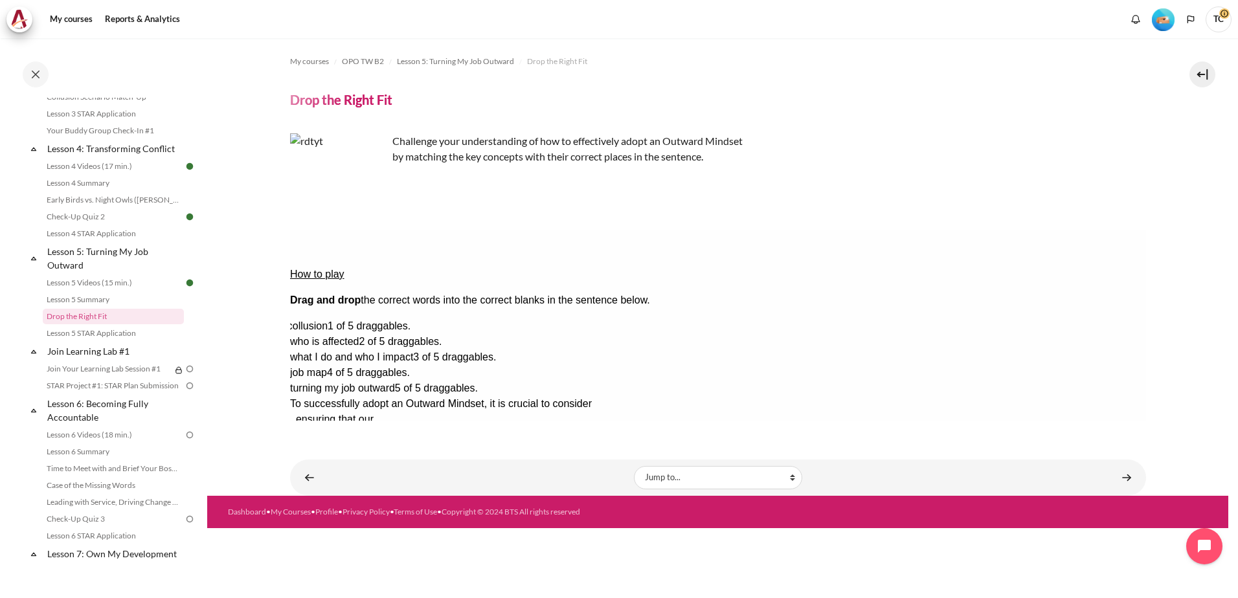
drag, startPoint x: 1044, startPoint y: 291, endPoint x: 1041, endPoint y: 249, distance: 42.8
drag, startPoint x: 1049, startPoint y: 326, endPoint x: 632, endPoint y: 280, distance: 419.3
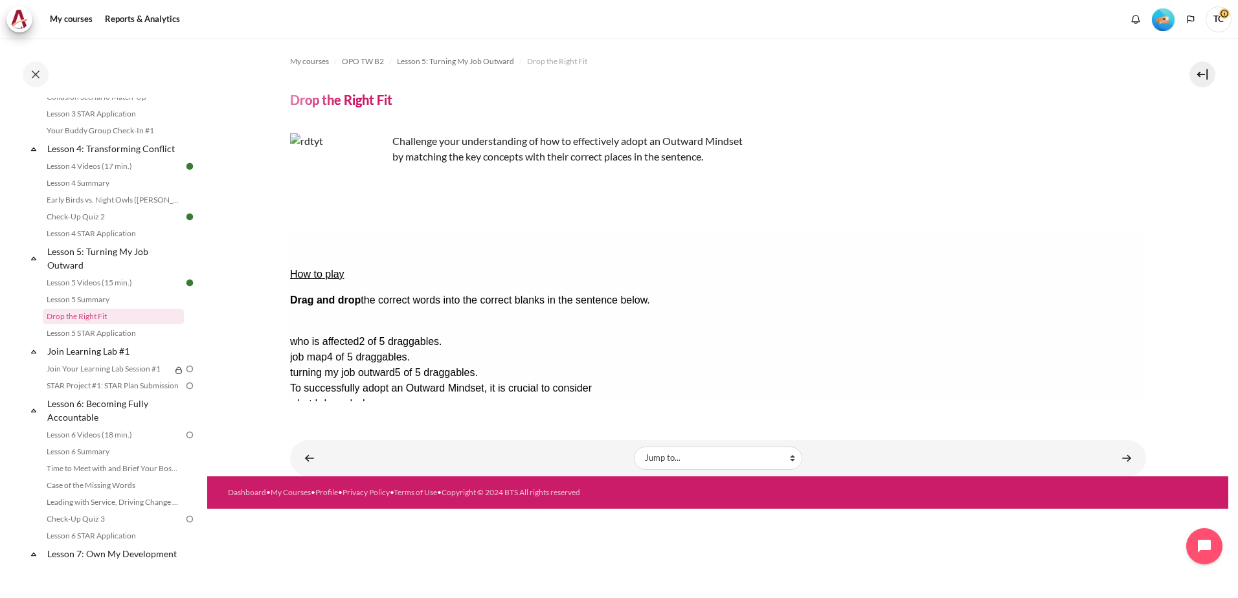
drag, startPoint x: 1051, startPoint y: 287, endPoint x: 827, endPoint y: 282, distance: 224.0
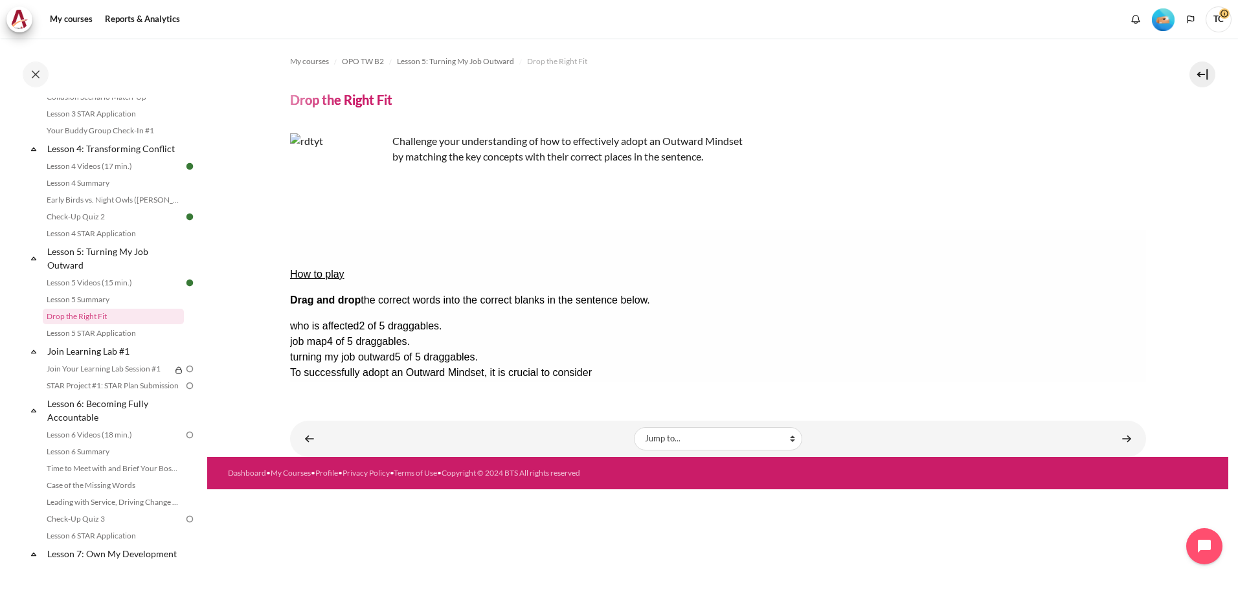
drag, startPoint x: 869, startPoint y: 285, endPoint x: 856, endPoint y: 342, distance: 58.4
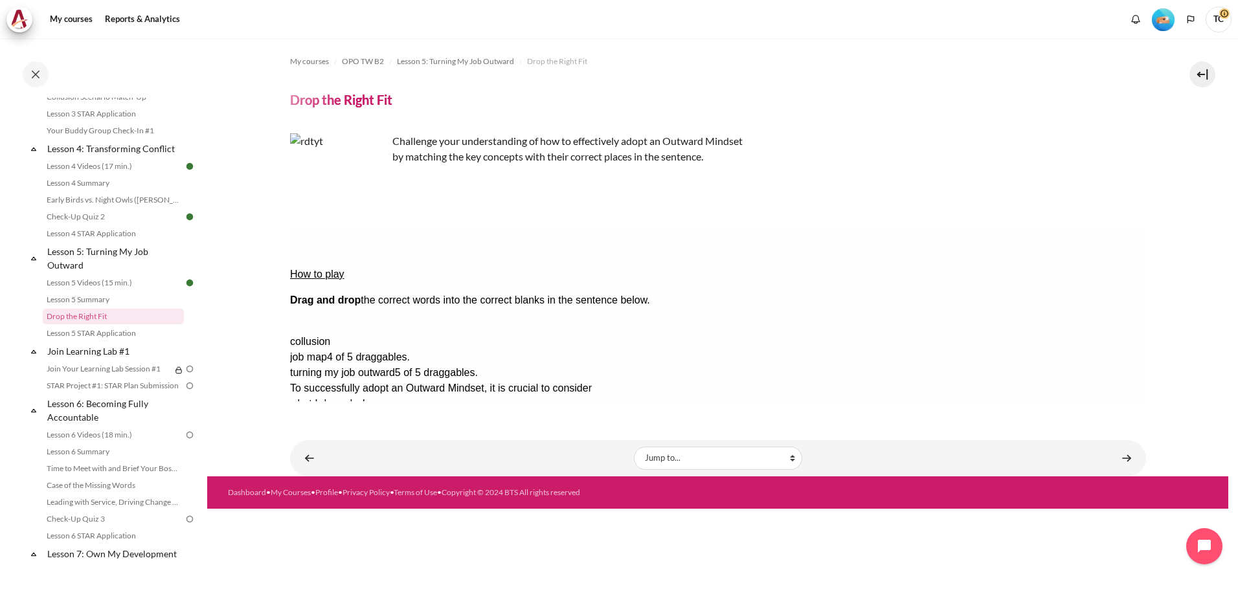
drag, startPoint x: 1051, startPoint y: 289, endPoint x: 806, endPoint y: 305, distance: 245.8
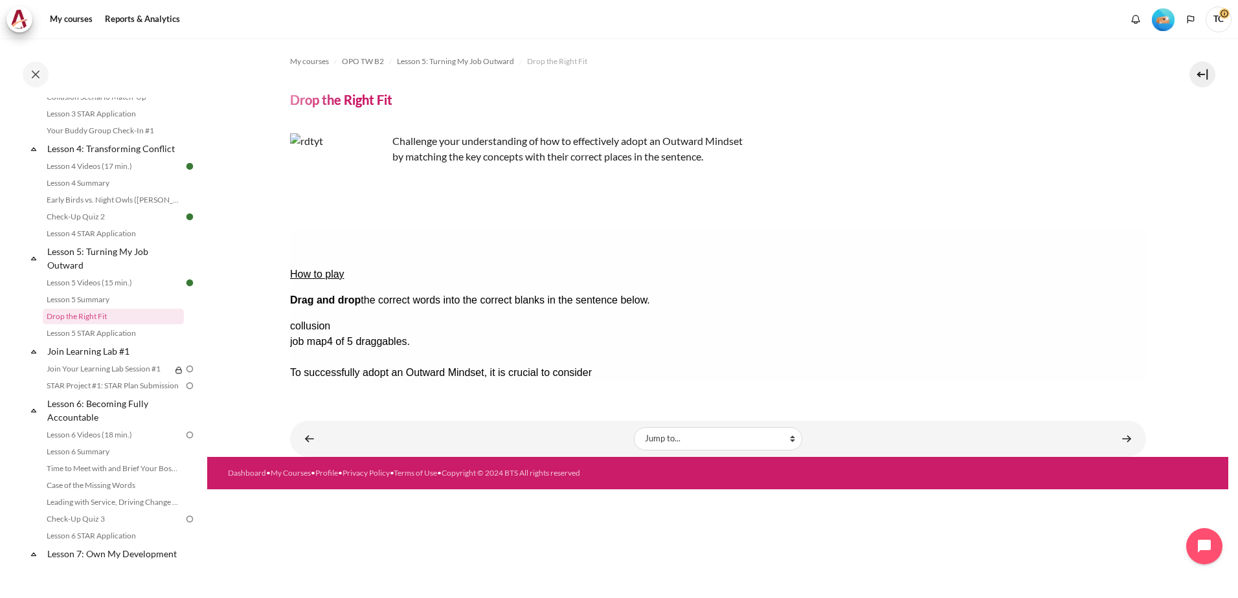
drag, startPoint x: 1030, startPoint y: 330, endPoint x: 520, endPoint y: 307, distance: 510.5
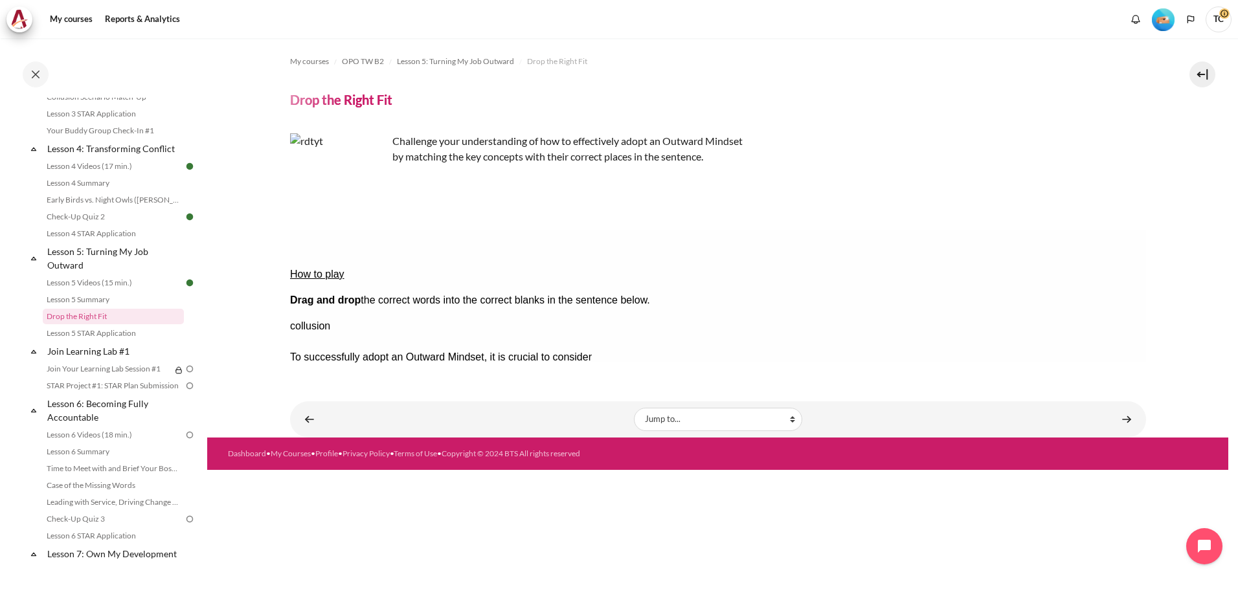
drag, startPoint x: 1105, startPoint y: 311, endPoint x: 825, endPoint y: 285, distance: 280.9
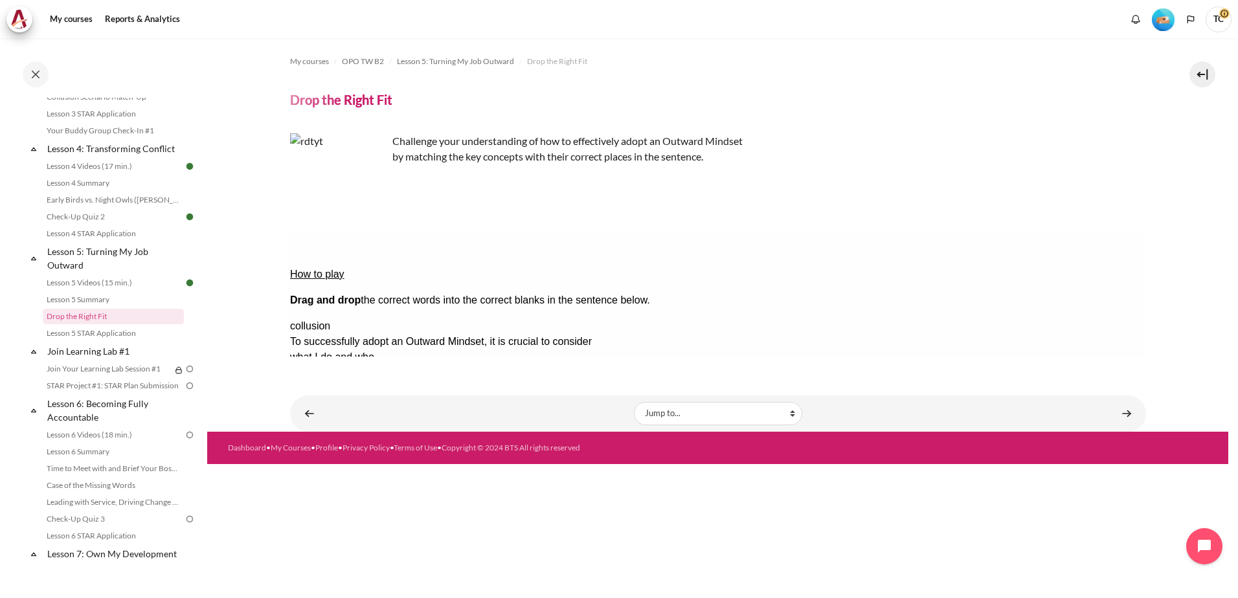
click at [324, 475] on button "Check Check the answers. The responses will be marked as correct, incorrect, or…" at bounding box center [306, 482] width 35 height 14
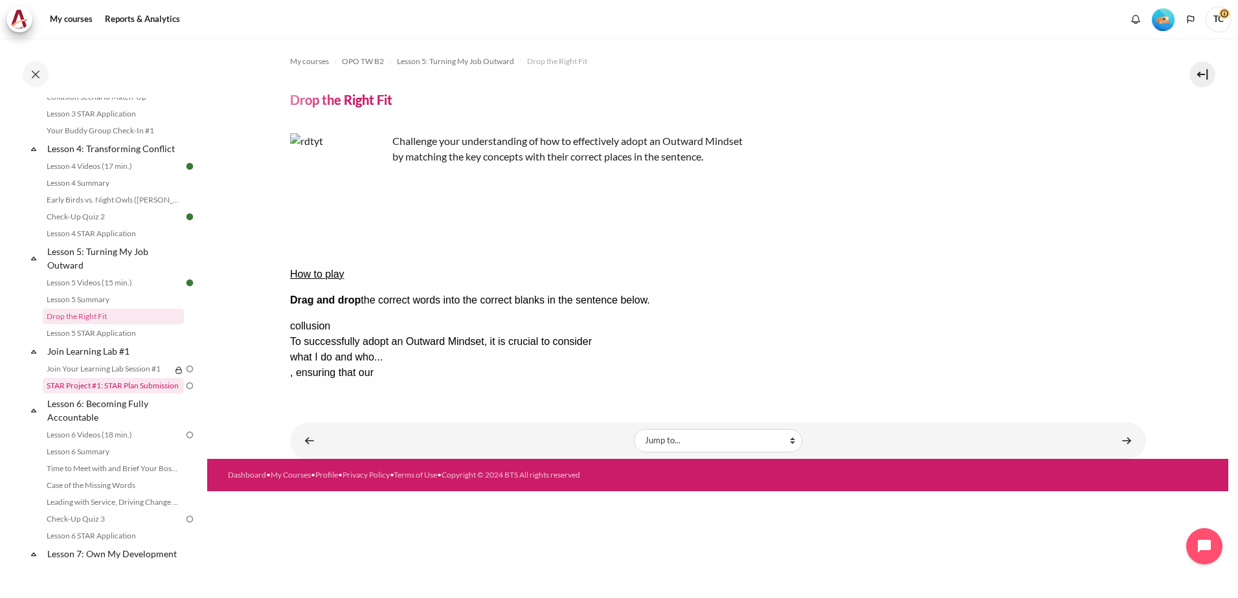
click at [144, 394] on link "STAR Project #1: STAR Plan Submission" at bounding box center [113, 386] width 141 height 16
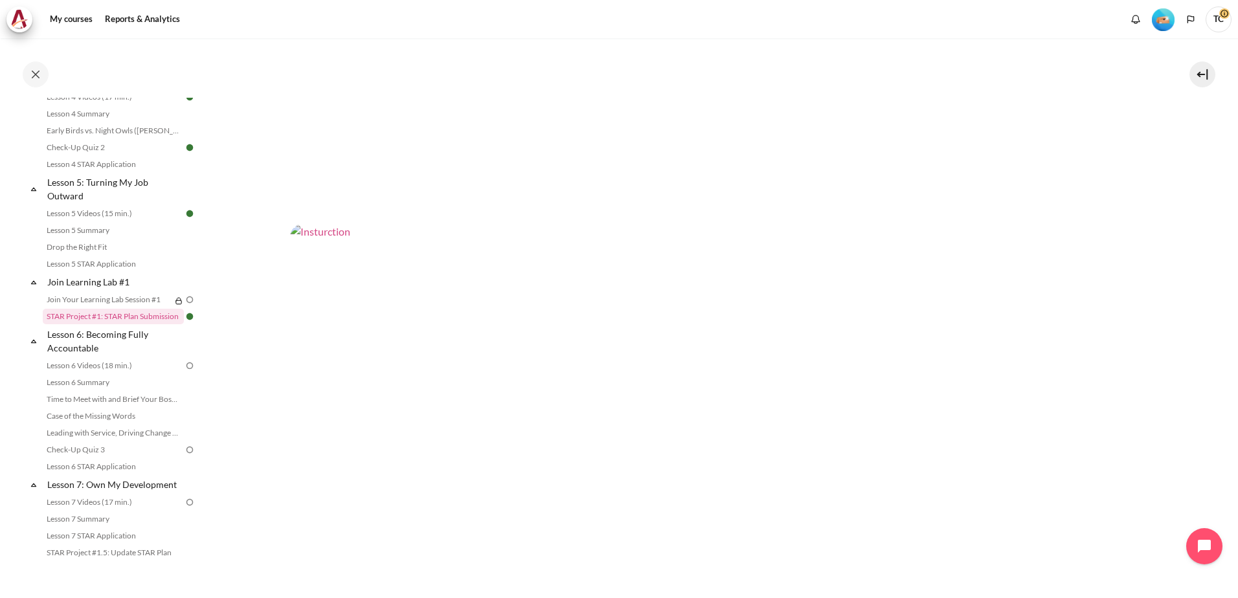
scroll to position [743, 0]
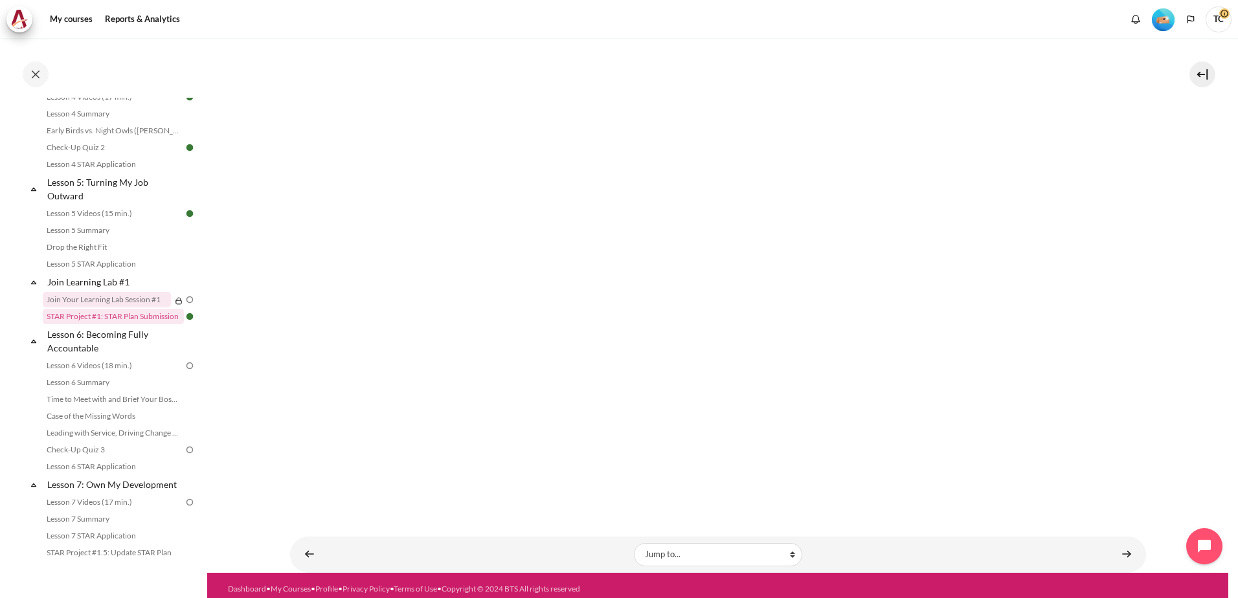
click at [135, 307] on link "Join Your Learning Lab Session #1" at bounding box center [107, 300] width 128 height 16
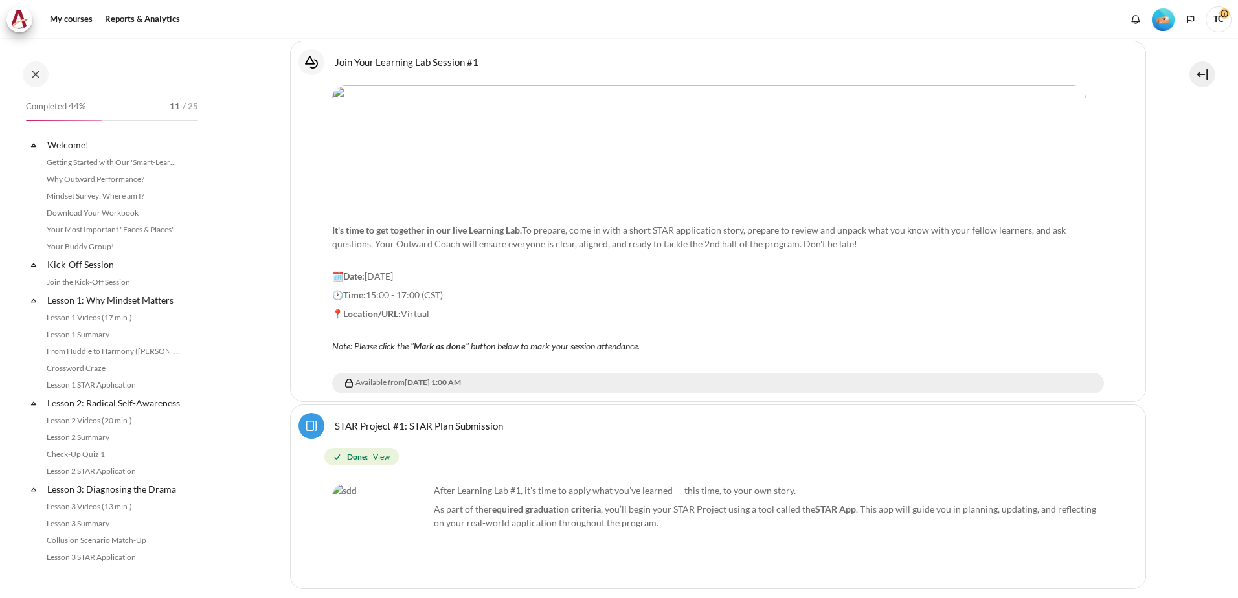
scroll to position [496, 0]
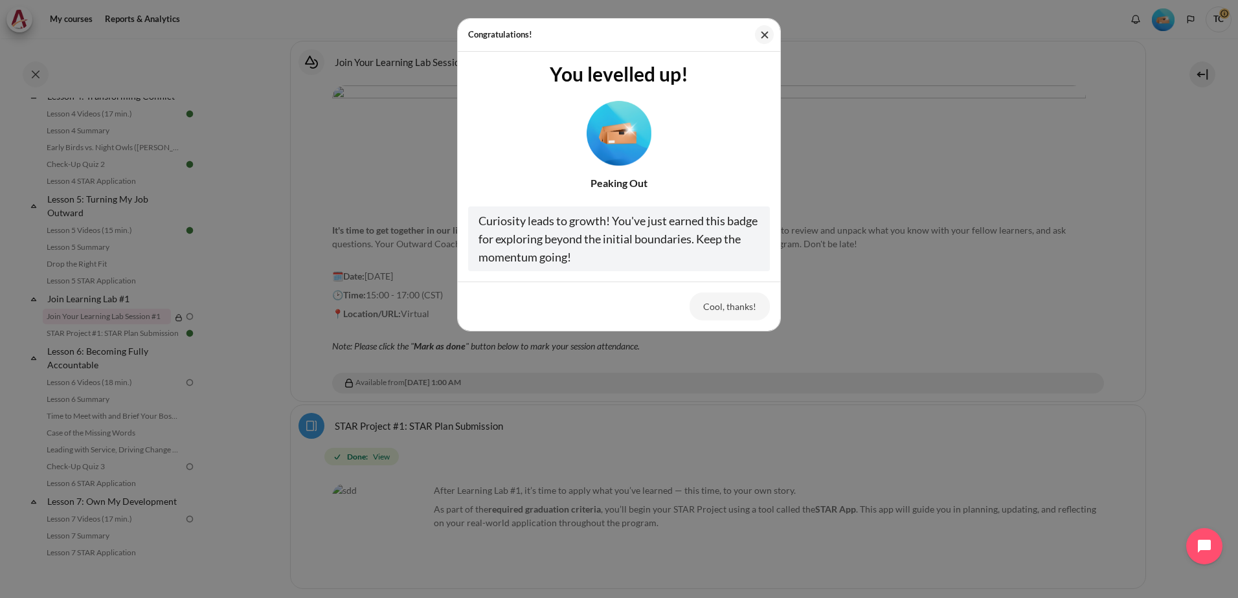
click at [729, 307] on button "Cool, thanks!" at bounding box center [729, 306] width 80 height 27
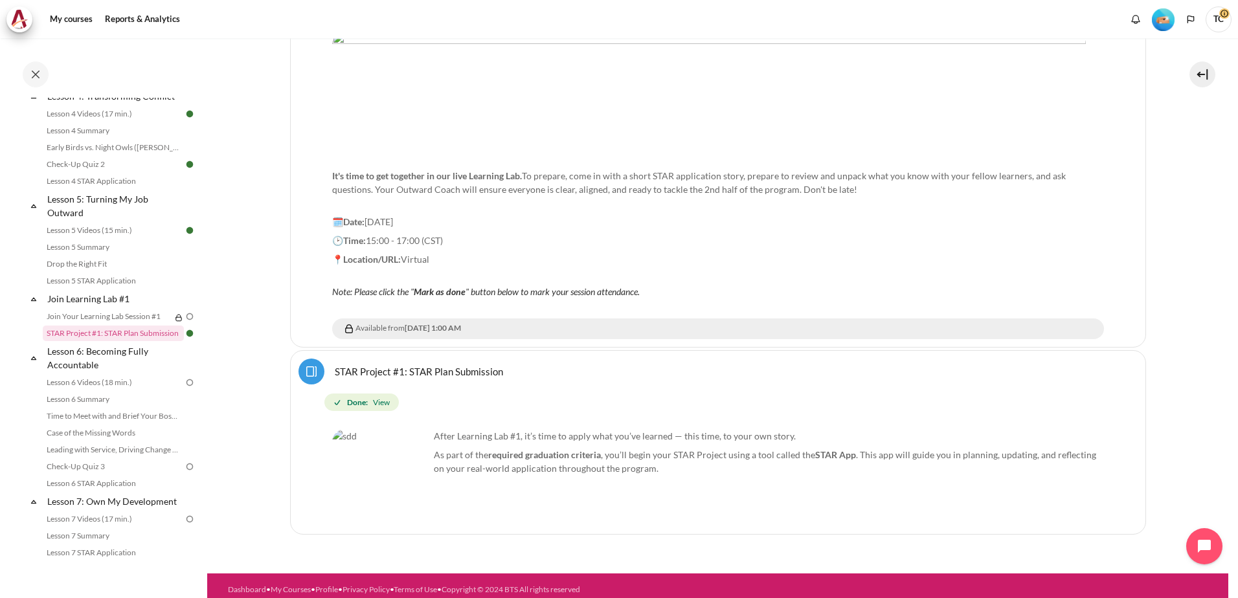
scroll to position [317, 0]
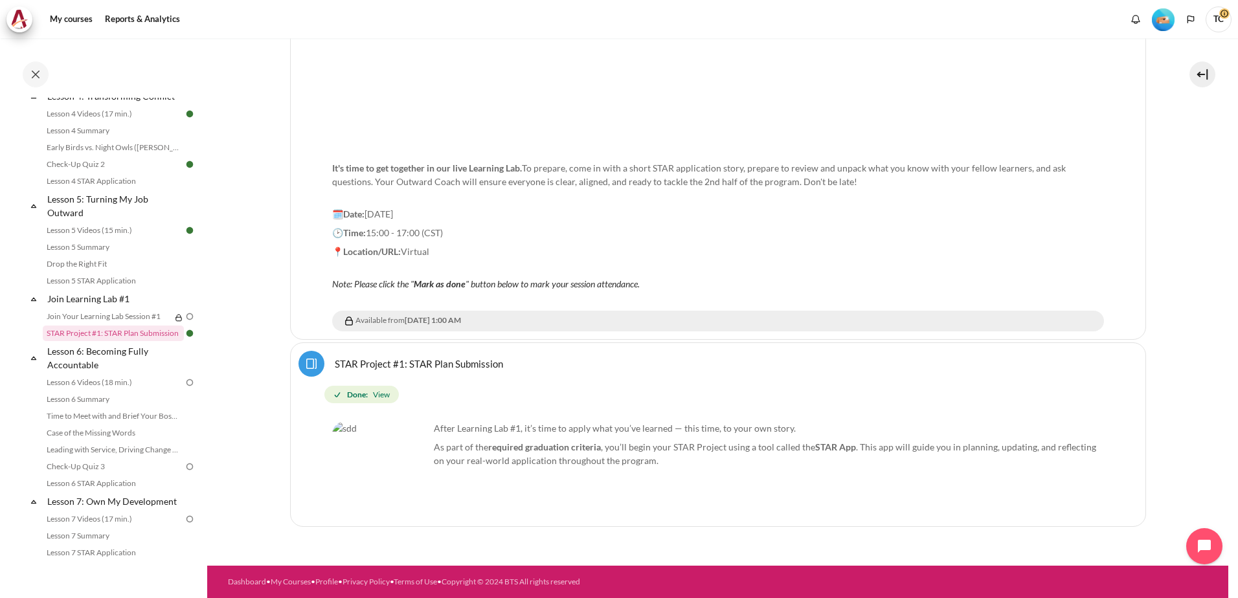
click at [184, 322] on img at bounding box center [190, 317] width 12 height 12
click at [139, 324] on link "Join Your Learning Lab Session #1" at bounding box center [107, 317] width 128 height 16
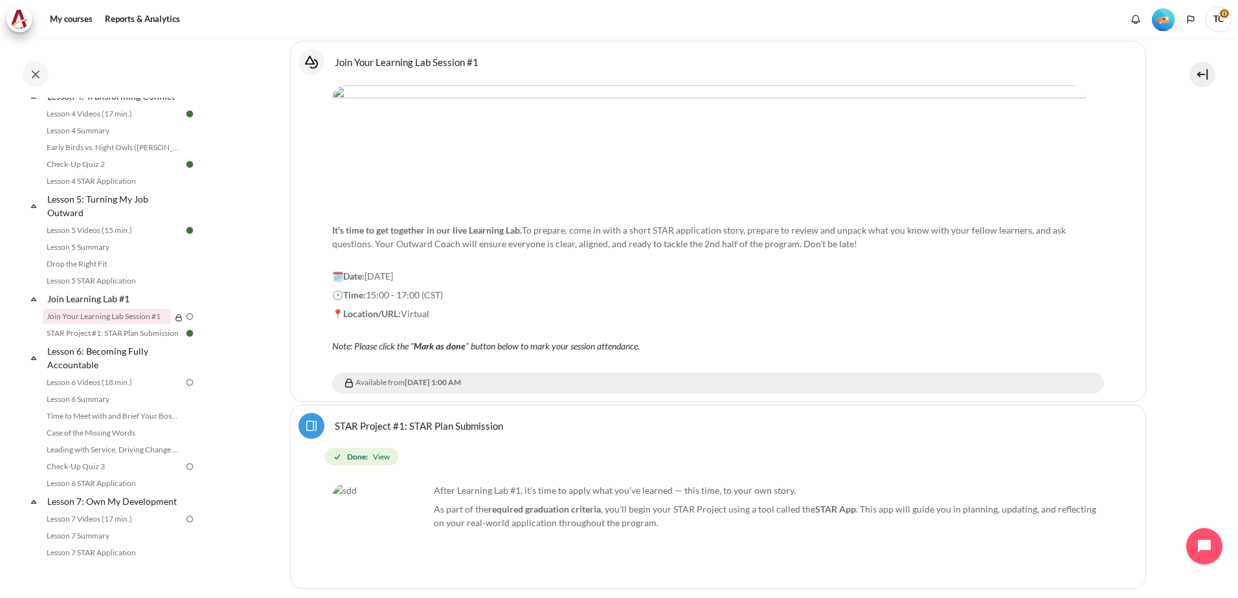
click at [335, 424] on link "STAR Project #1: STAR Plan Submission Page" at bounding box center [419, 425] width 168 height 12
click at [440, 426] on link "STAR Project #1: STAR Plan Submission Page" at bounding box center [419, 425] width 168 height 12
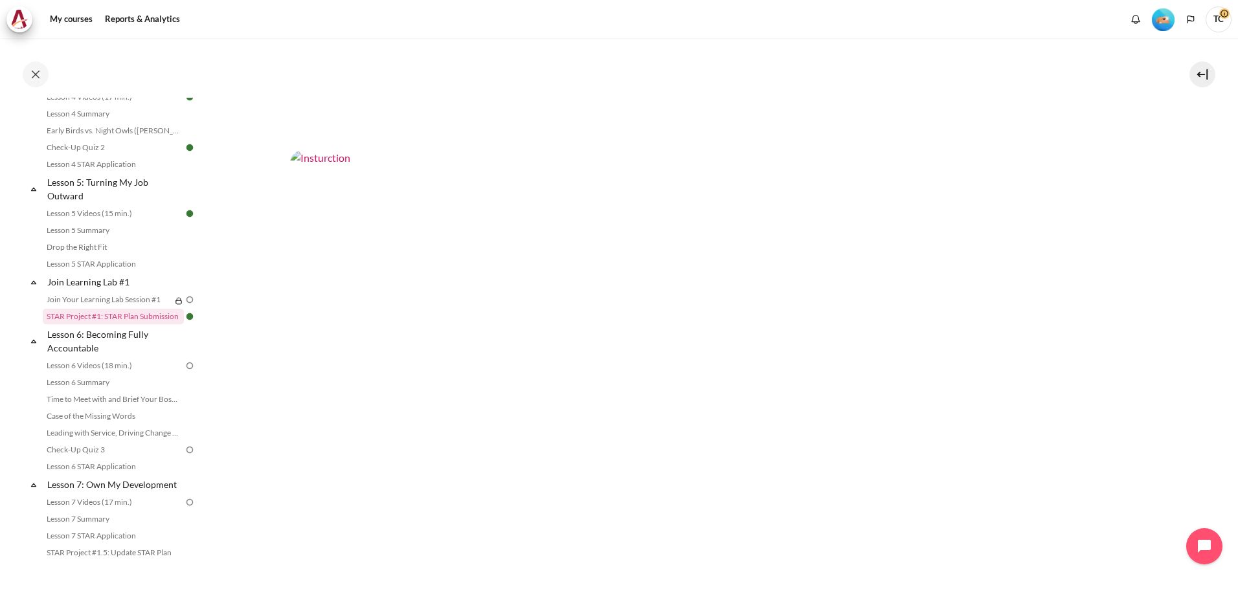
scroll to position [597, 0]
click at [815, 433] on img "Content" at bounding box center [718, 386] width 856 height 482
